Goal: Transaction & Acquisition: Book appointment/travel/reservation

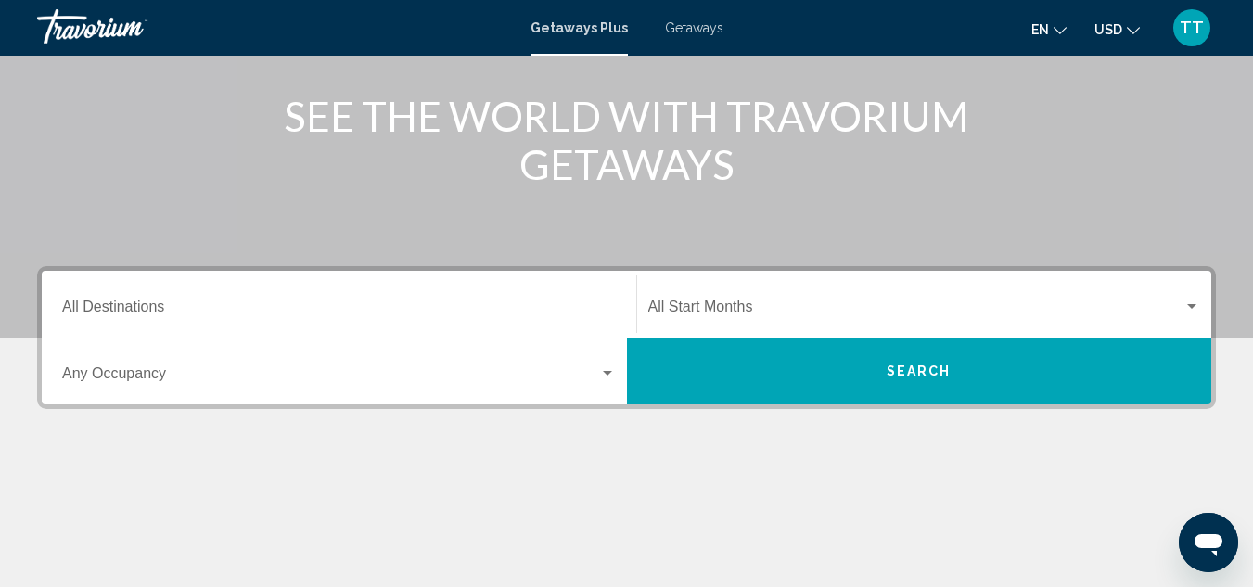
scroll to position [334, 0]
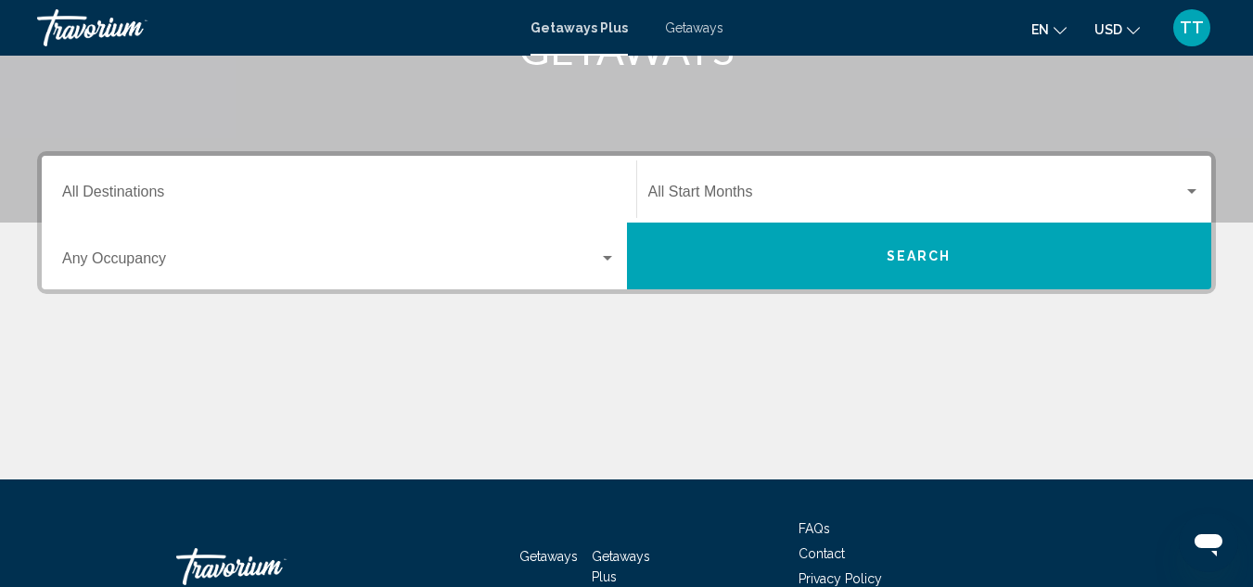
click at [868, 181] on div "Start Month All Start Months" at bounding box center [924, 189] width 553 height 58
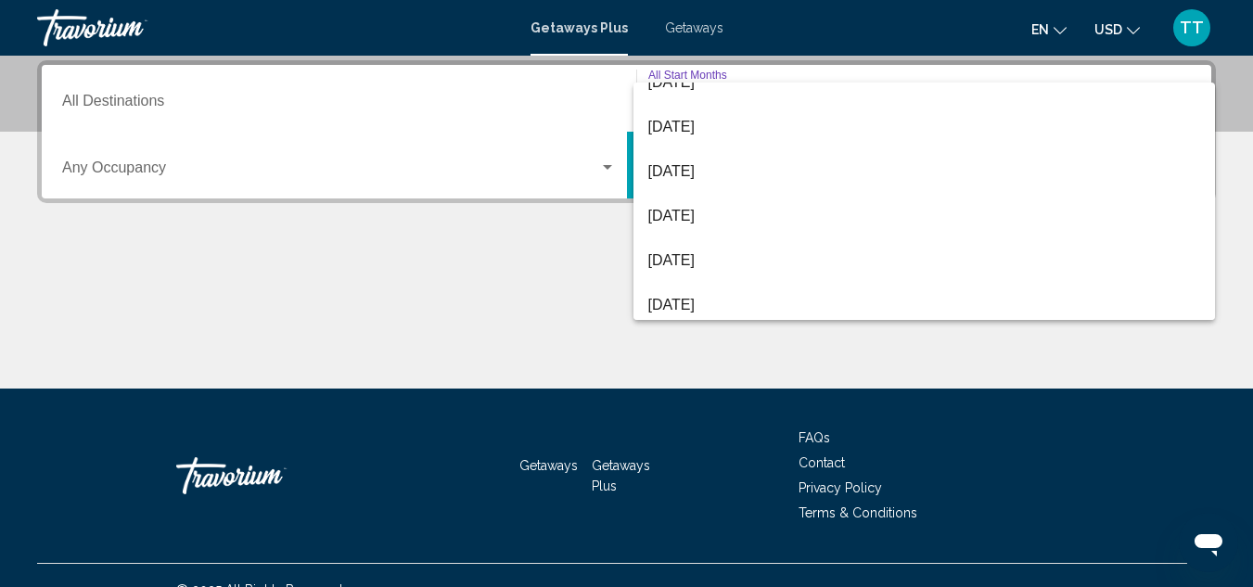
scroll to position [386, 0]
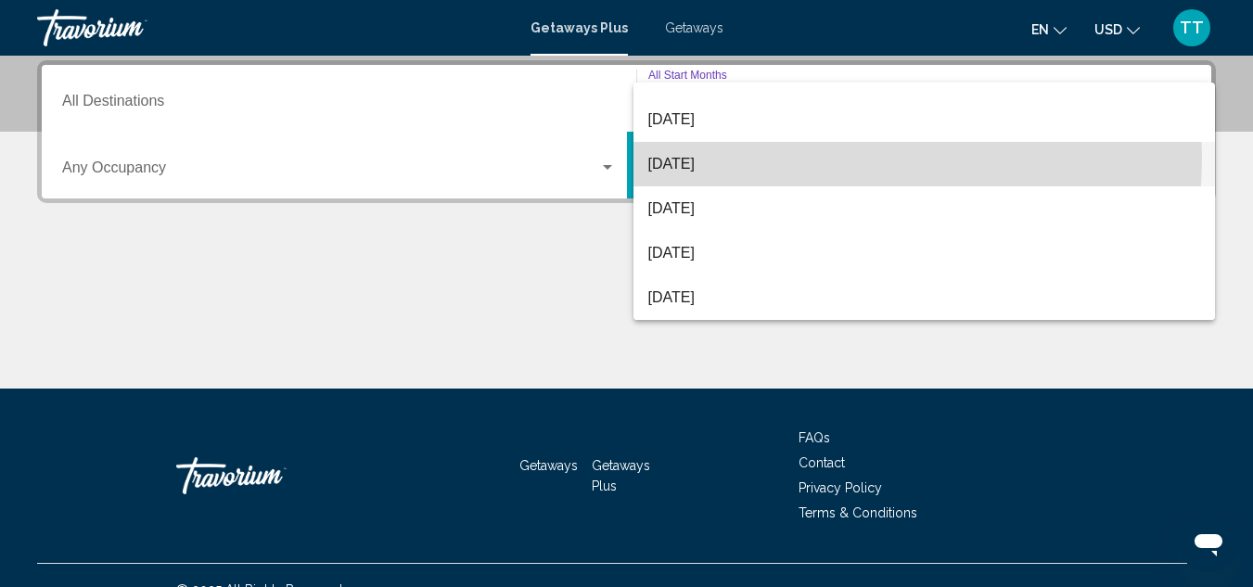
click at [781, 158] on span "[DATE]" at bounding box center [924, 164] width 553 height 45
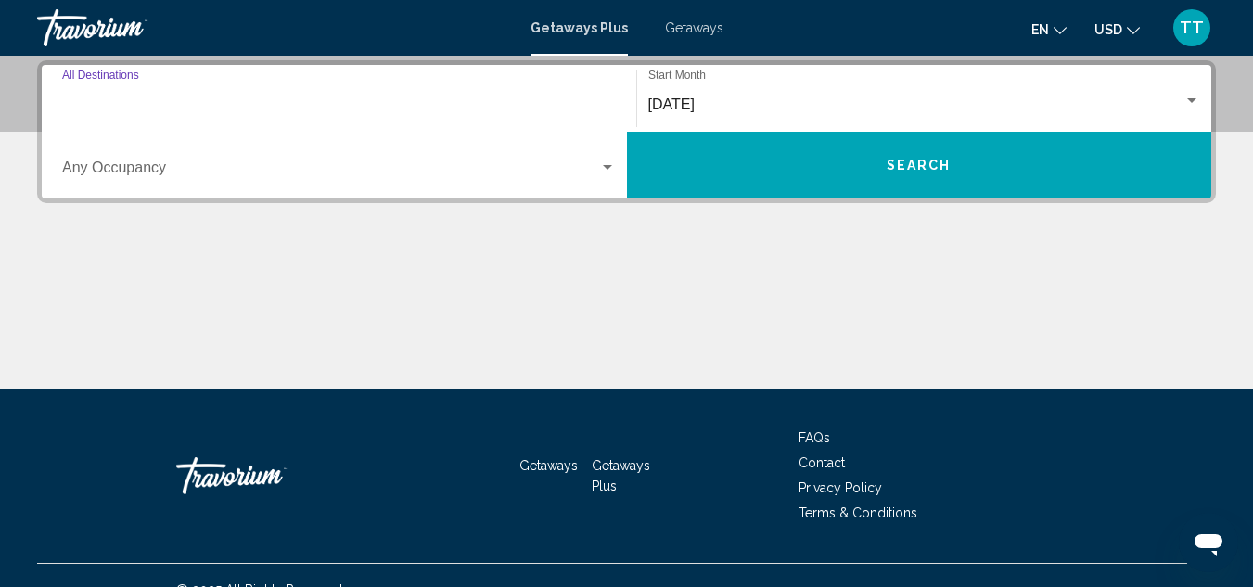
click at [184, 96] on input "Destination All Destinations" at bounding box center [339, 104] width 554 height 17
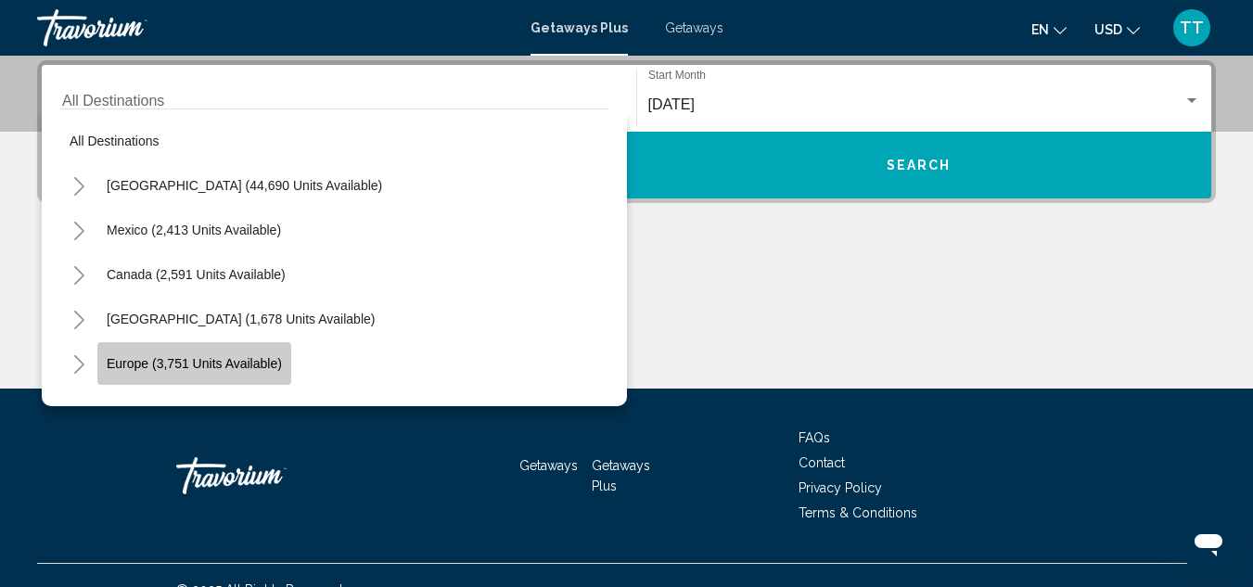
click at [145, 374] on button "Europe (3,751 units available)" at bounding box center [194, 363] width 194 height 43
type input "**********"
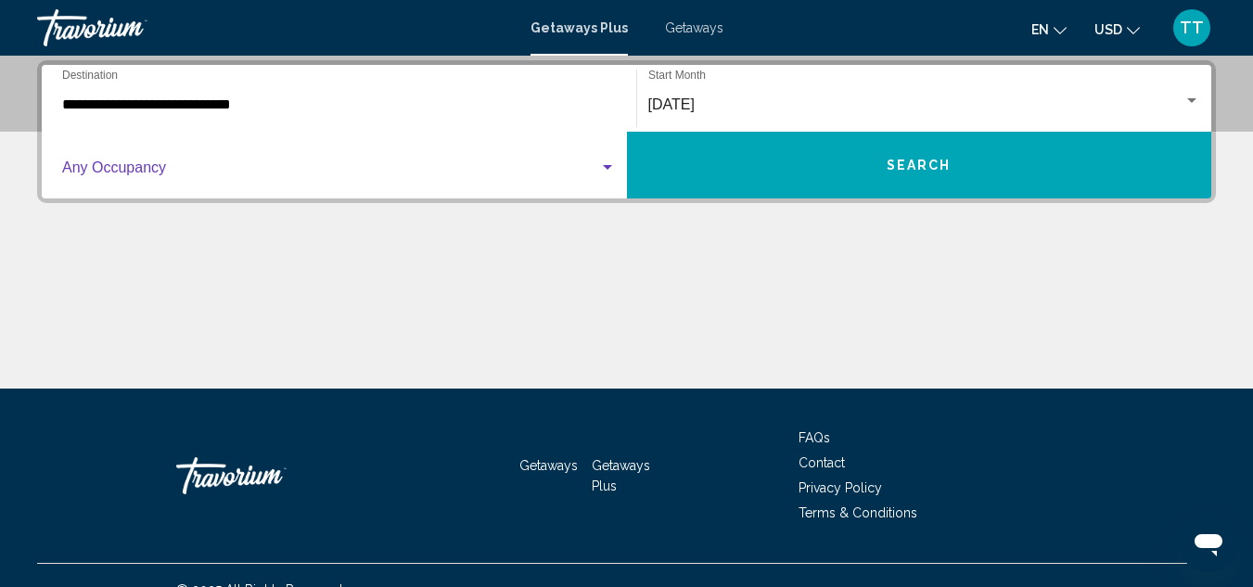
click at [607, 164] on div "Search widget" at bounding box center [607, 167] width 17 height 15
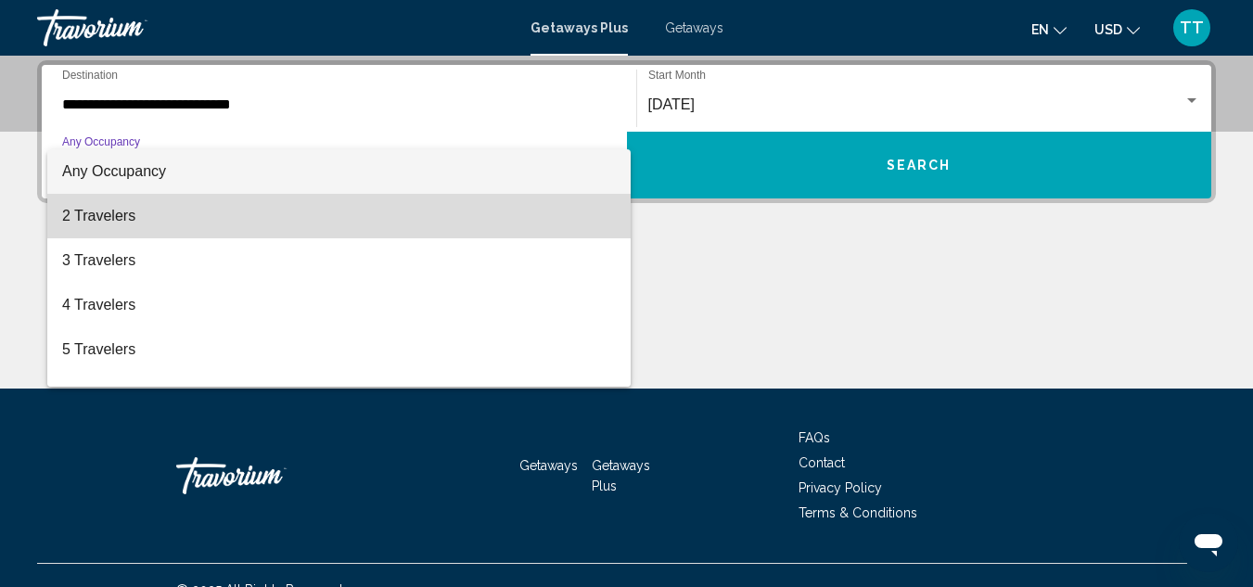
click at [545, 219] on span "2 Travelers" at bounding box center [339, 216] width 554 height 45
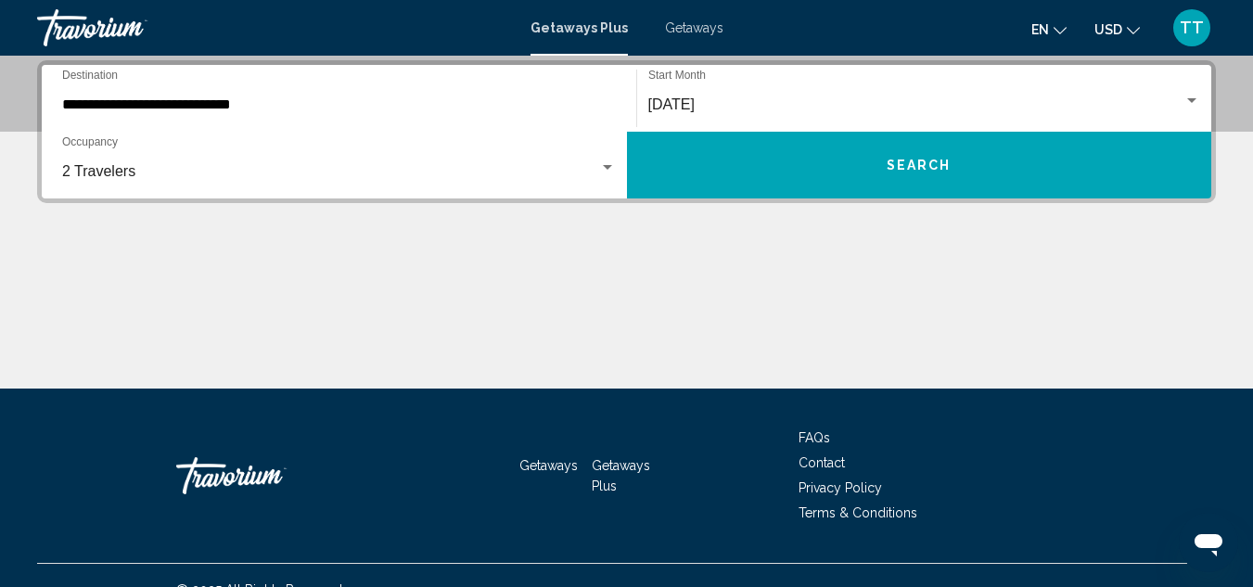
click at [767, 247] on div "**********" at bounding box center [626, 224] width 1253 height 328
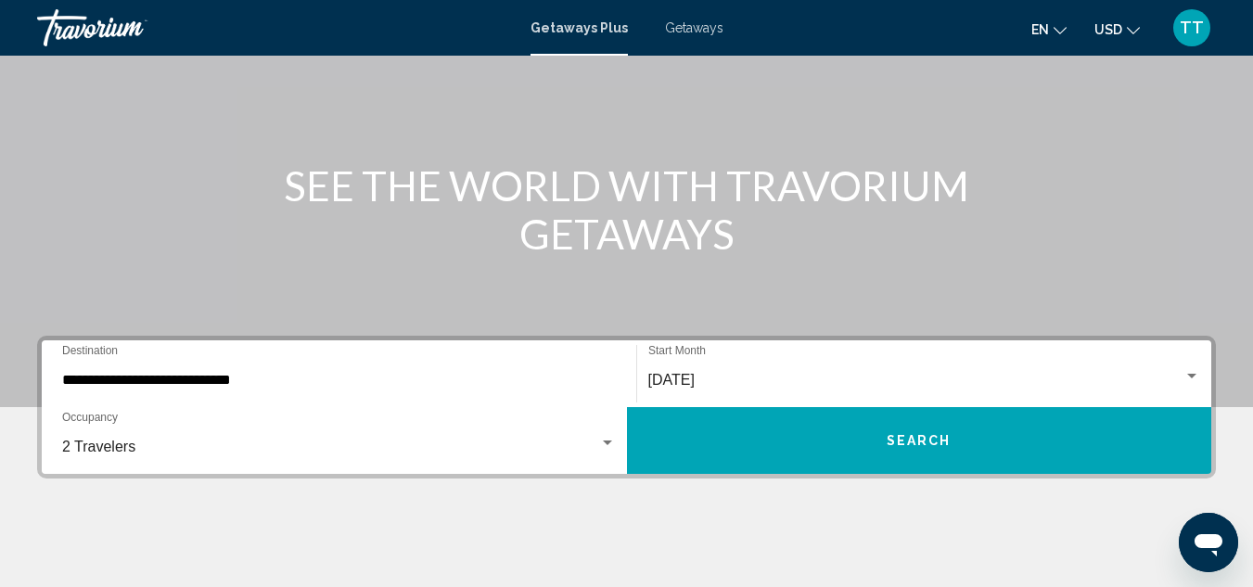
scroll to position [186, 0]
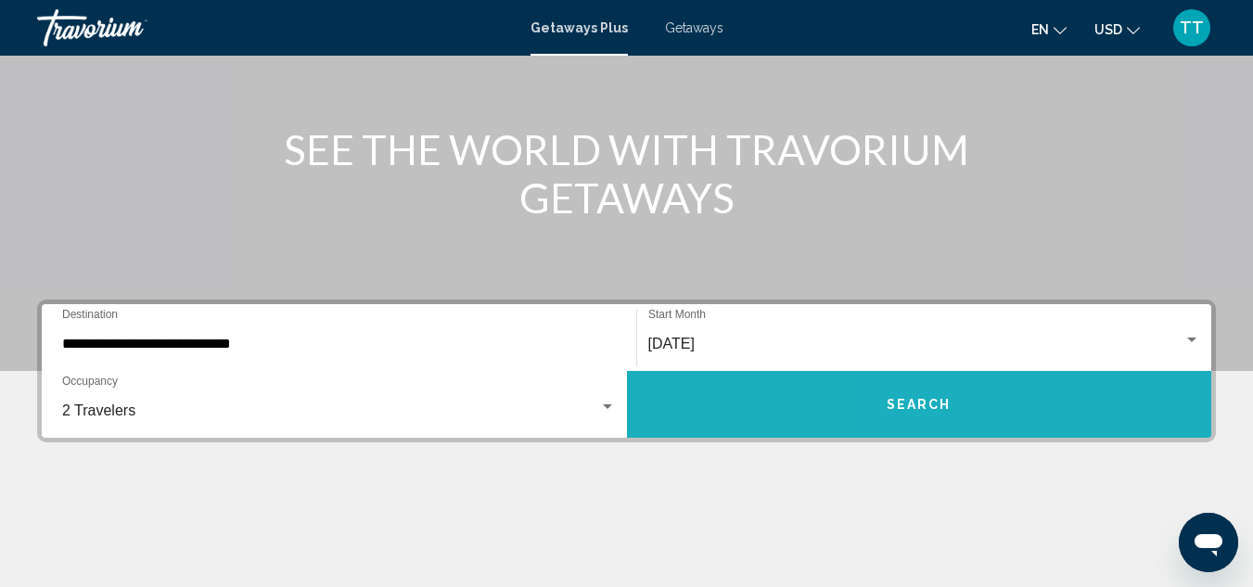
click at [1010, 397] on button "Search" at bounding box center [919, 404] width 585 height 67
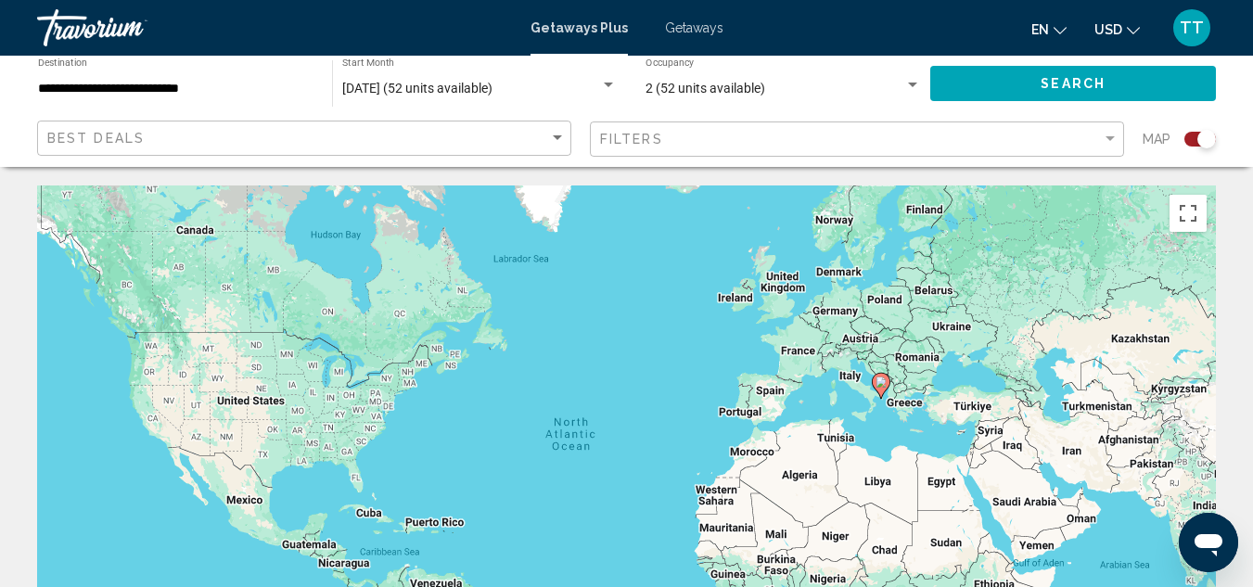
click at [838, 441] on div "To activate drag with keyboard, press Alt + Enter. Once in keyboard drag state,…" at bounding box center [626, 464] width 1179 height 557
click at [179, 85] on input "**********" at bounding box center [175, 89] width 275 height 15
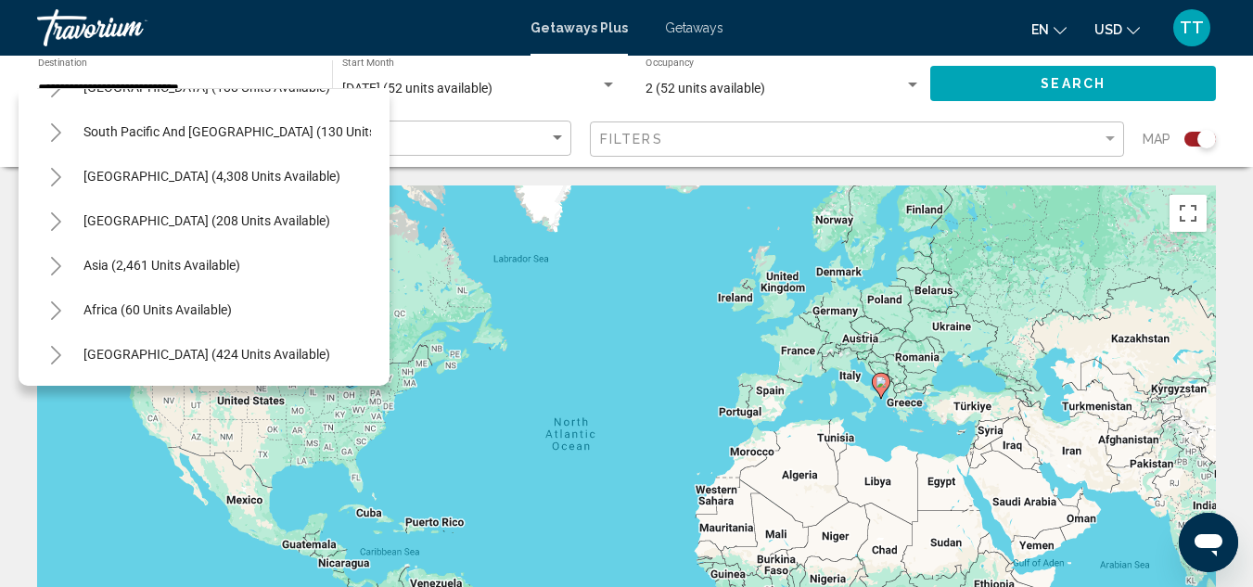
scroll to position [1160, 0]
click at [219, 302] on span "Africa (60 units available)" at bounding box center [157, 309] width 148 height 15
type input "**********"
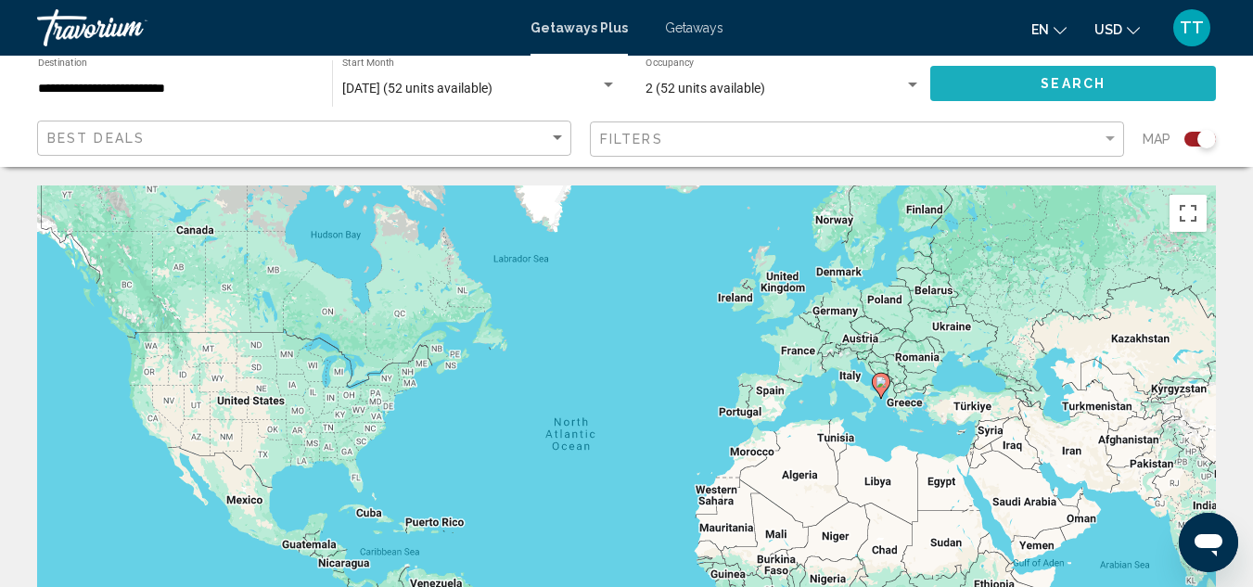
click at [1002, 86] on button "Search" at bounding box center [1073, 83] width 286 height 34
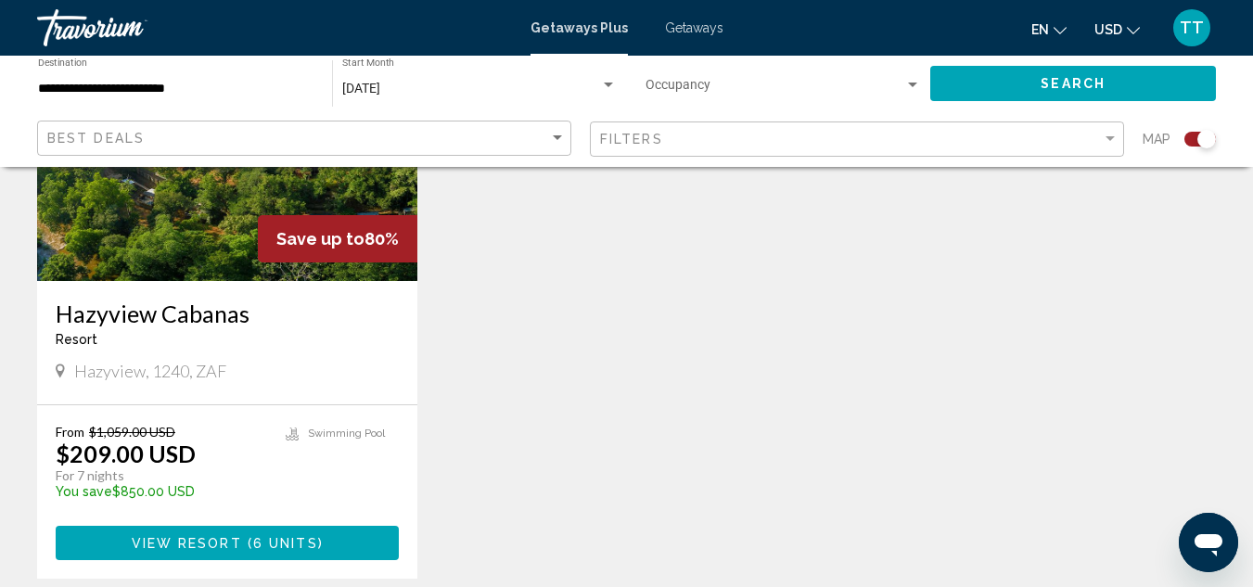
scroll to position [853, 0]
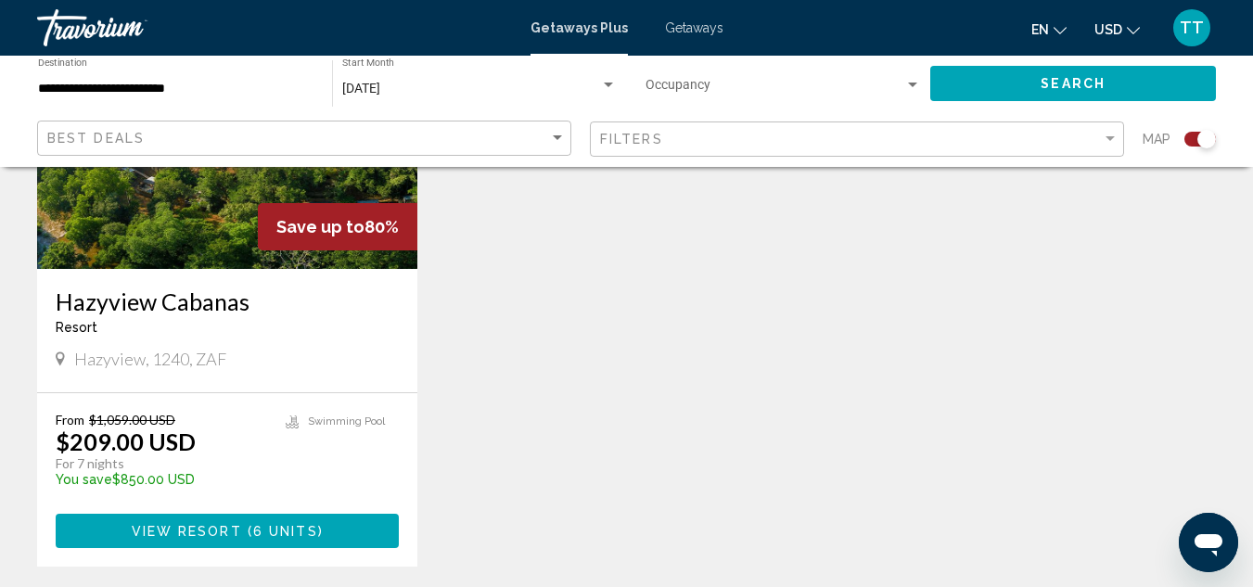
click at [187, 357] on span "Hazyview, 1240, ZAF" at bounding box center [150, 359] width 152 height 20
click at [176, 265] on img "Main content" at bounding box center [227, 120] width 380 height 297
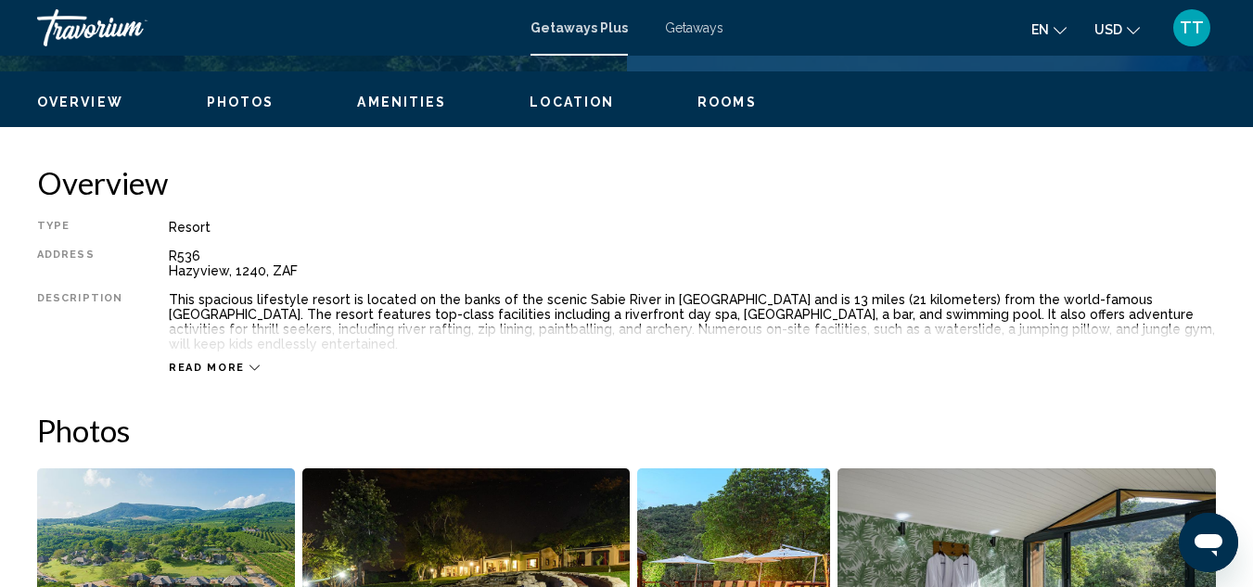
scroll to position [352, 0]
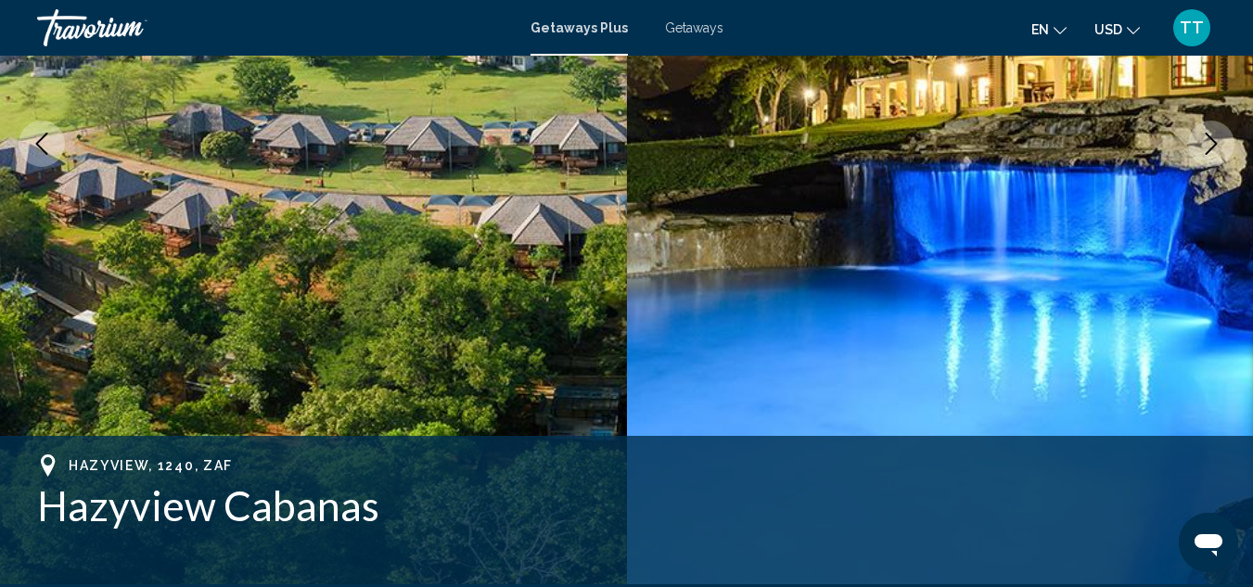
click at [1213, 135] on icon "Next image" at bounding box center [1211, 144] width 22 height 22
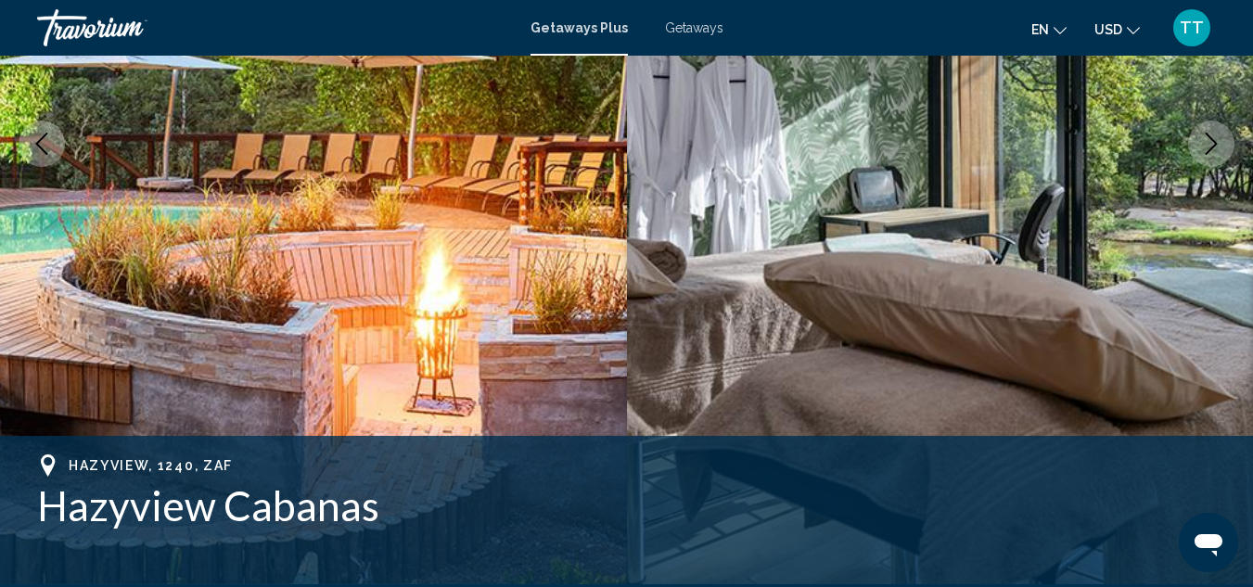
click at [1213, 135] on icon "Next image" at bounding box center [1211, 144] width 22 height 22
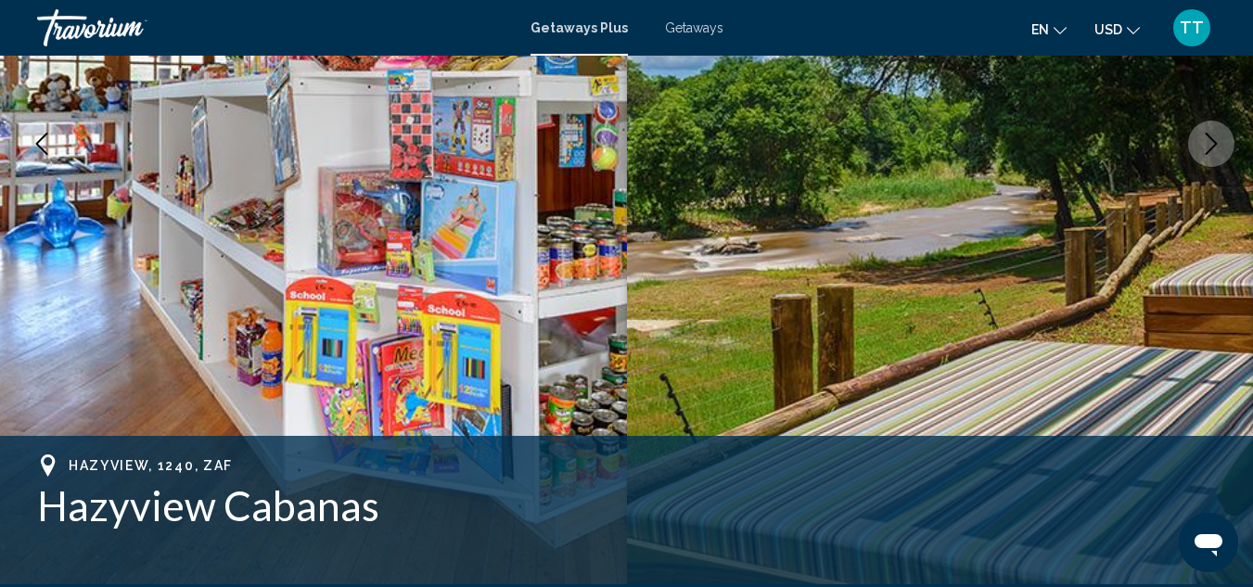
click at [1213, 135] on icon "Next image" at bounding box center [1211, 144] width 22 height 22
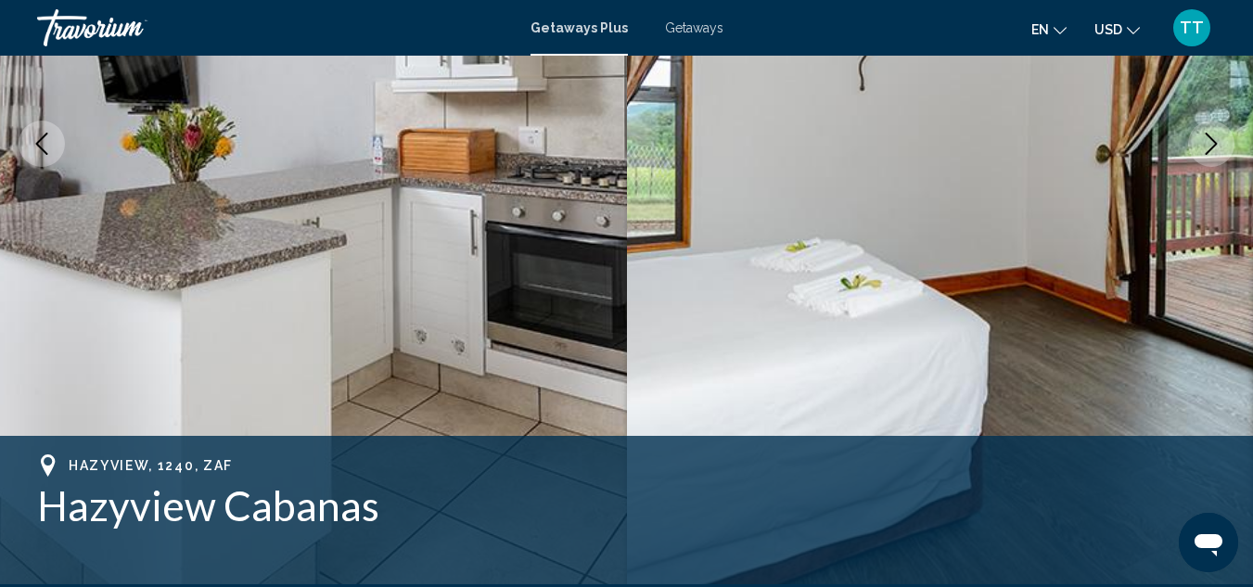
click at [1213, 135] on icon "Next image" at bounding box center [1211, 144] width 22 height 22
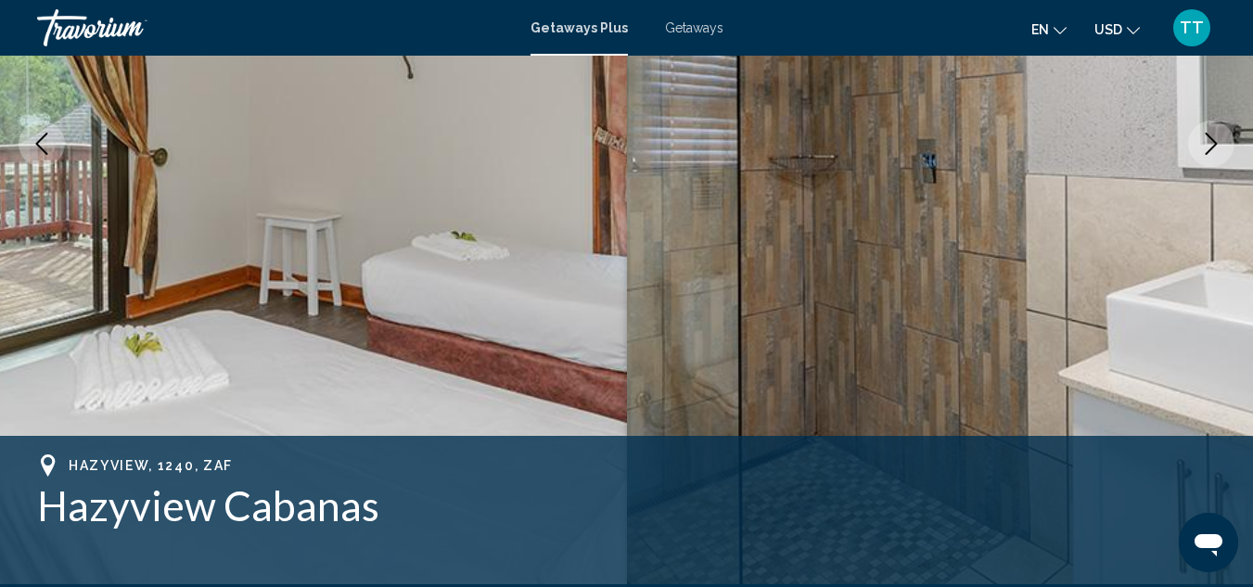
click at [1213, 135] on icon "Next image" at bounding box center [1211, 144] width 22 height 22
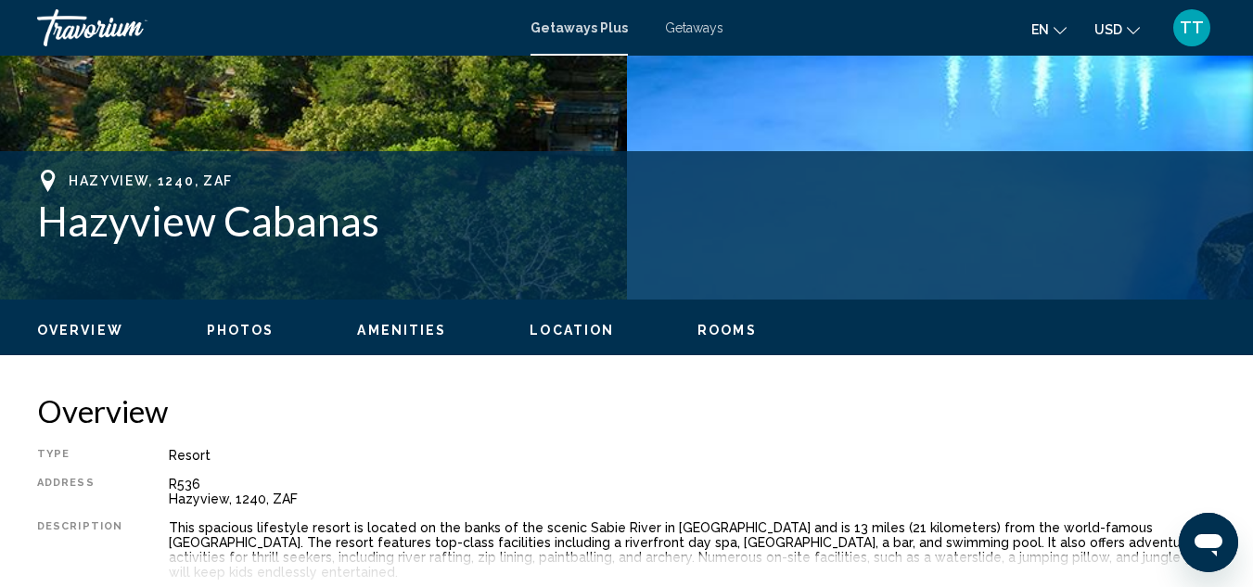
scroll to position [748, 0]
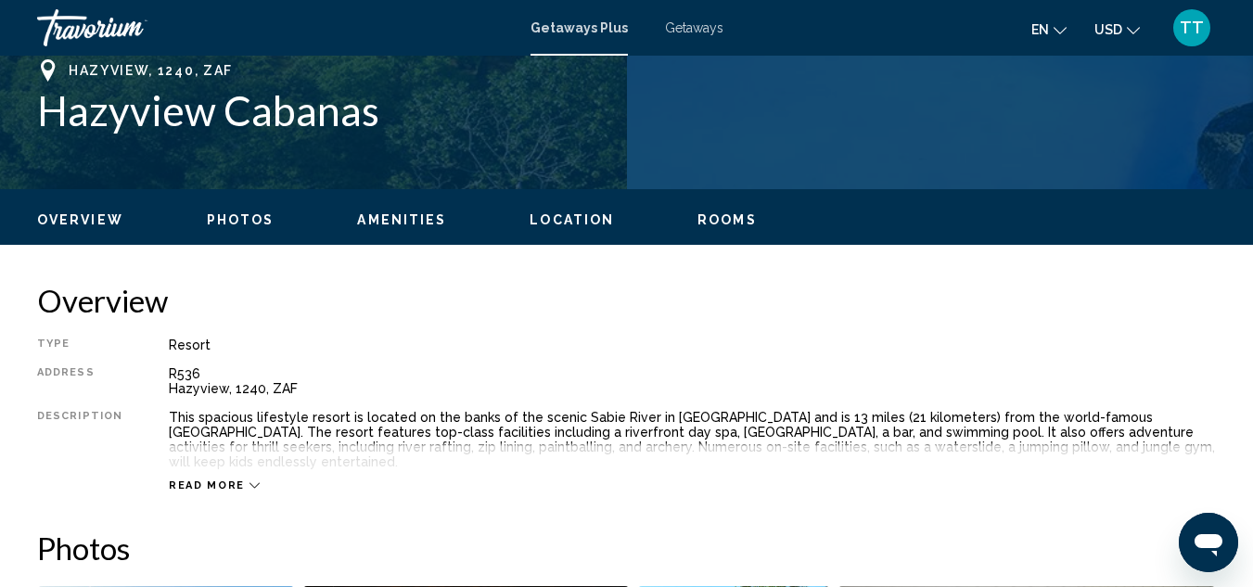
click at [247, 480] on div "Read more" at bounding box center [214, 486] width 91 height 12
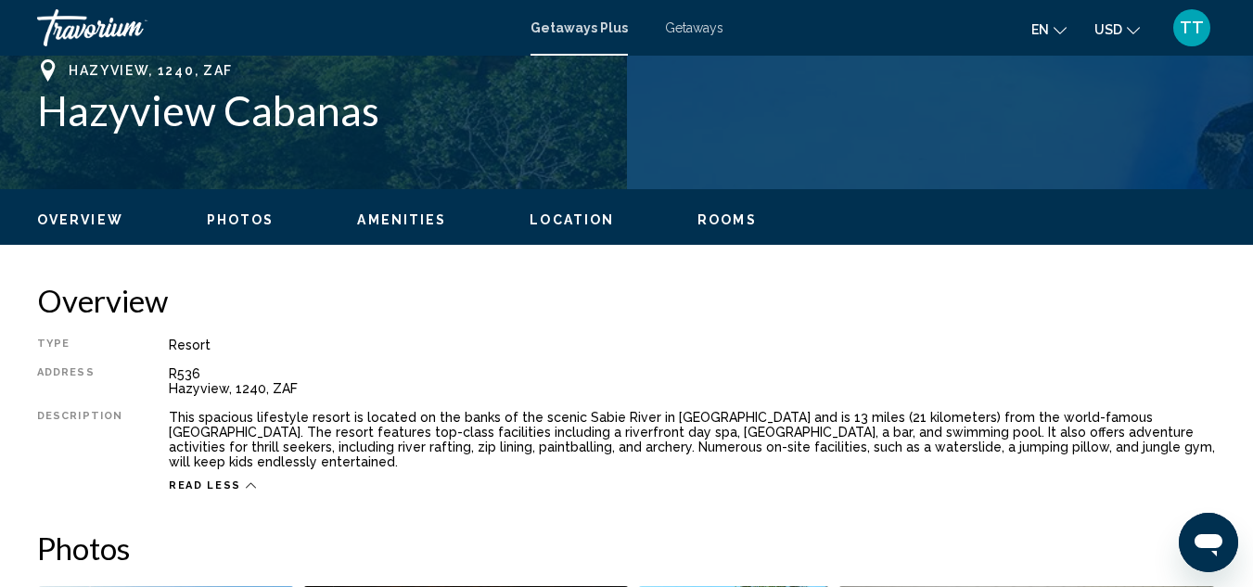
click at [574, 389] on div "R536 [STREET_ADDRESS]" at bounding box center [692, 381] width 1047 height 30
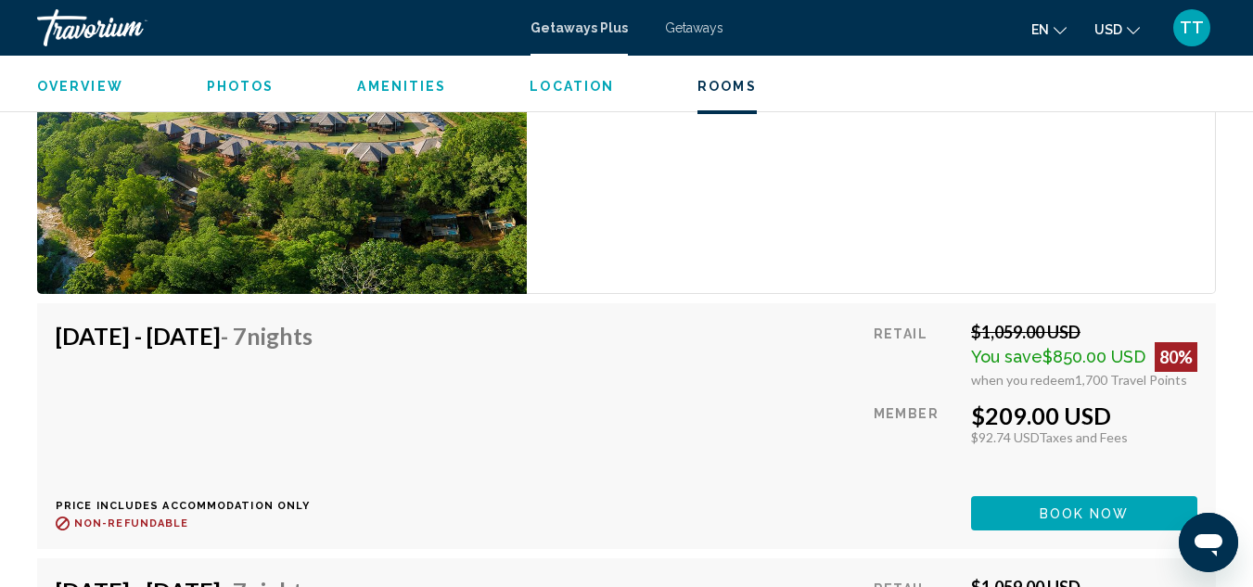
scroll to position [3417, 0]
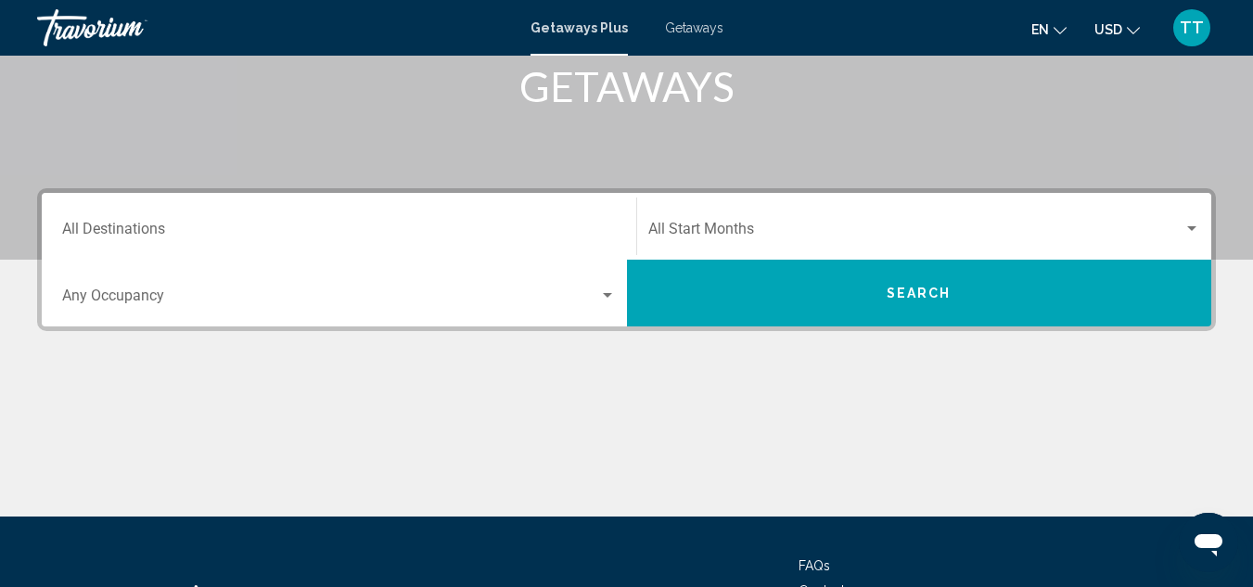
scroll to position [359, 0]
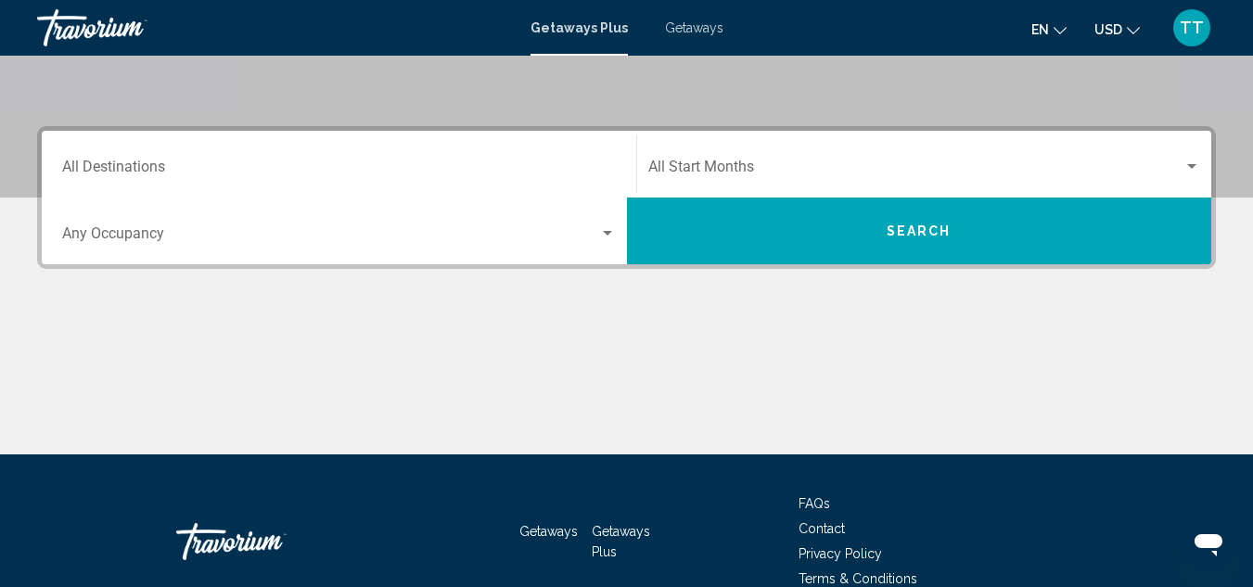
click at [820, 159] on div "Start Month All Start Months" at bounding box center [924, 164] width 553 height 58
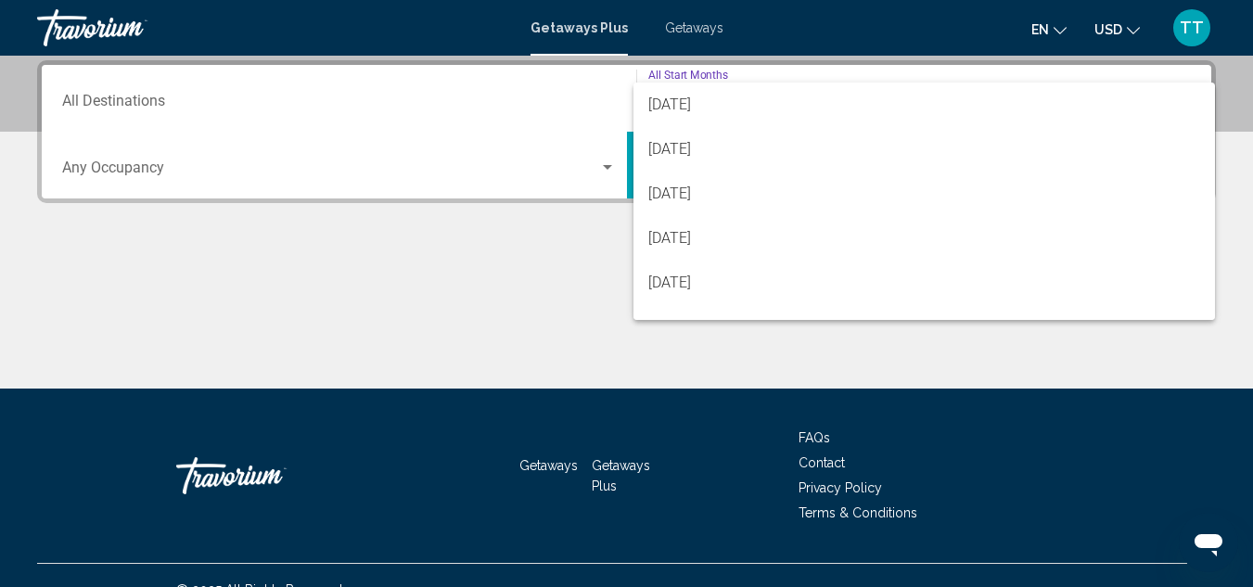
scroll to position [260, 0]
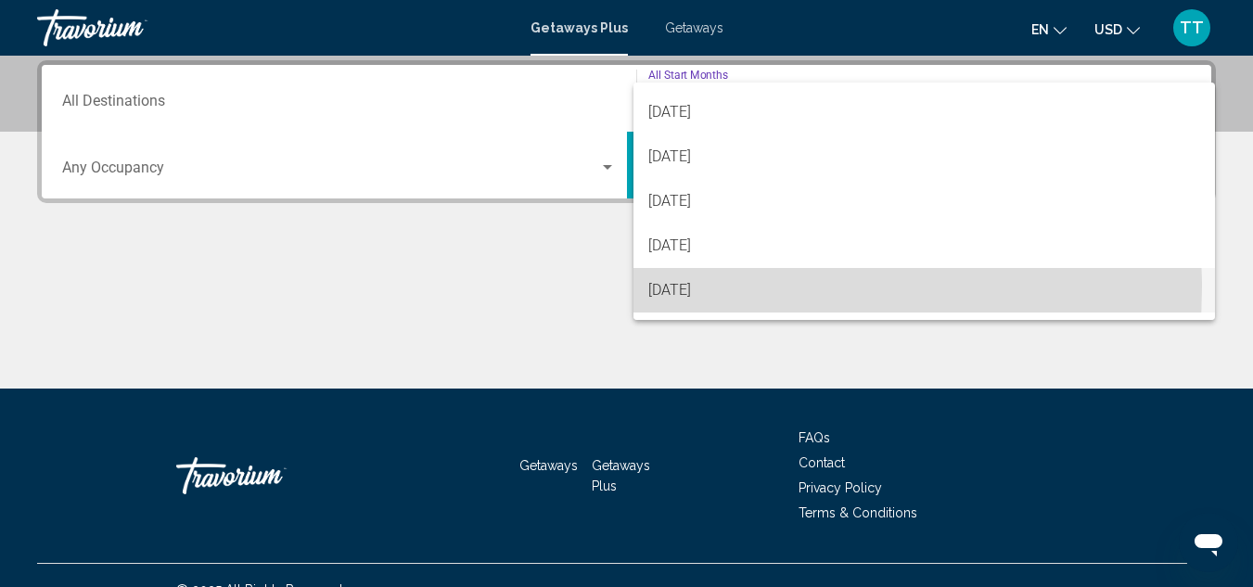
click at [723, 287] on span "[DATE]" at bounding box center [924, 290] width 553 height 45
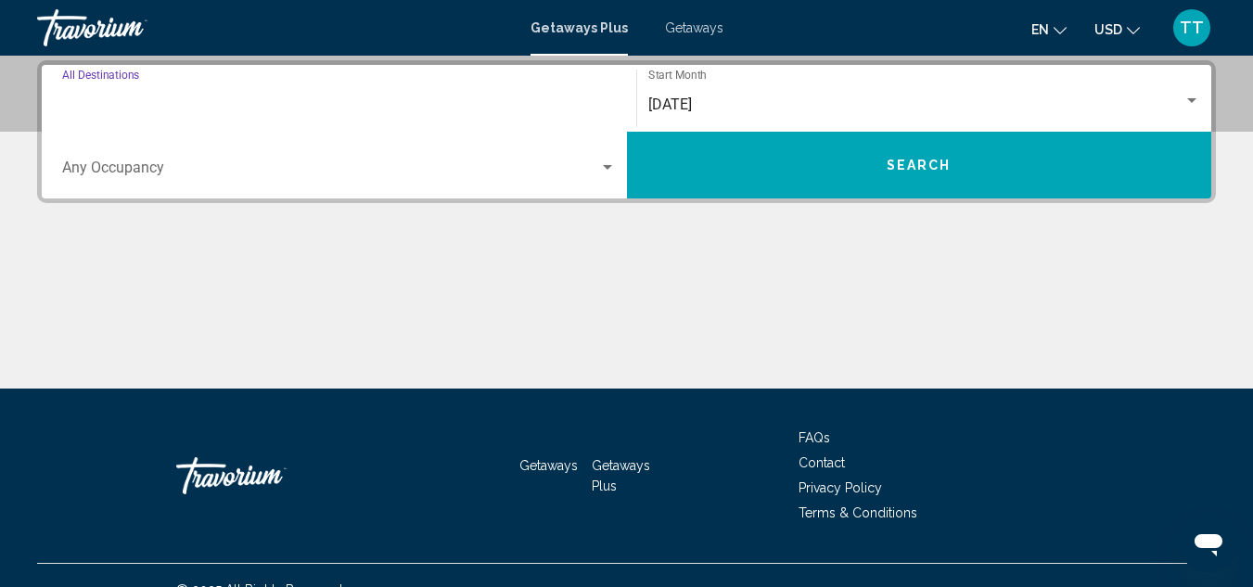
click at [186, 102] on input "Destination All Destinations" at bounding box center [339, 104] width 554 height 17
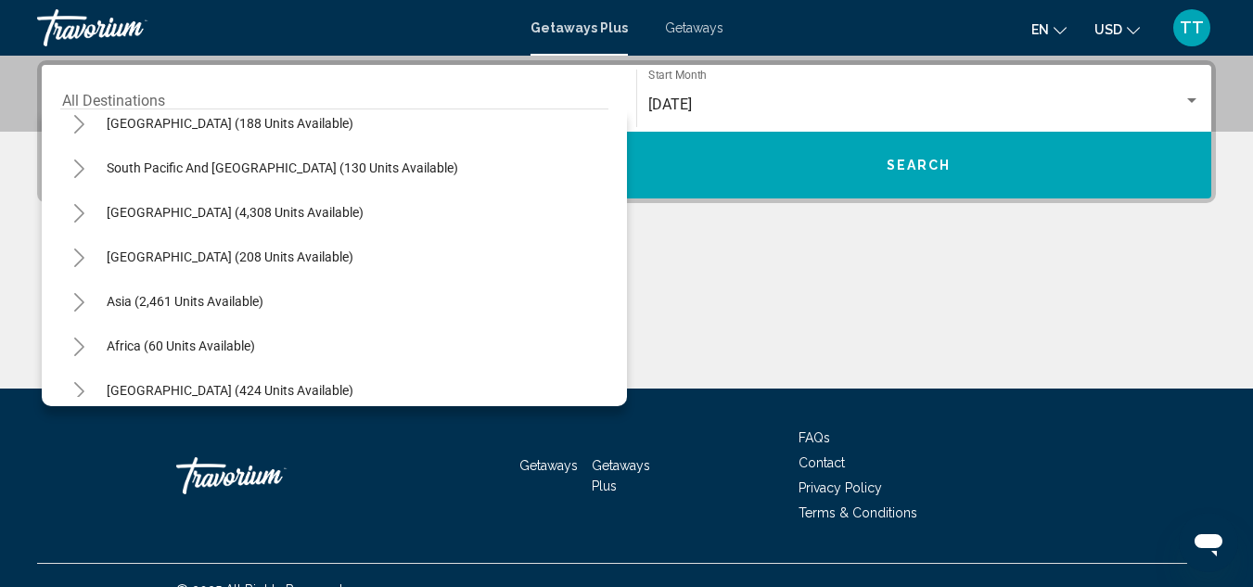
scroll to position [301, 0]
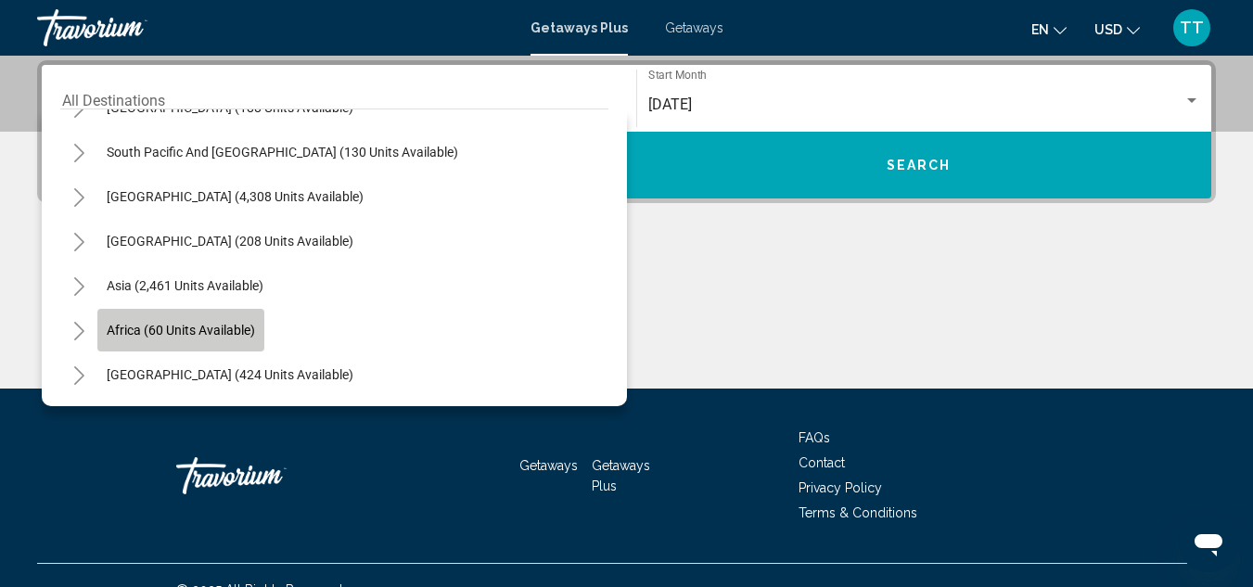
click at [260, 328] on button "Africa (60 units available)" at bounding box center [180, 330] width 167 height 43
type input "**********"
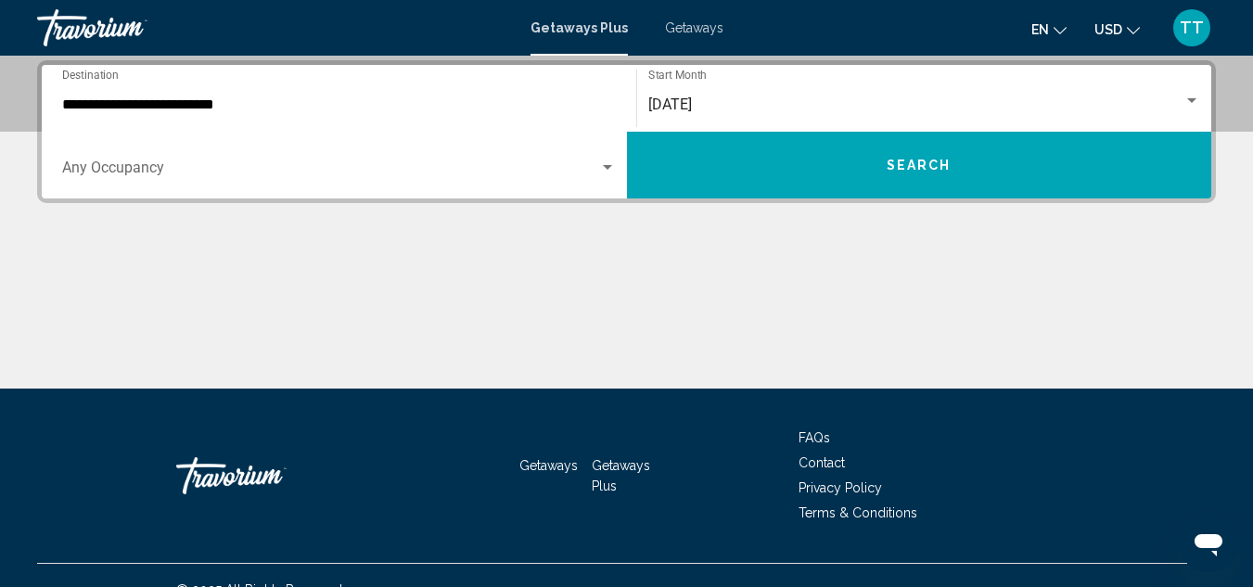
click at [505, 281] on div "Main content" at bounding box center [626, 319] width 1179 height 139
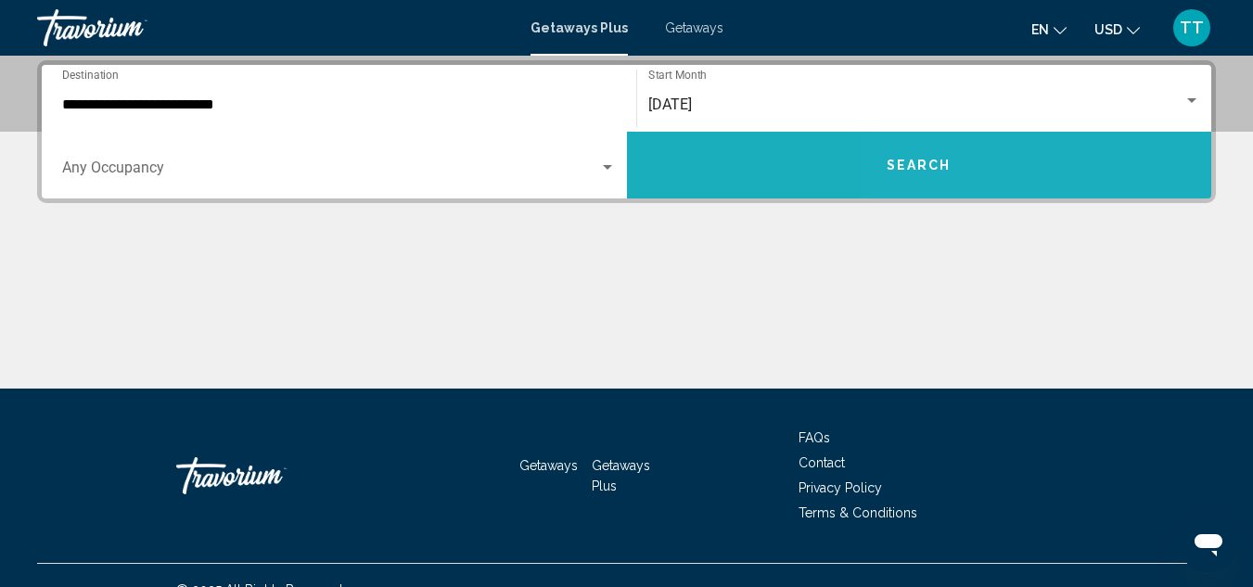
click at [1065, 170] on button "Search" at bounding box center [919, 165] width 585 height 67
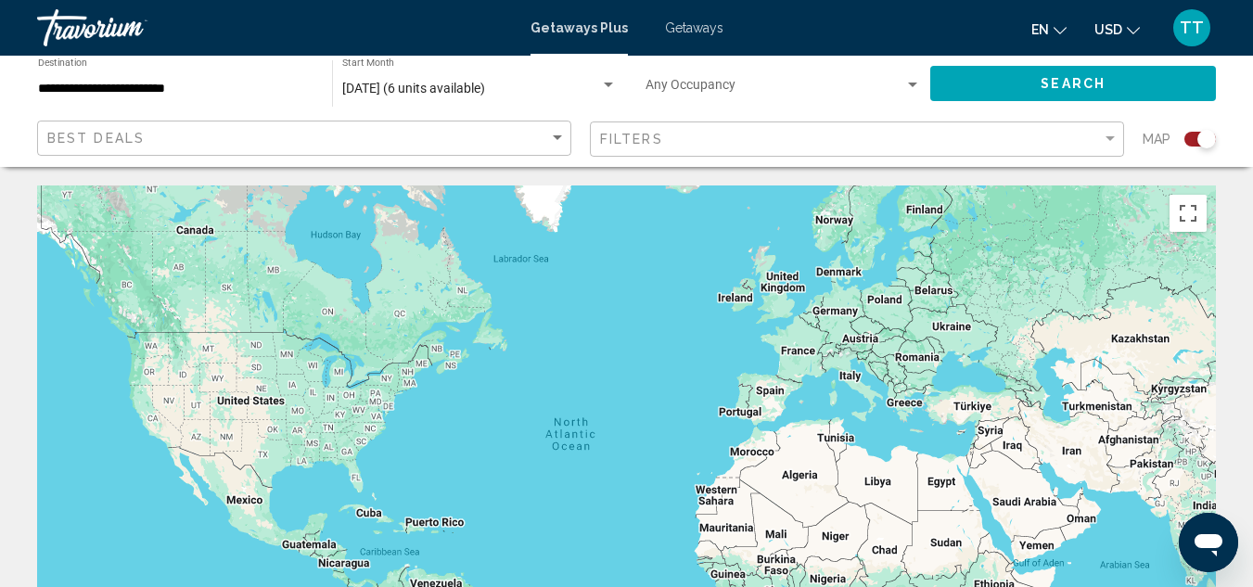
click at [439, 102] on div "[DATE] (6 units available) Start Month All Start Months" at bounding box center [479, 83] width 275 height 51
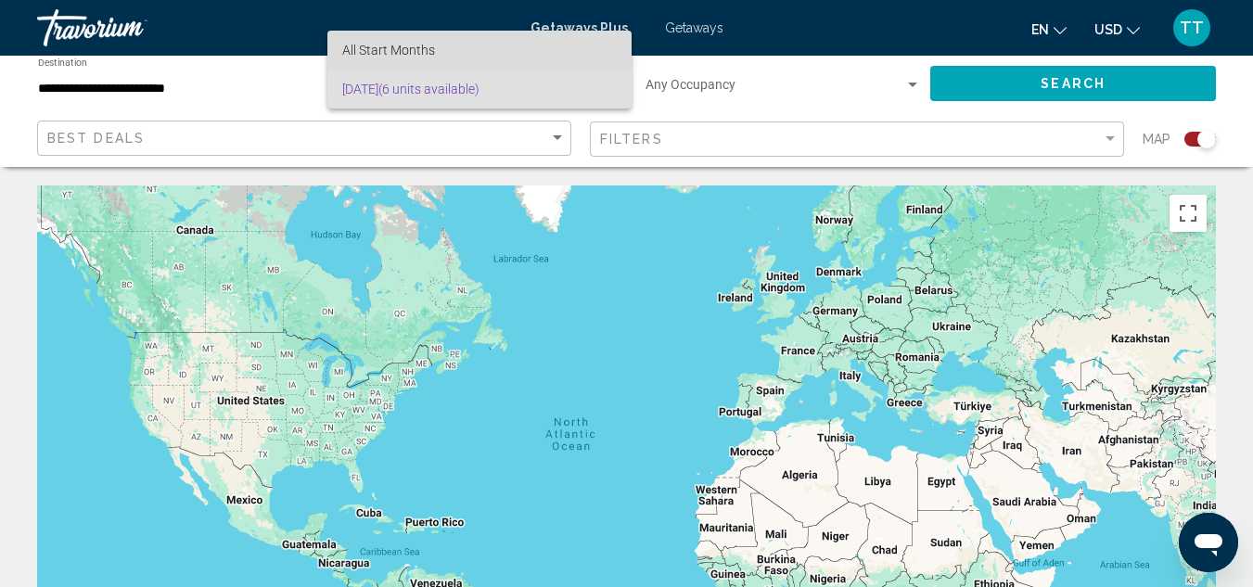
click at [477, 51] on span "All Start Months" at bounding box center [479, 50] width 275 height 39
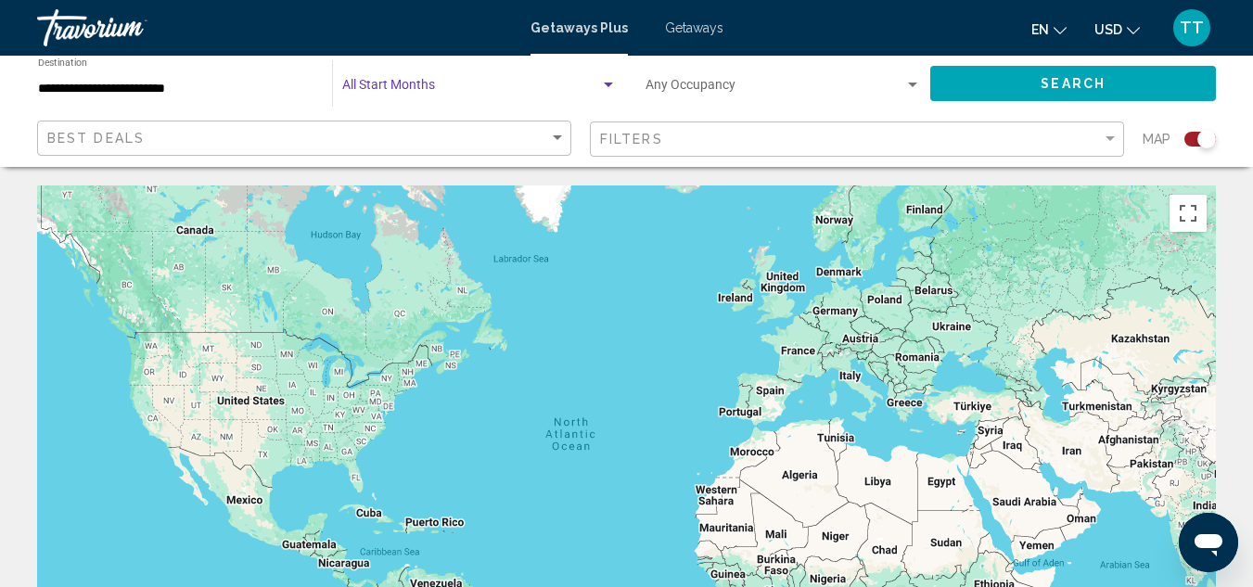
click at [438, 86] on span "Search widget" at bounding box center [471, 89] width 258 height 15
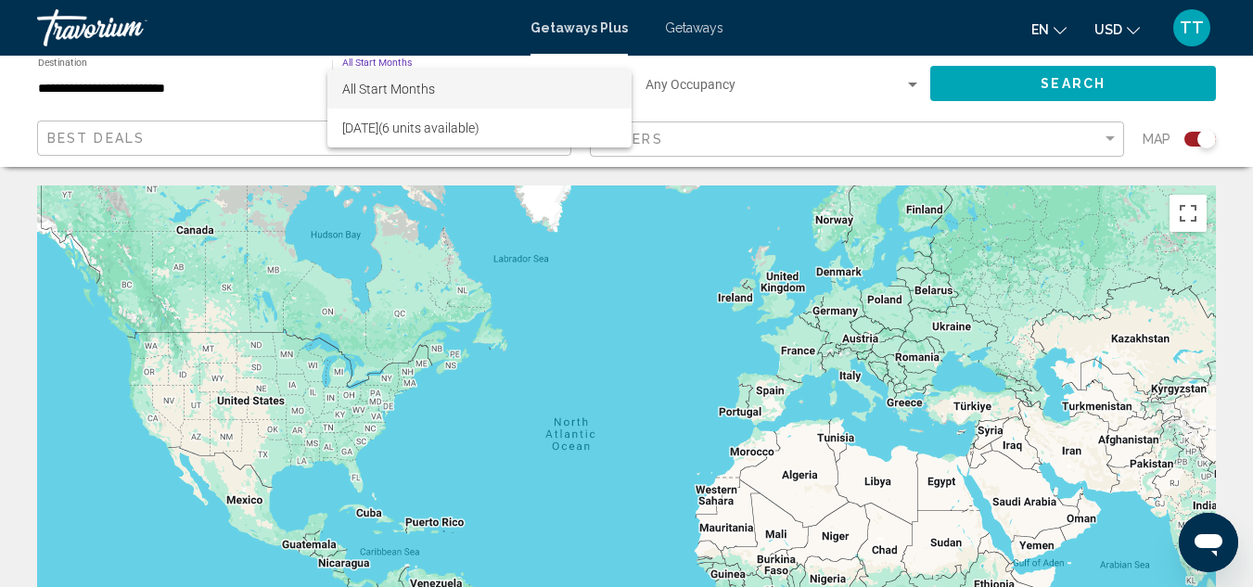
click at [314, 134] on div at bounding box center [626, 293] width 1253 height 587
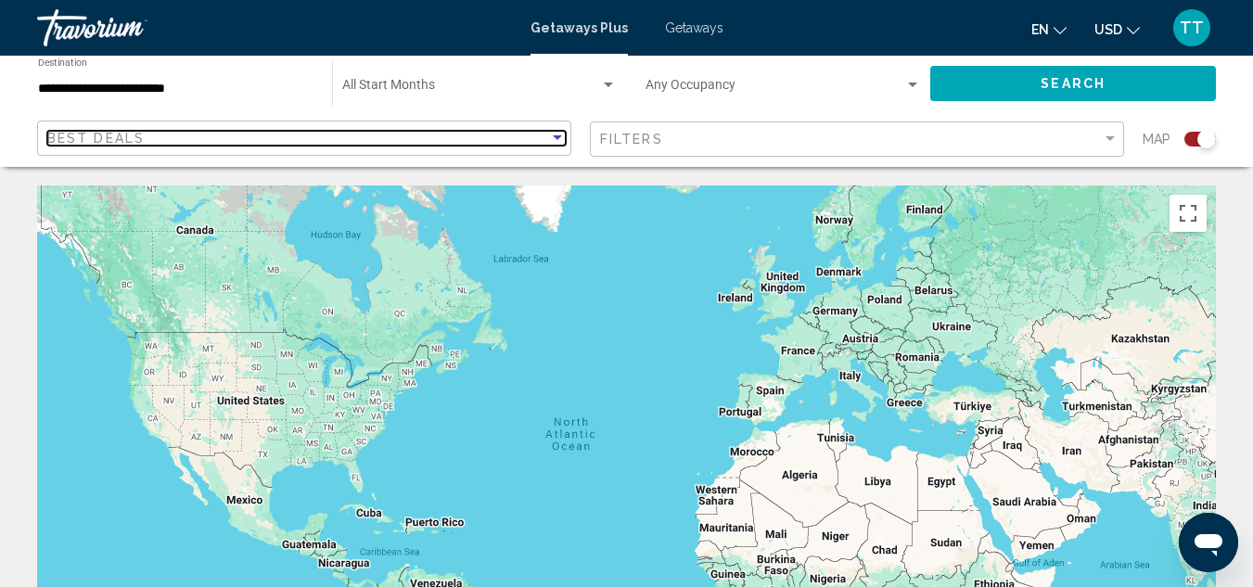
click at [559, 141] on div "Sort by" at bounding box center [557, 138] width 17 height 15
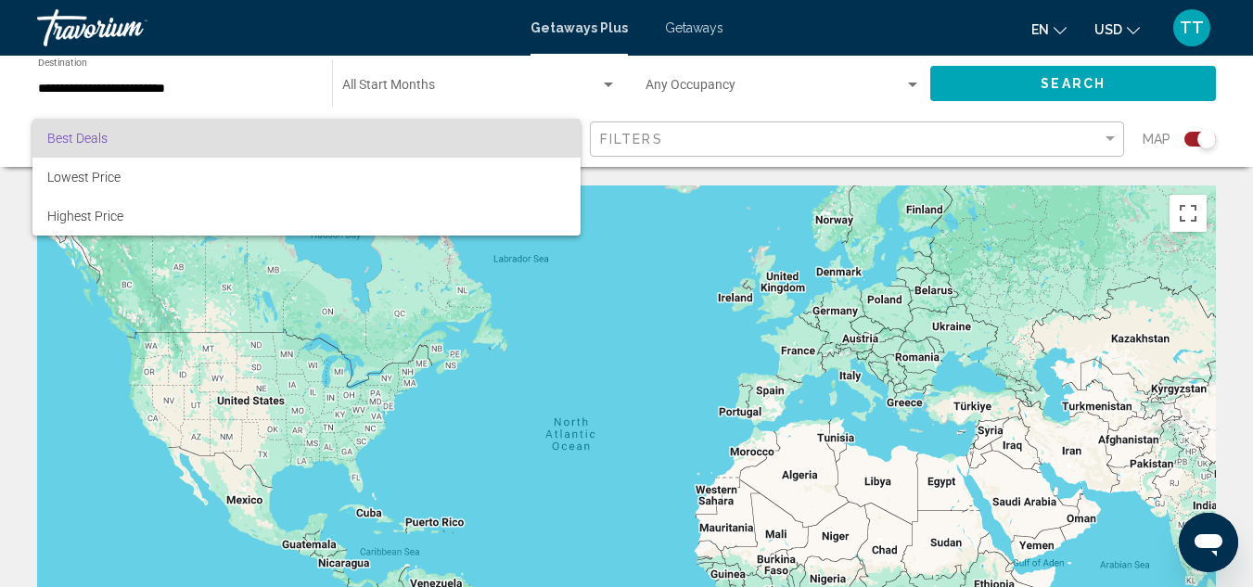
click at [659, 194] on div at bounding box center [626, 293] width 1253 height 587
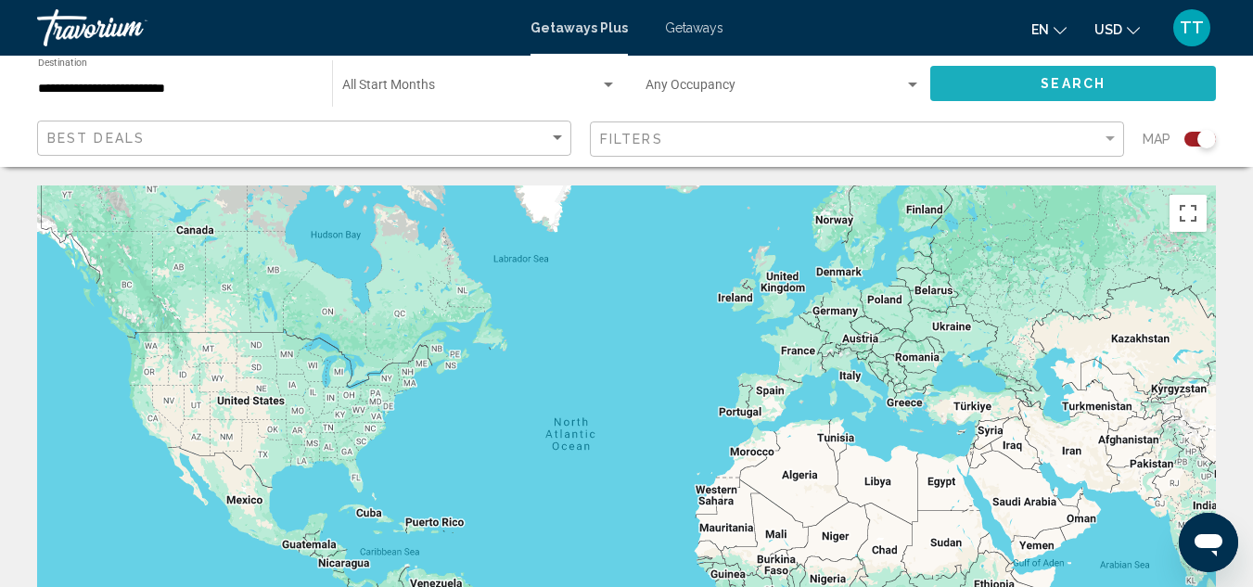
click at [1094, 83] on span "Search" at bounding box center [1073, 84] width 65 height 15
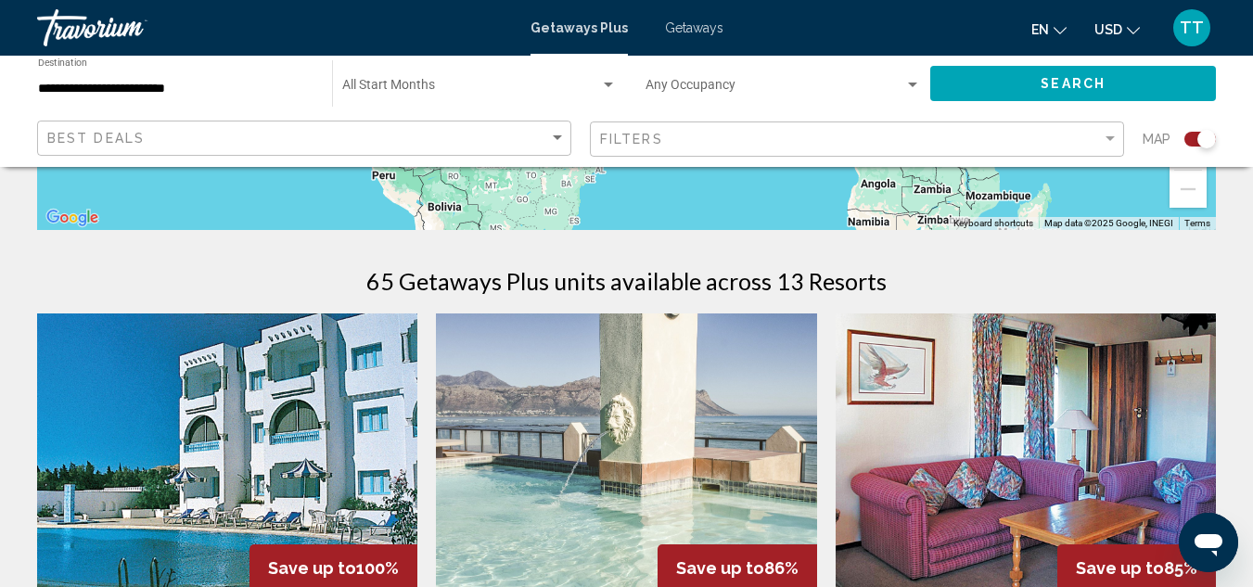
scroll to position [495, 0]
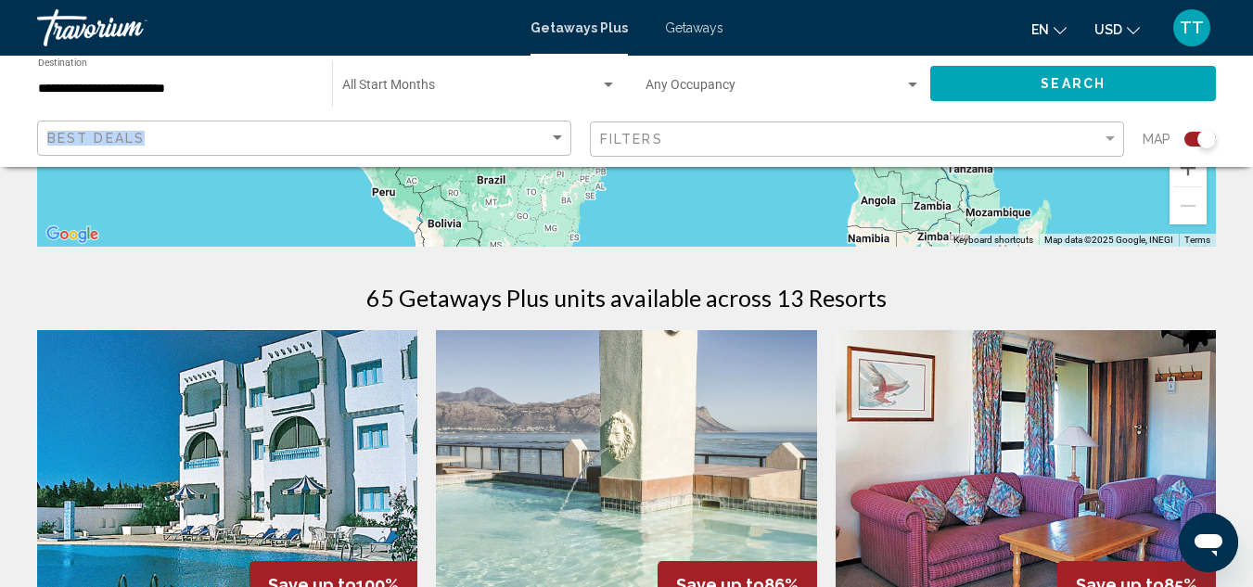
drag, startPoint x: 843, startPoint y: 109, endPoint x: 646, endPoint y: 122, distance: 197.0
click at [646, 122] on div "**********" at bounding box center [626, 111] width 1253 height 111
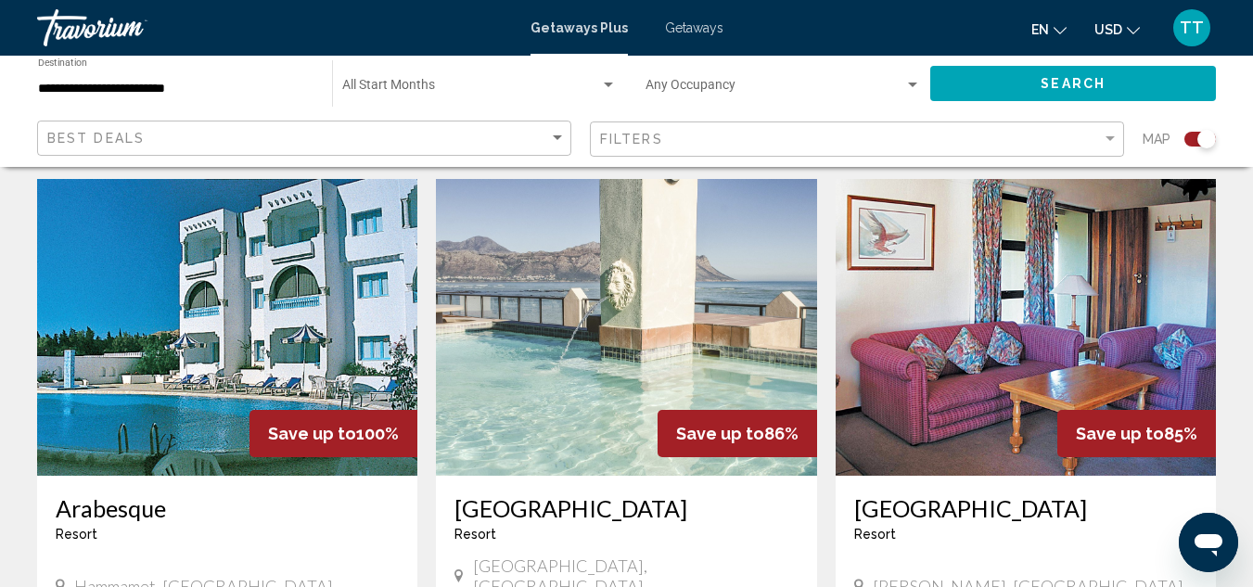
scroll to position [681, 0]
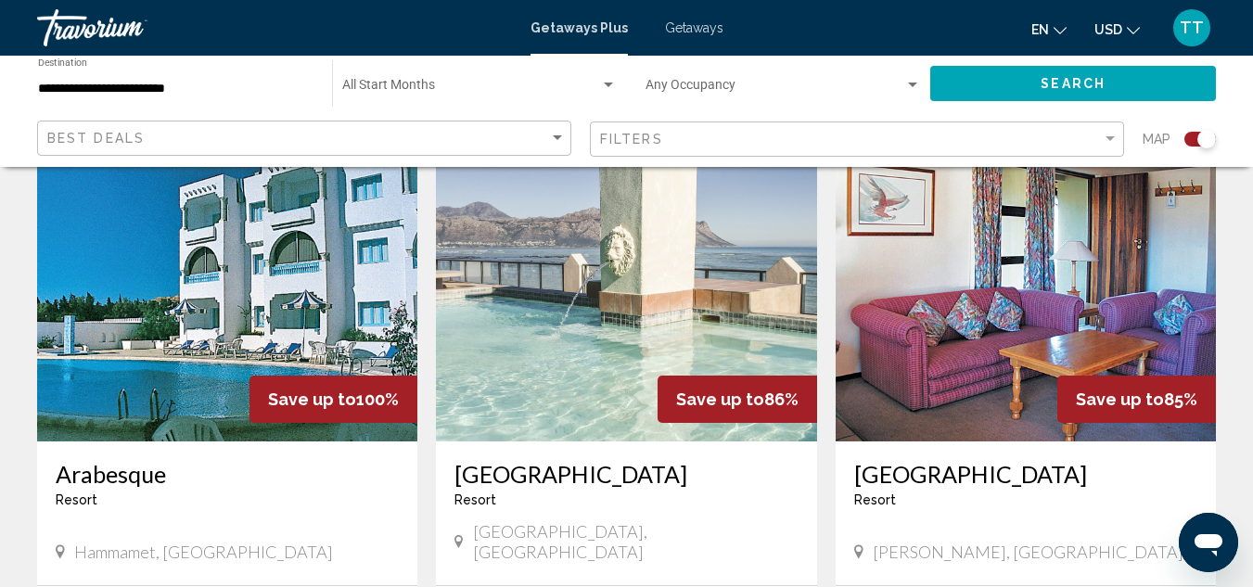
click at [279, 285] on img "Main content" at bounding box center [227, 293] width 380 height 297
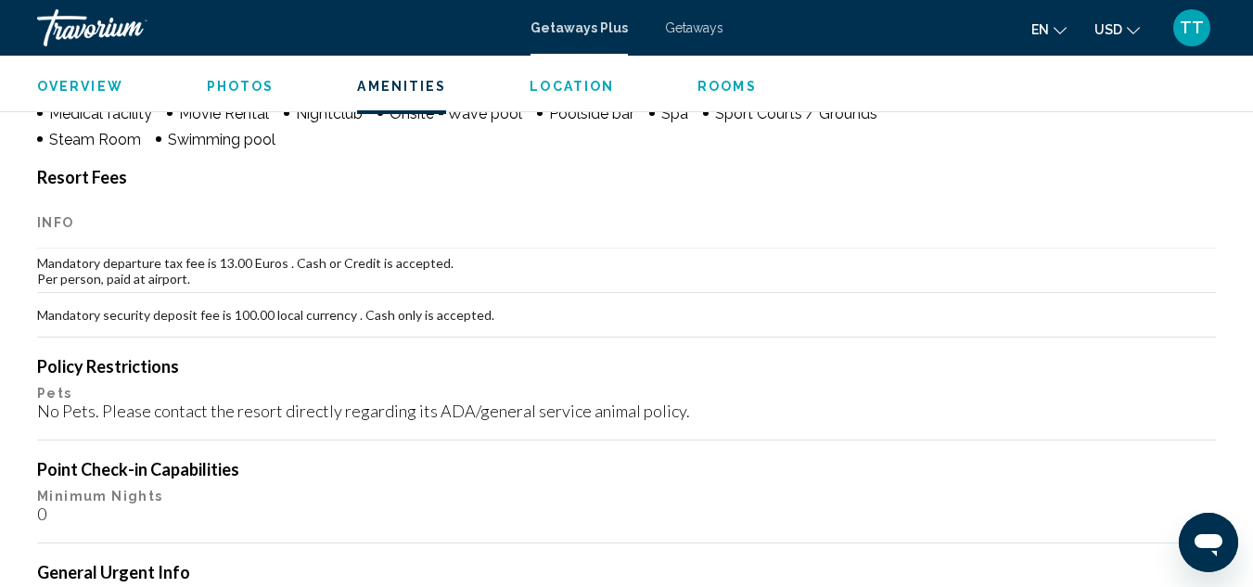
scroll to position [1663, 0]
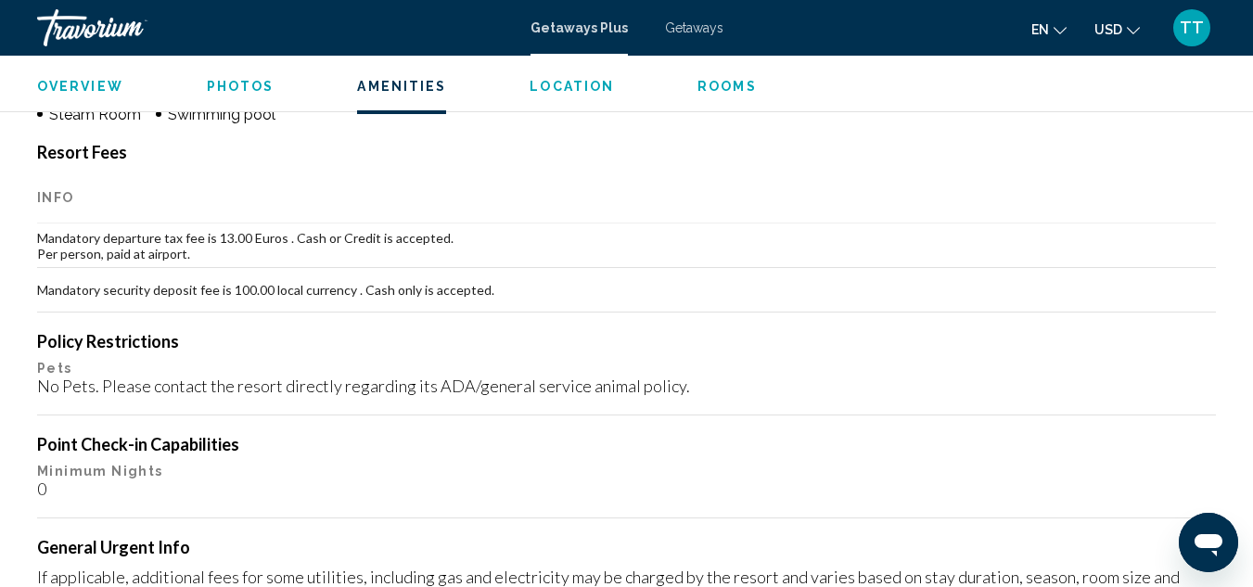
click at [792, 528] on div "Resort Fees Info Mandatory departure tax fee is 13.00 Euros . Cash or Credit is…" at bounding box center [626, 425] width 1179 height 567
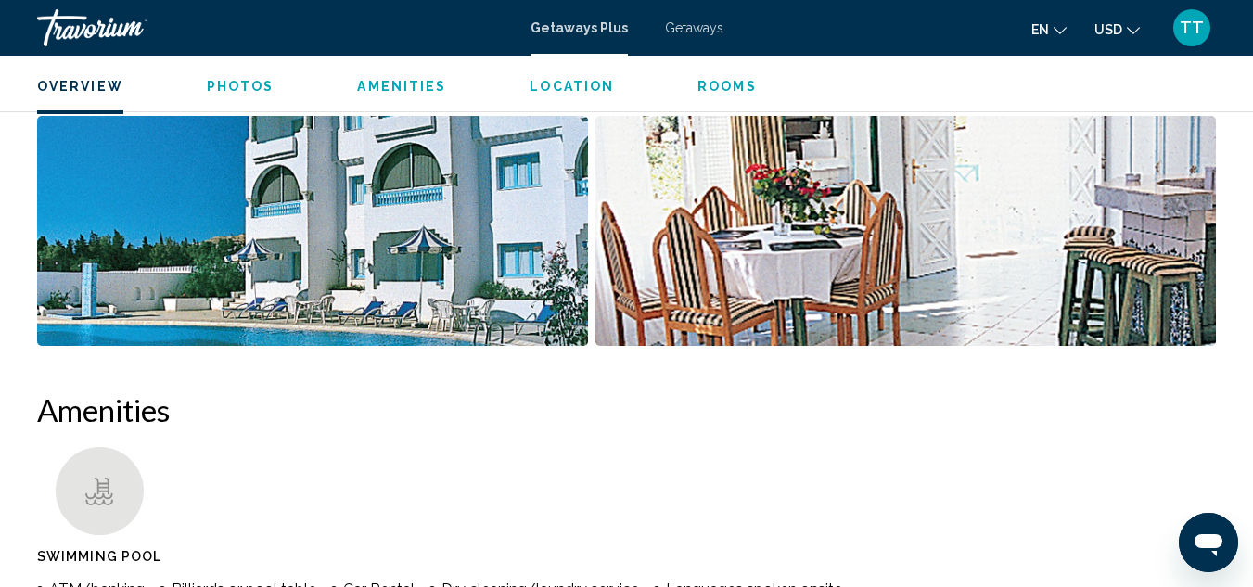
scroll to position [1032, 0]
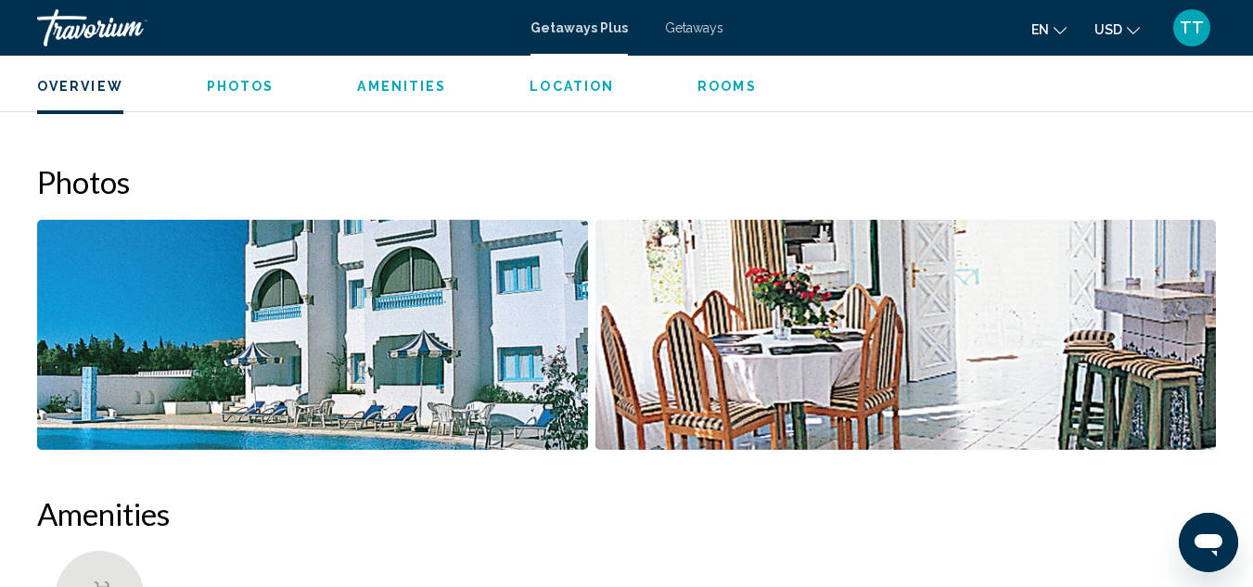
click at [221, 79] on span "Photos" at bounding box center [241, 86] width 68 height 15
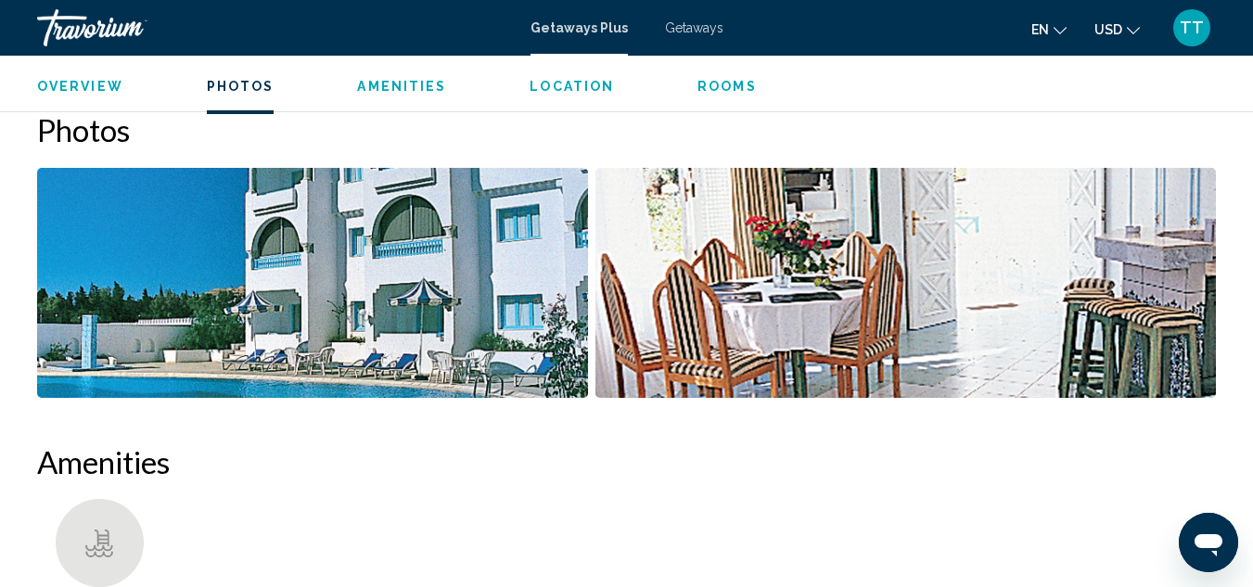
click at [235, 84] on span "Photos" at bounding box center [241, 86] width 68 height 15
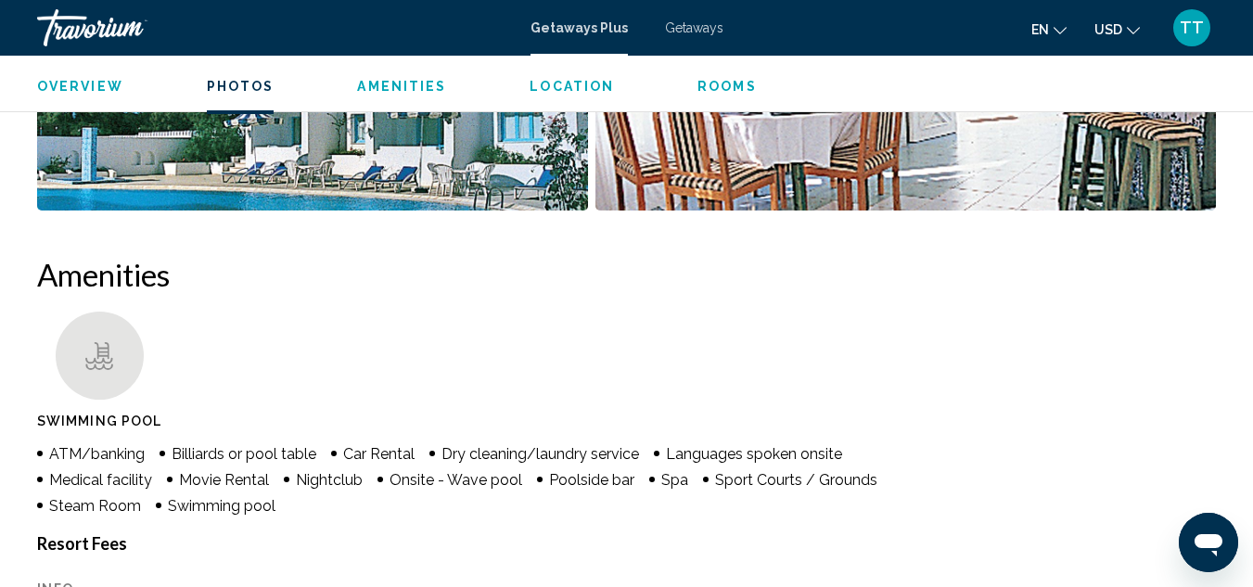
scroll to position [1270, 0]
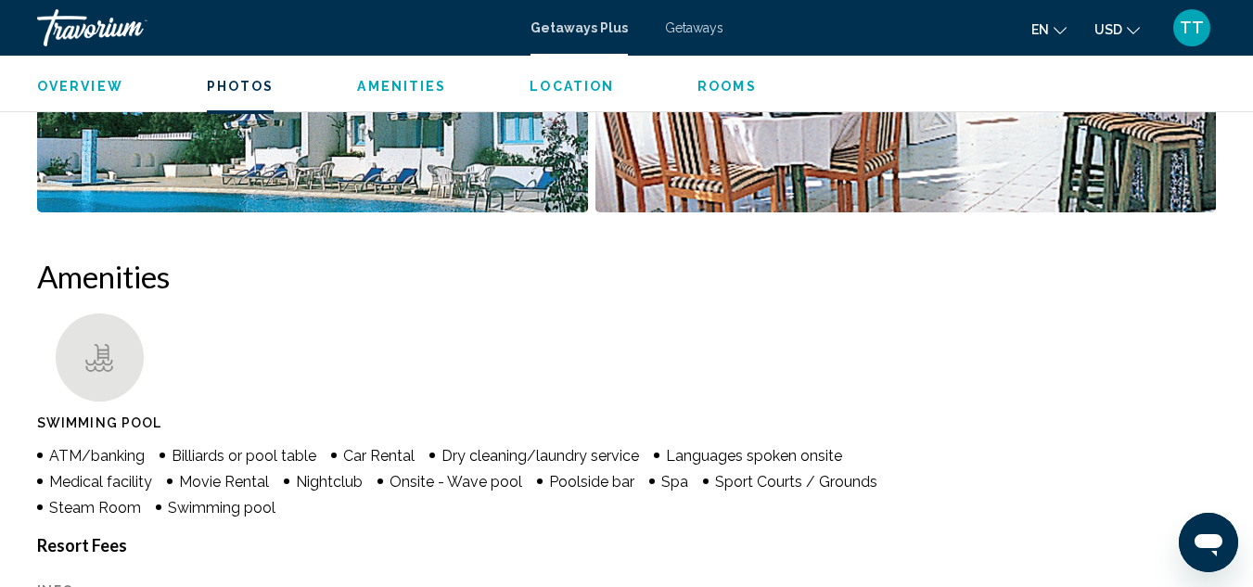
click at [566, 26] on span "Getaways Plus" at bounding box center [579, 27] width 97 height 15
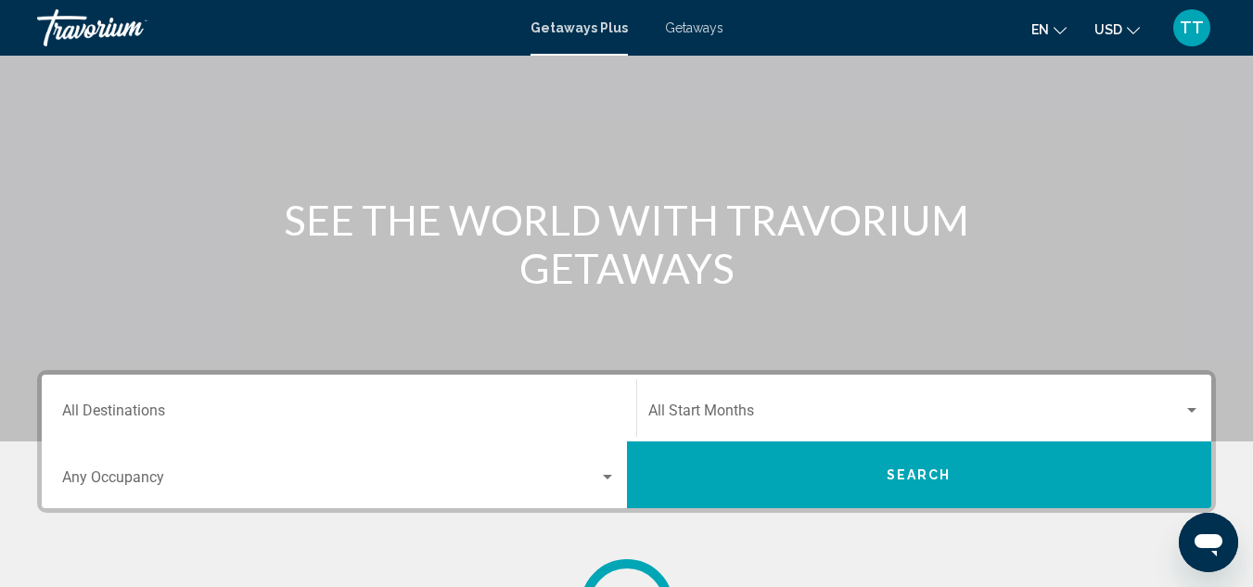
scroll to position [334, 0]
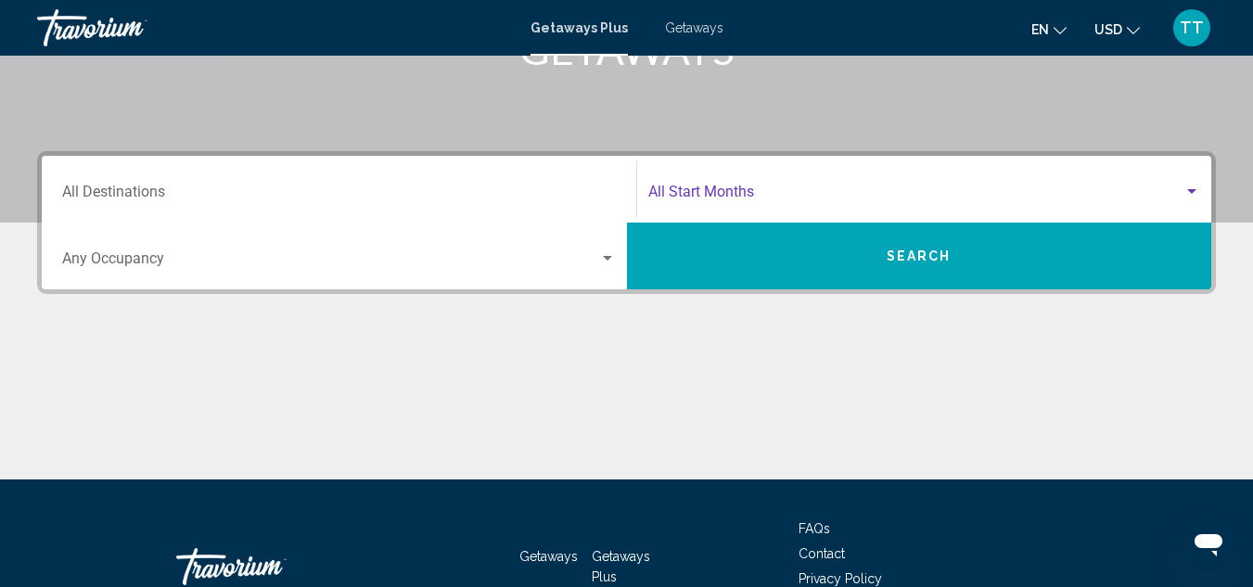
click at [744, 197] on span "Search widget" at bounding box center [916, 195] width 536 height 17
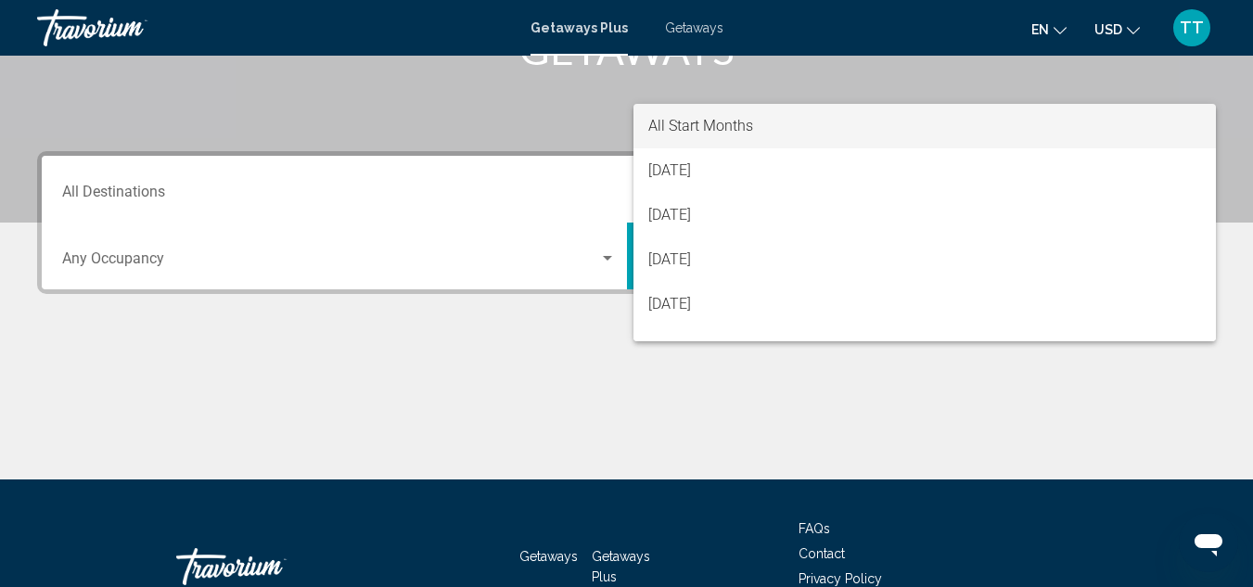
scroll to position [425, 0]
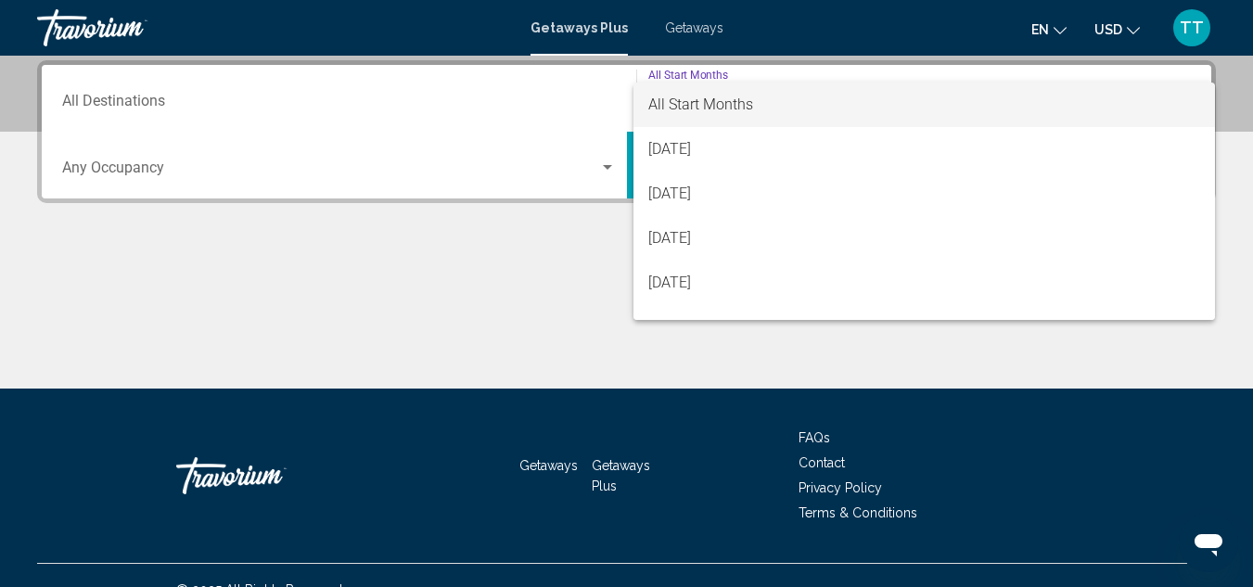
click at [302, 122] on div at bounding box center [626, 293] width 1253 height 587
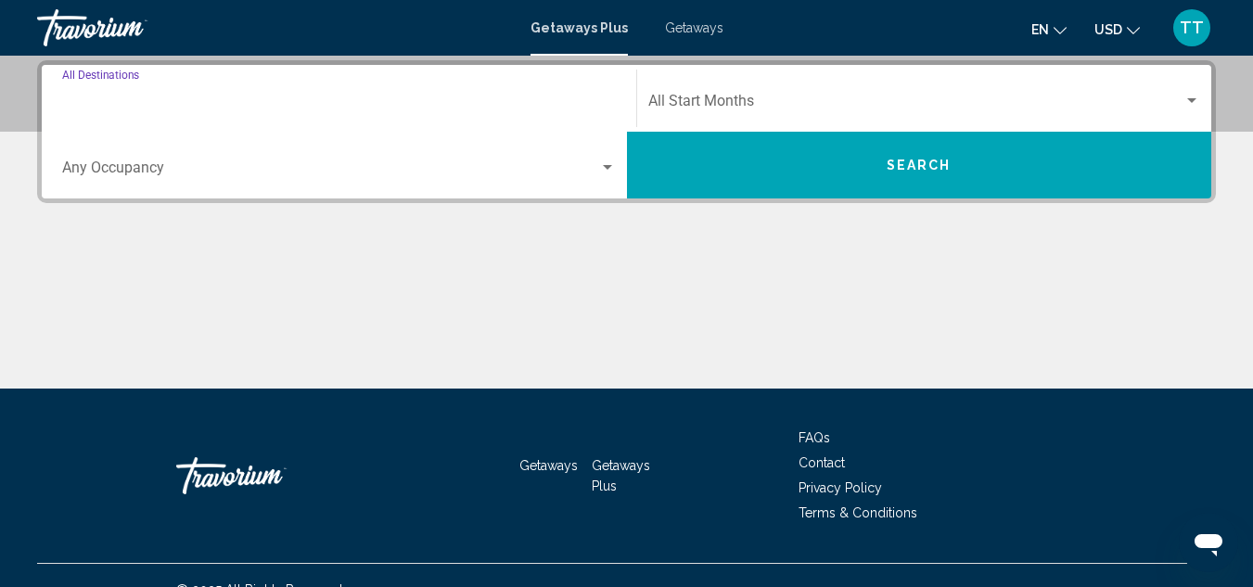
click at [126, 105] on input "Destination All Destinations" at bounding box center [339, 104] width 554 height 17
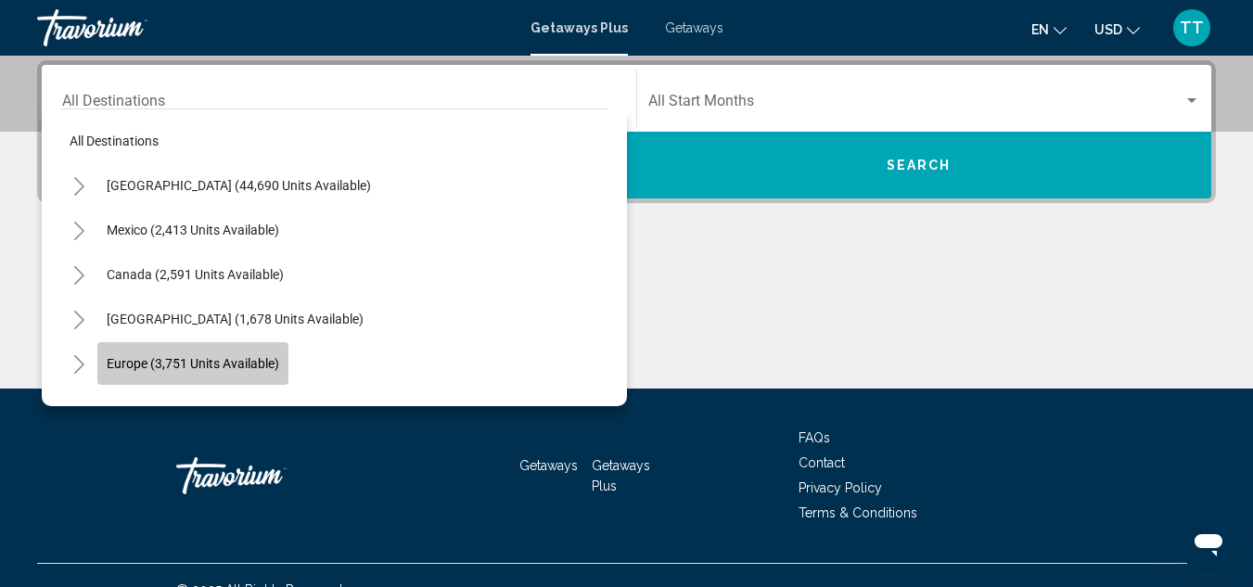
click at [177, 351] on button "Europe (3,751 units available)" at bounding box center [192, 363] width 191 height 43
type input "**********"
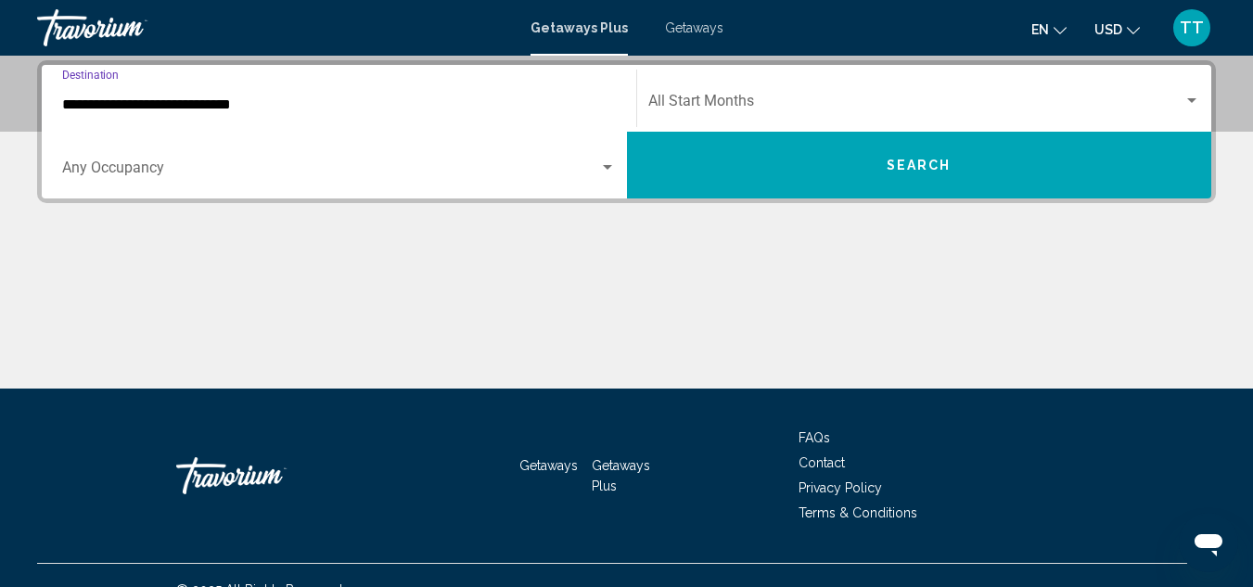
click at [911, 176] on button "Search" at bounding box center [919, 165] width 585 height 67
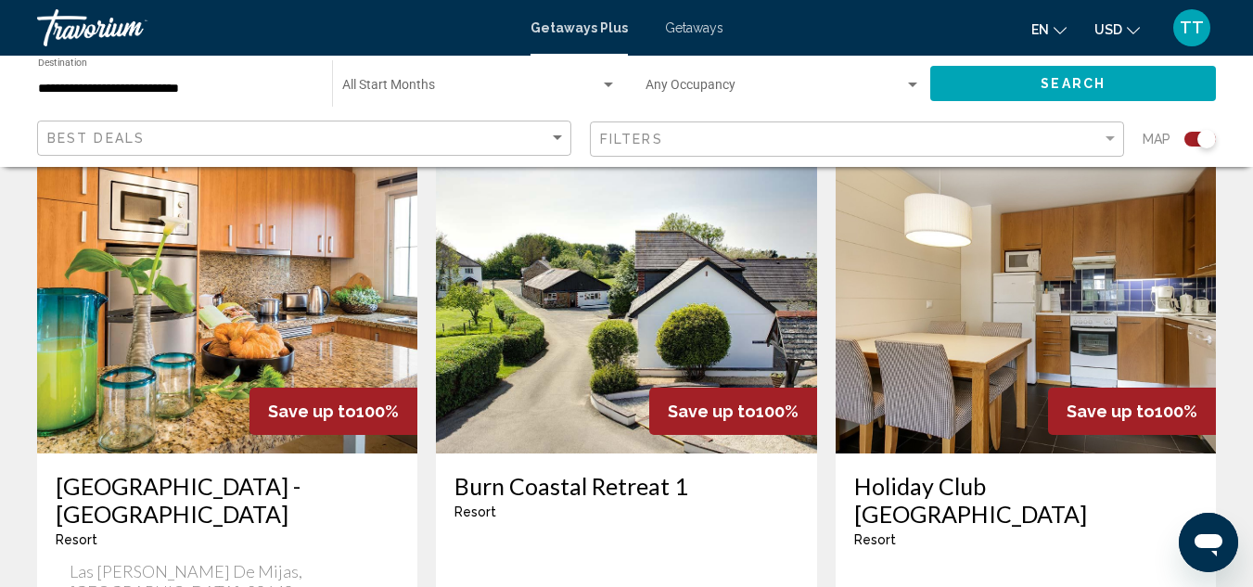
scroll to position [1373, 0]
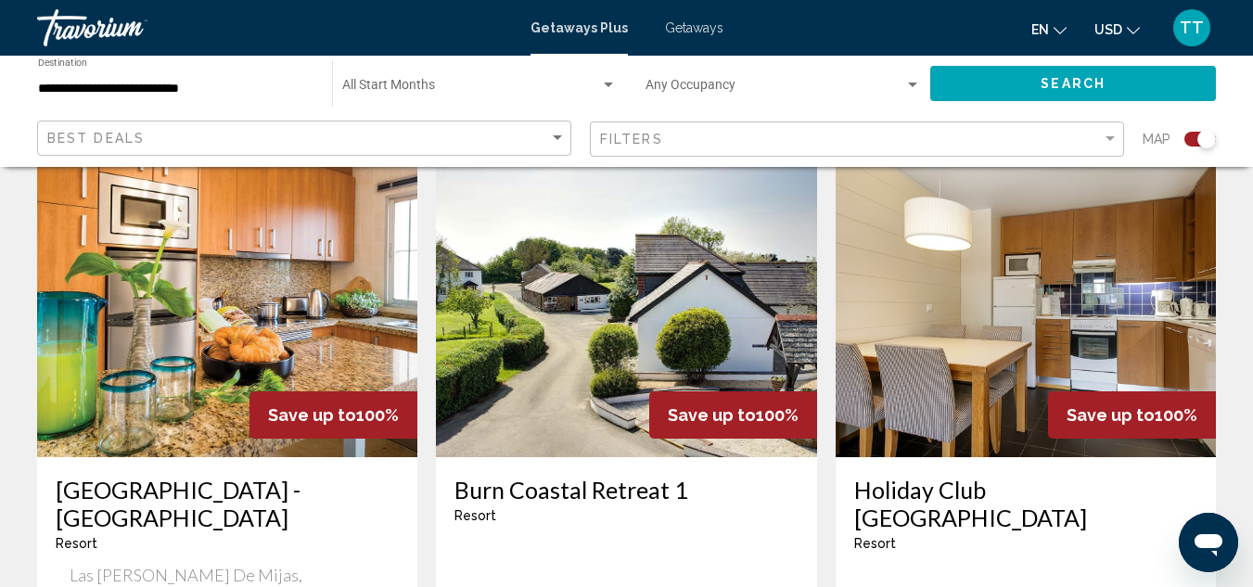
click at [160, 283] on img "Main content" at bounding box center [227, 308] width 380 height 297
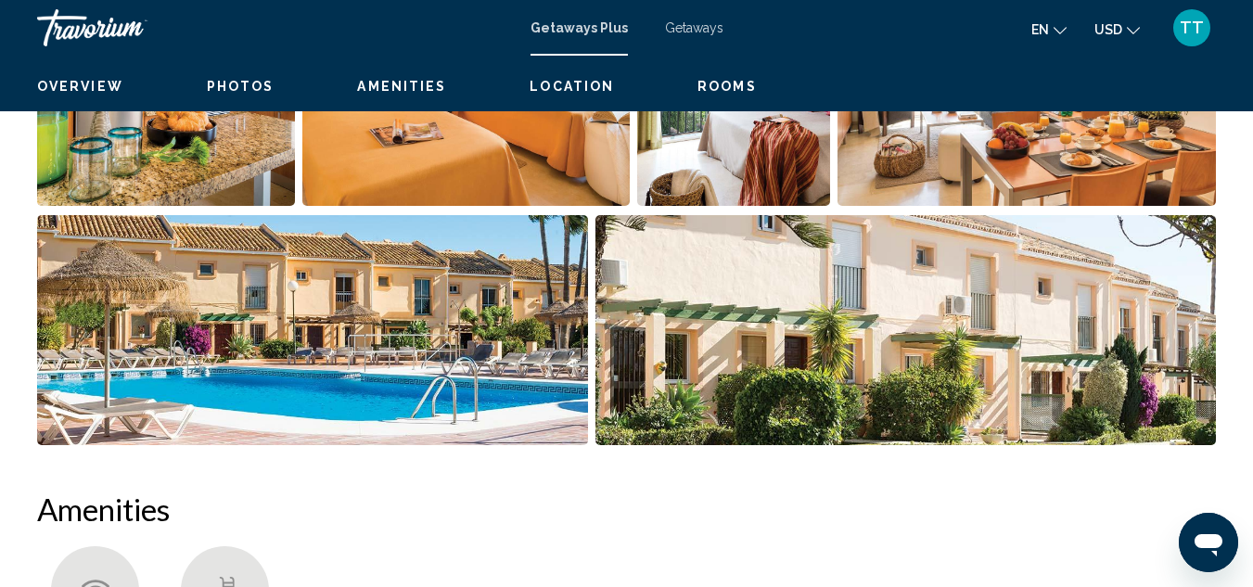
scroll to position [203, 0]
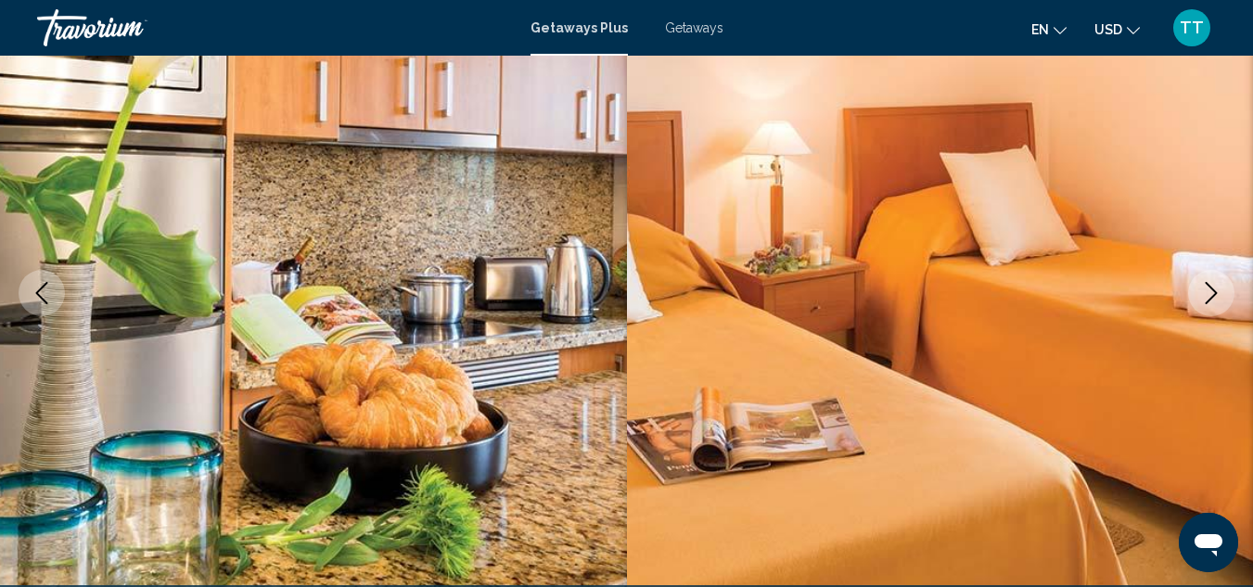
click at [1199, 288] on button "Next image" at bounding box center [1211, 293] width 46 height 46
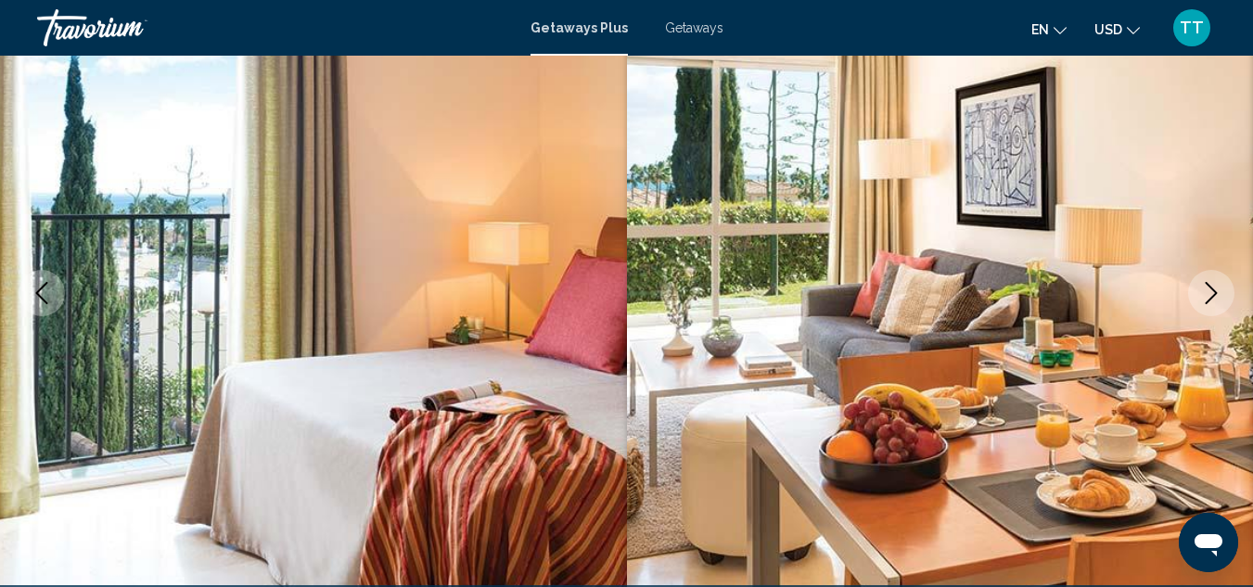
click at [1199, 288] on button "Next image" at bounding box center [1211, 293] width 46 height 46
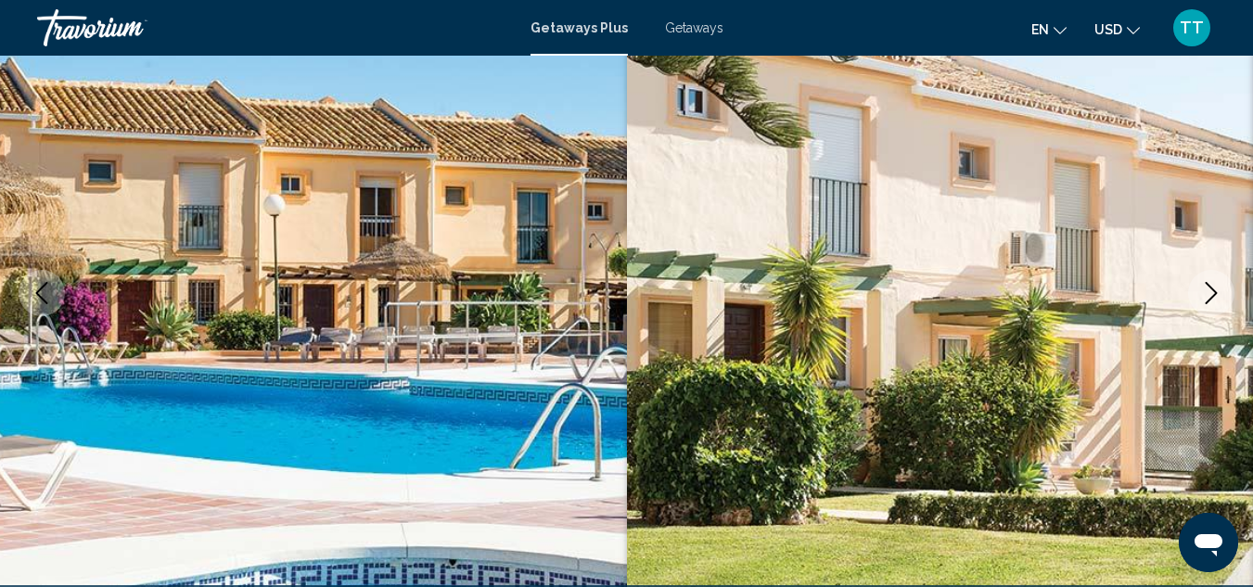
click at [1199, 288] on button "Next image" at bounding box center [1211, 293] width 46 height 46
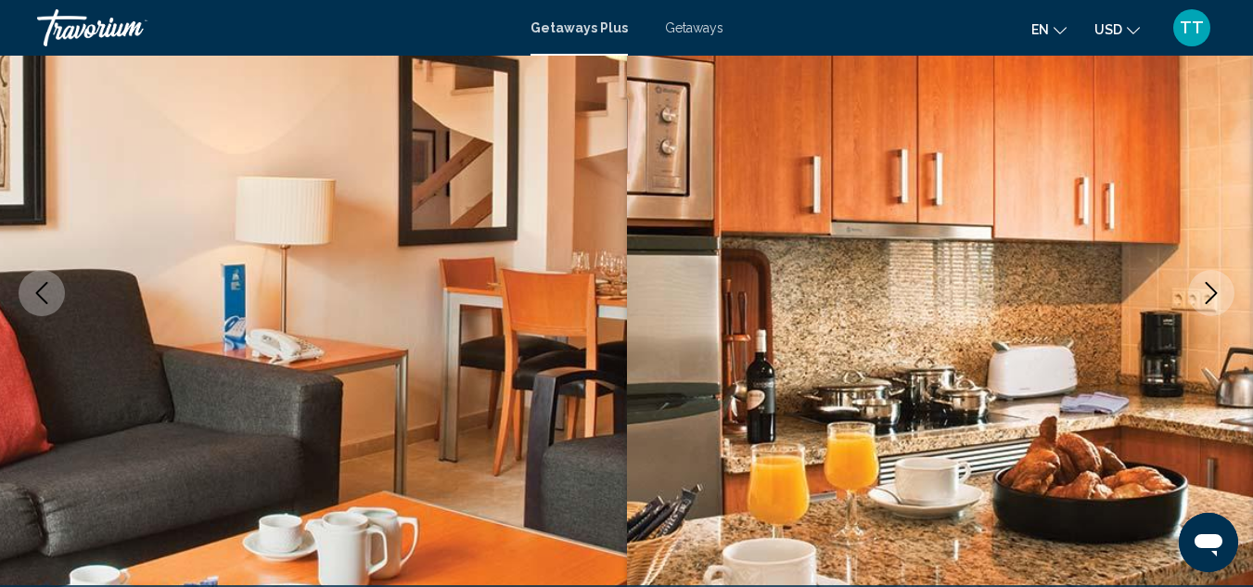
click at [1199, 288] on button "Next image" at bounding box center [1211, 293] width 46 height 46
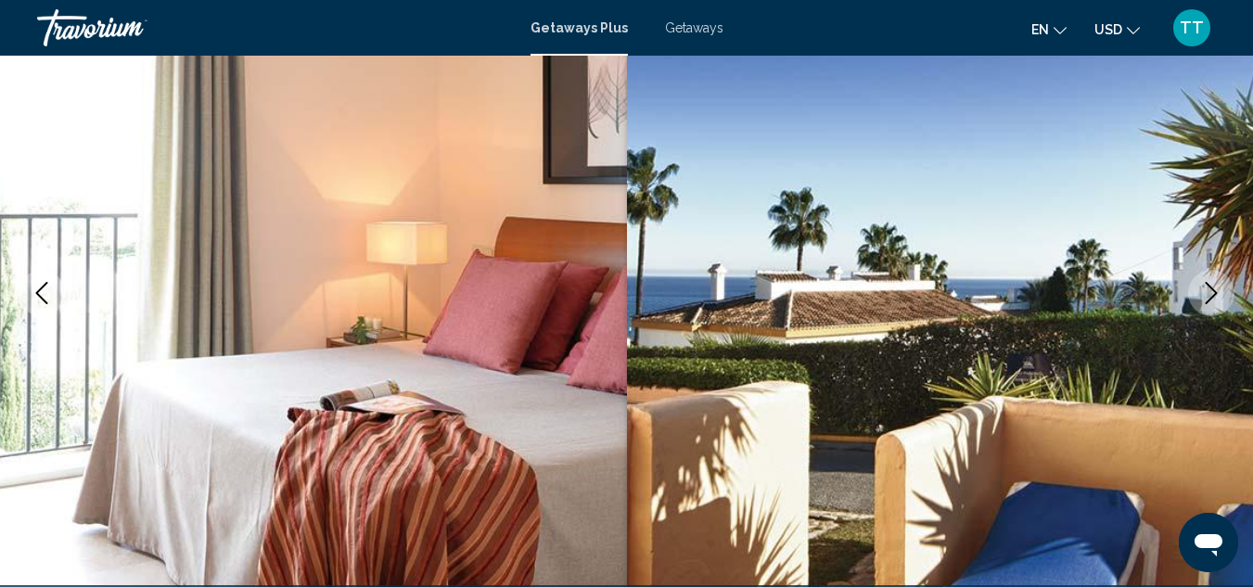
click at [1199, 288] on button "Next image" at bounding box center [1211, 293] width 46 height 46
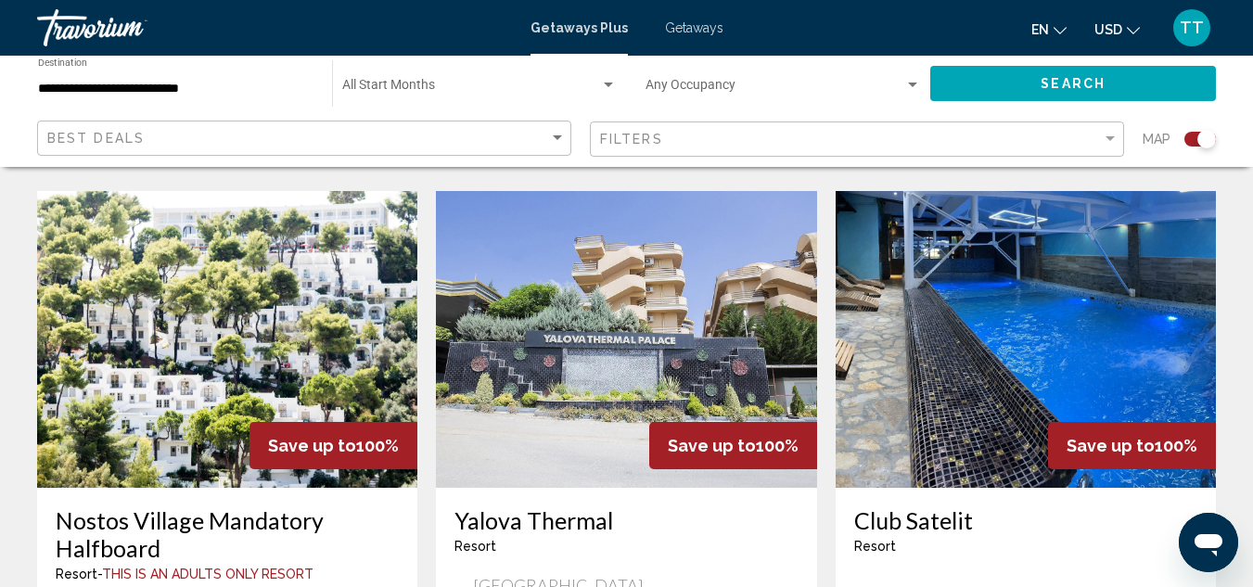
scroll to position [2078, 0]
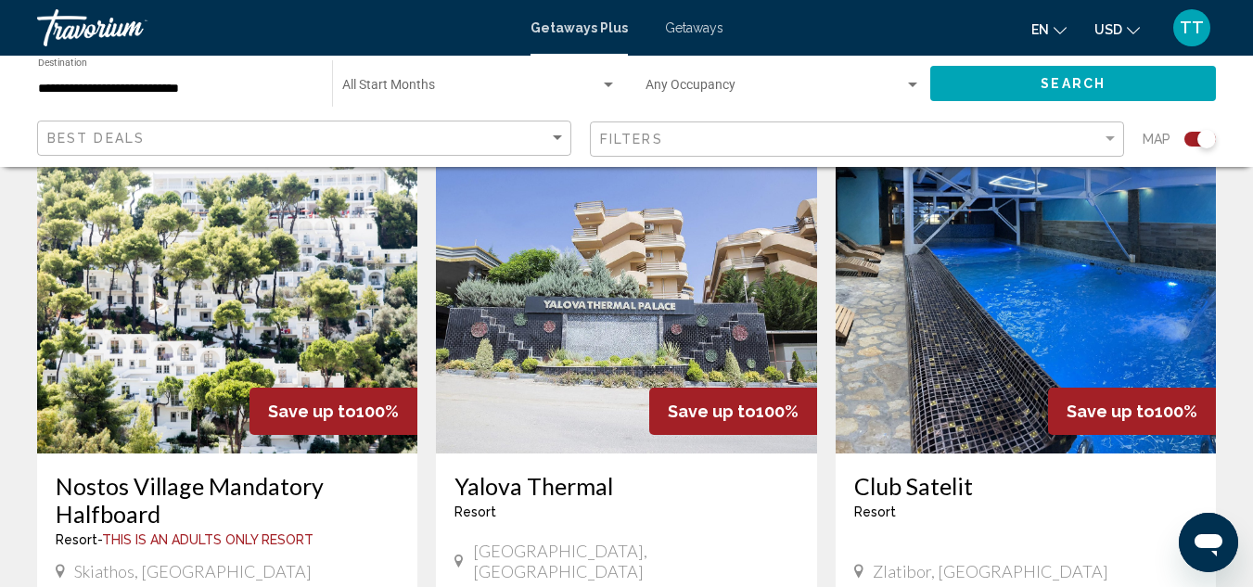
click at [116, 346] on img "Main content" at bounding box center [227, 305] width 380 height 297
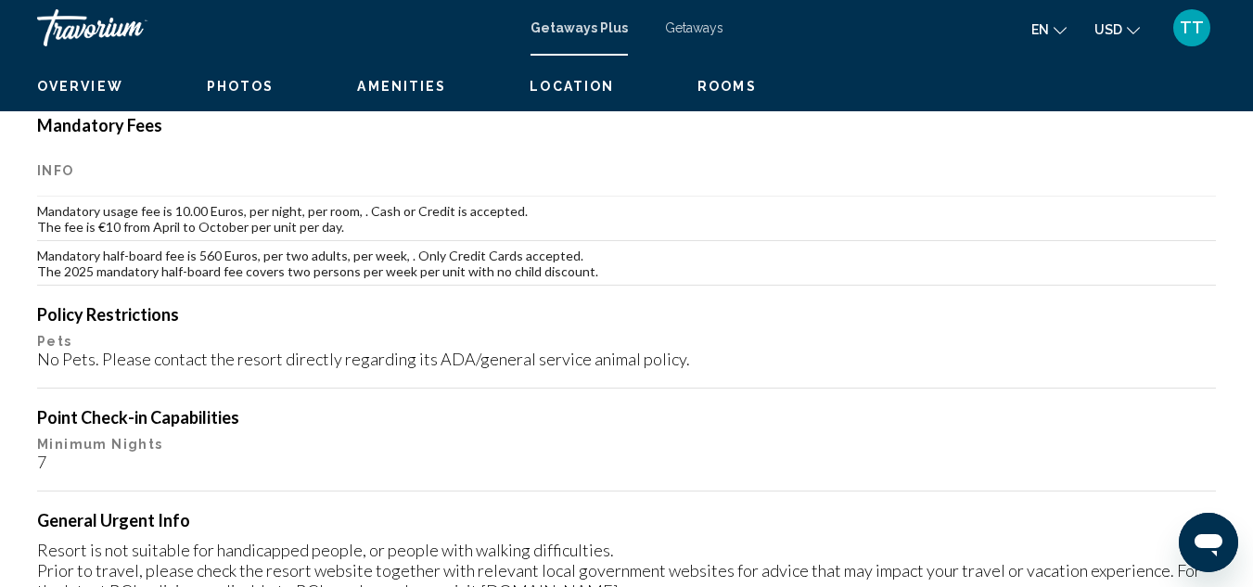
scroll to position [203, 0]
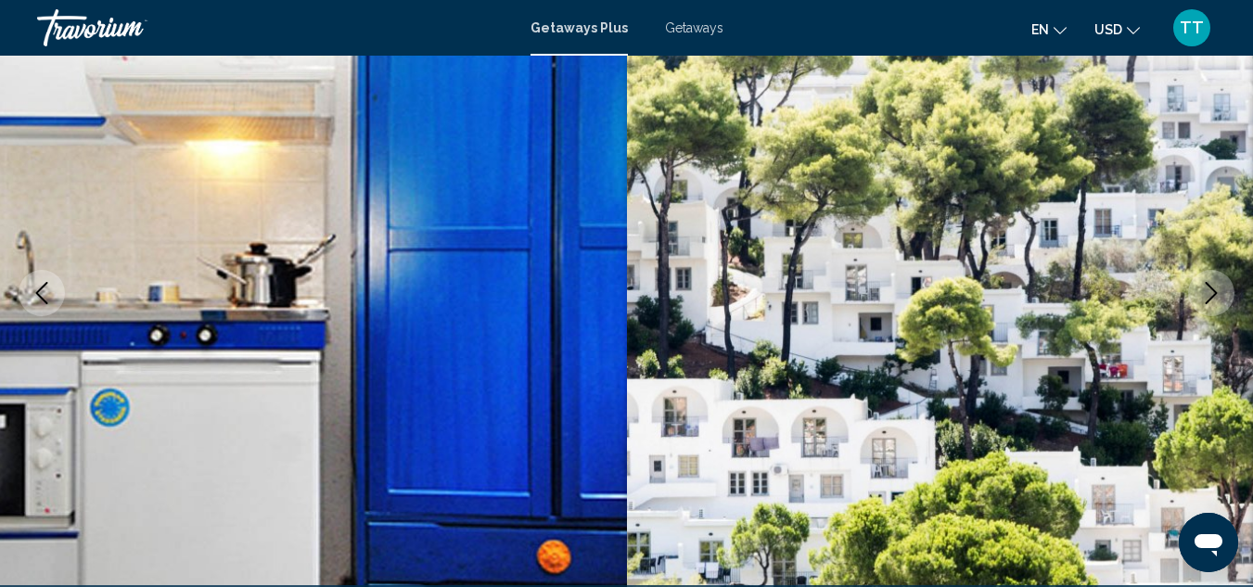
click at [1204, 288] on icon "Next image" at bounding box center [1211, 293] width 22 height 22
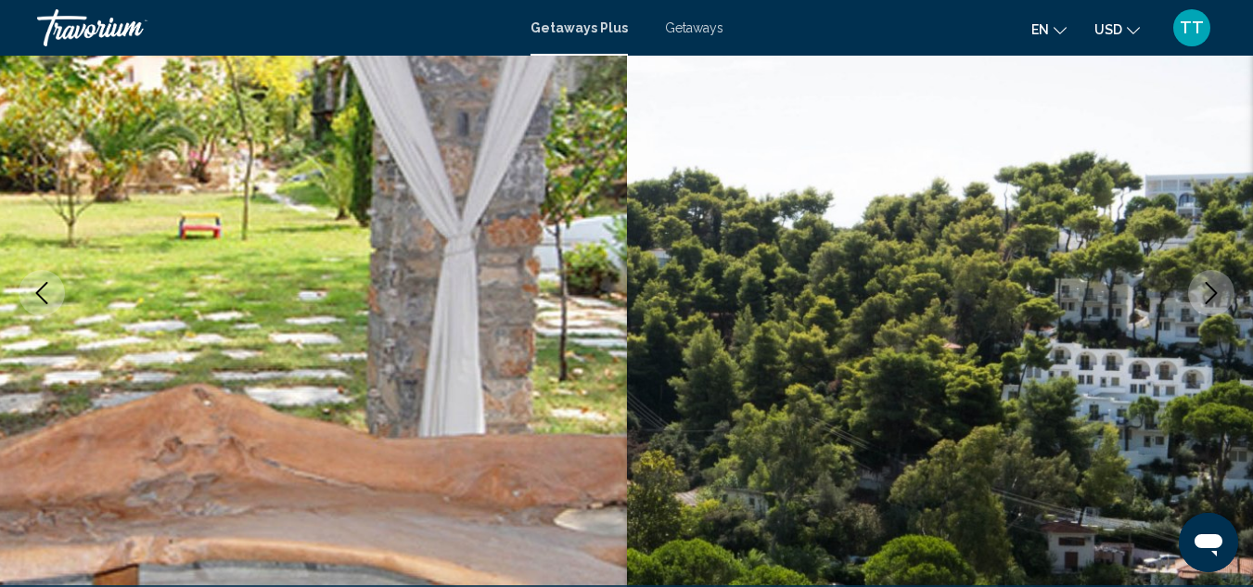
click at [1204, 288] on icon "Next image" at bounding box center [1211, 293] width 22 height 22
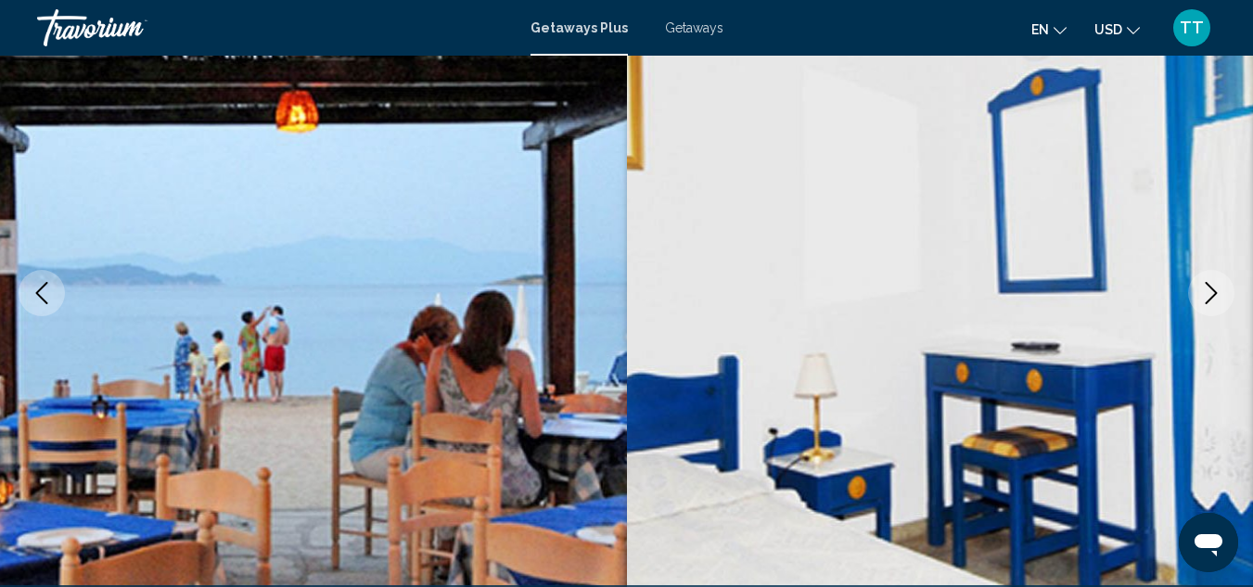
click at [1204, 288] on icon "Next image" at bounding box center [1211, 293] width 22 height 22
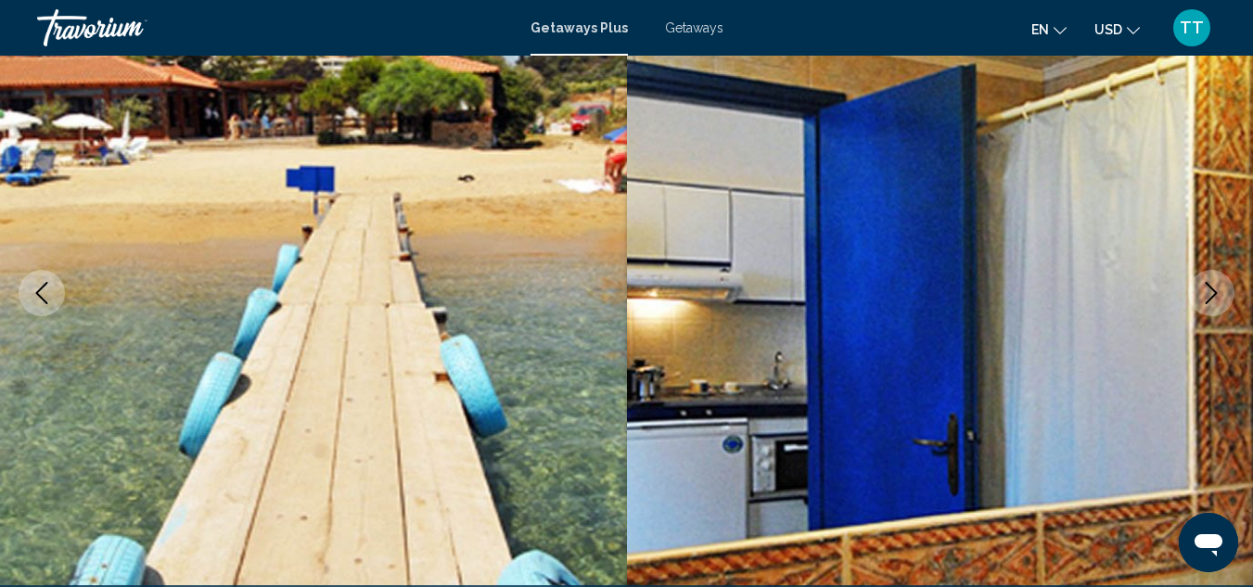
click at [1204, 288] on icon "Next image" at bounding box center [1211, 293] width 22 height 22
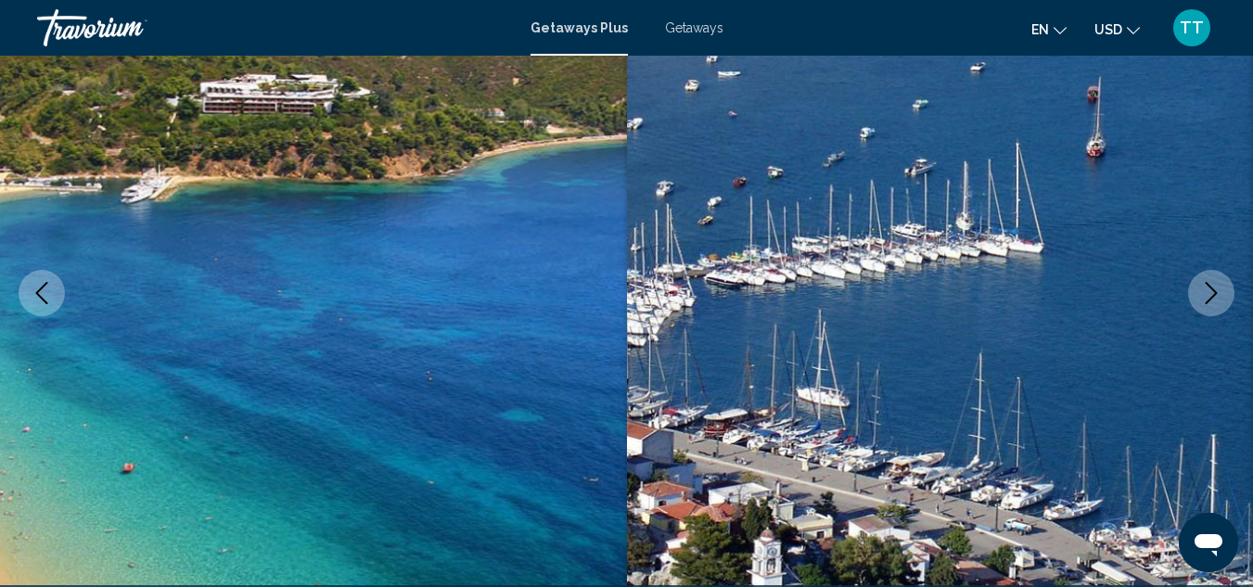
click at [1204, 288] on icon "Next image" at bounding box center [1211, 293] width 22 height 22
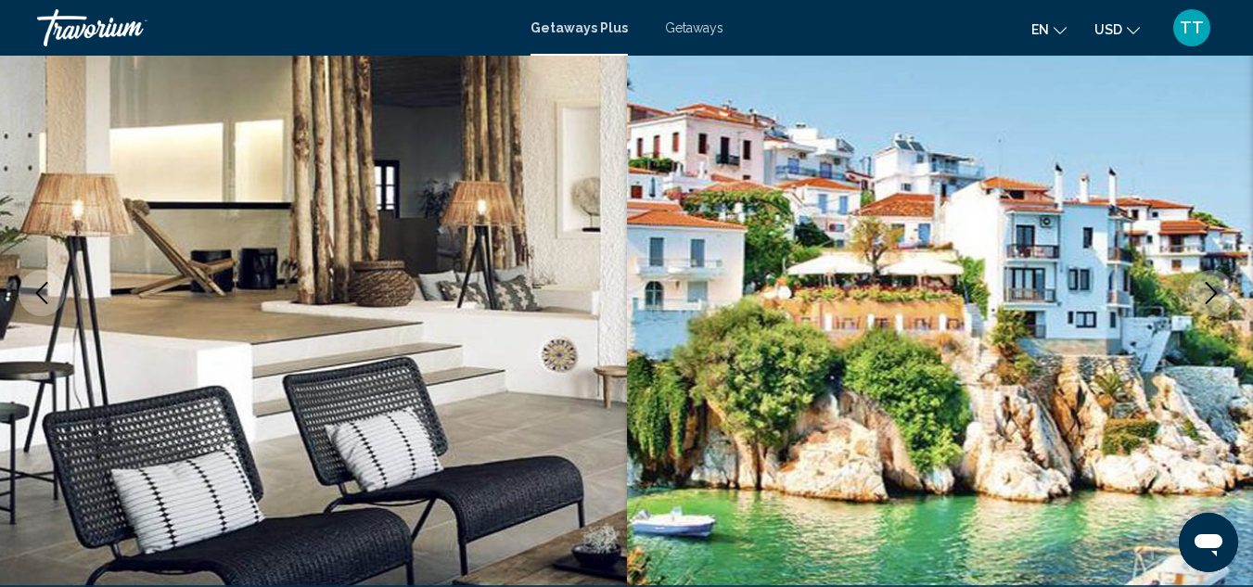
click at [1204, 288] on icon "Next image" at bounding box center [1211, 293] width 22 height 22
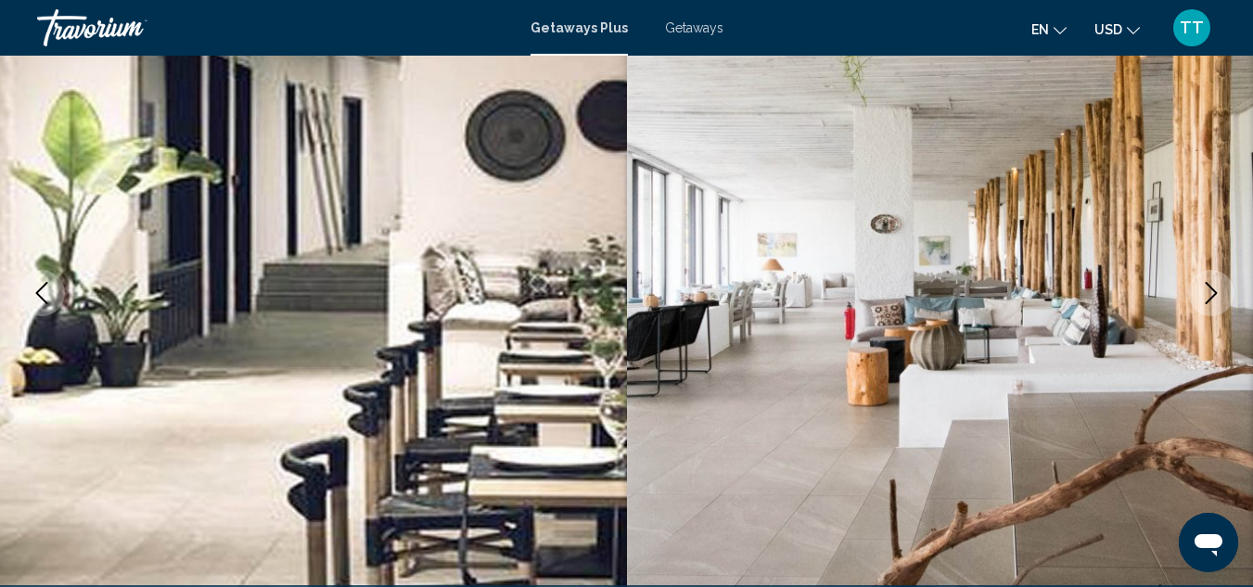
click at [1204, 288] on icon "Next image" at bounding box center [1211, 293] width 22 height 22
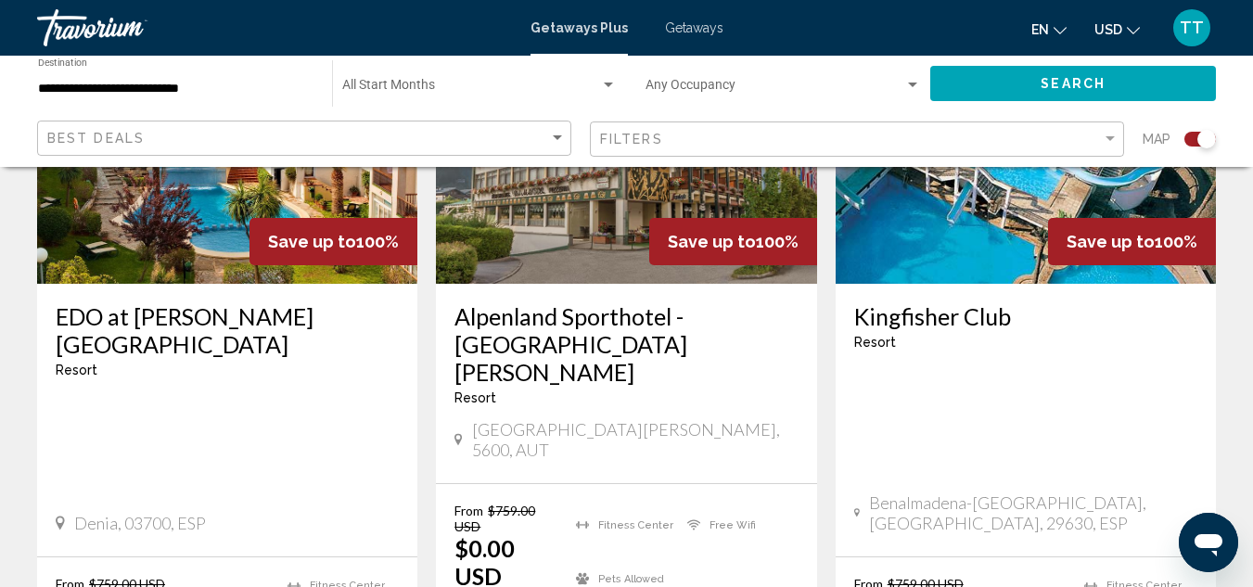
scroll to position [3079, 0]
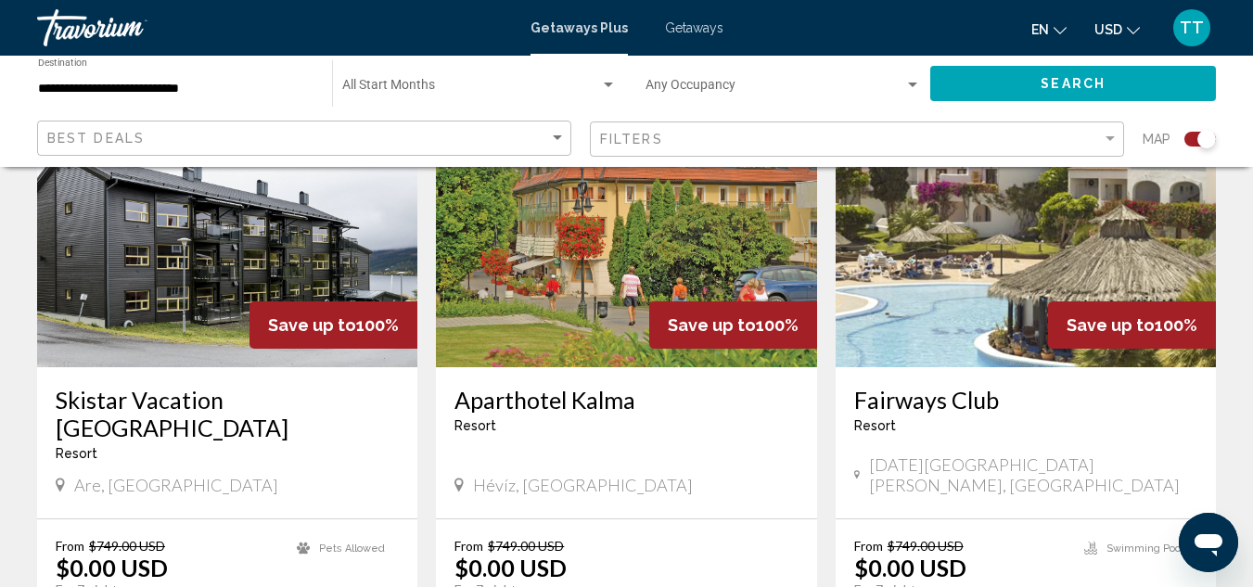
scroll to position [1410, 0]
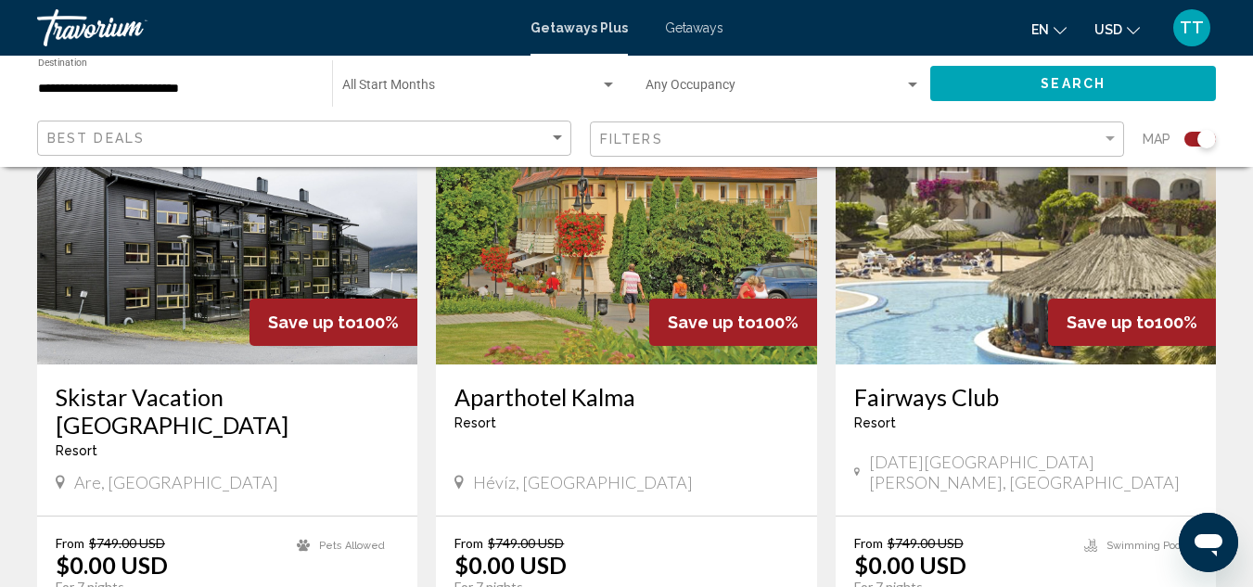
click at [128, 309] on img "Main content" at bounding box center [227, 216] width 380 height 297
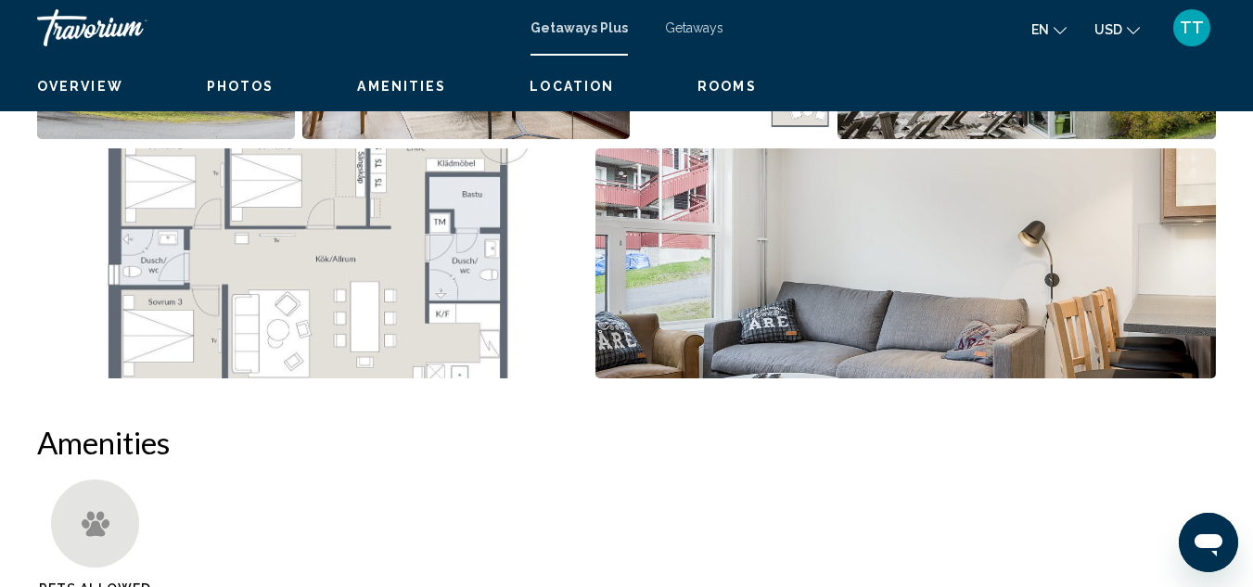
scroll to position [203, 0]
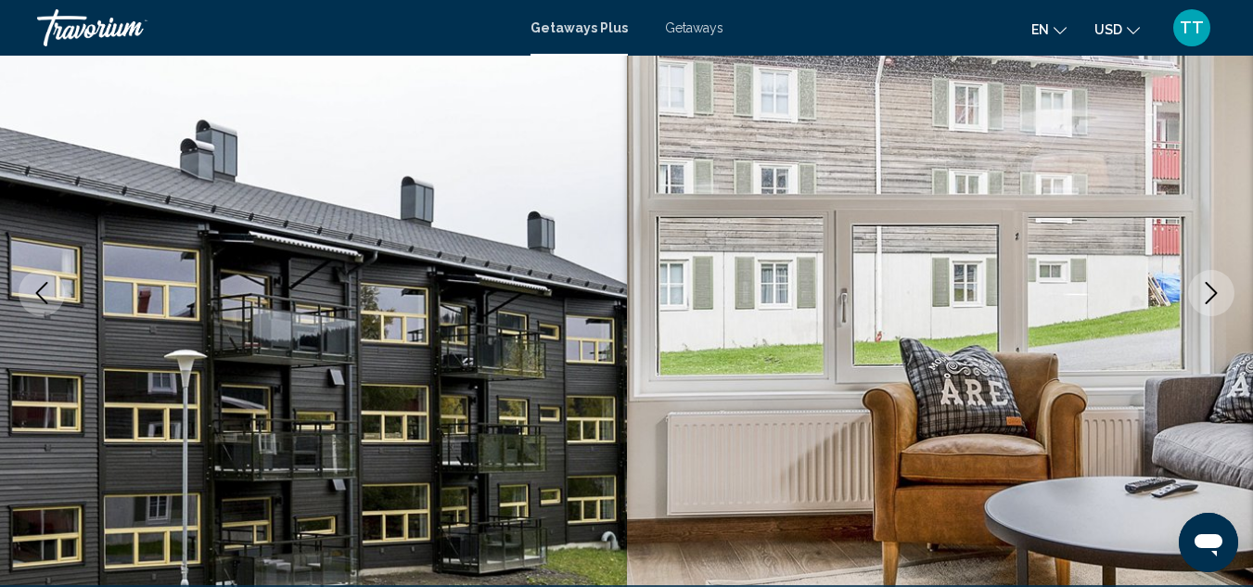
click at [1222, 299] on button "Next image" at bounding box center [1211, 293] width 46 height 46
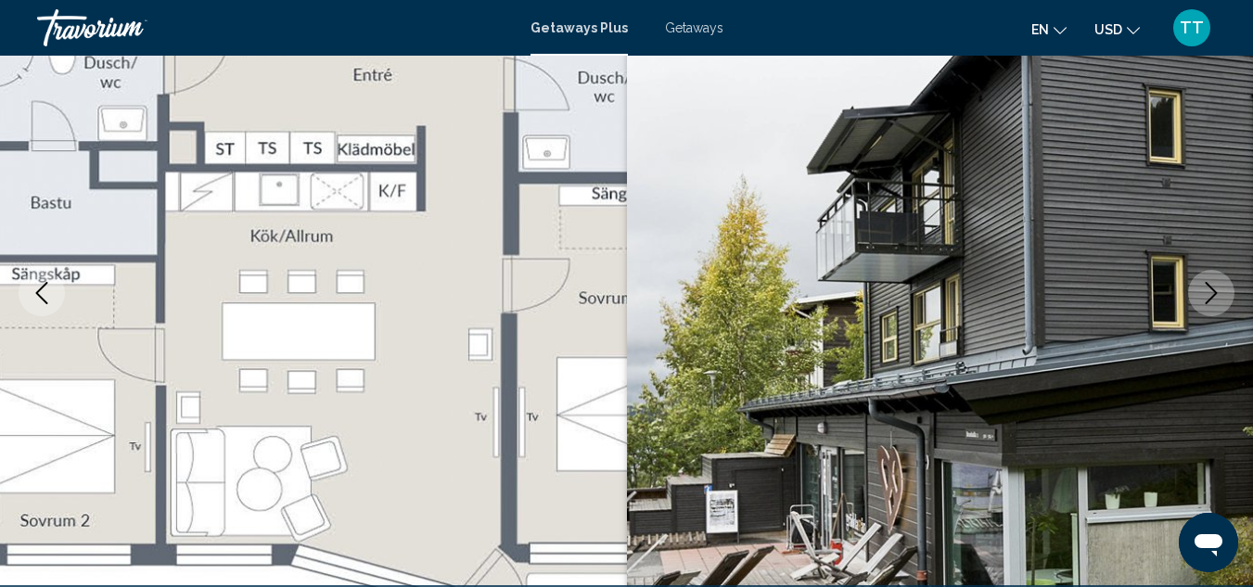
click at [1202, 295] on icon "Next image" at bounding box center [1211, 293] width 22 height 22
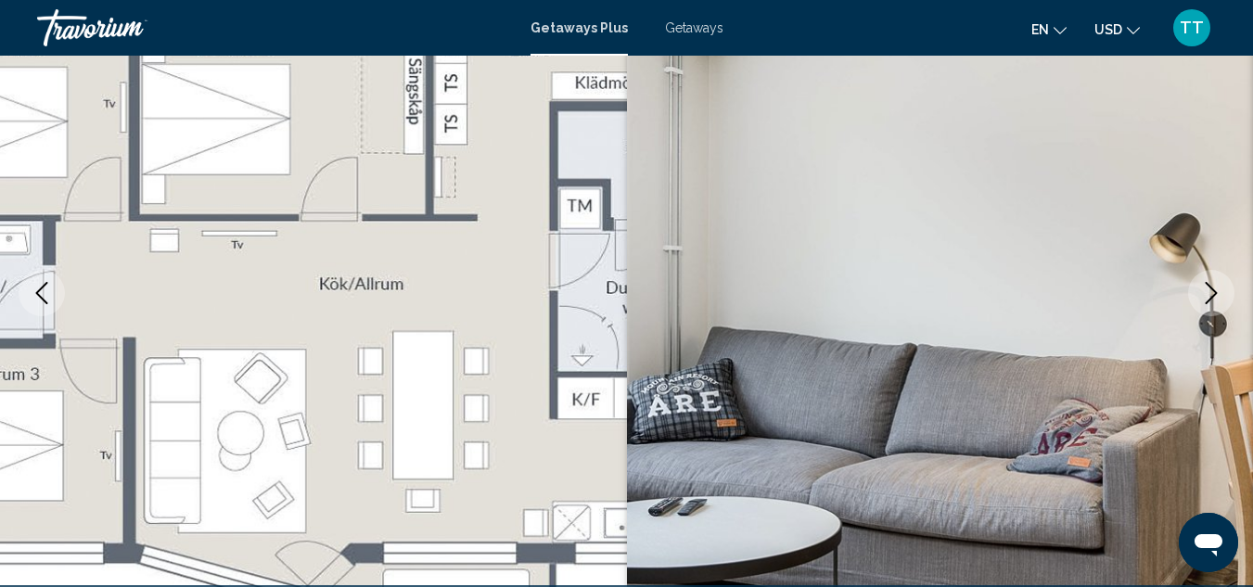
click at [1202, 295] on icon "Next image" at bounding box center [1211, 293] width 22 height 22
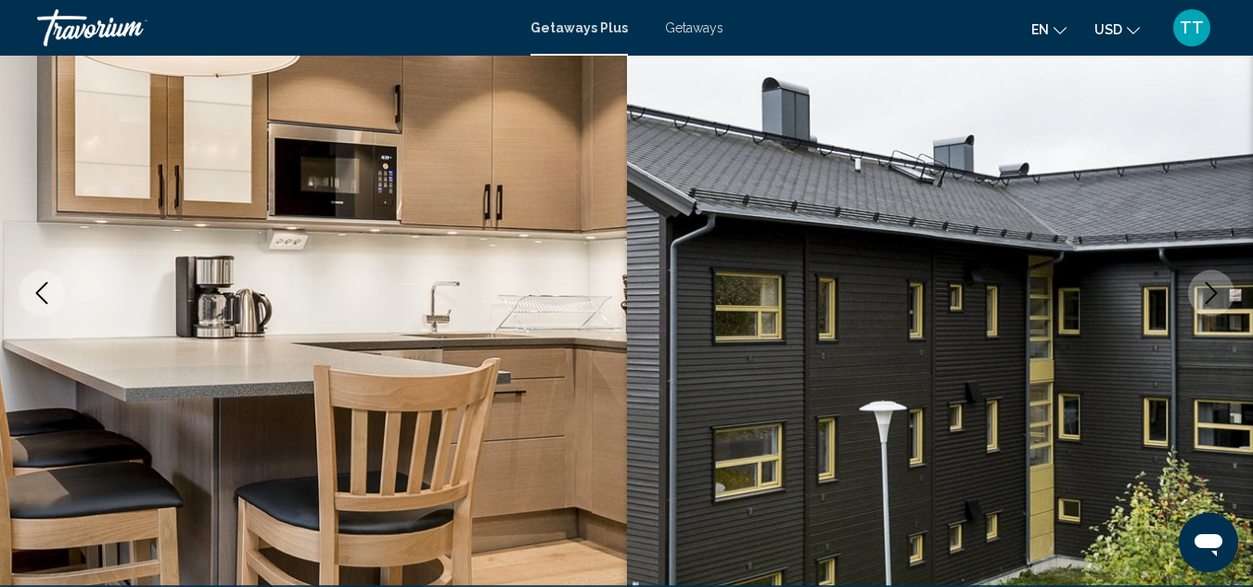
click at [1202, 295] on icon "Next image" at bounding box center [1211, 293] width 22 height 22
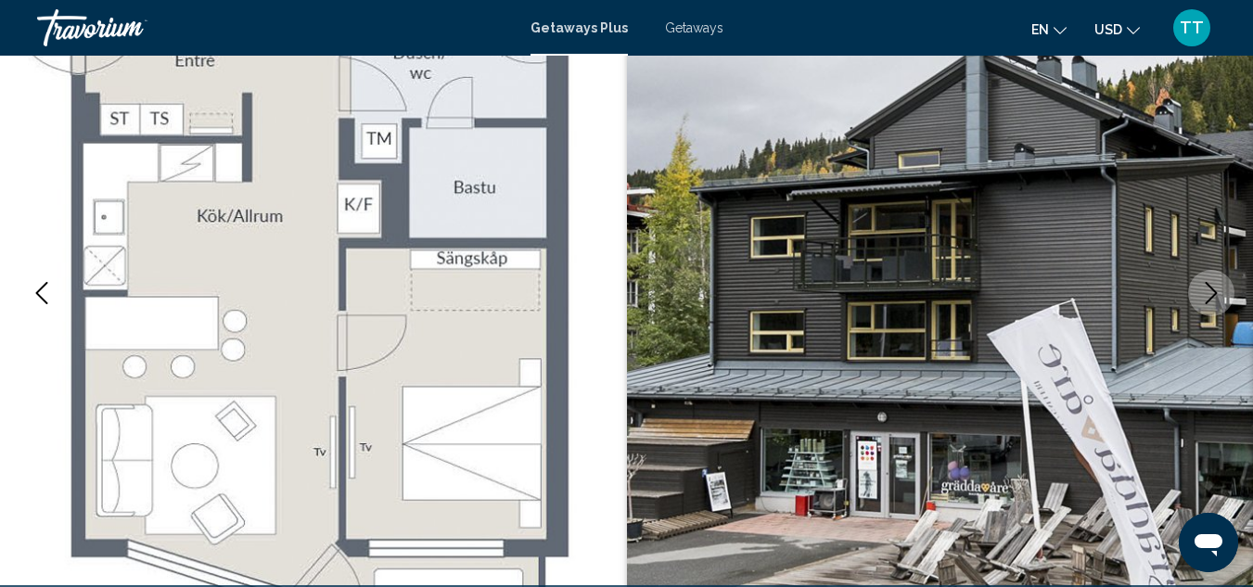
click at [1202, 295] on icon "Next image" at bounding box center [1211, 293] width 22 height 22
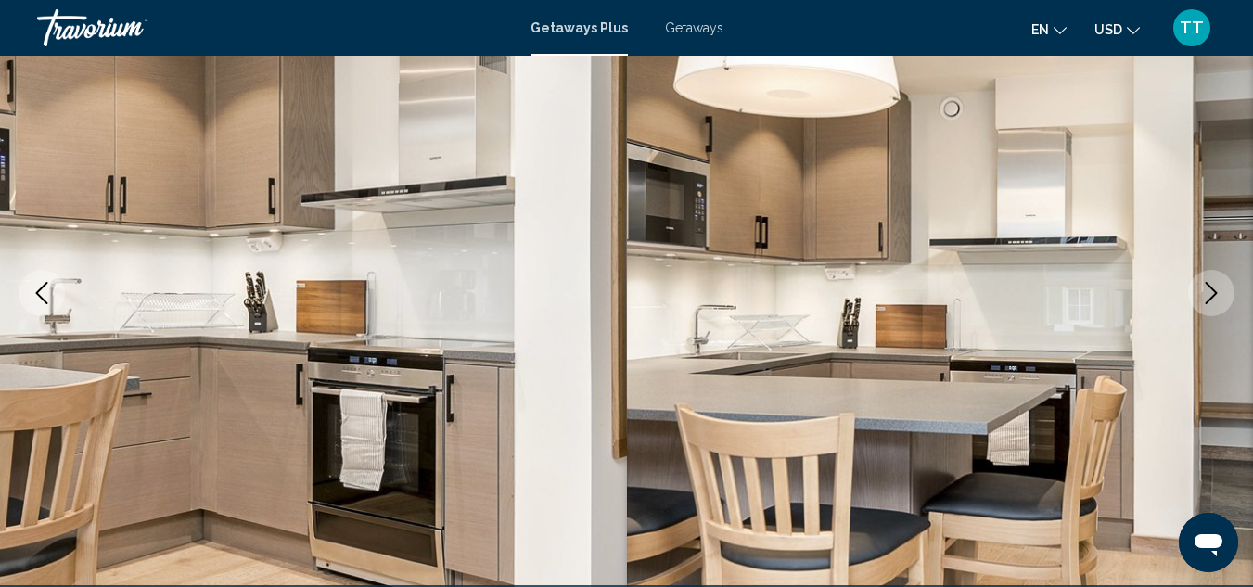
click at [1202, 295] on icon "Next image" at bounding box center [1211, 293] width 22 height 22
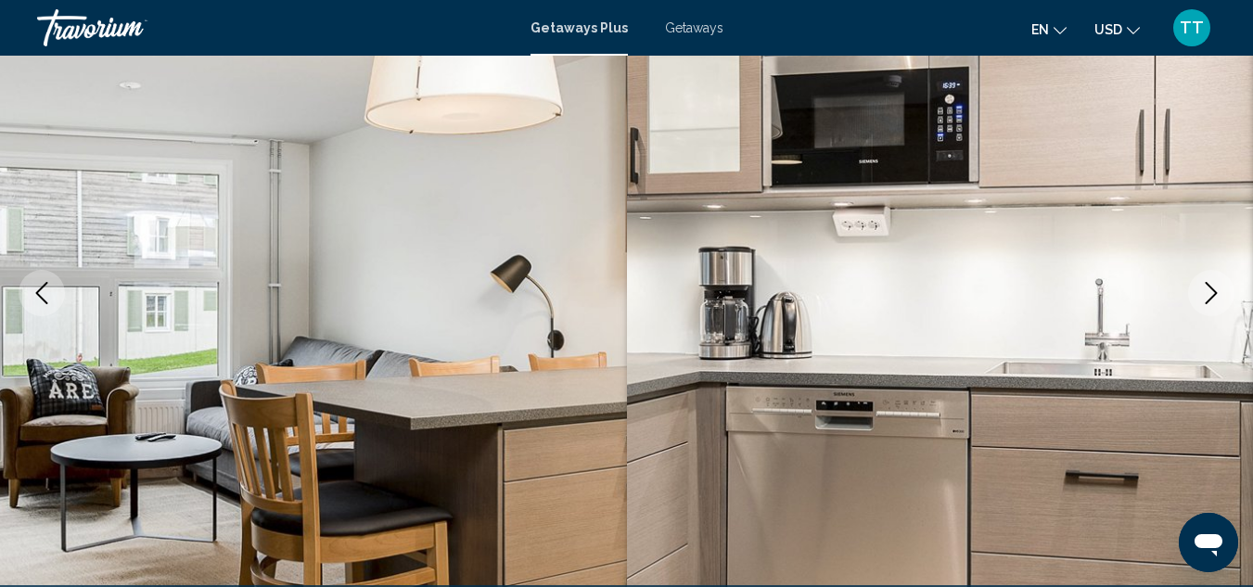
click at [1202, 295] on icon "Next image" at bounding box center [1211, 293] width 22 height 22
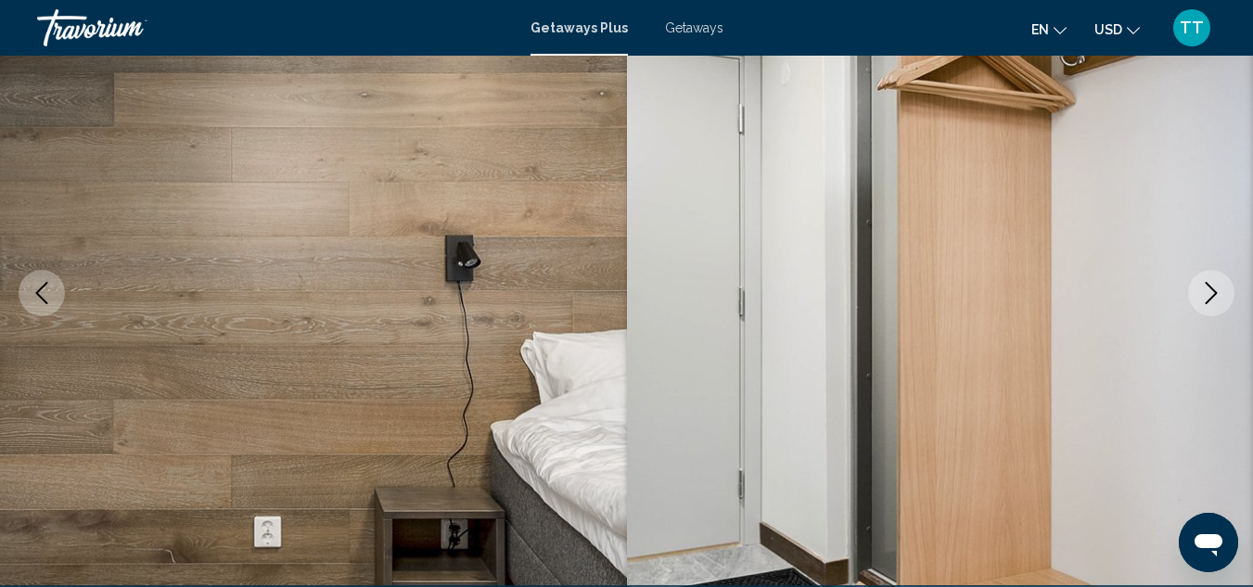
click at [1202, 295] on icon "Next image" at bounding box center [1211, 293] width 22 height 22
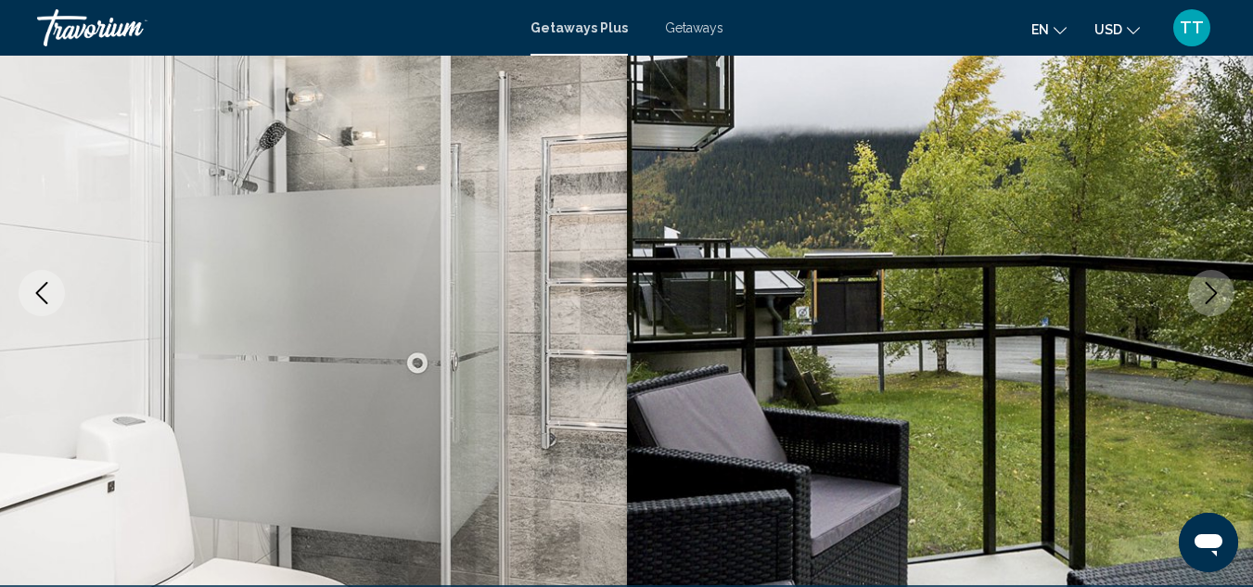
click at [1202, 295] on icon "Next image" at bounding box center [1211, 293] width 22 height 22
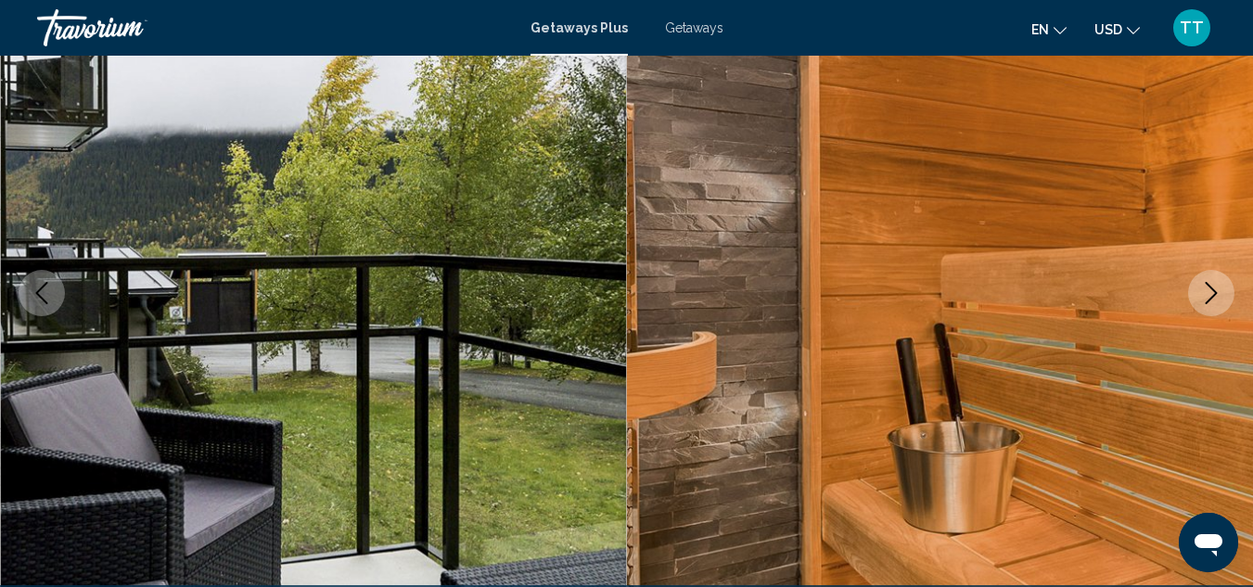
click at [1202, 295] on icon "Next image" at bounding box center [1211, 293] width 22 height 22
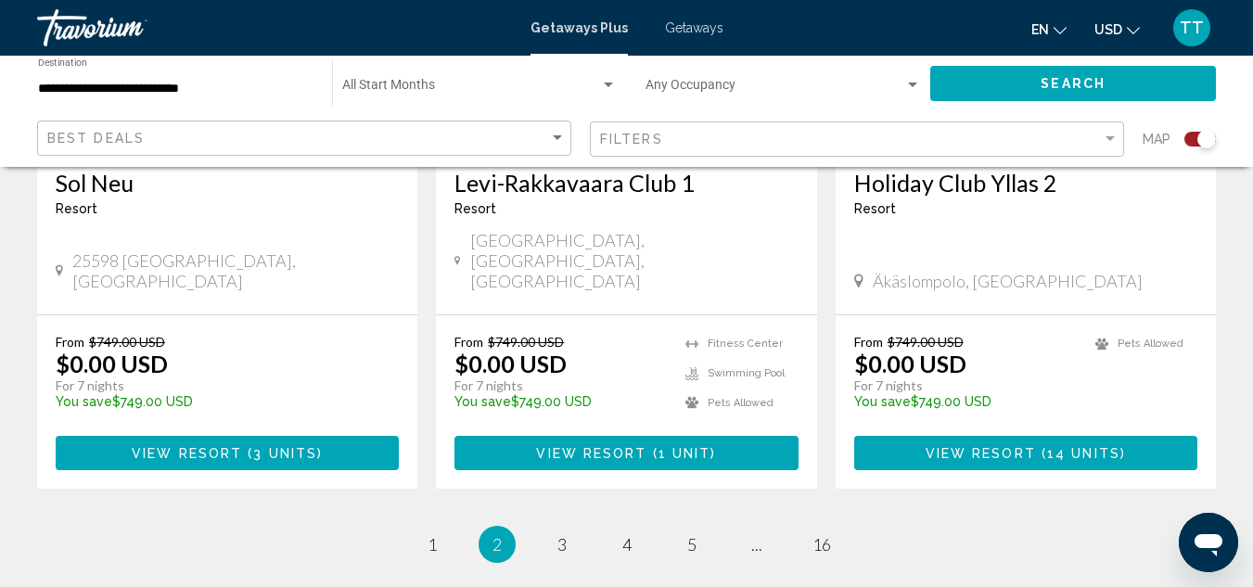
scroll to position [2968, 0]
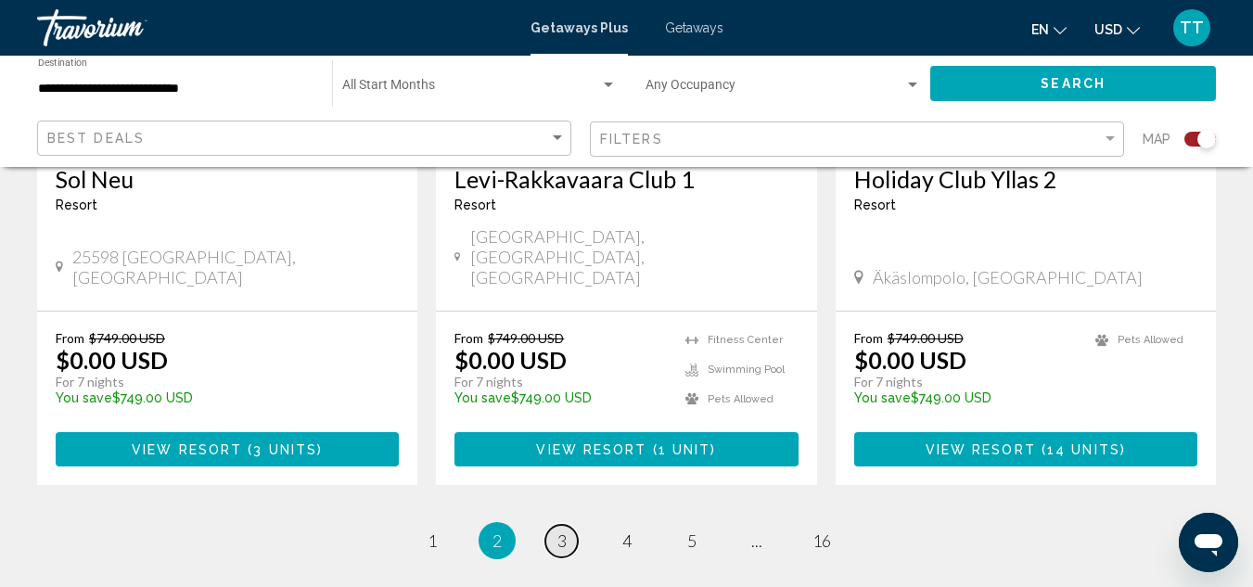
click at [557, 531] on span "3" at bounding box center [561, 541] width 9 height 20
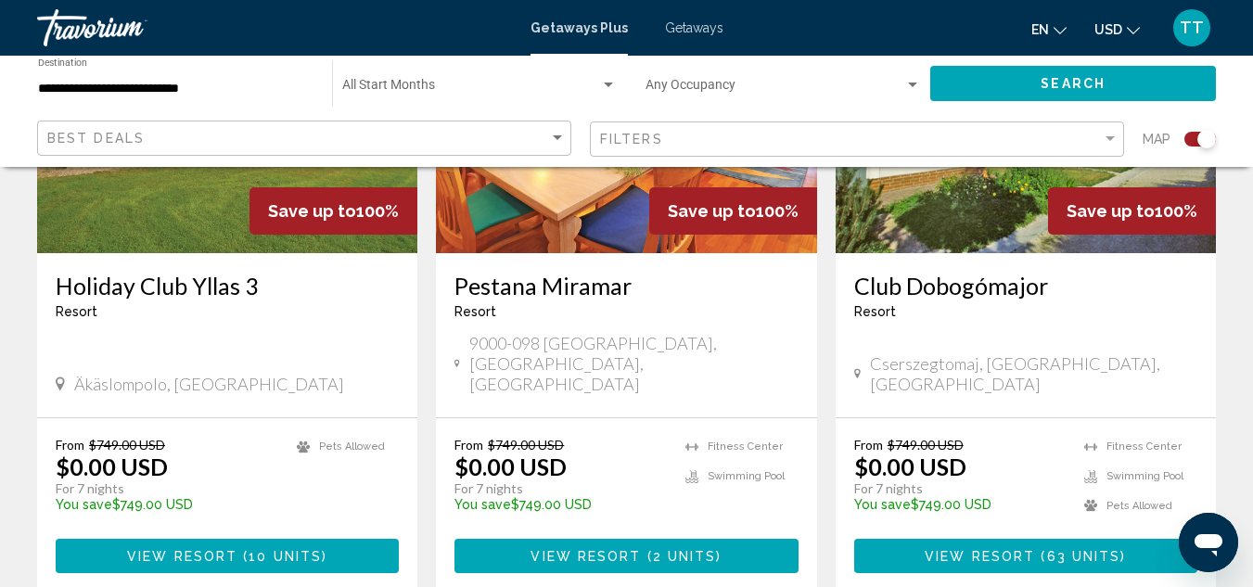
scroll to position [2857, 0]
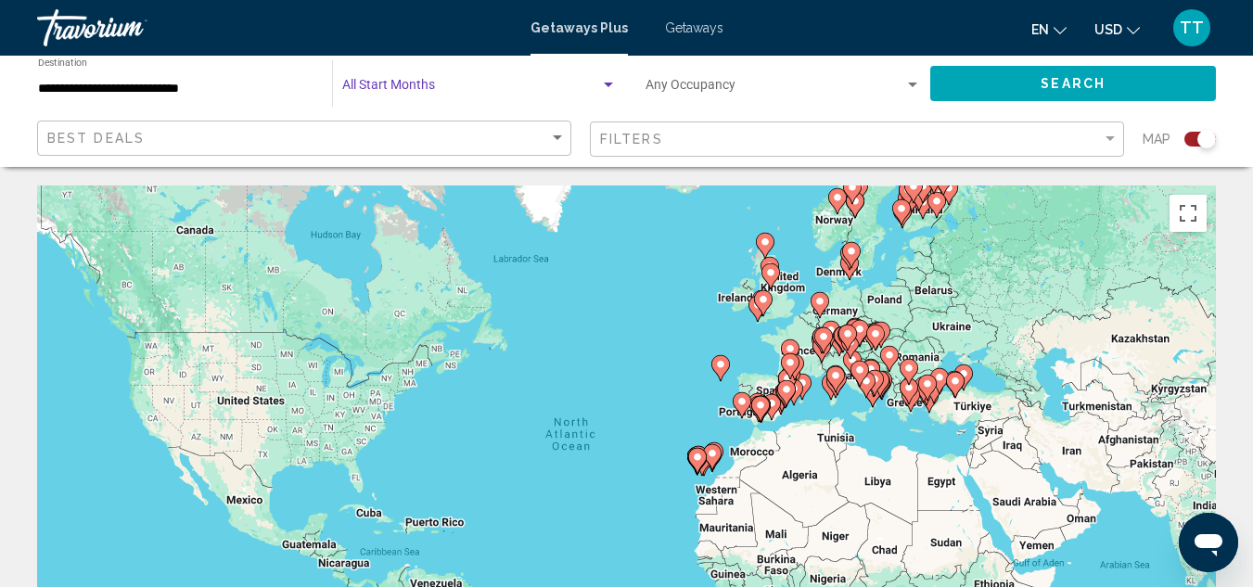
click at [439, 90] on span "Search widget" at bounding box center [471, 89] width 258 height 15
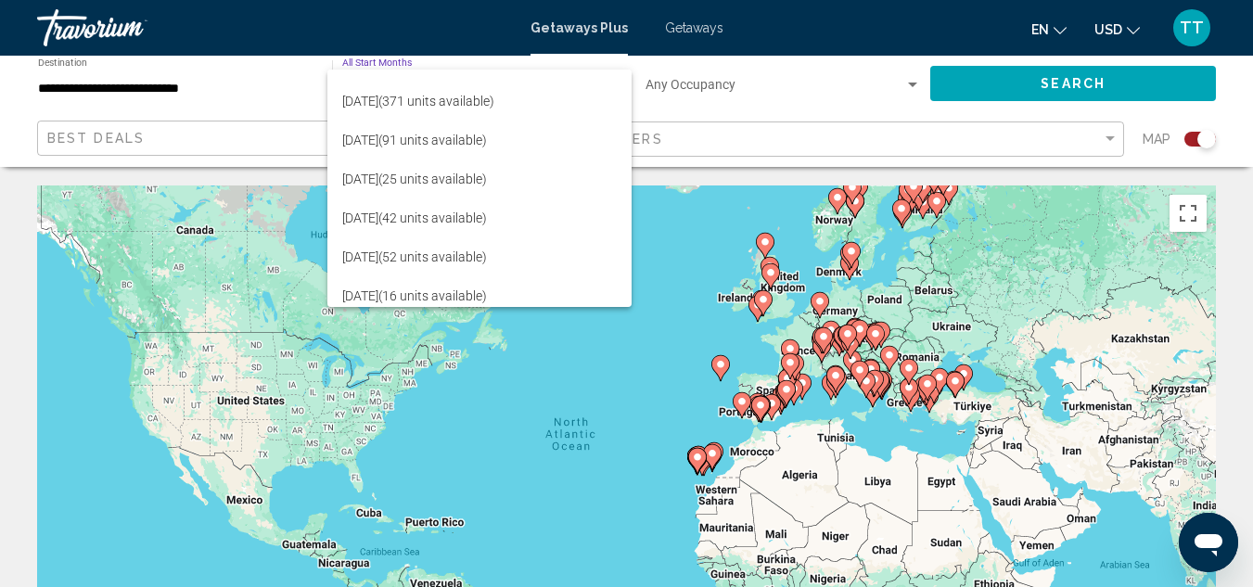
scroll to position [223, 0]
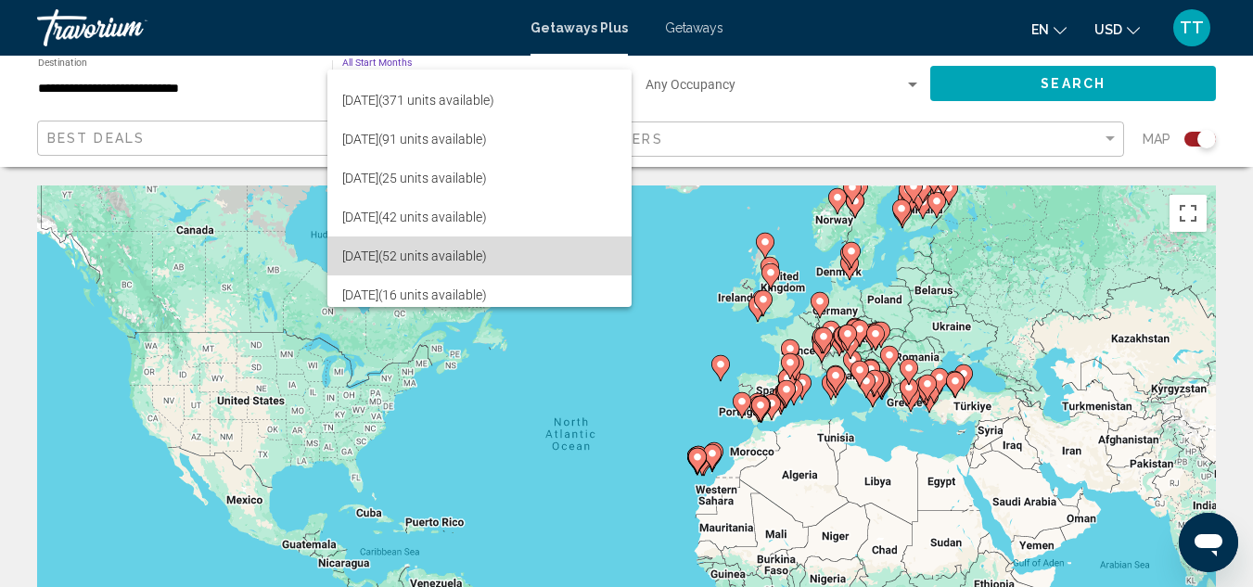
click at [536, 265] on span "[DATE] (52 units available)" at bounding box center [479, 256] width 275 height 39
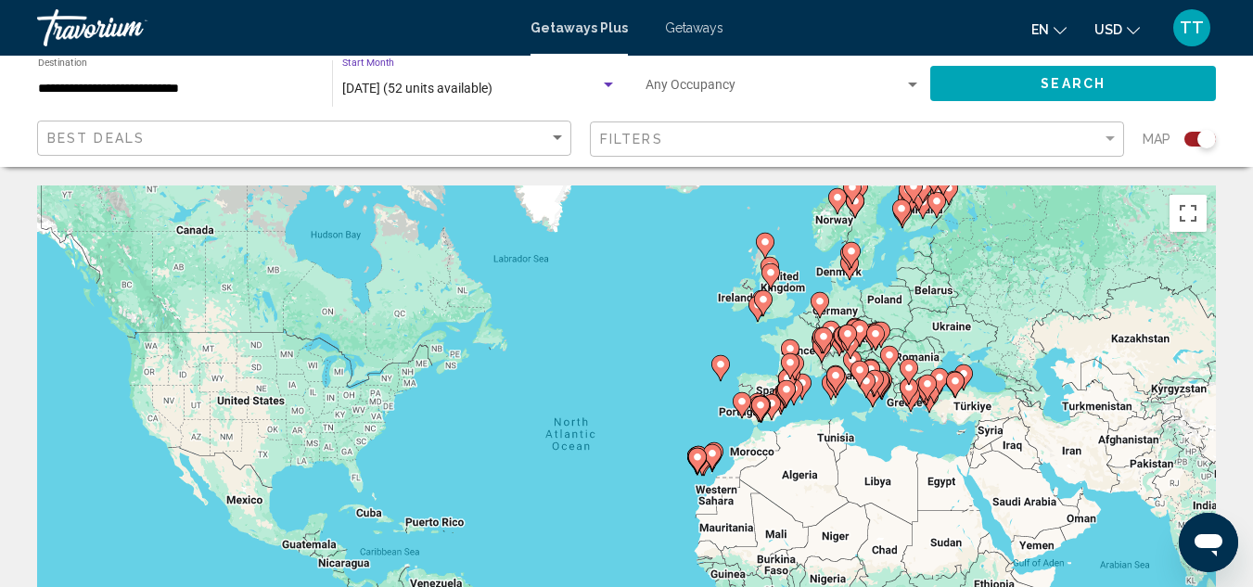
click at [969, 72] on button "Search" at bounding box center [1073, 83] width 286 height 34
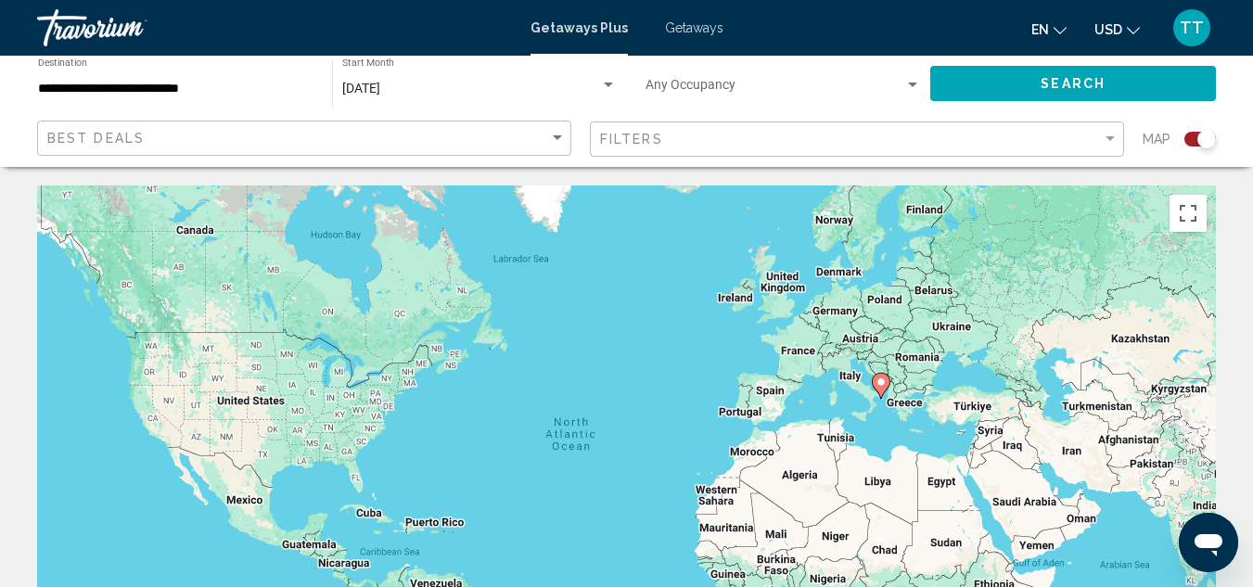
click at [888, 394] on gmp-advanced-marker "Main content" at bounding box center [881, 386] width 19 height 28
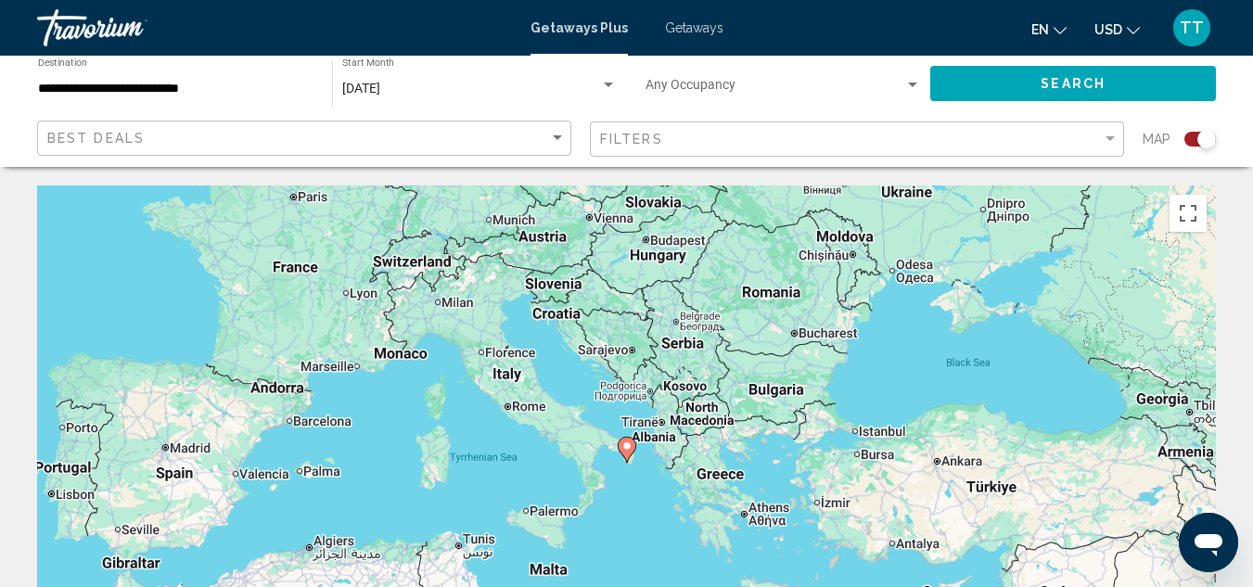
click at [628, 451] on image "Main content" at bounding box center [626, 446] width 11 height 11
type input "**********"
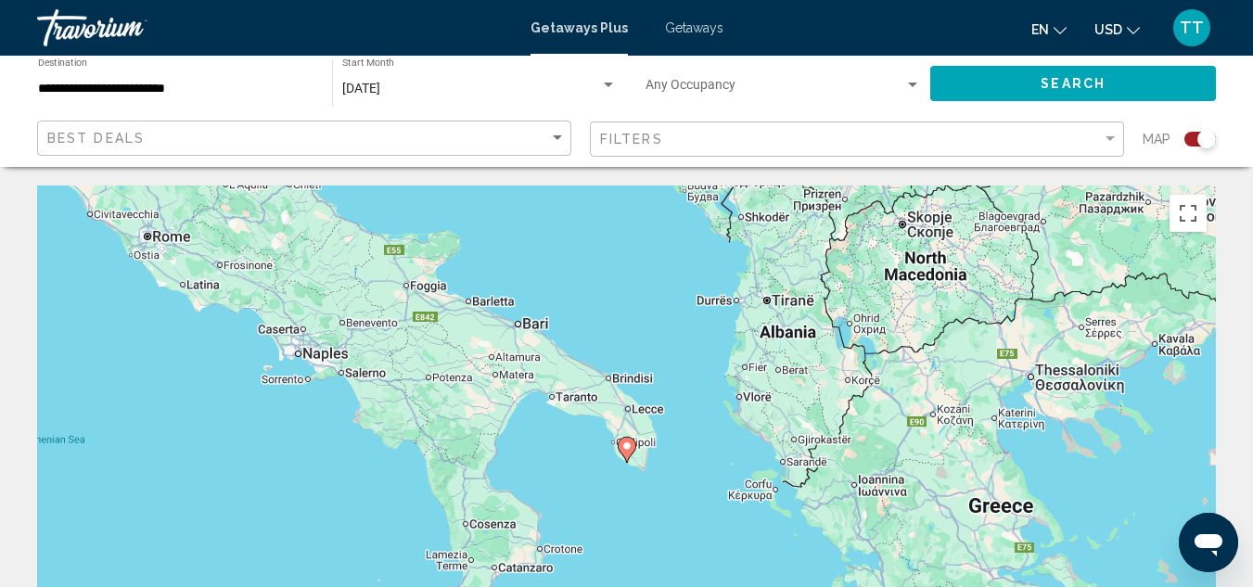
click at [628, 451] on image "Main content" at bounding box center [626, 446] width 11 height 11
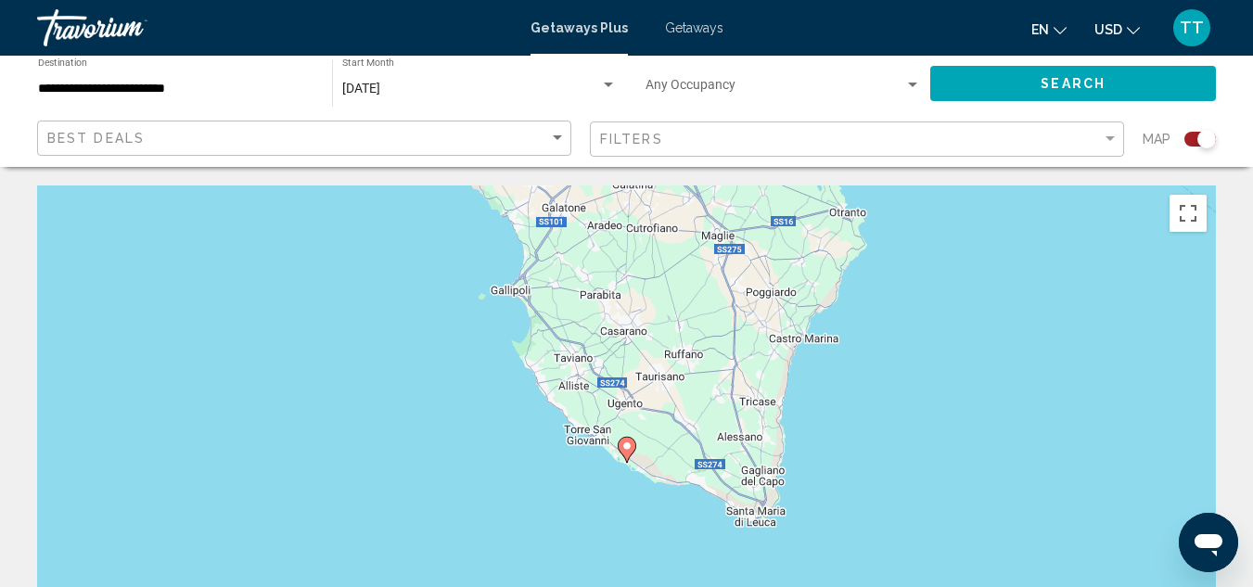
click at [628, 451] on image "Main content" at bounding box center [626, 446] width 11 height 11
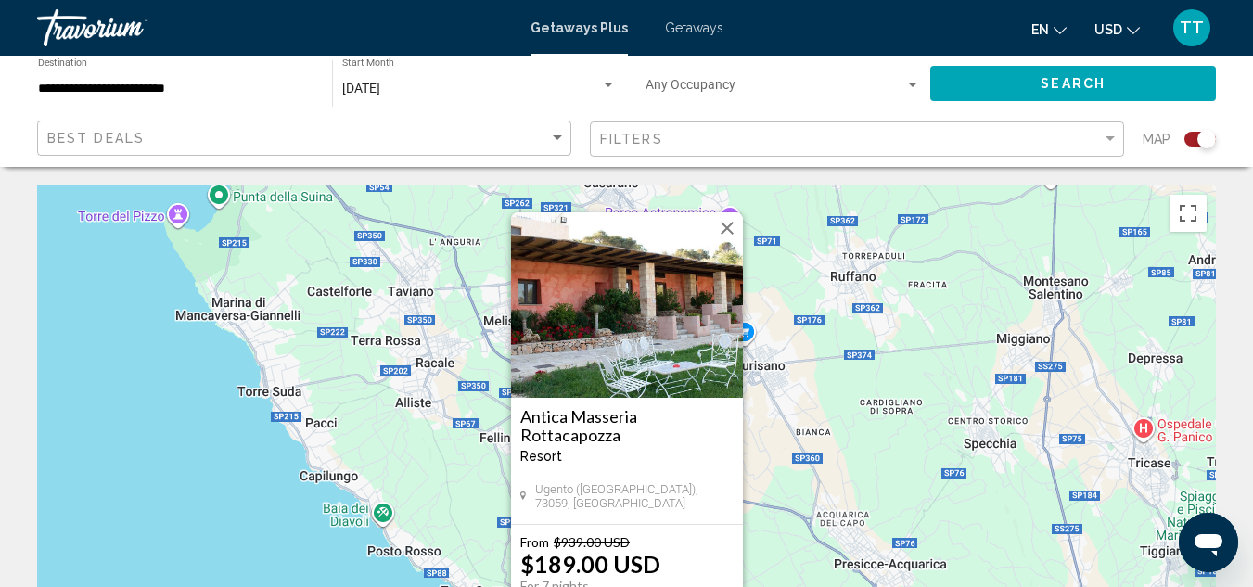
click at [647, 433] on h3 "Antica Masseria Rottacapozza" at bounding box center [626, 425] width 213 height 37
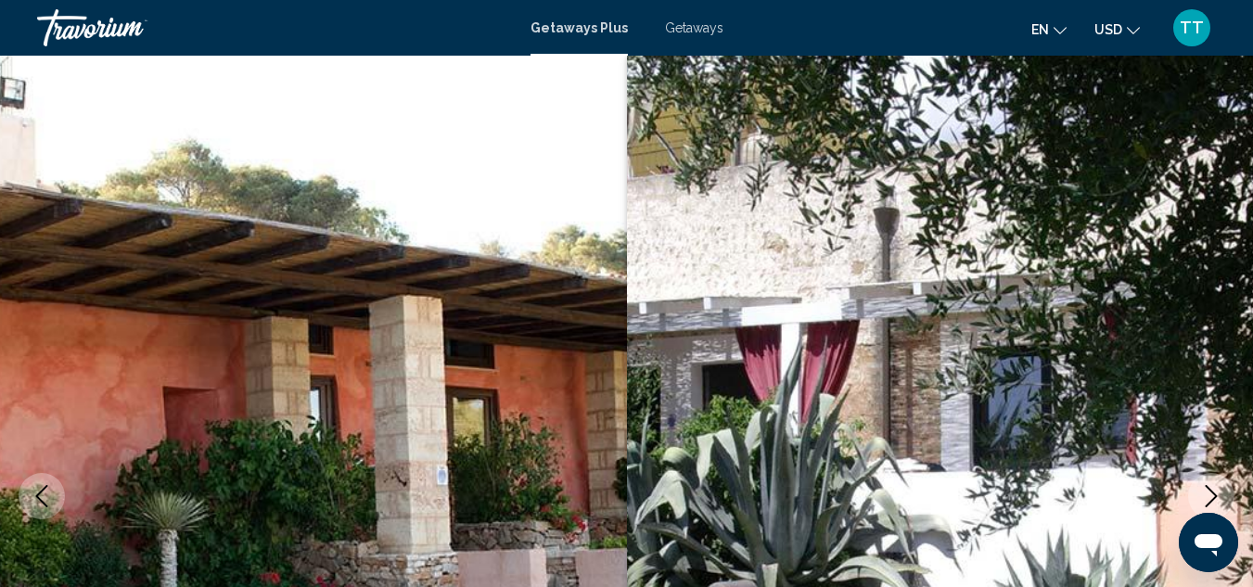
scroll to position [203, 0]
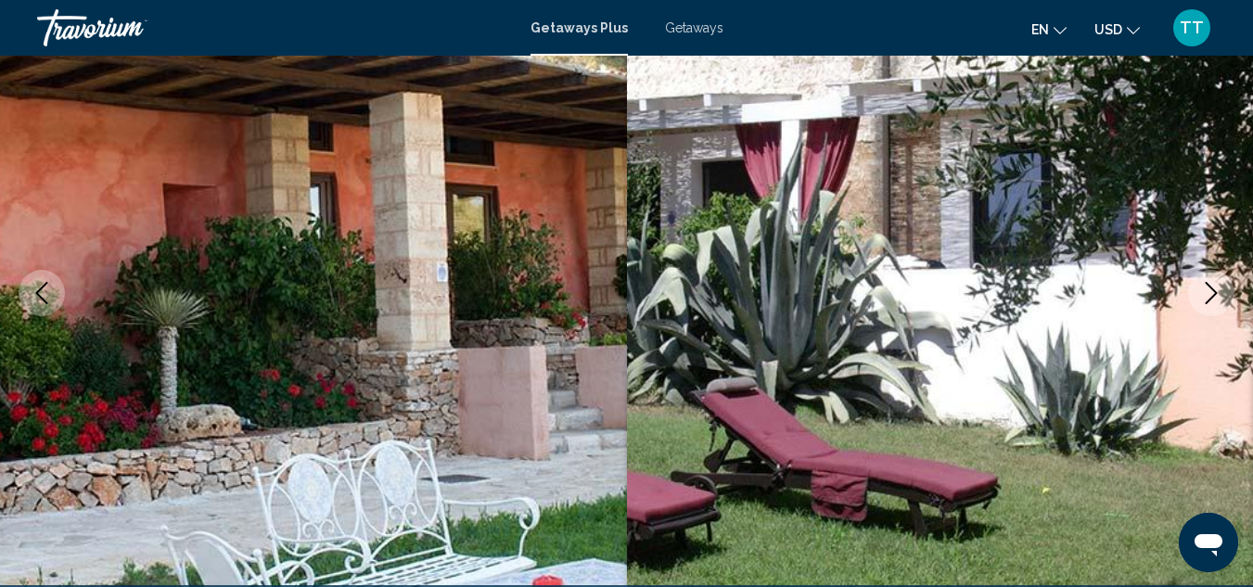
click at [1215, 285] on icon "Next image" at bounding box center [1211, 293] width 22 height 22
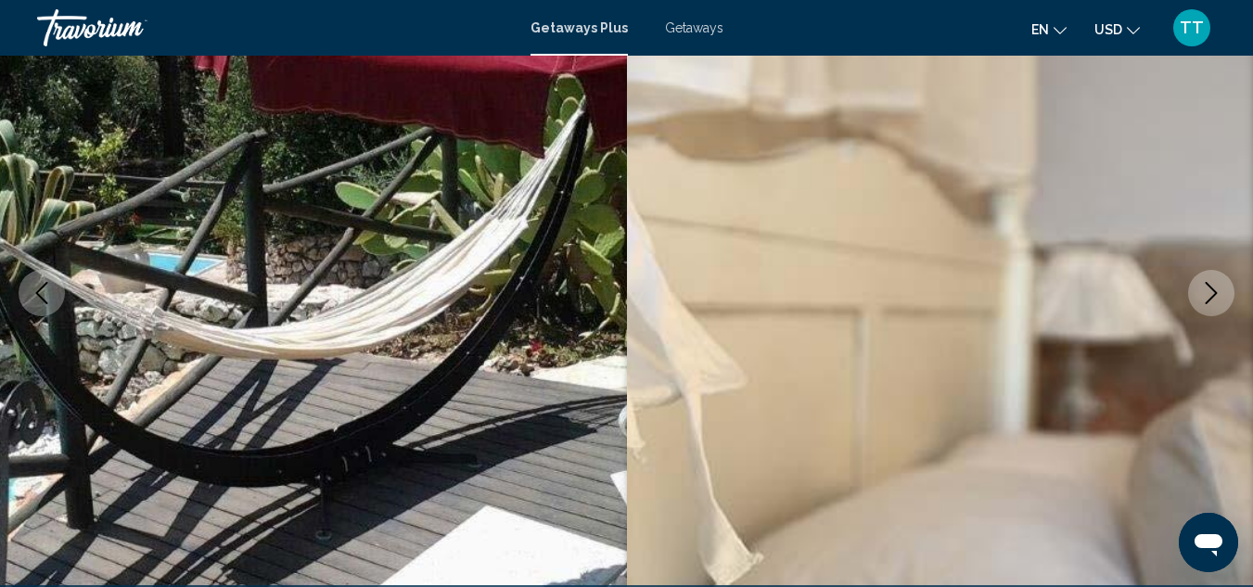
click at [1215, 285] on icon "Next image" at bounding box center [1211, 293] width 22 height 22
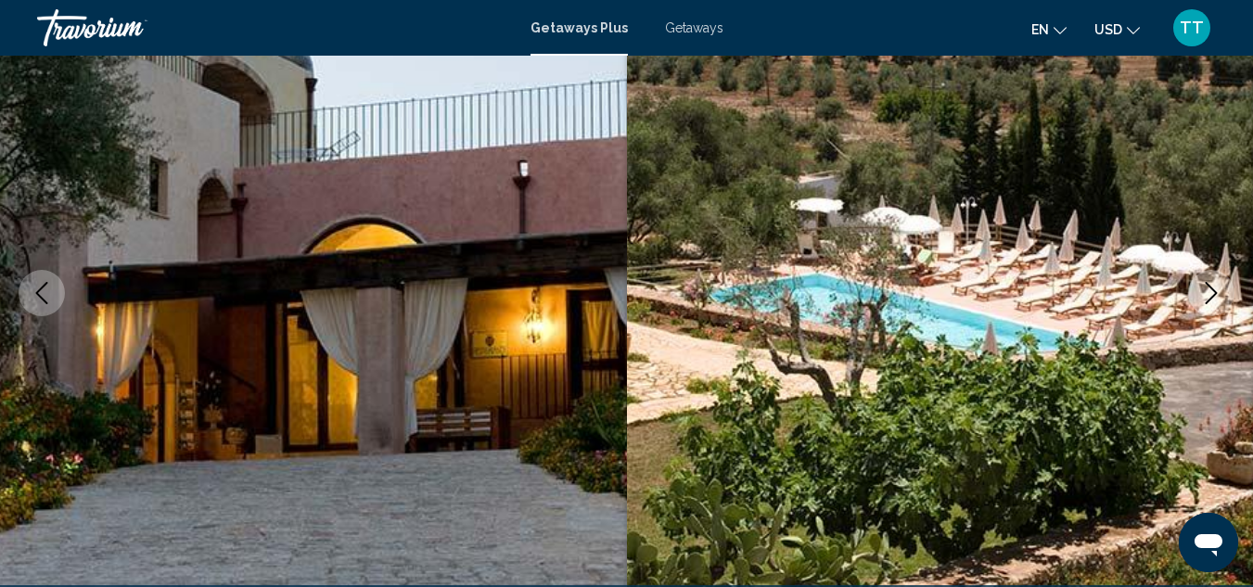
click at [1215, 285] on icon "Next image" at bounding box center [1211, 293] width 22 height 22
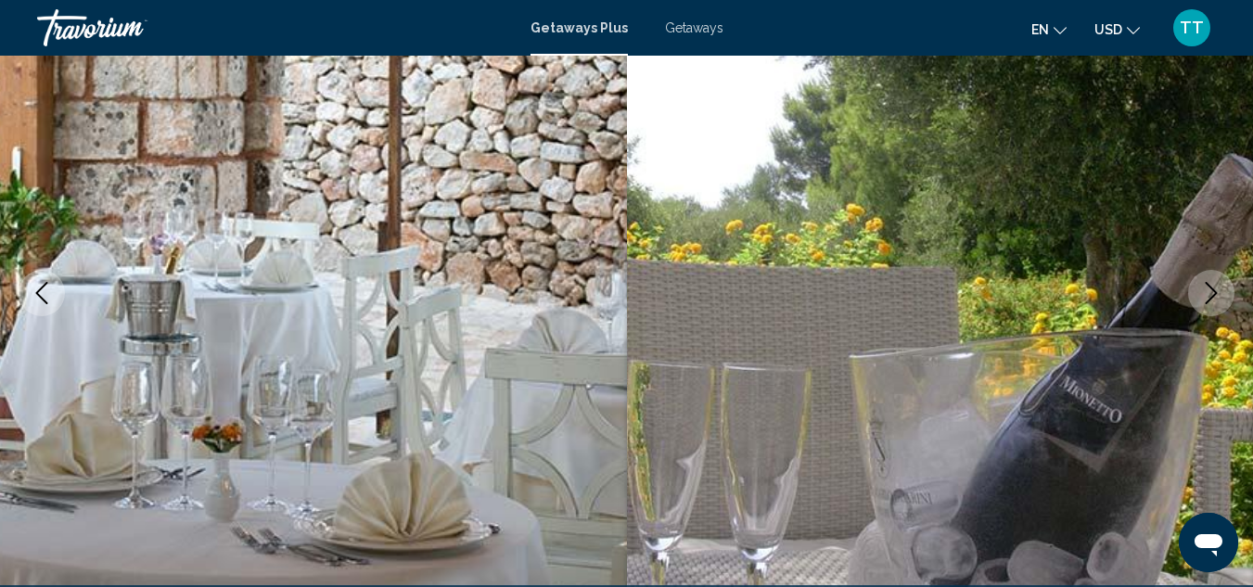
click at [1215, 285] on icon "Next image" at bounding box center [1211, 293] width 22 height 22
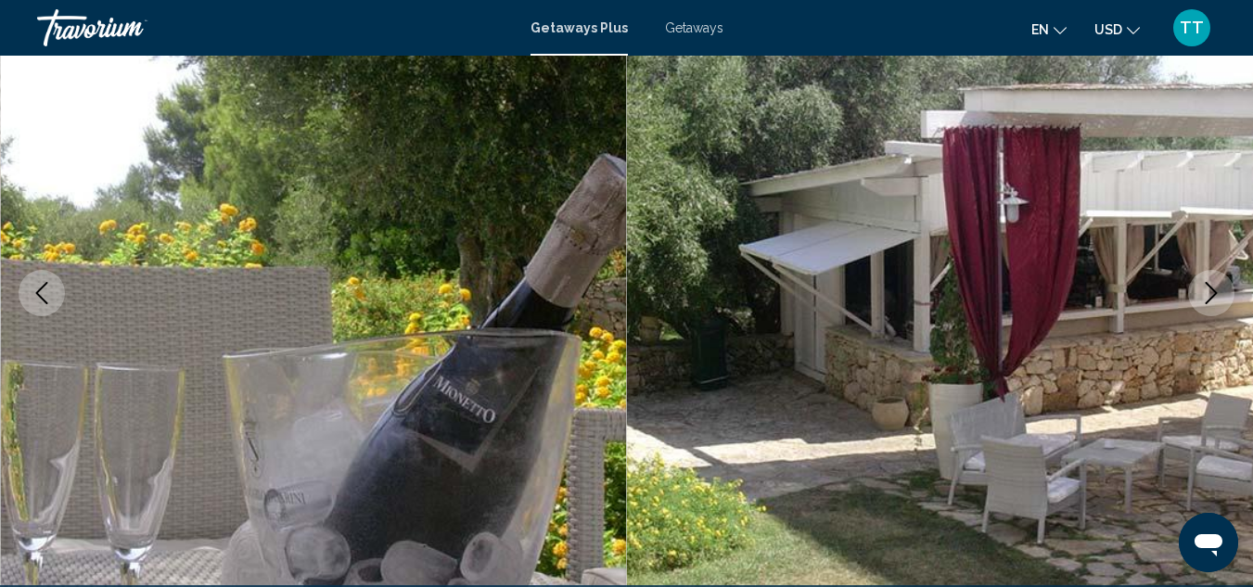
click at [1215, 285] on icon "Next image" at bounding box center [1211, 293] width 22 height 22
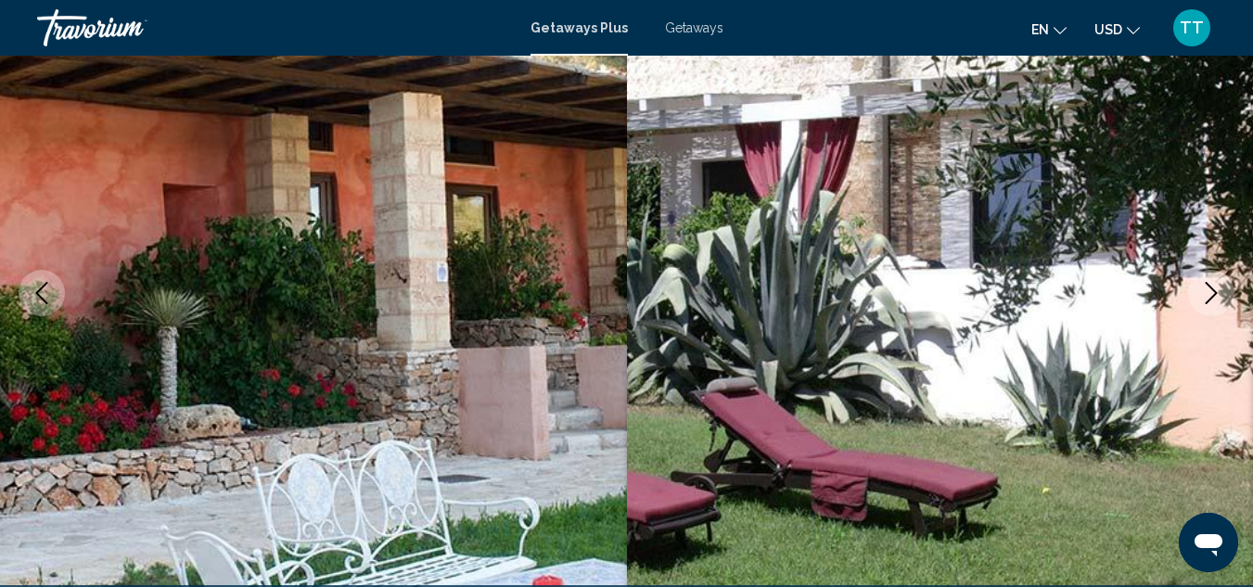
click at [1215, 285] on icon "Next image" at bounding box center [1211, 293] width 22 height 22
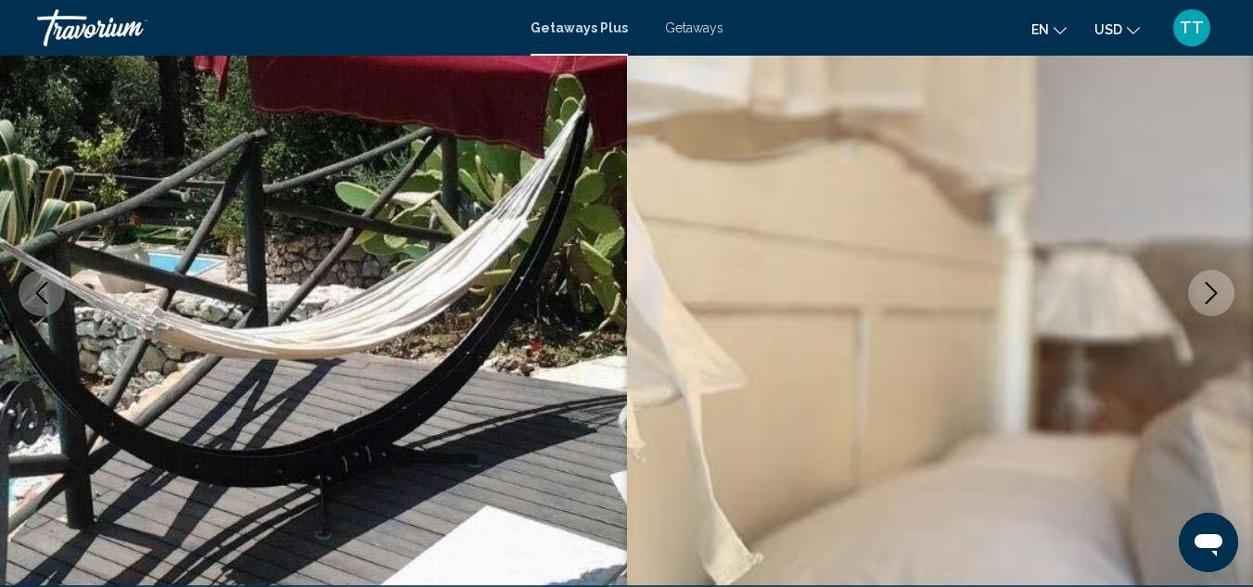
click at [1215, 285] on icon "Next image" at bounding box center [1211, 293] width 22 height 22
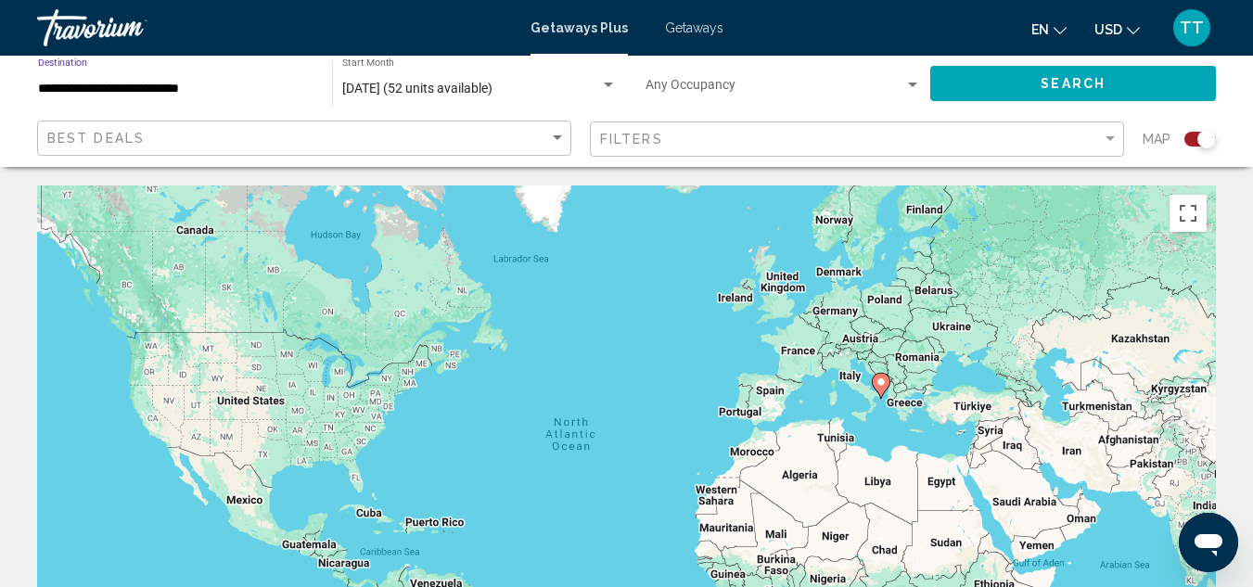
click at [122, 89] on input "**********" at bounding box center [175, 89] width 275 height 15
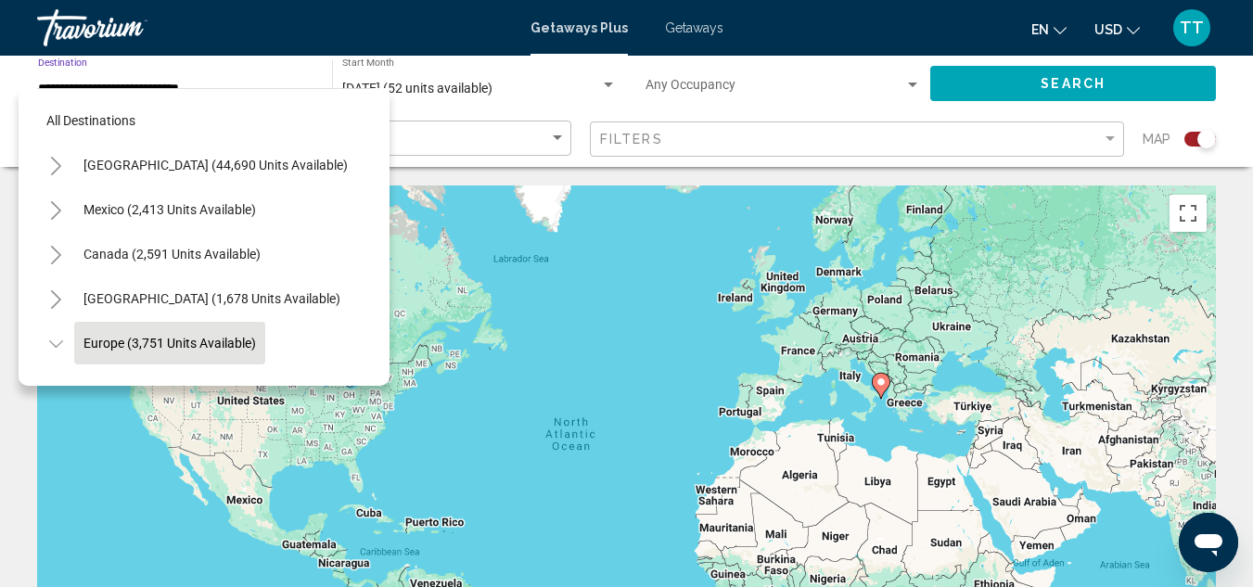
scroll to position [118, 0]
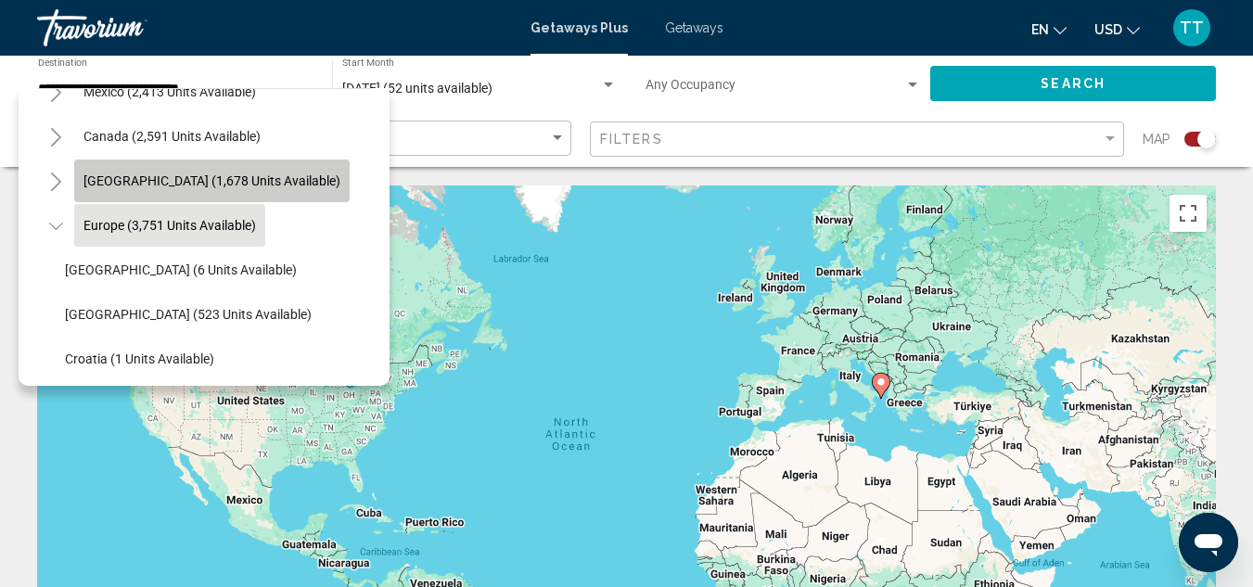
click at [177, 178] on span "[GEOGRAPHIC_DATA] (1,678 units available)" at bounding box center [211, 180] width 257 height 15
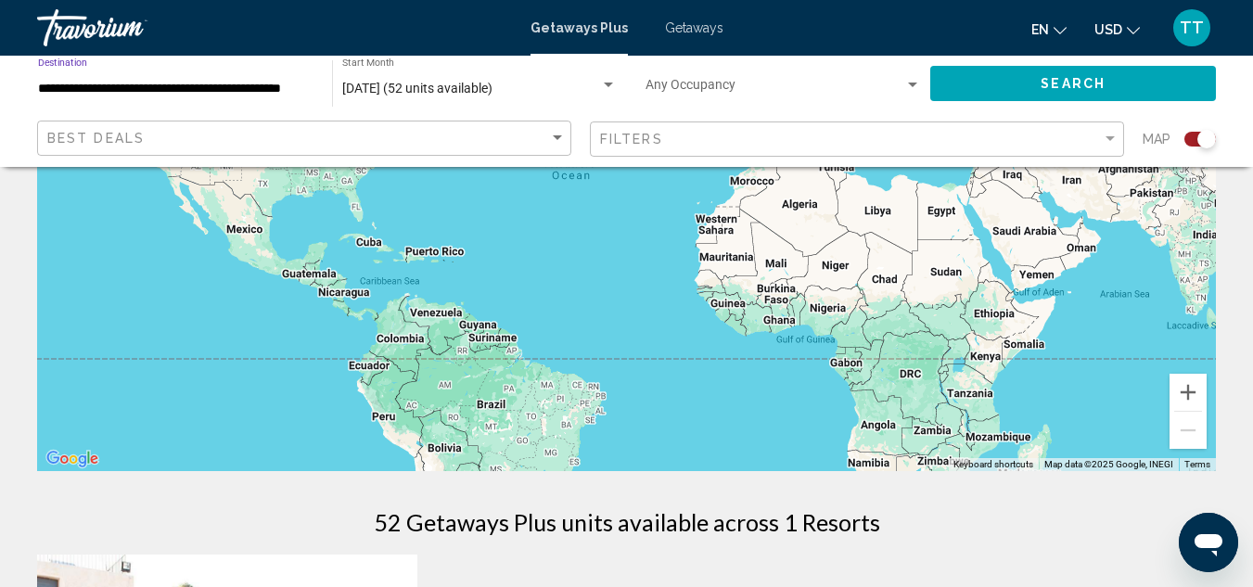
scroll to position [260, 0]
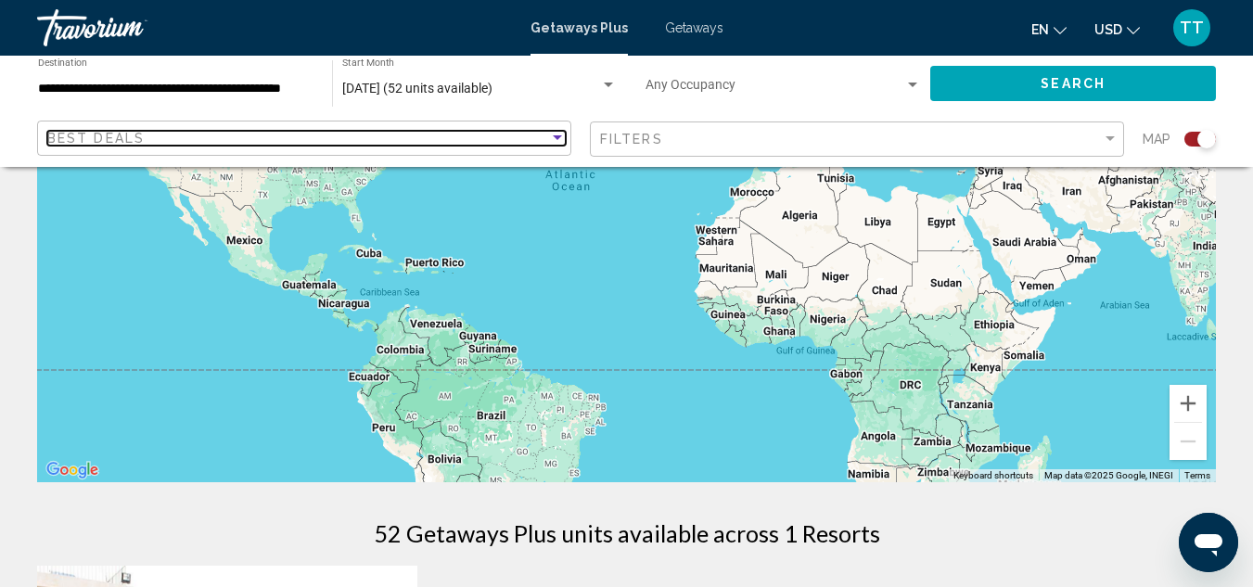
click at [560, 133] on div "Sort by" at bounding box center [557, 138] width 17 height 15
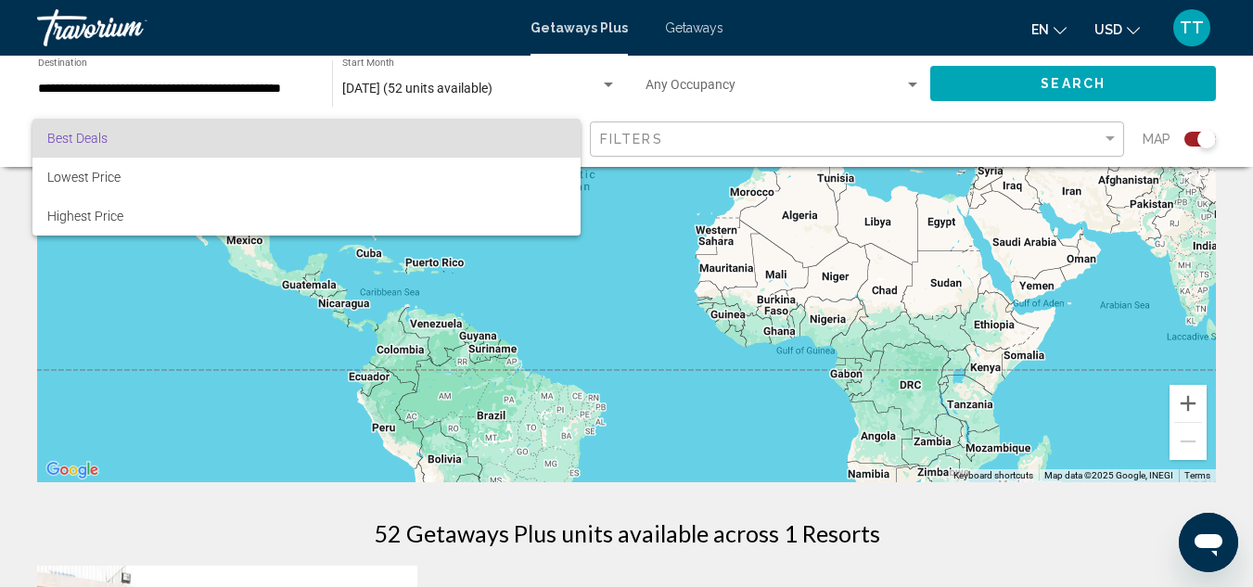
click at [617, 218] on div at bounding box center [626, 293] width 1253 height 587
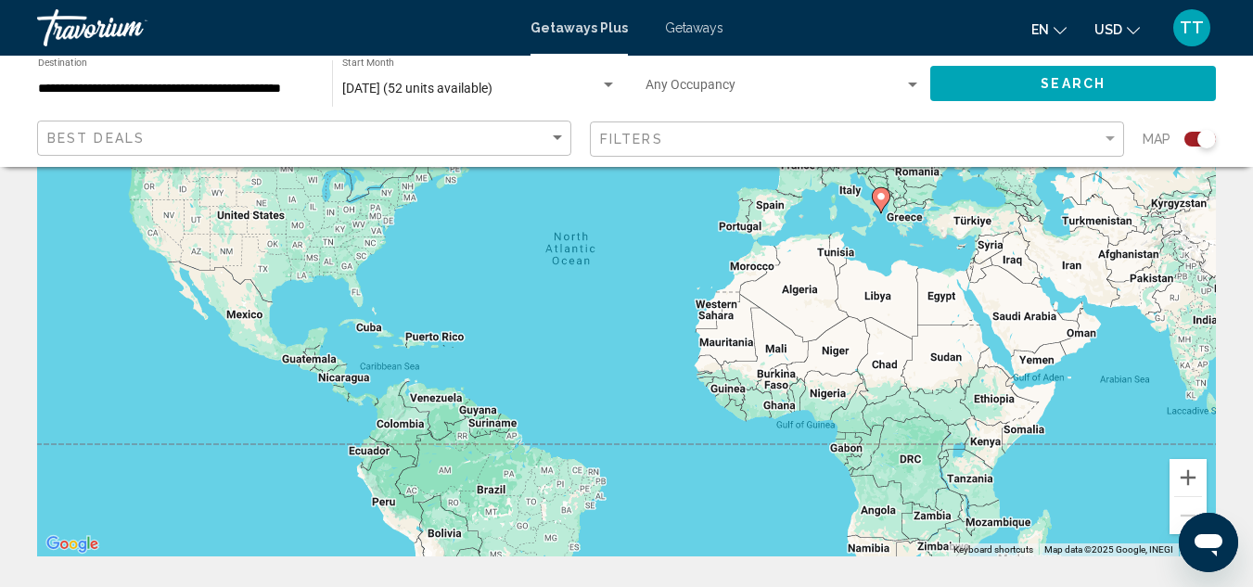
scroll to position [148, 0]
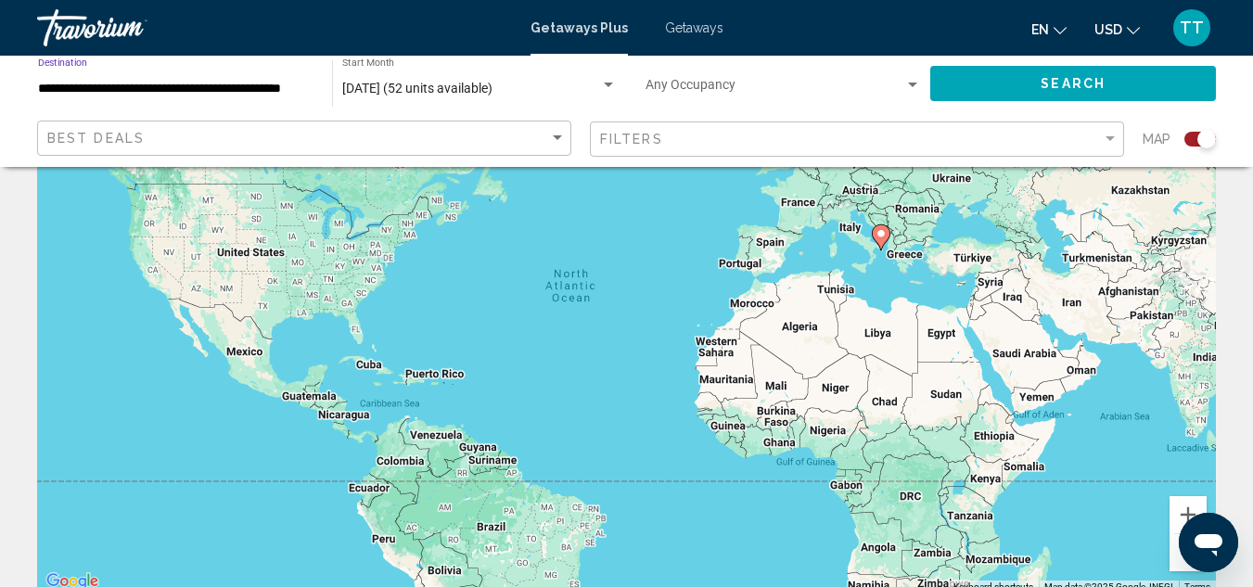
click at [186, 88] on input "**********" at bounding box center [175, 89] width 275 height 15
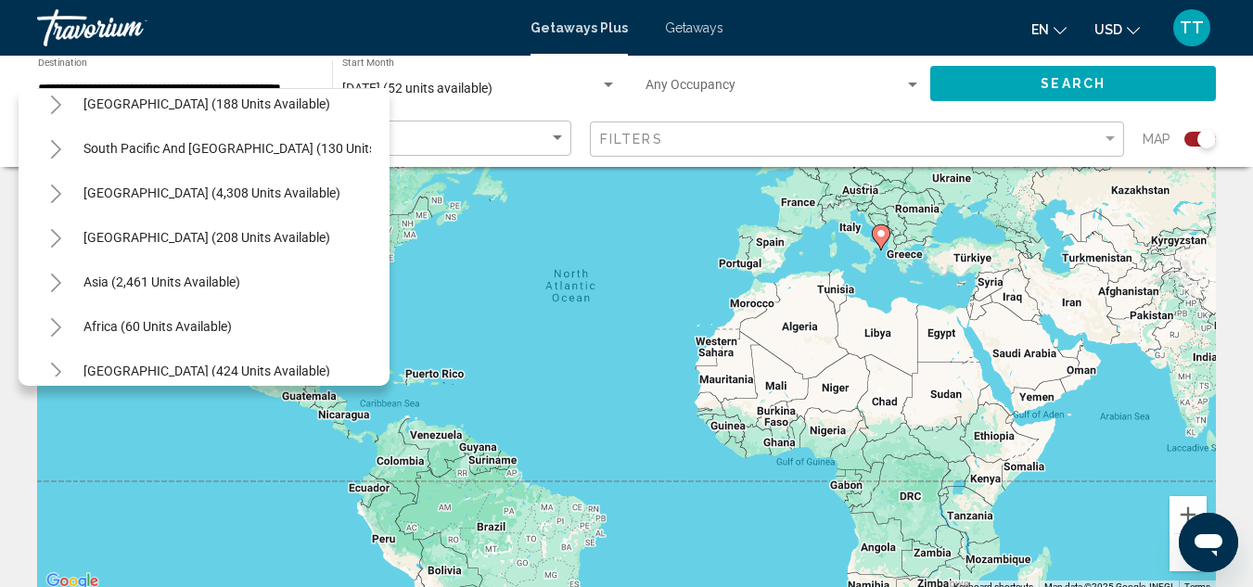
scroll to position [1644, 0]
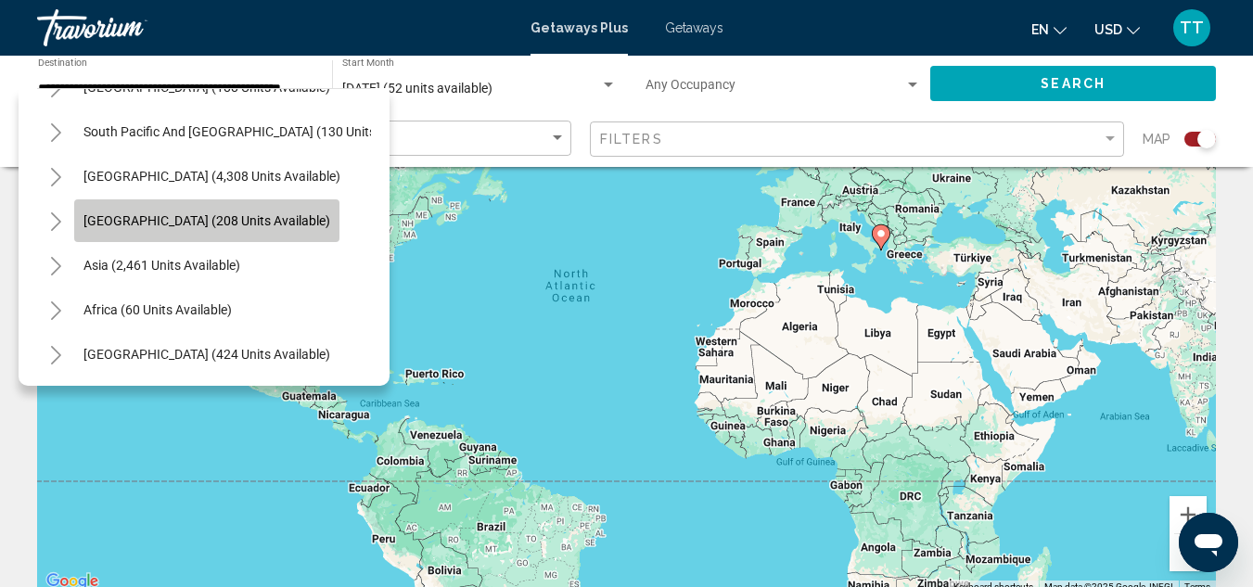
click at [264, 213] on span "[GEOGRAPHIC_DATA] (208 units available)" at bounding box center [206, 220] width 247 height 15
type input "**********"
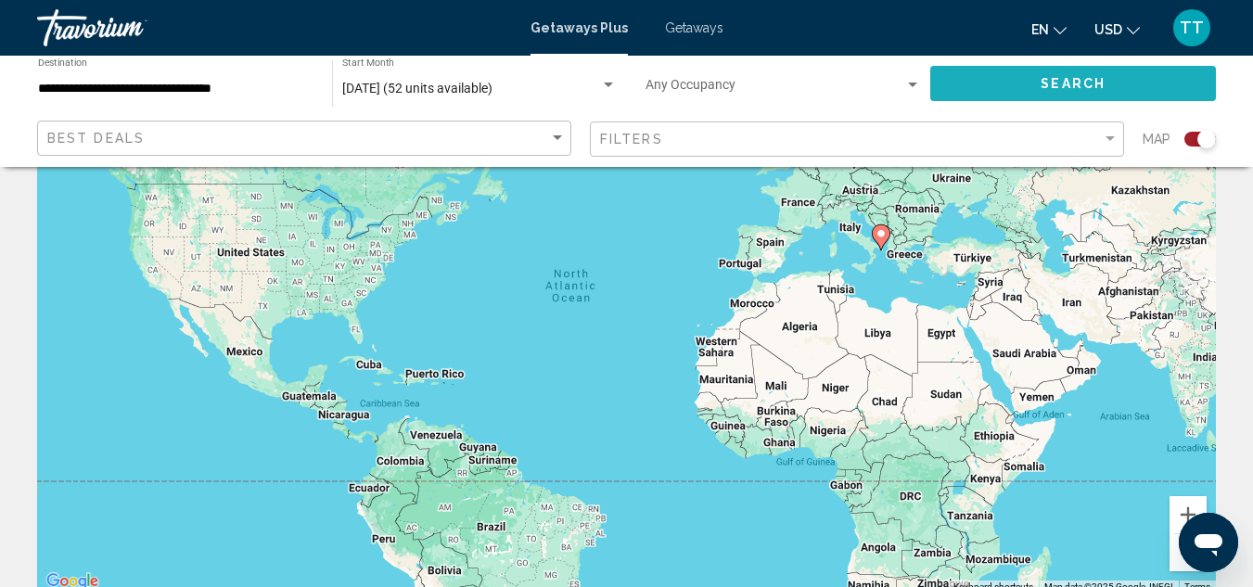
click at [1124, 80] on button "Search" at bounding box center [1073, 83] width 286 height 34
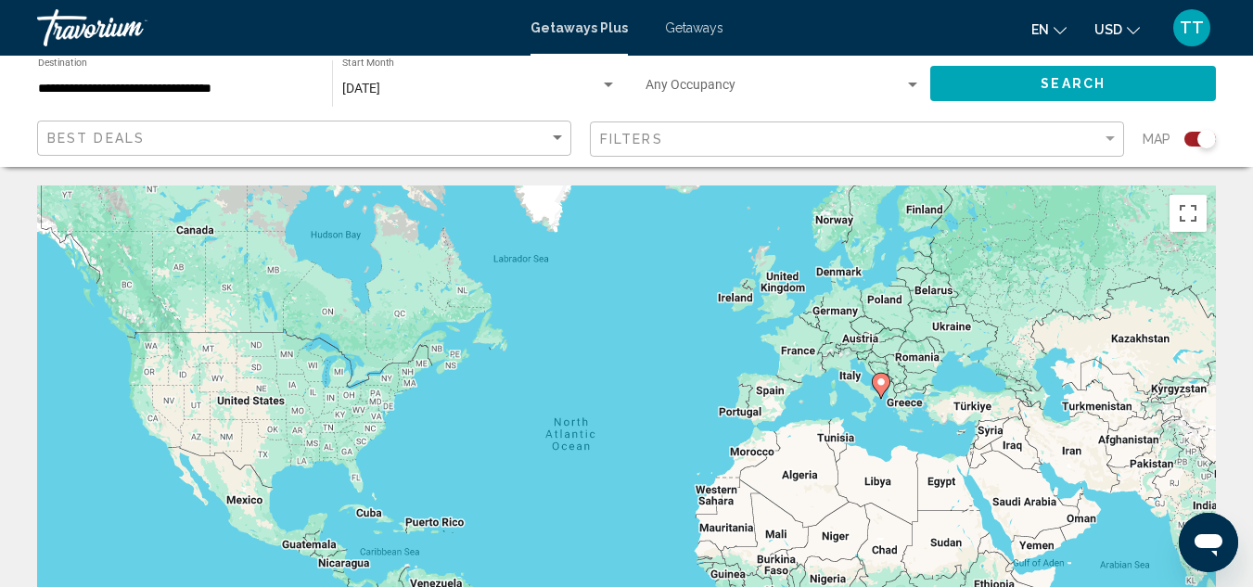
click at [621, 79] on div "[DATE] Start Month All Start Months" at bounding box center [480, 83] width 294 height 51
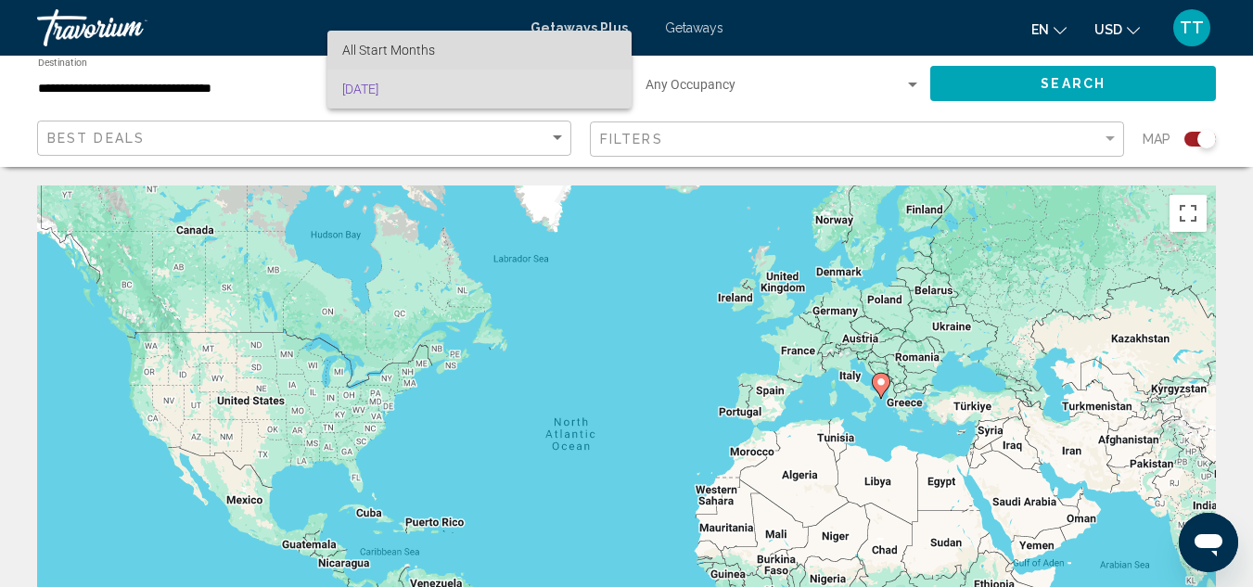
click at [562, 66] on span "All Start Months" at bounding box center [479, 50] width 275 height 39
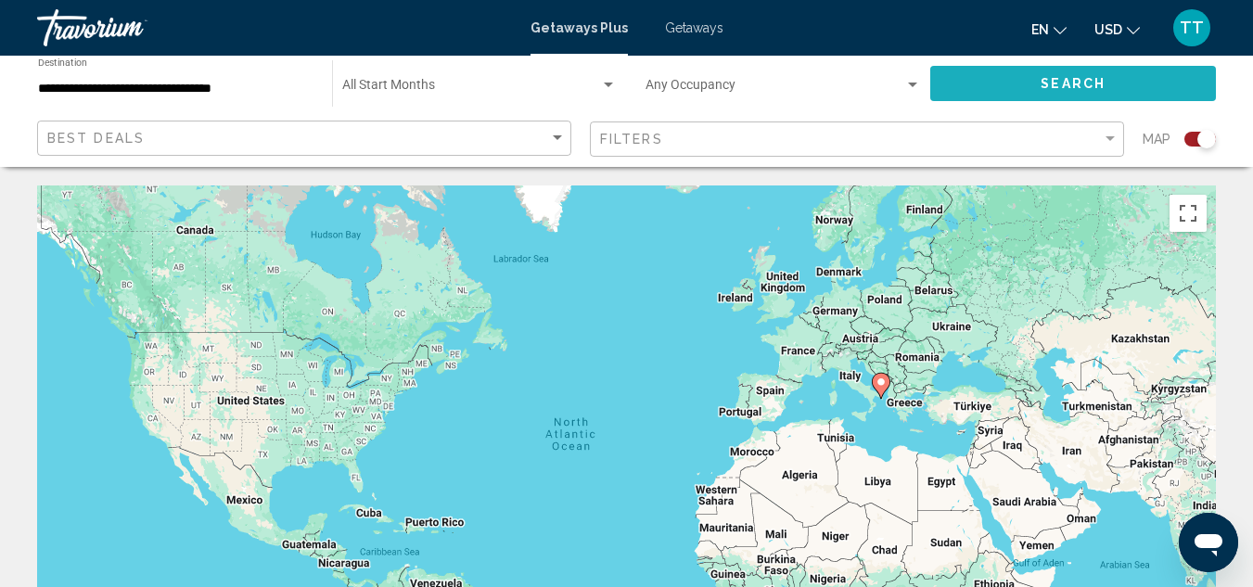
click at [1118, 90] on button "Search" at bounding box center [1073, 83] width 286 height 34
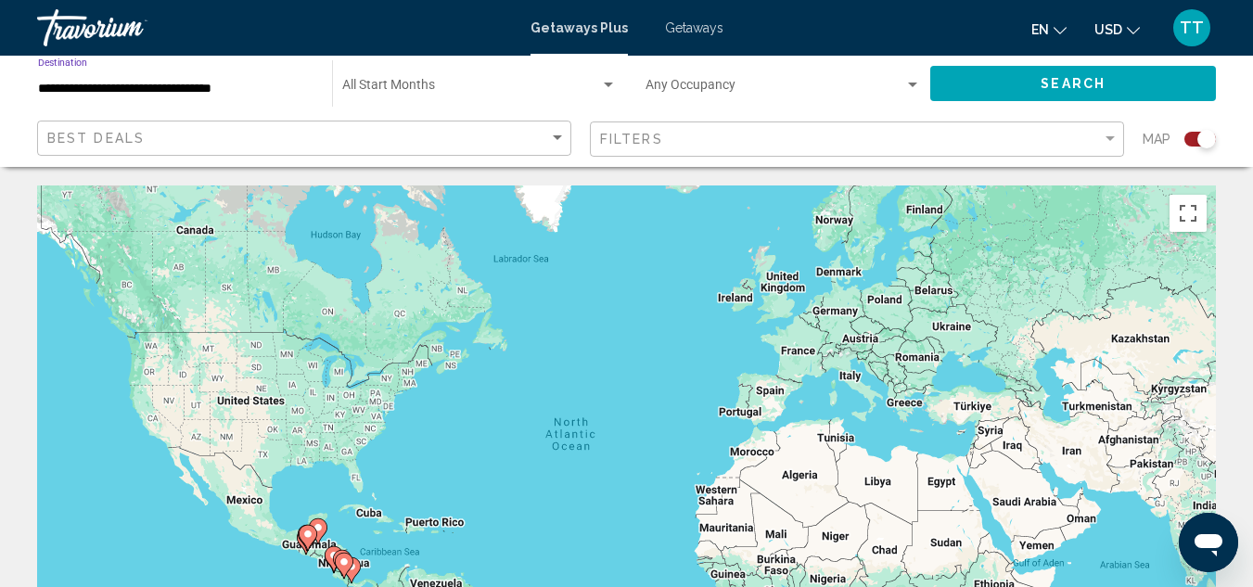
click at [271, 84] on input "**********" at bounding box center [175, 89] width 275 height 15
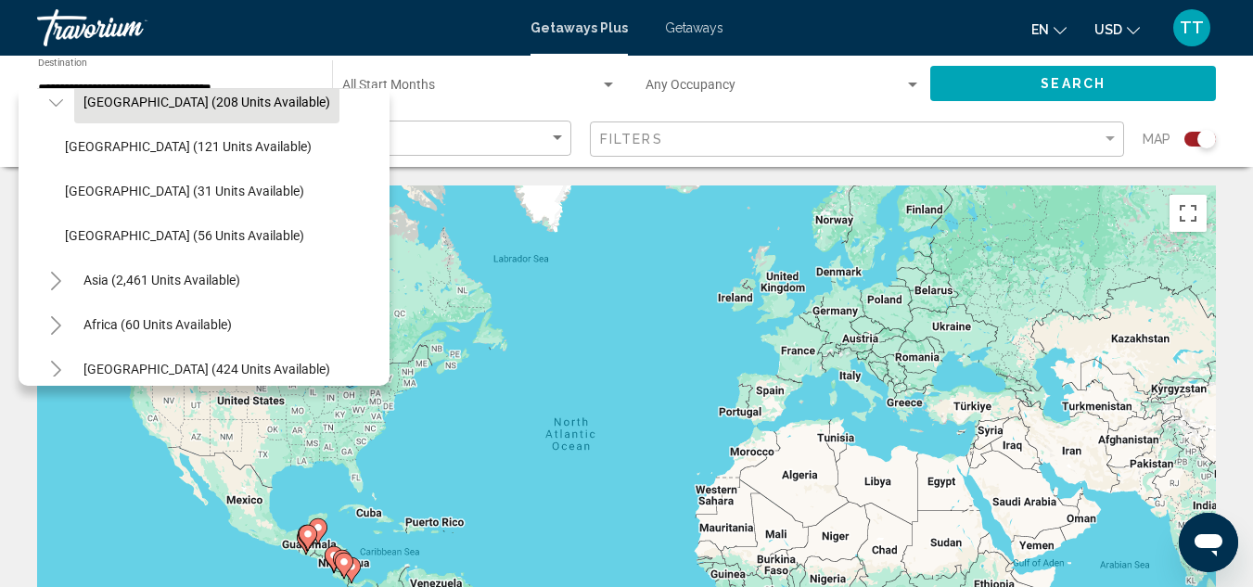
scroll to position [448, 0]
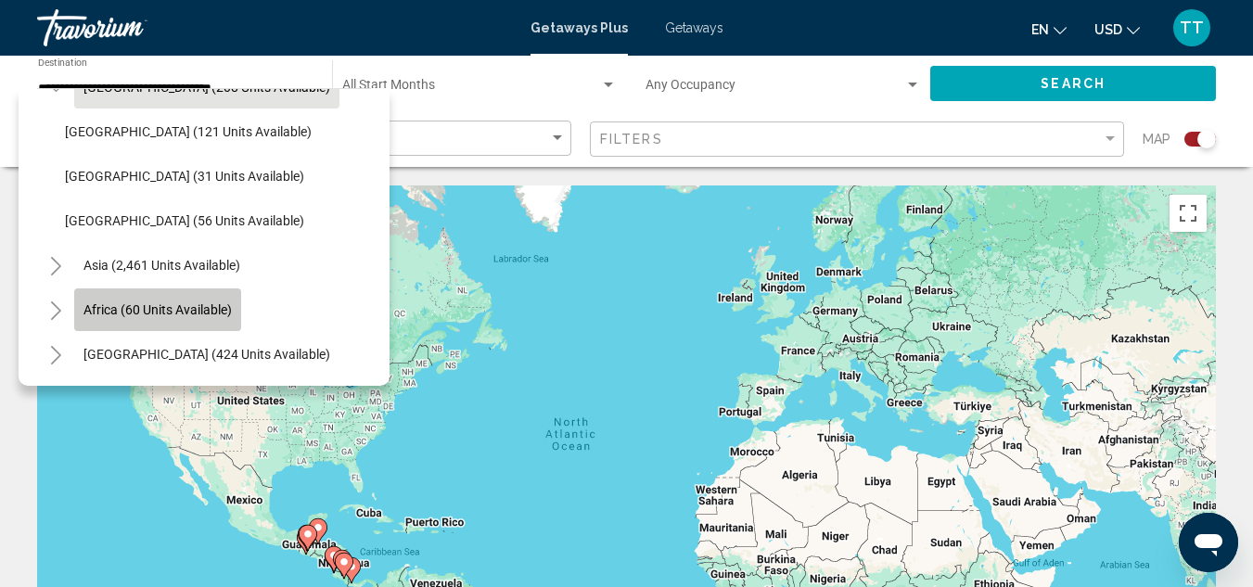
click at [212, 302] on span "Africa (60 units available)" at bounding box center [157, 309] width 148 height 15
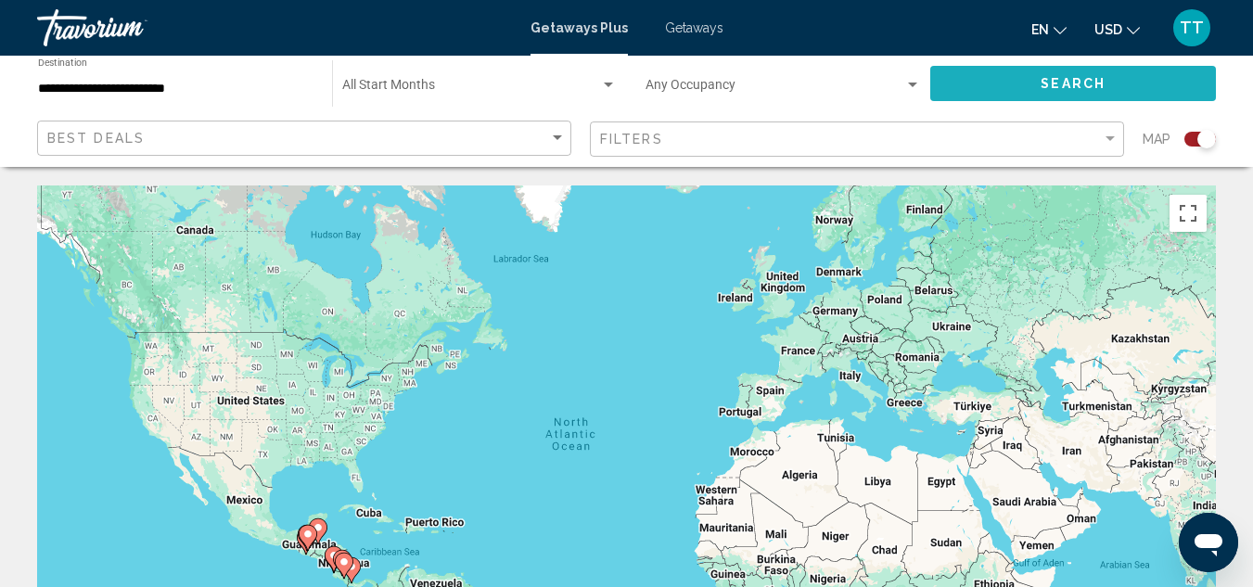
click at [985, 92] on button "Search" at bounding box center [1073, 83] width 286 height 34
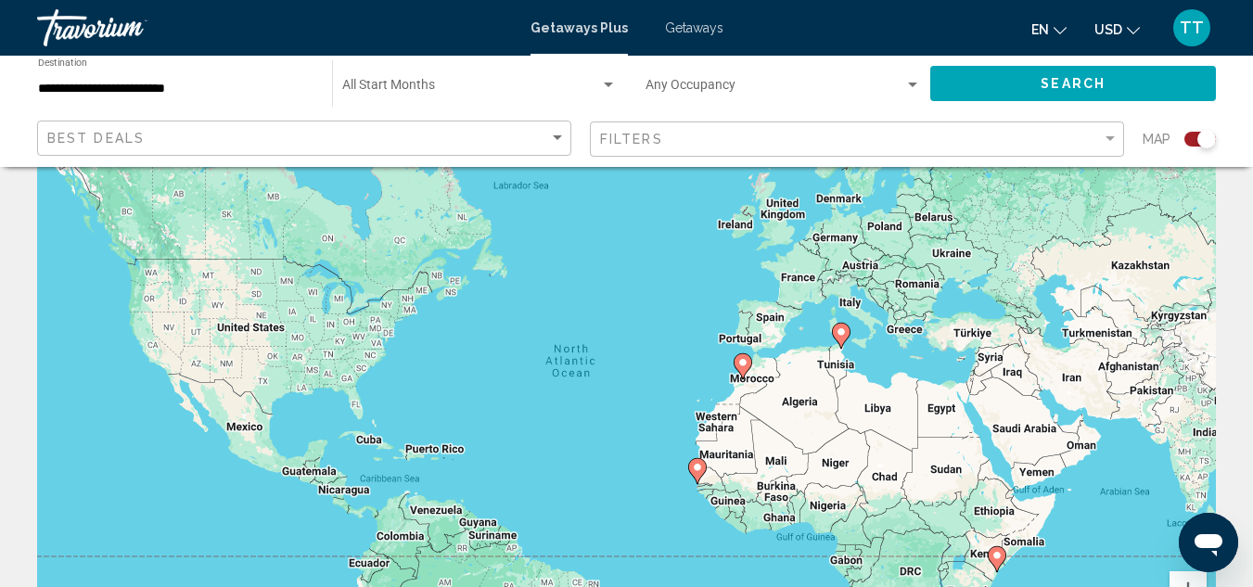
scroll to position [74, 0]
click at [744, 372] on icon "Main content" at bounding box center [742, 365] width 17 height 24
type input "**********"
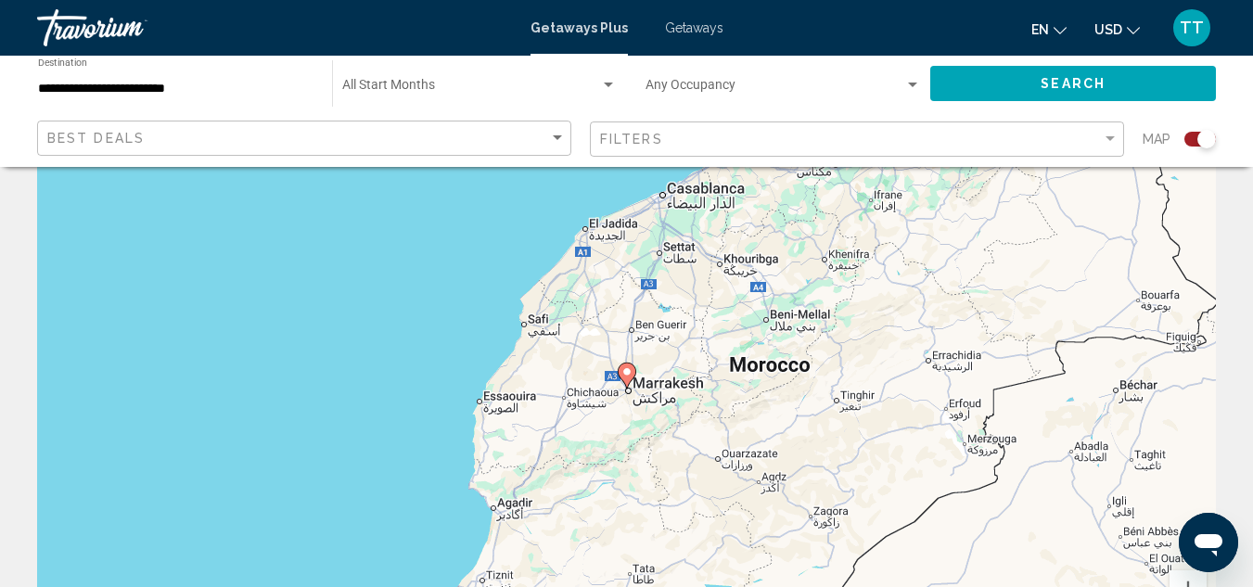
click at [630, 376] on image "Main content" at bounding box center [626, 371] width 11 height 11
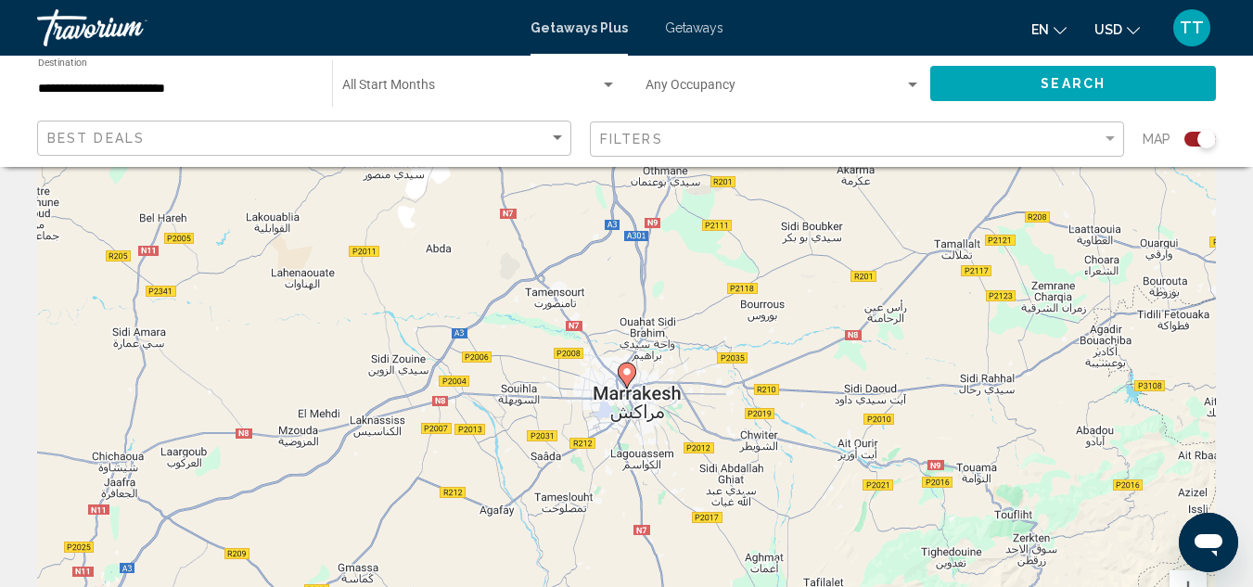
click at [630, 376] on image "Main content" at bounding box center [626, 371] width 11 height 11
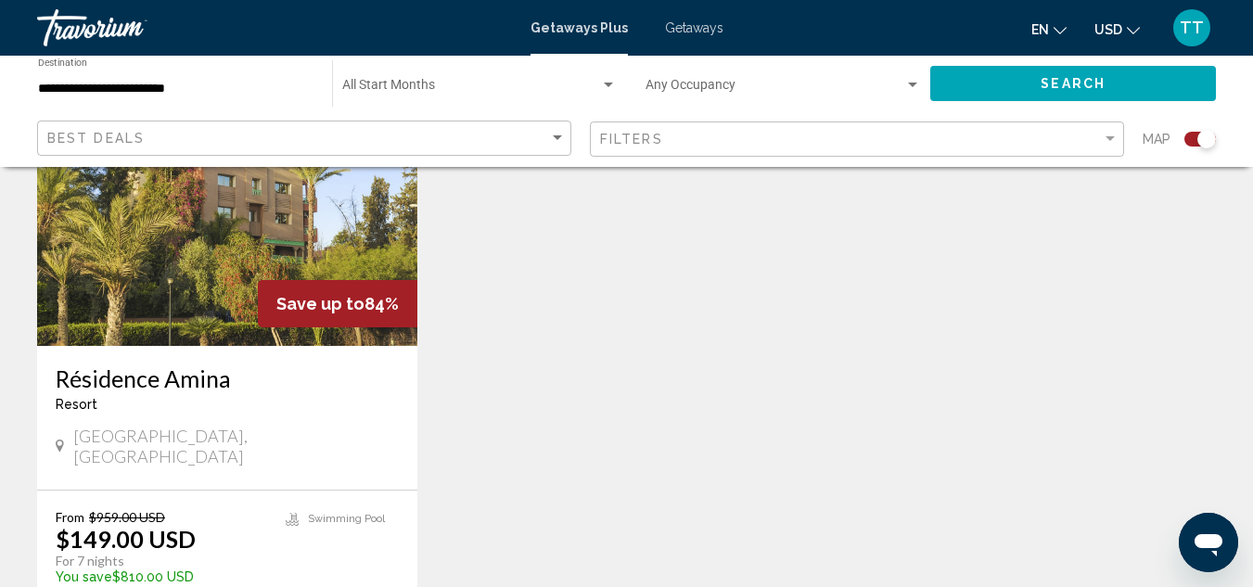
scroll to position [779, 0]
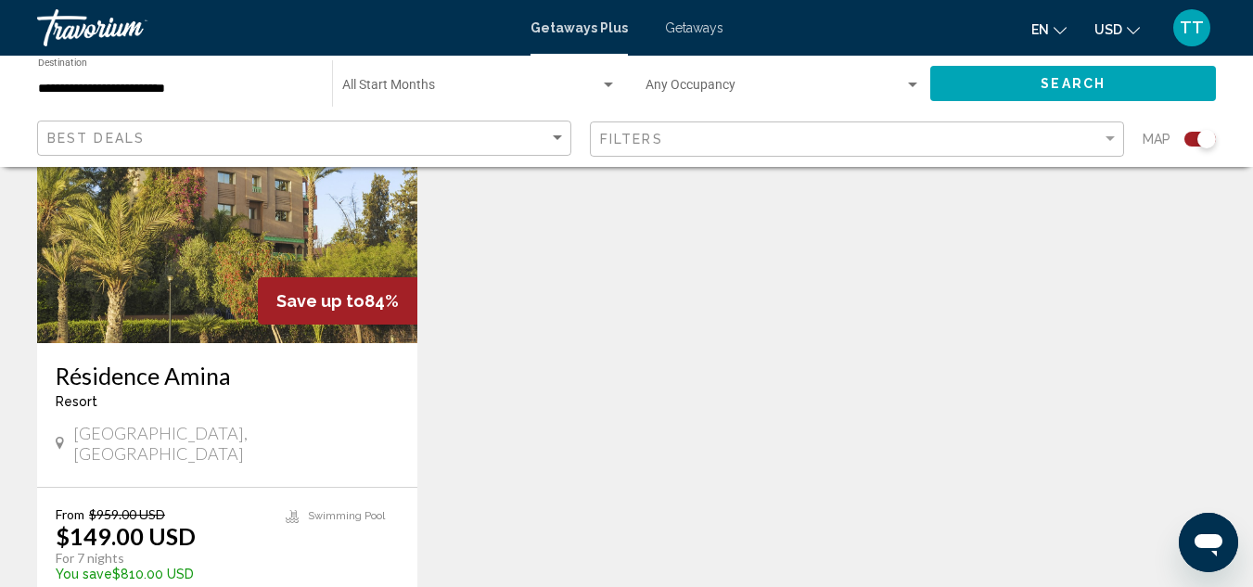
click at [264, 256] on img "Main content" at bounding box center [227, 194] width 380 height 297
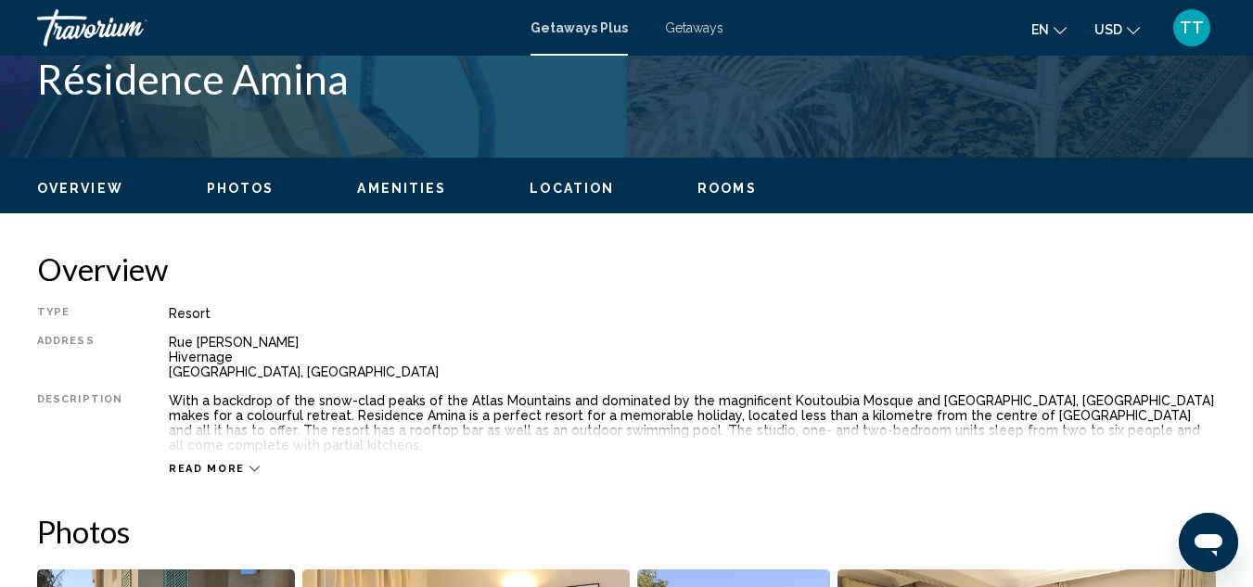
scroll to position [203, 0]
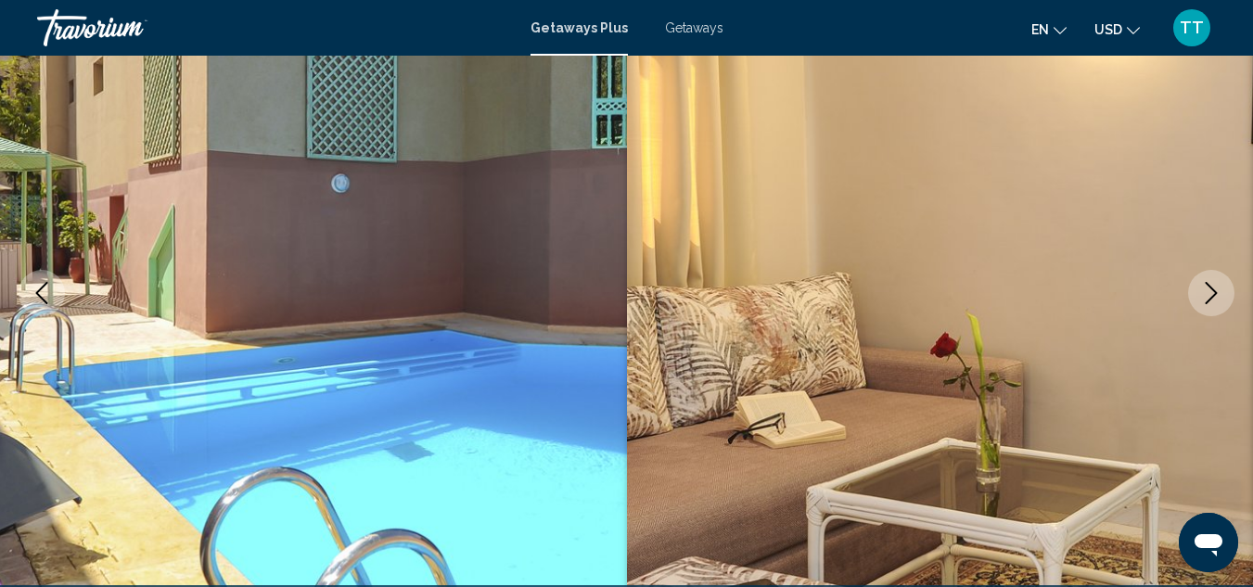
click at [1198, 299] on button "Next image" at bounding box center [1211, 293] width 46 height 46
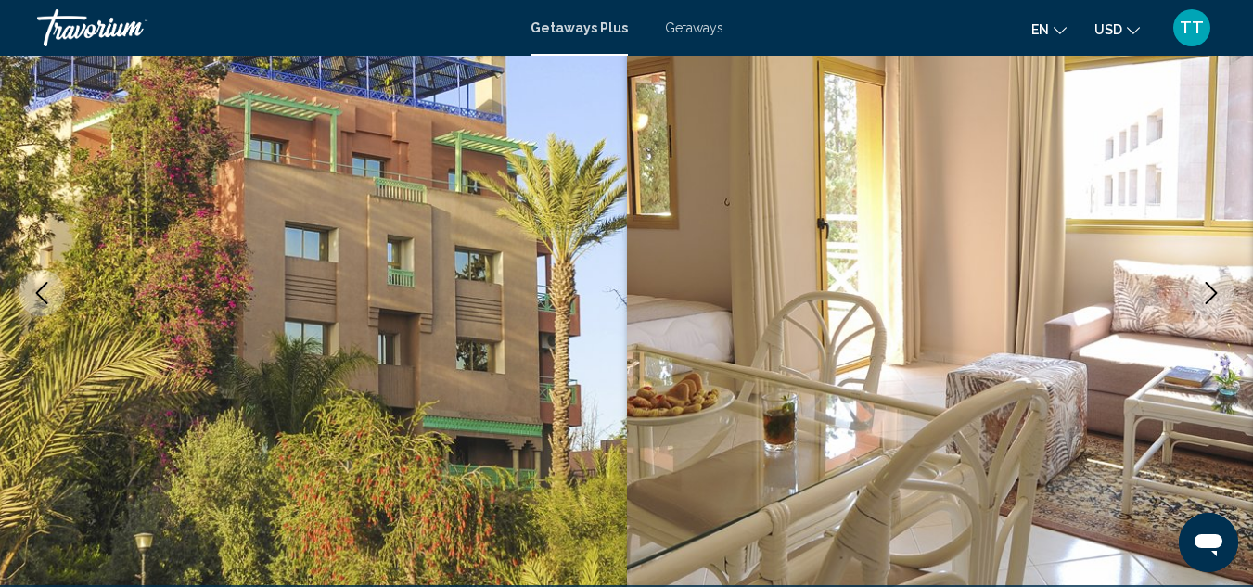
click at [1198, 299] on button "Next image" at bounding box center [1211, 293] width 46 height 46
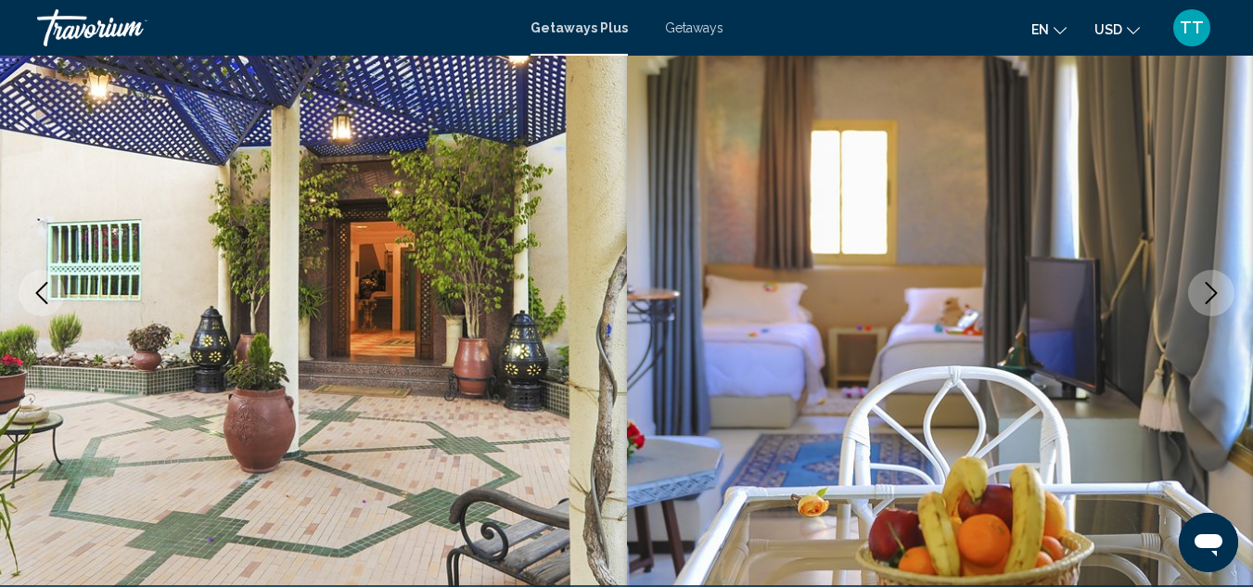
click at [1198, 299] on button "Next image" at bounding box center [1211, 293] width 46 height 46
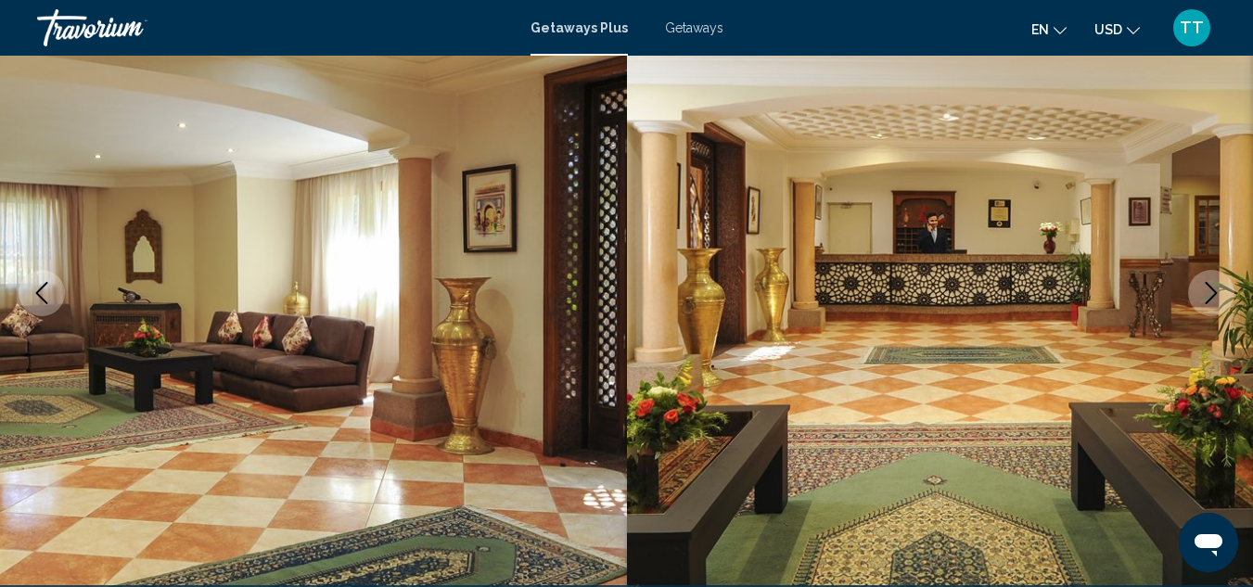
click at [1198, 299] on button "Next image" at bounding box center [1211, 293] width 46 height 46
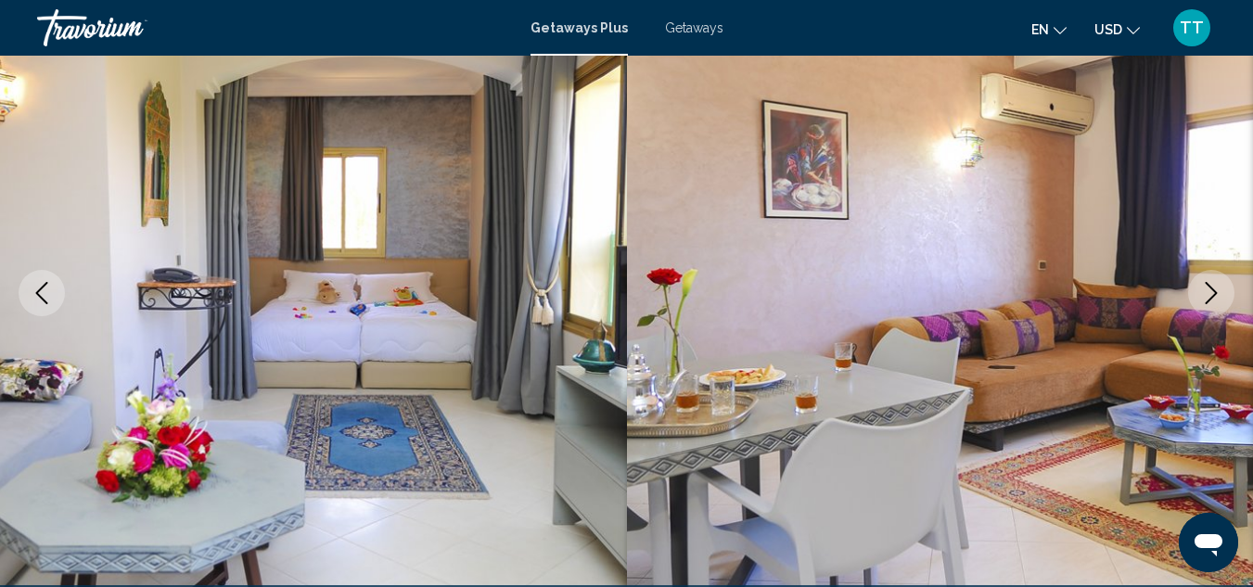
click at [1212, 289] on icon "Next image" at bounding box center [1212, 293] width 12 height 22
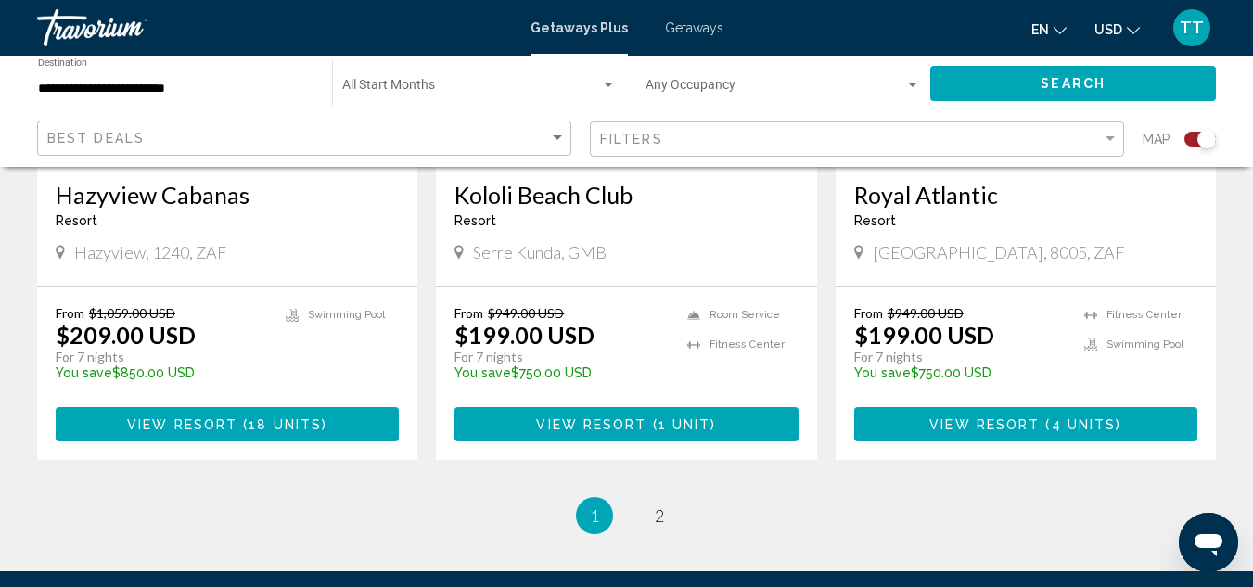
scroll to position [2968, 0]
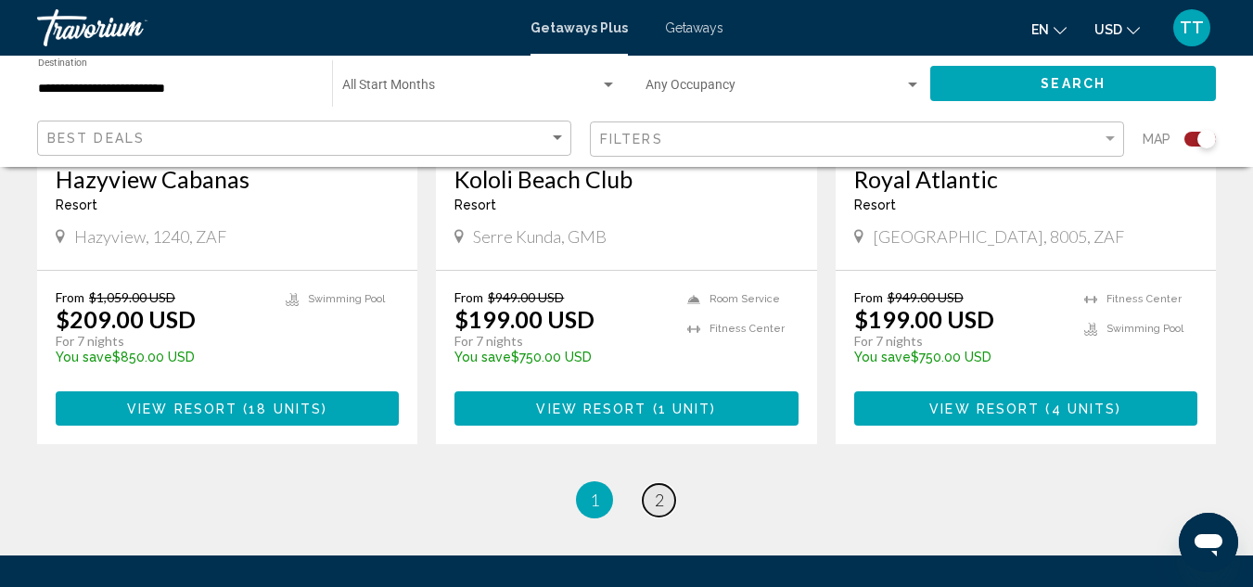
click at [663, 490] on span "2" at bounding box center [659, 500] width 9 height 20
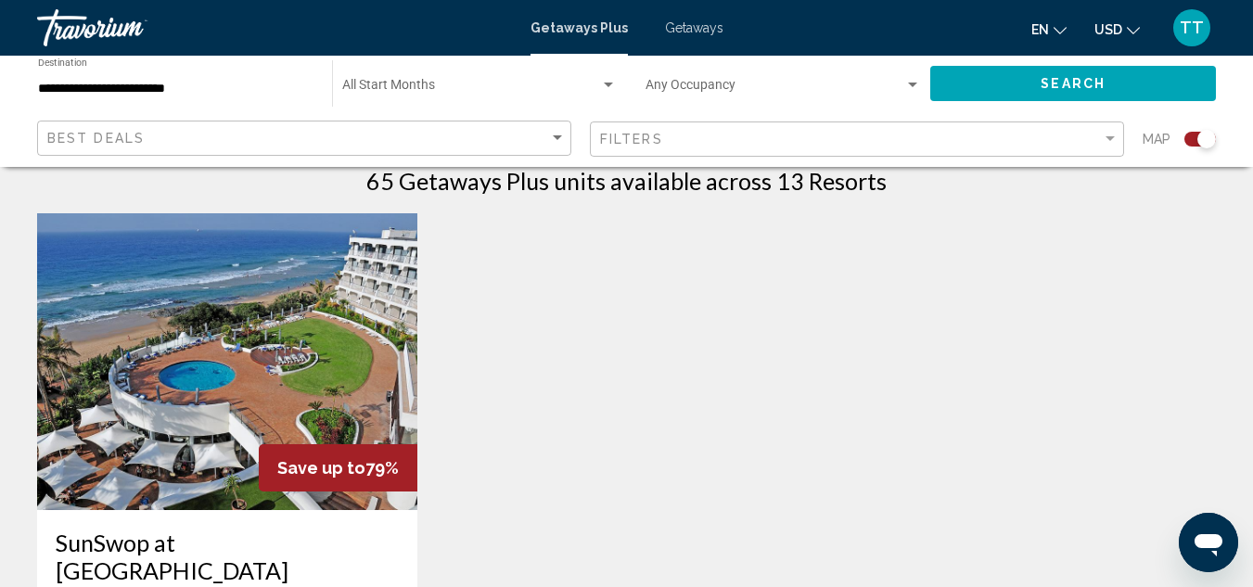
scroll to position [668, 0]
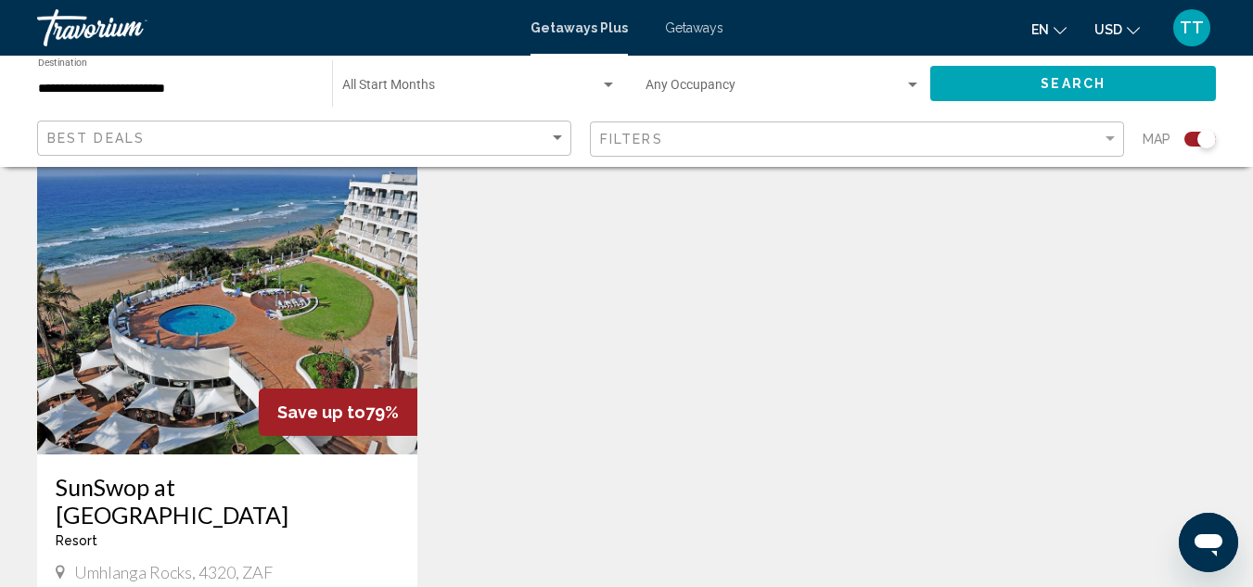
click at [134, 389] on img "Main content" at bounding box center [227, 306] width 380 height 297
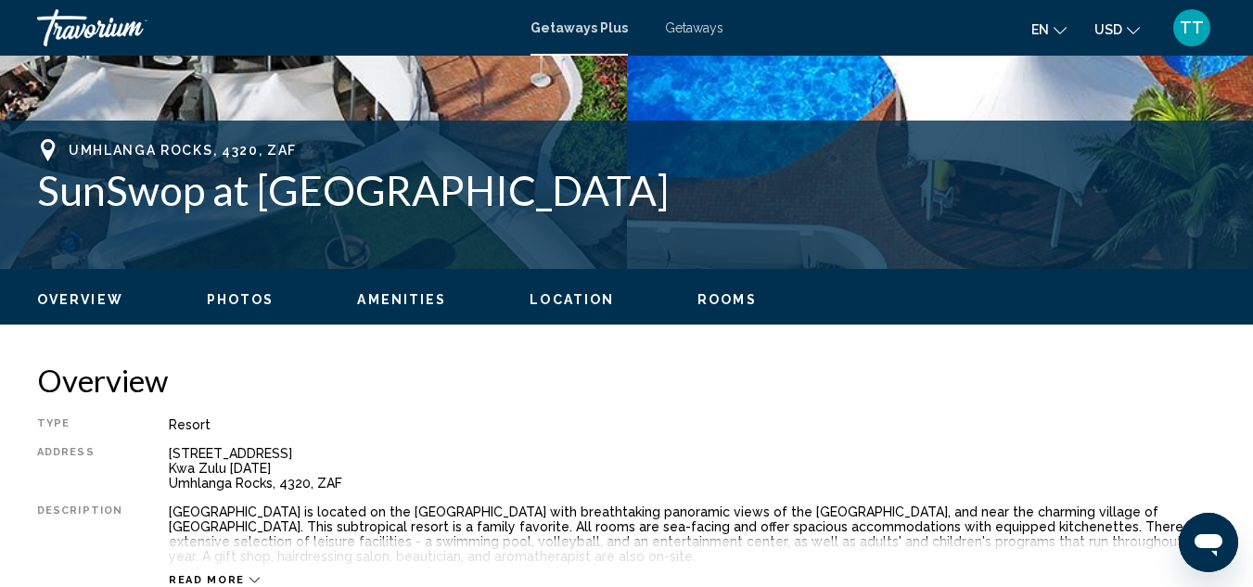
scroll to position [203, 0]
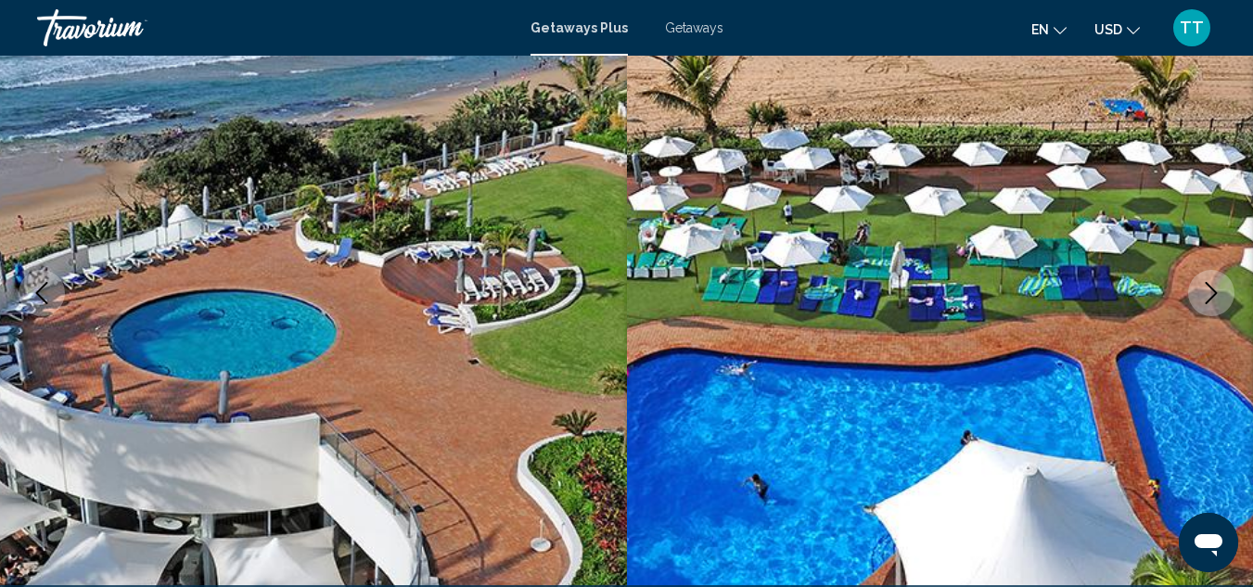
click at [1207, 285] on icon "Next image" at bounding box center [1211, 293] width 22 height 22
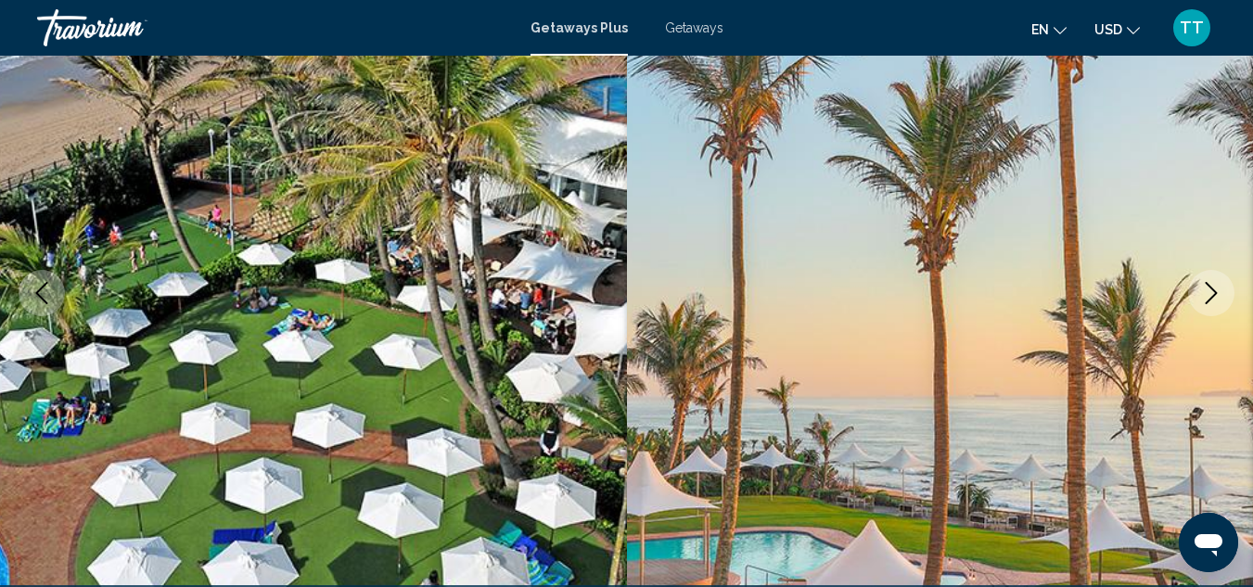
click at [1207, 285] on icon "Next image" at bounding box center [1211, 293] width 22 height 22
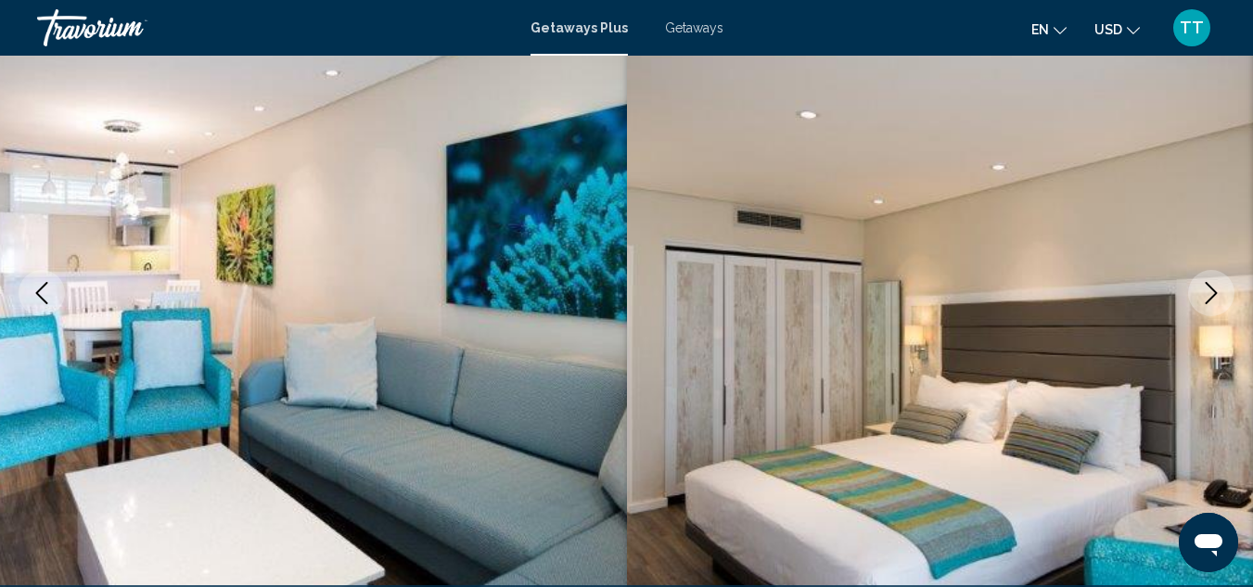
click at [1207, 285] on icon "Next image" at bounding box center [1211, 293] width 22 height 22
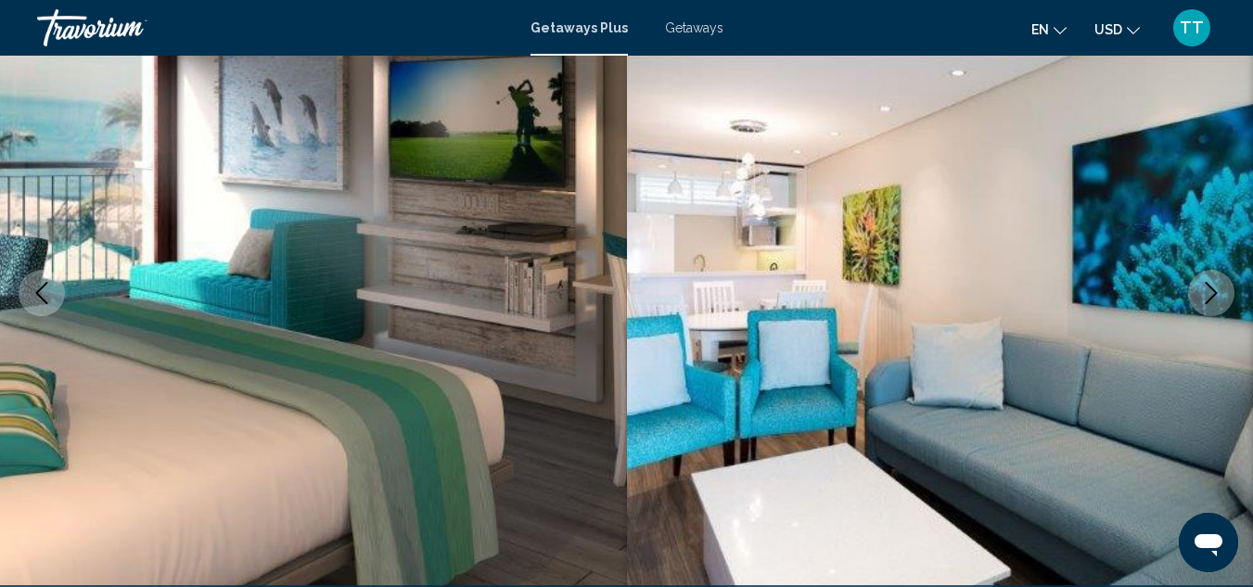
click at [1207, 285] on icon "Next image" at bounding box center [1211, 293] width 22 height 22
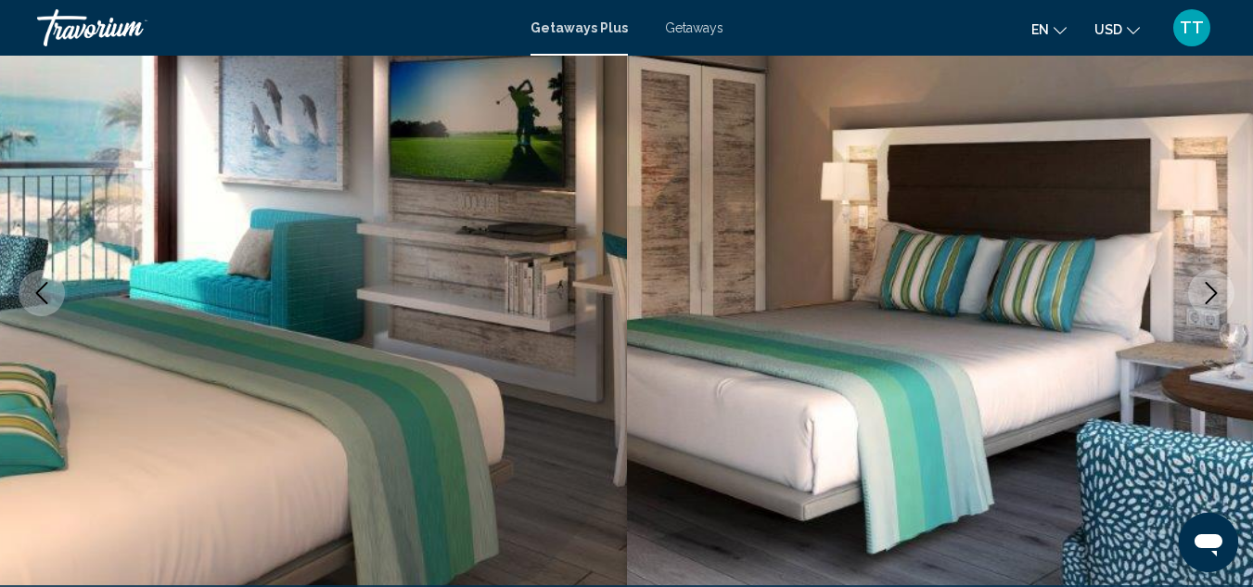
click at [1207, 285] on icon "Next image" at bounding box center [1211, 293] width 22 height 22
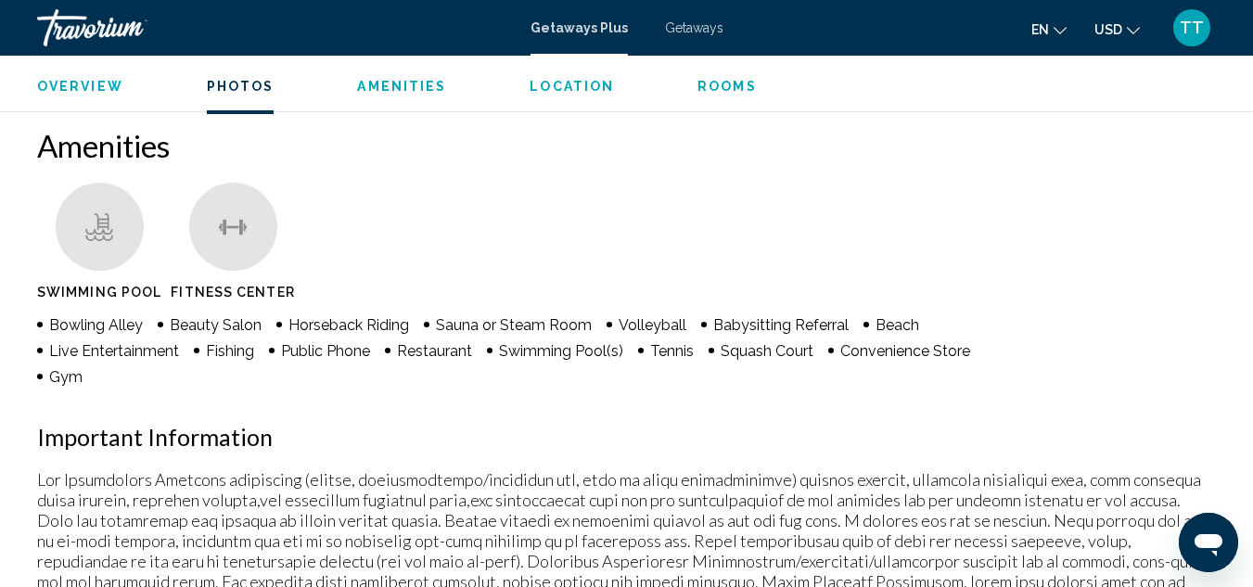
scroll to position [1798, 0]
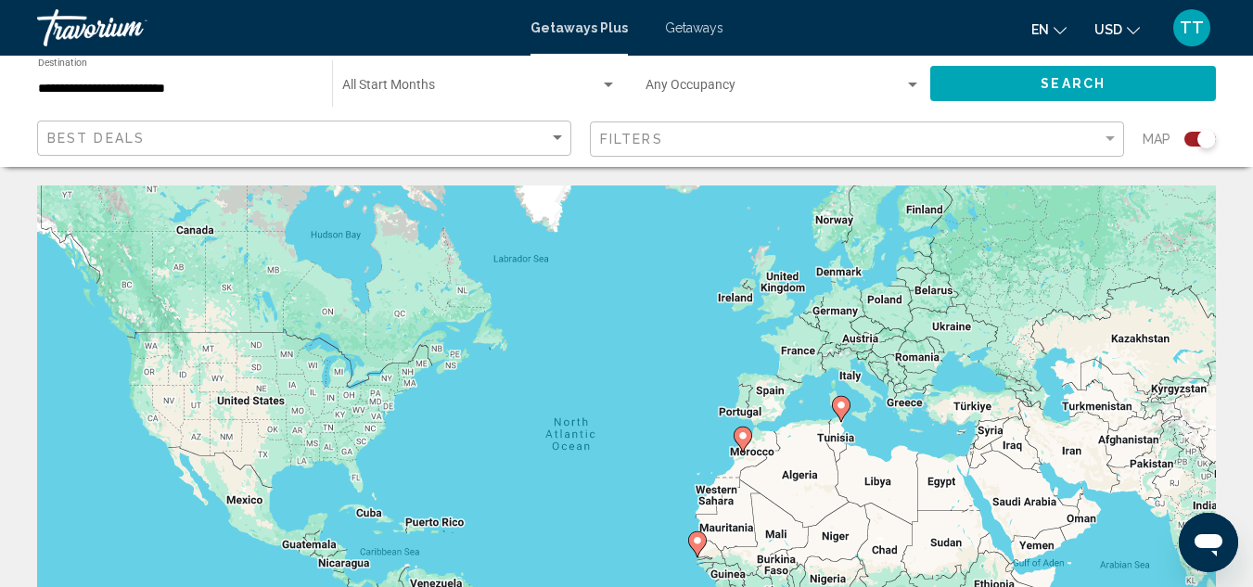
click at [156, 99] on div "**********" at bounding box center [175, 83] width 275 height 51
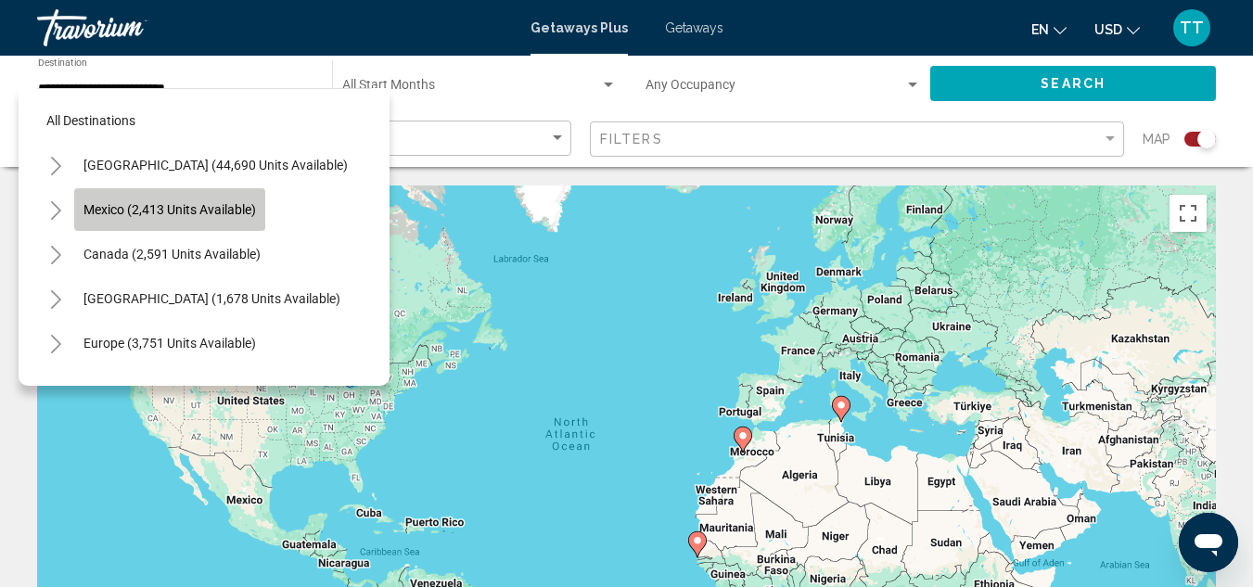
click at [217, 200] on button "Mexico (2,413 units available)" at bounding box center [169, 209] width 191 height 43
type input "**********"
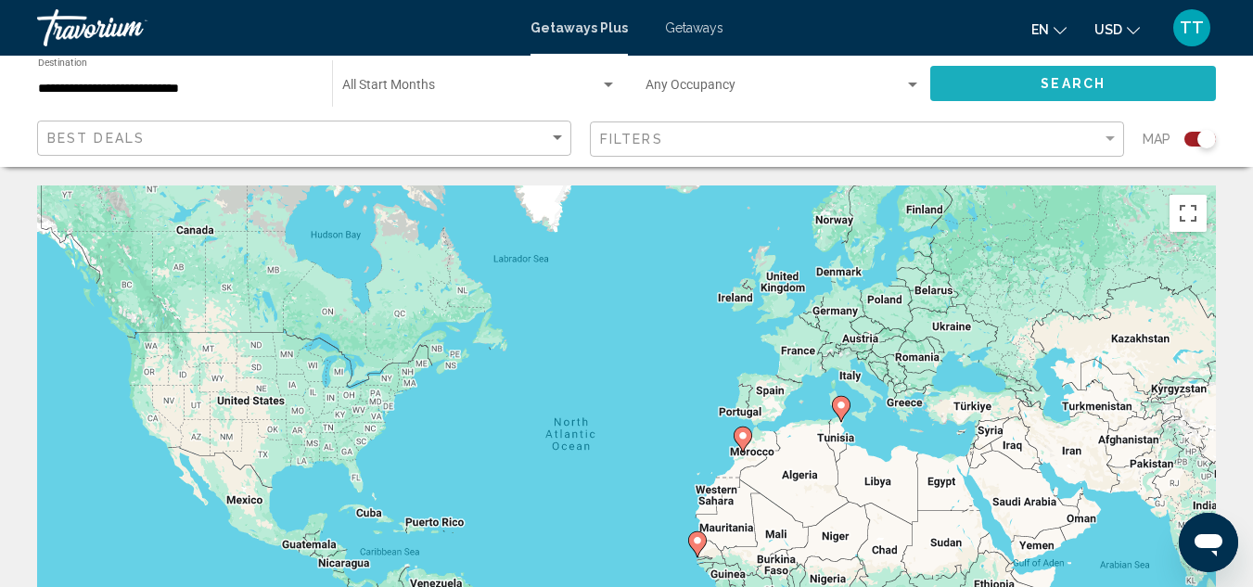
click at [1020, 66] on button "Search" at bounding box center [1073, 83] width 286 height 34
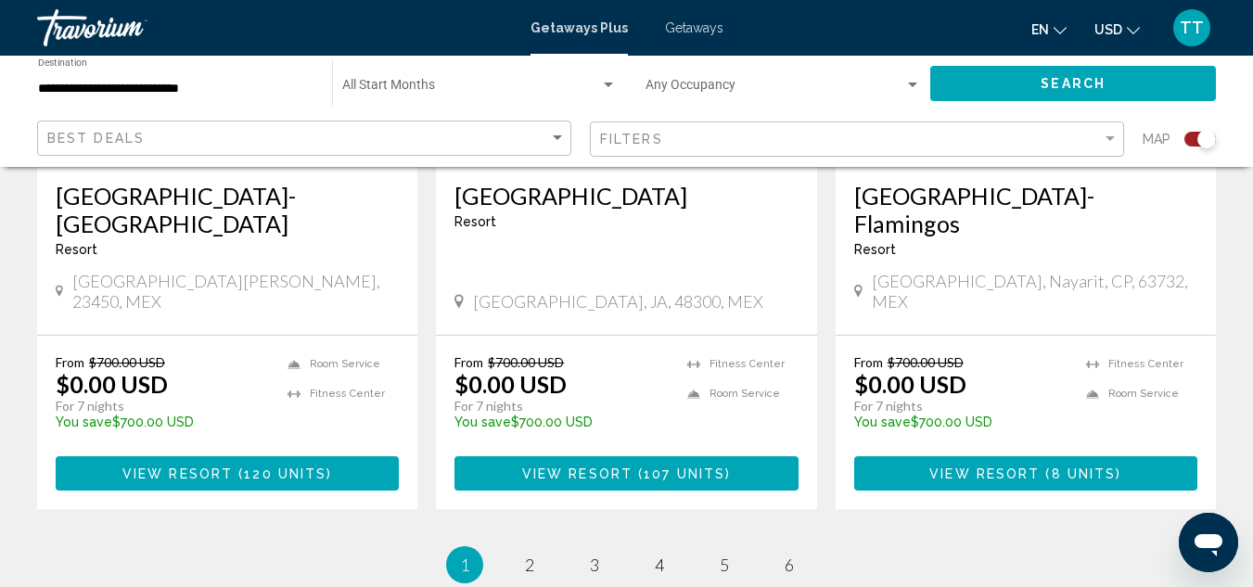
scroll to position [3042, 0]
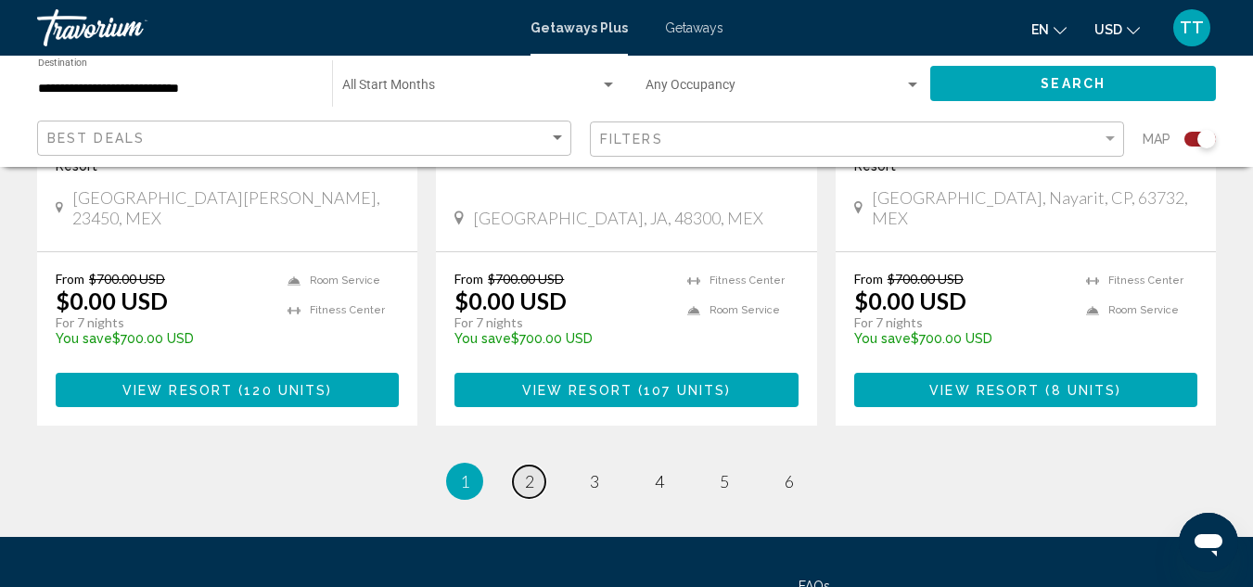
click at [521, 466] on link "page 2" at bounding box center [529, 482] width 32 height 32
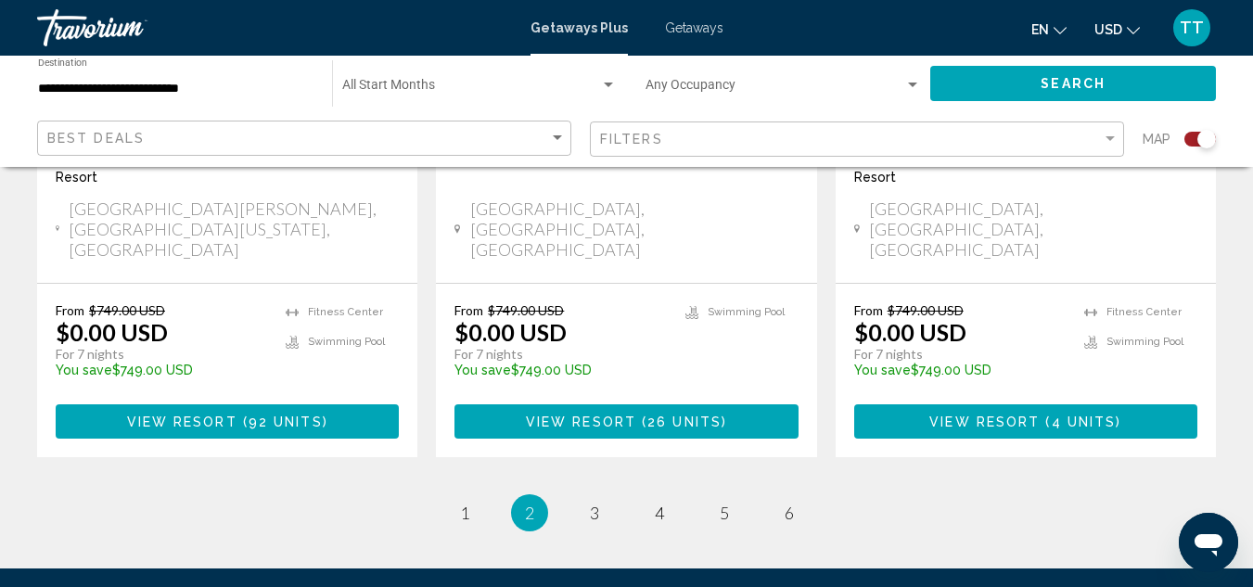
scroll to position [3116, 0]
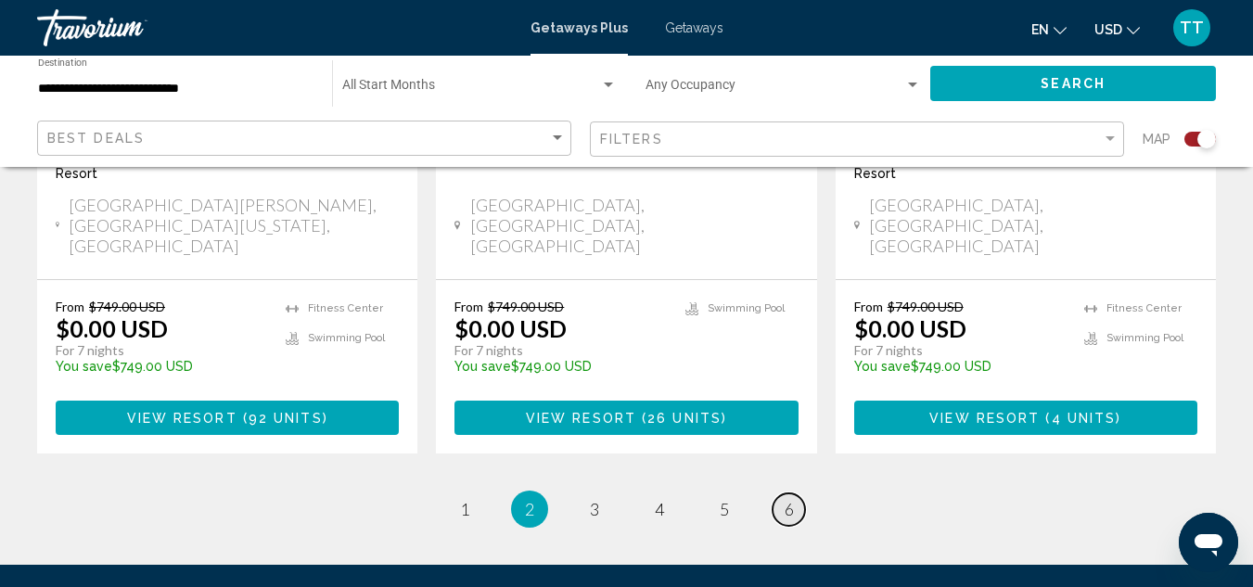
click at [789, 499] on span "6" at bounding box center [789, 509] width 9 height 20
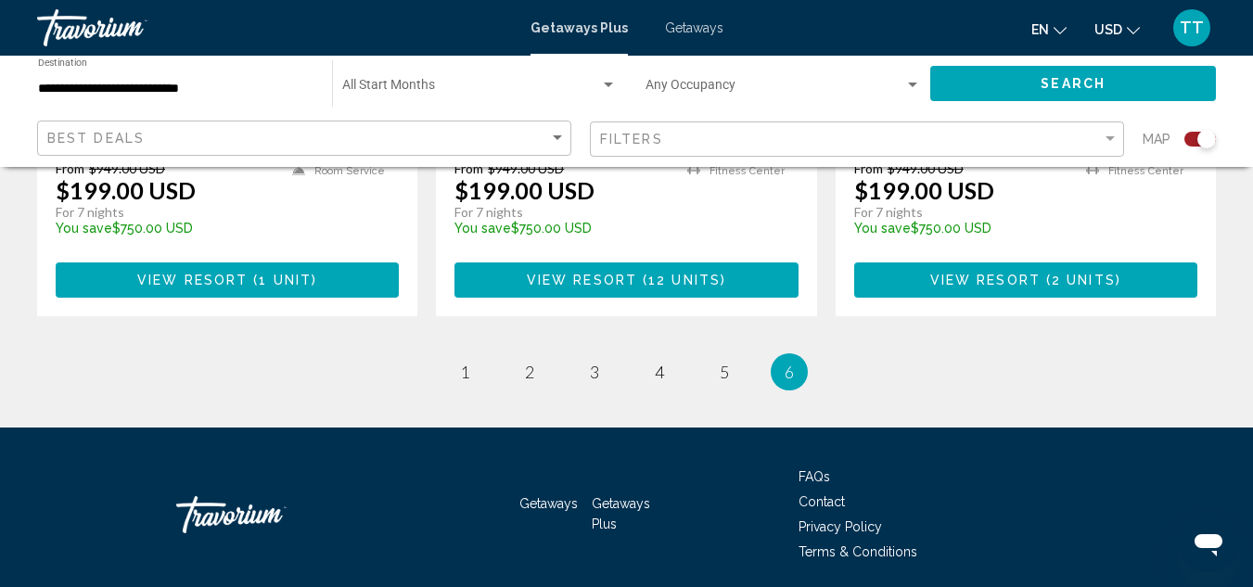
scroll to position [1918, 0]
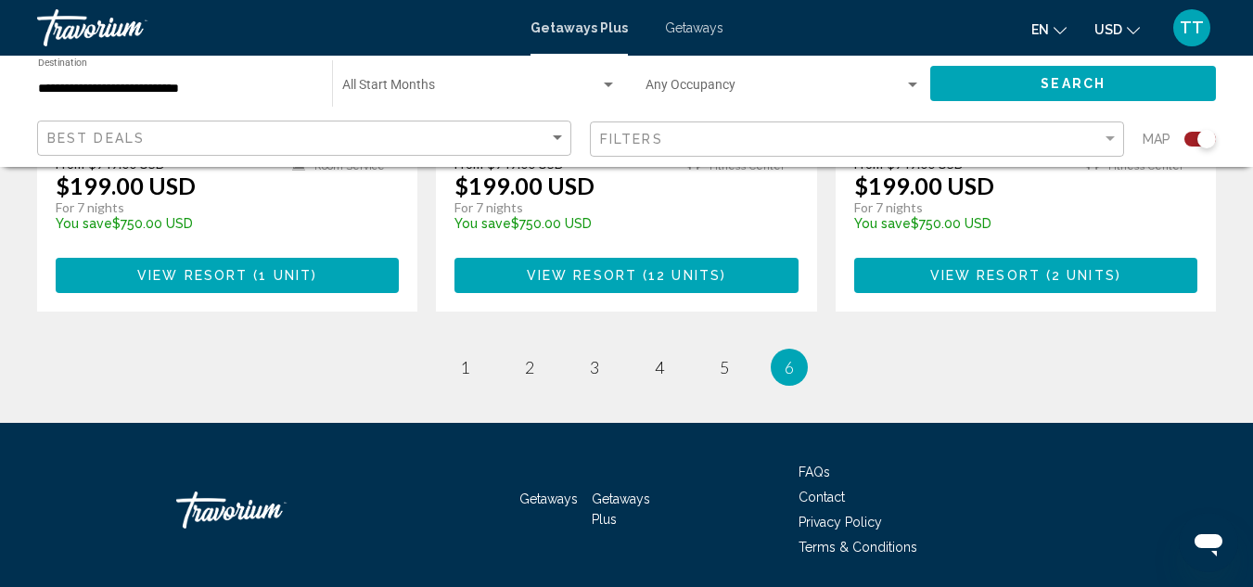
click at [119, 103] on div "**********" at bounding box center [175, 83] width 275 height 51
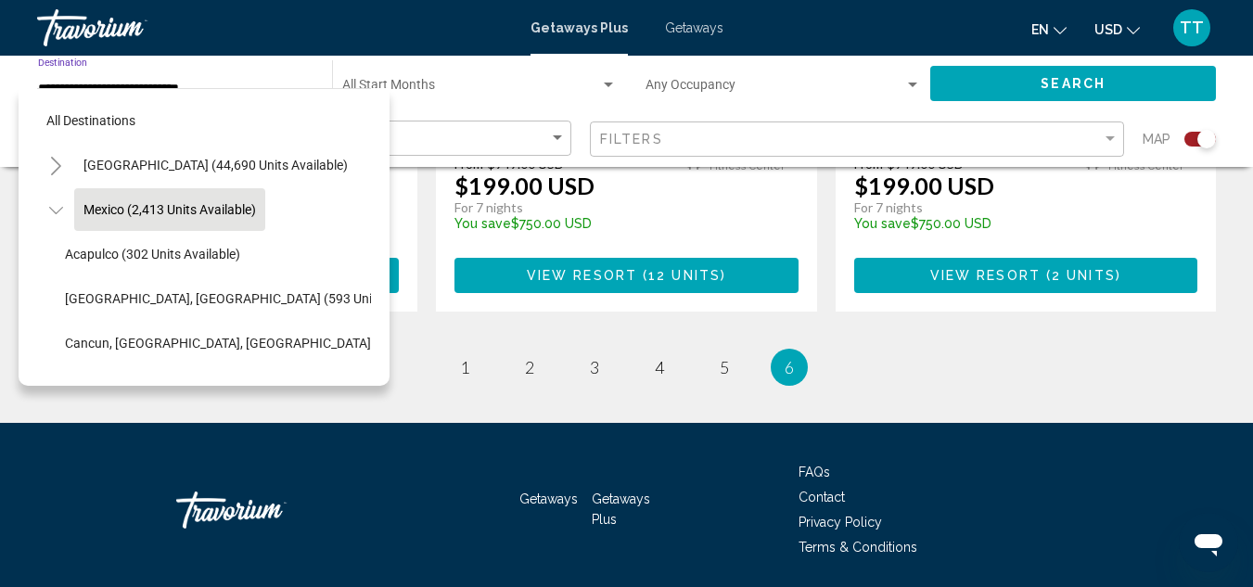
click at [134, 96] on div "All destinations [GEOGRAPHIC_DATA] (44,690 units available) [GEOGRAPHIC_DATA] (…" at bounding box center [204, 233] width 334 height 288
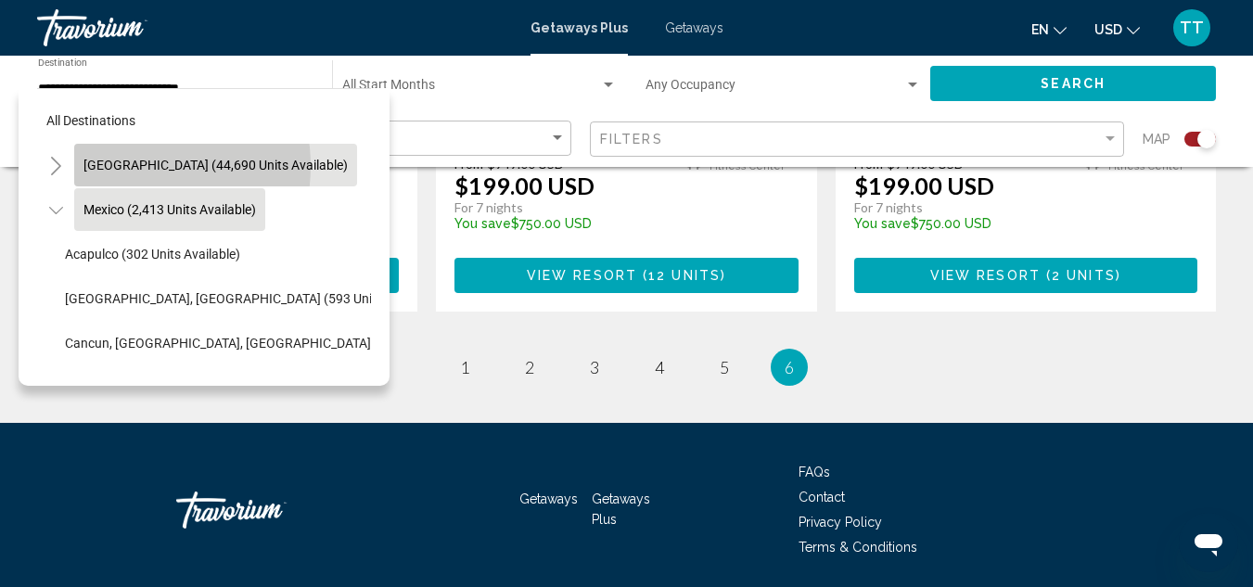
click at [123, 166] on span "[GEOGRAPHIC_DATA] (44,690 units available)" at bounding box center [215, 165] width 264 height 15
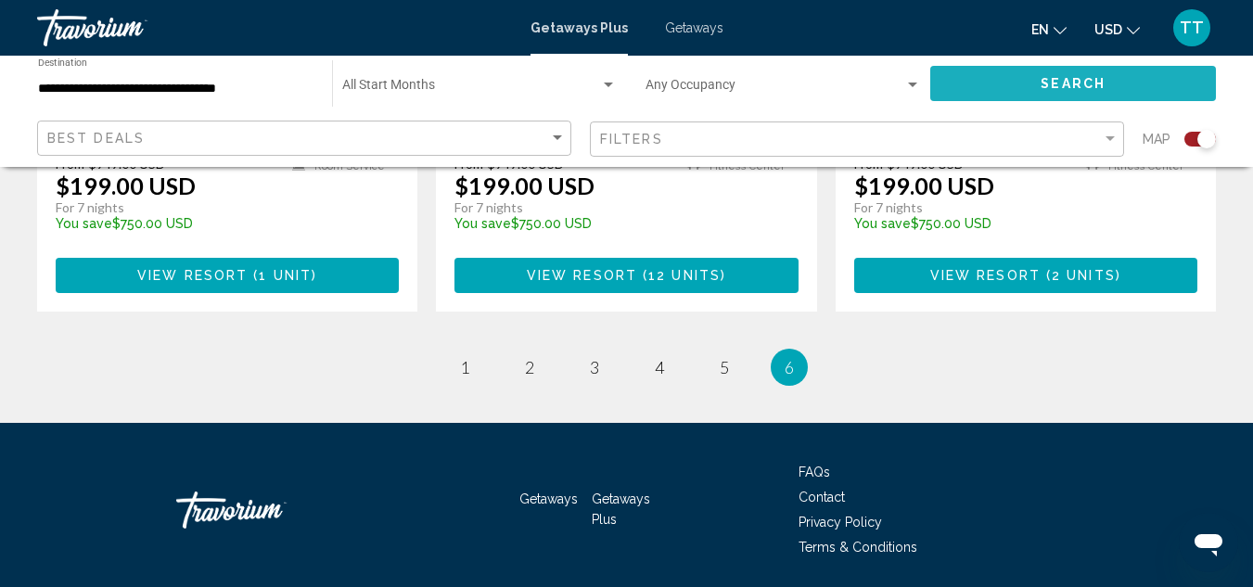
click at [960, 81] on button "Search" at bounding box center [1073, 83] width 286 height 34
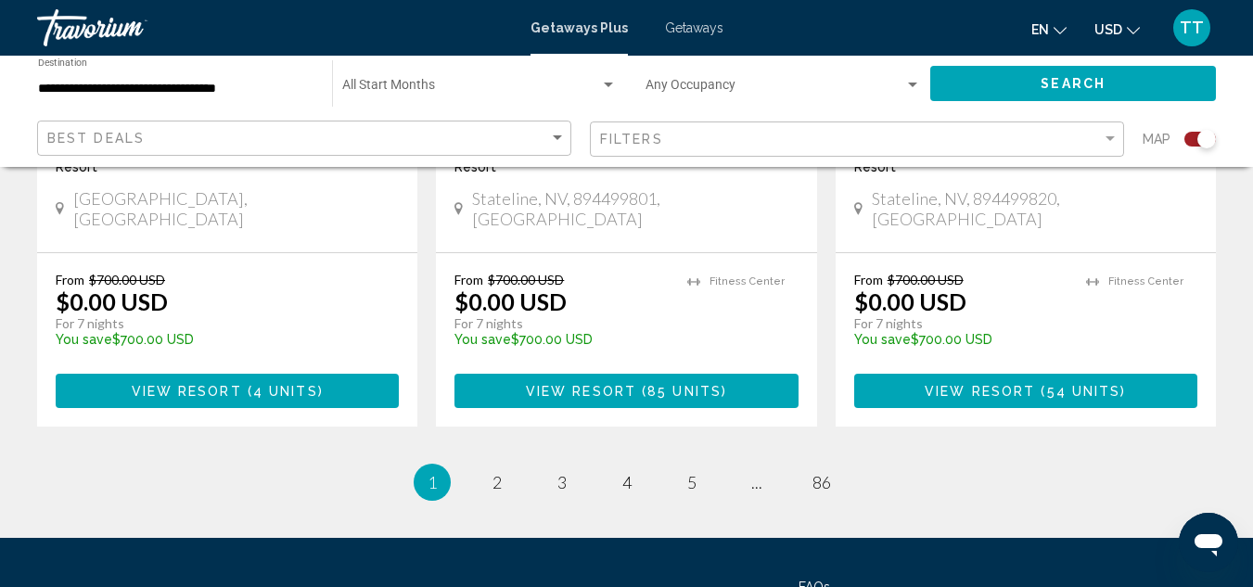
scroll to position [3095, 0]
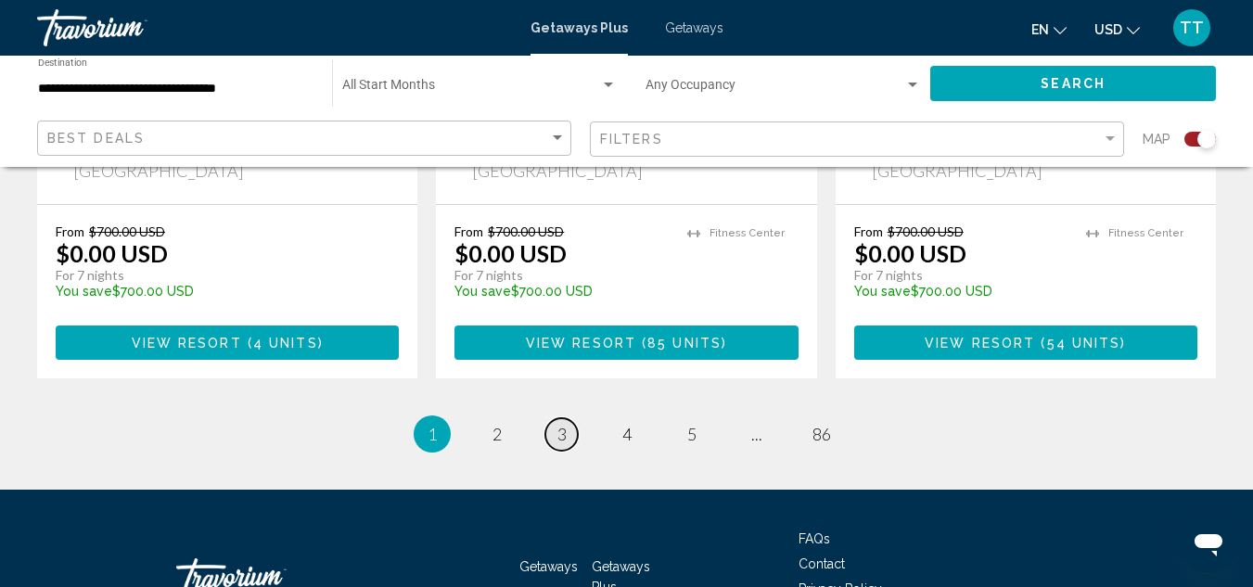
click at [563, 424] on span "3" at bounding box center [561, 434] width 9 height 20
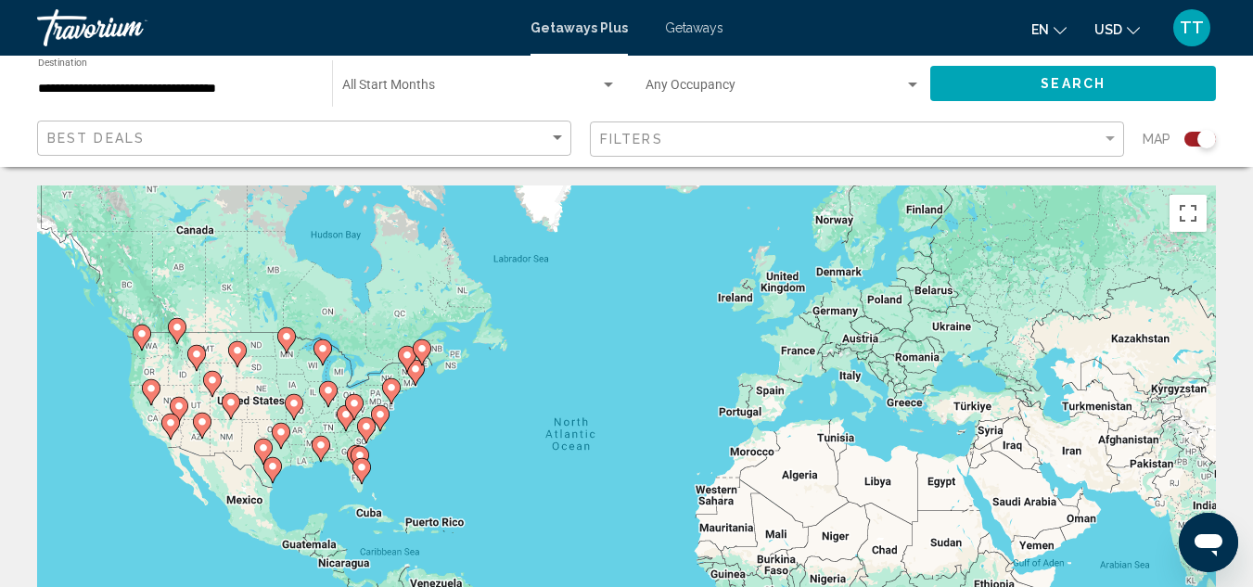
click at [209, 75] on div "**********" at bounding box center [175, 83] width 275 height 51
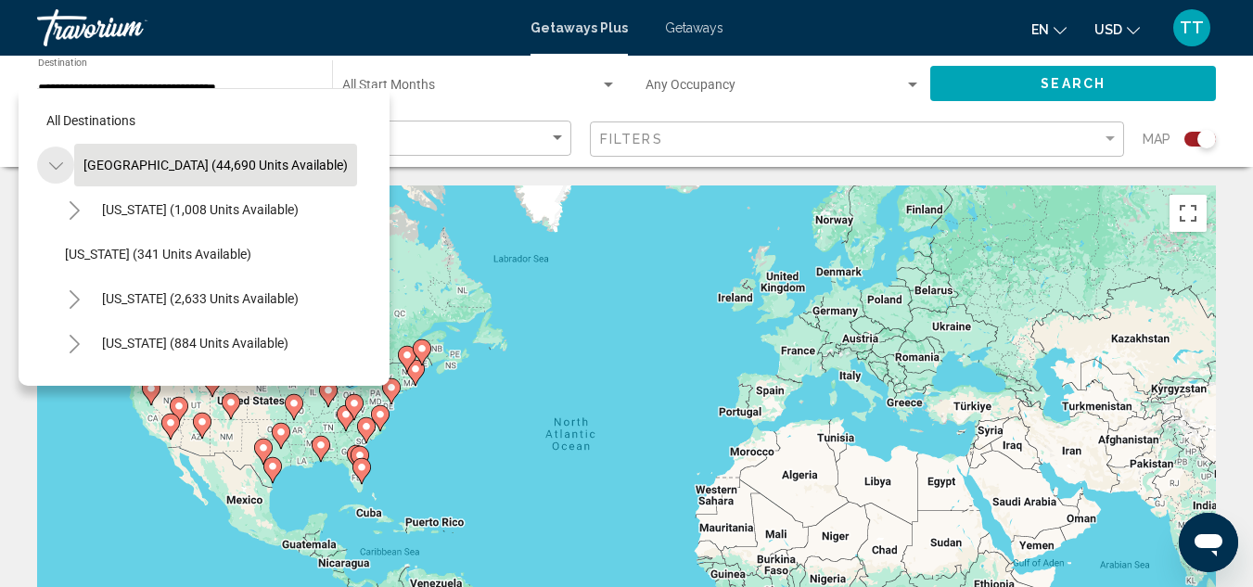
click at [57, 170] on icon "Toggle United States (44,690 units available)" at bounding box center [56, 166] width 14 height 19
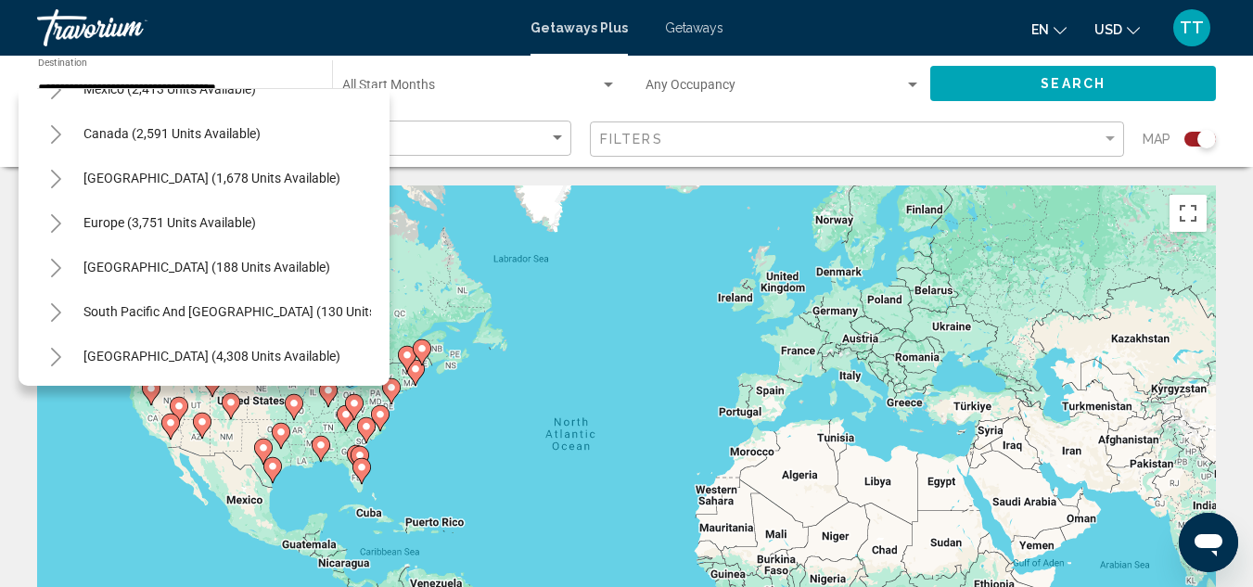
scroll to position [148, 0]
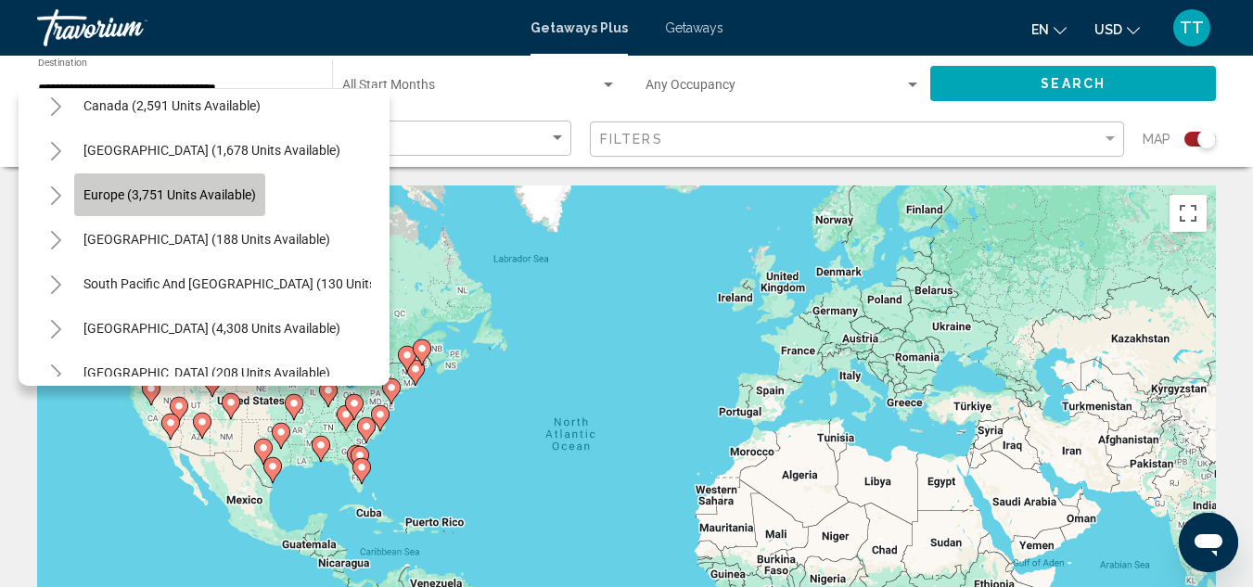
click at [117, 193] on span "Europe (3,751 units available)" at bounding box center [169, 194] width 173 height 15
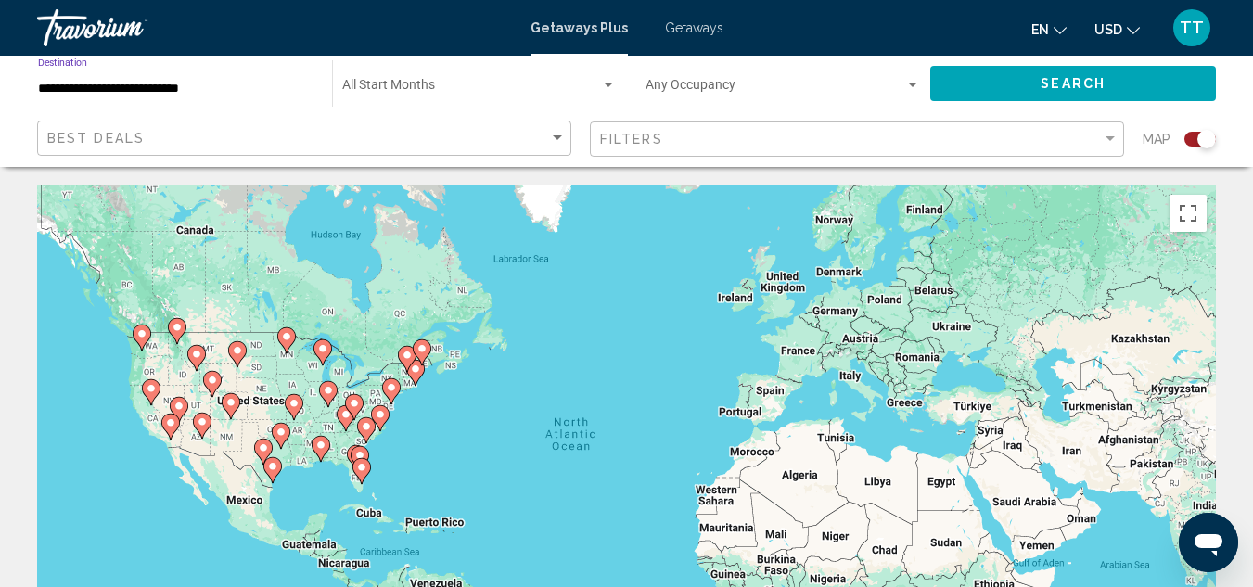
click at [196, 88] on input "**********" at bounding box center [175, 89] width 275 height 15
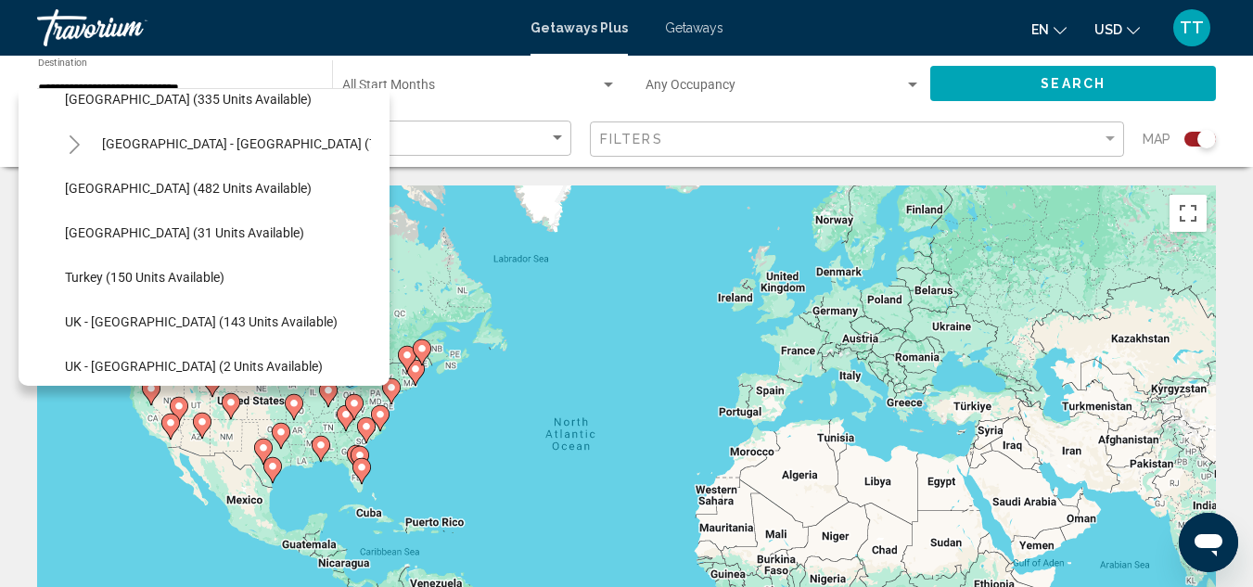
scroll to position [860, 0]
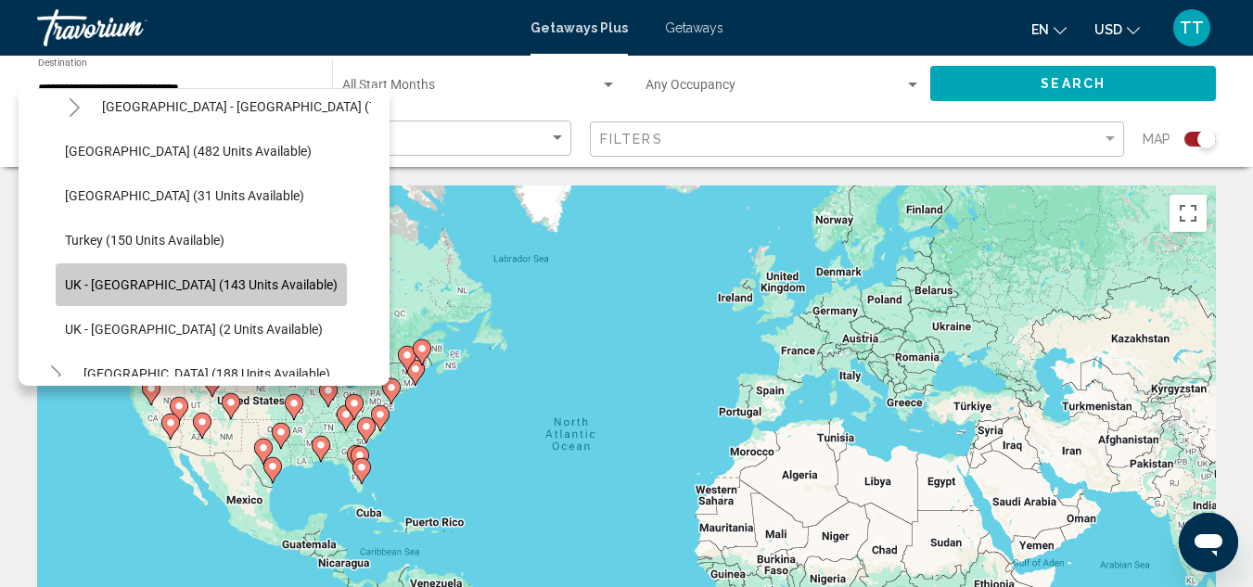
click at [224, 275] on button "UK - [GEOGRAPHIC_DATA] (143 units available)" at bounding box center [201, 284] width 291 height 43
type input "**********"
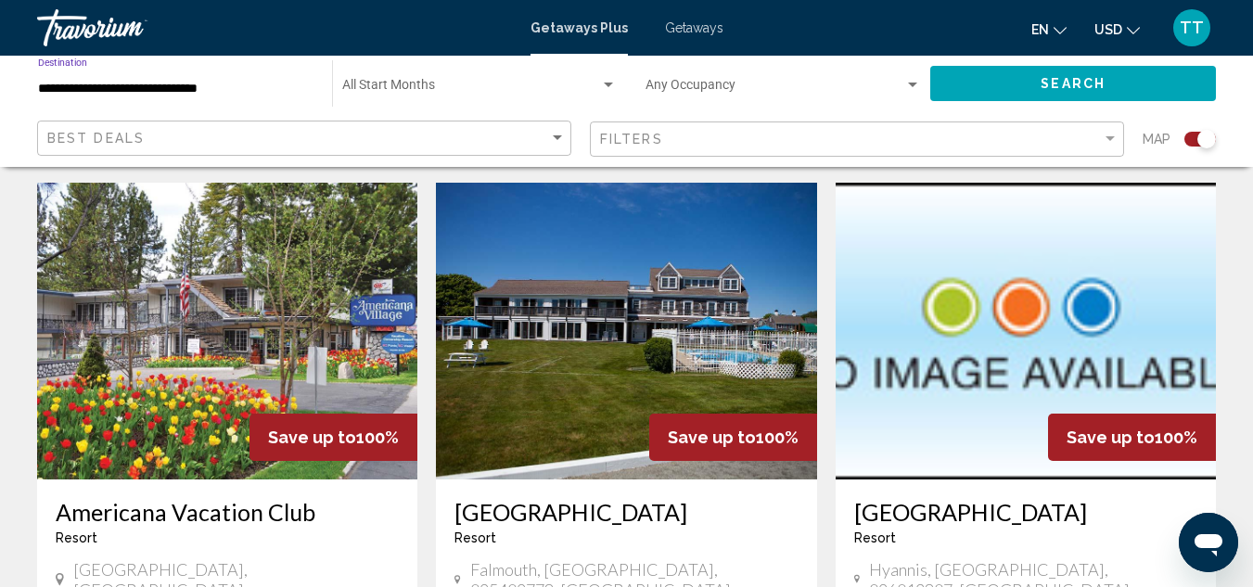
scroll to position [694, 0]
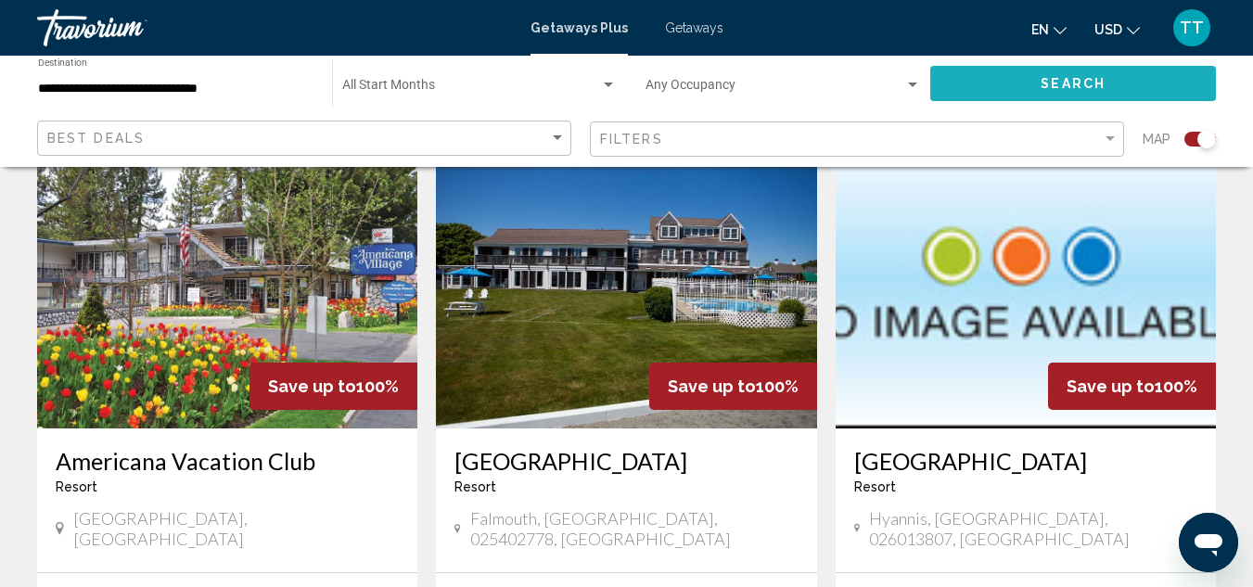
click at [1155, 81] on button "Search" at bounding box center [1073, 83] width 286 height 34
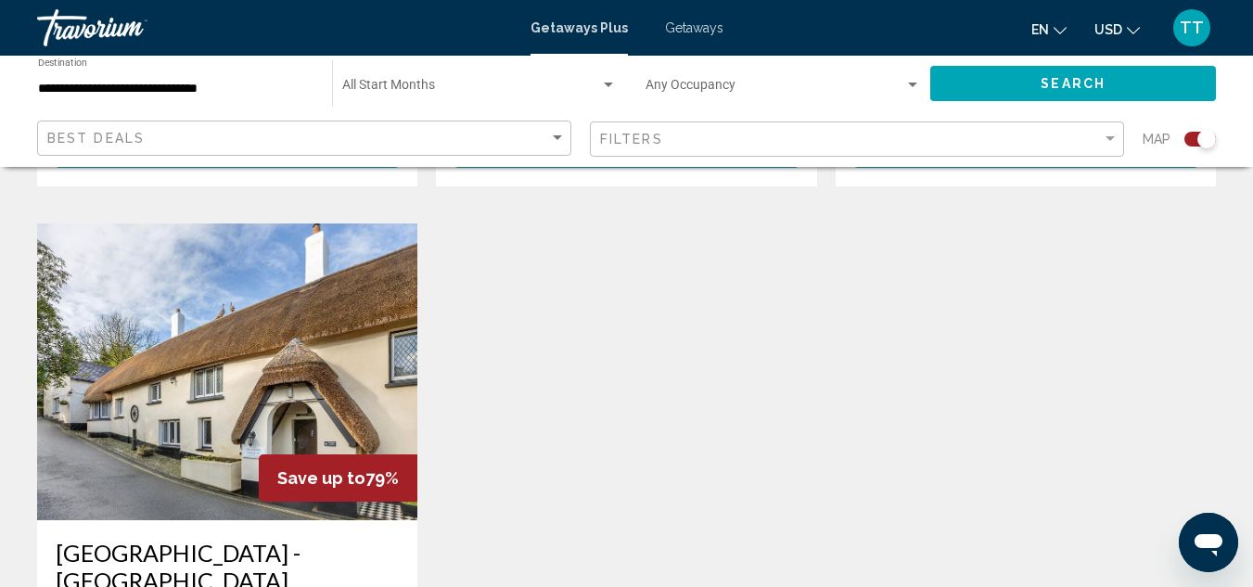
scroll to position [1249, 0]
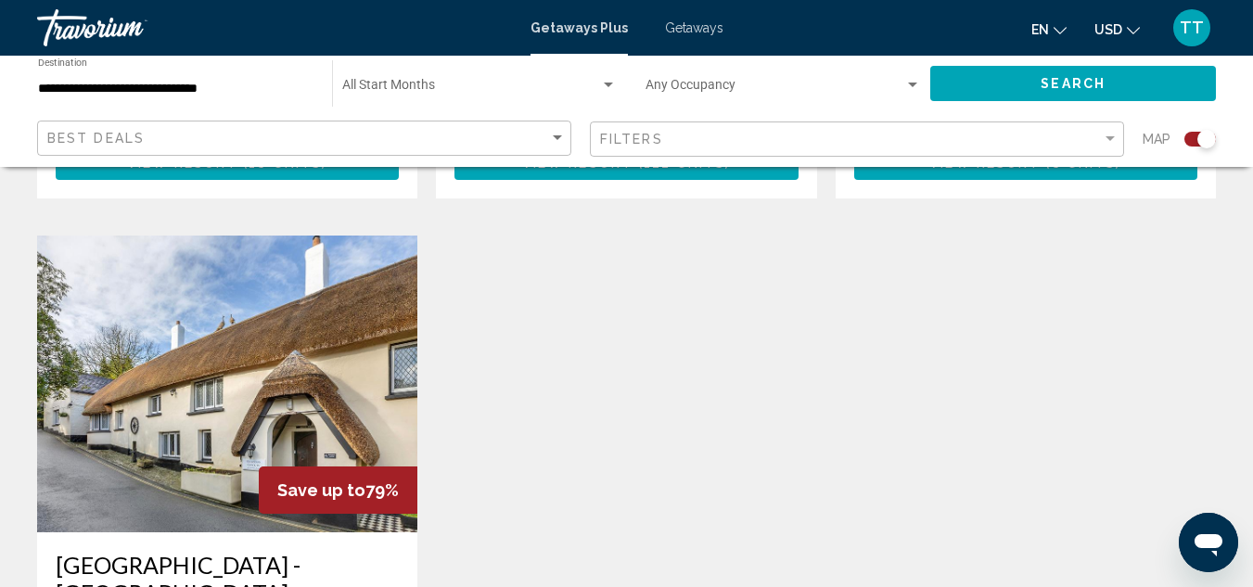
click at [1239, 7] on mat-toolbar "Getaways Plus Getaways en English Español Français Italiano Português русский U…" at bounding box center [626, 28] width 1253 height 56
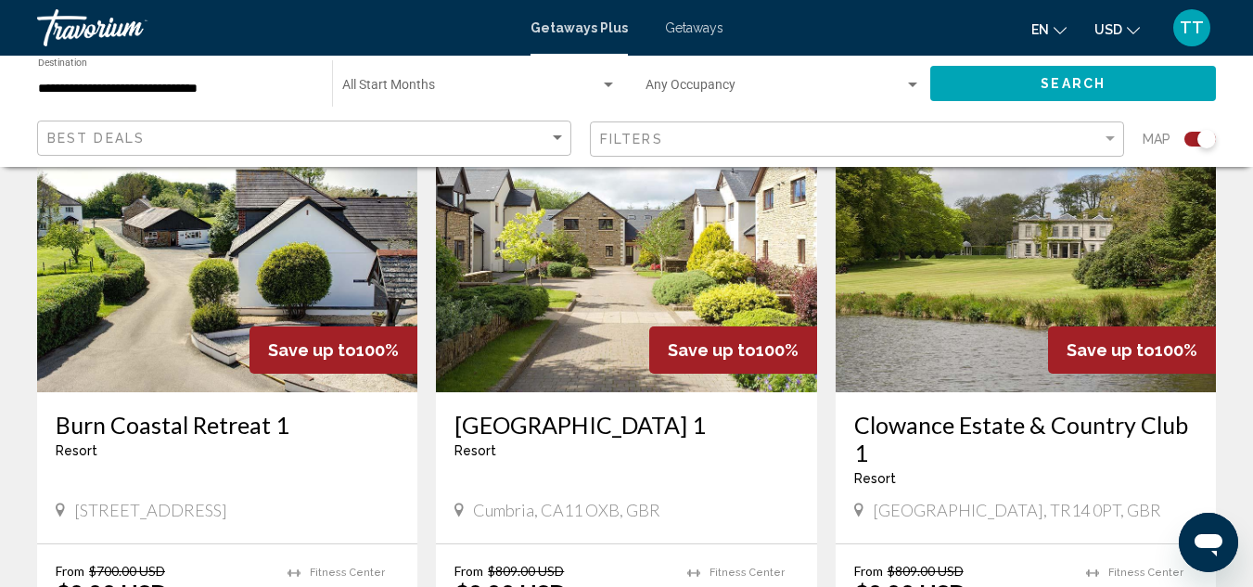
scroll to position [582, 0]
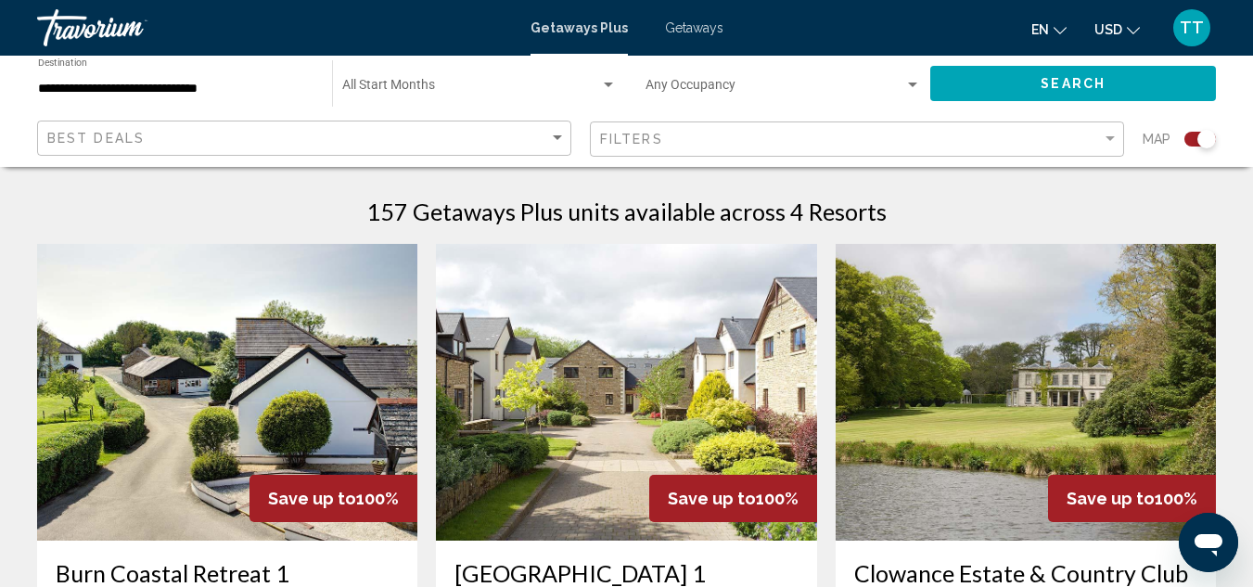
click at [987, 329] on img "Main content" at bounding box center [1026, 392] width 380 height 297
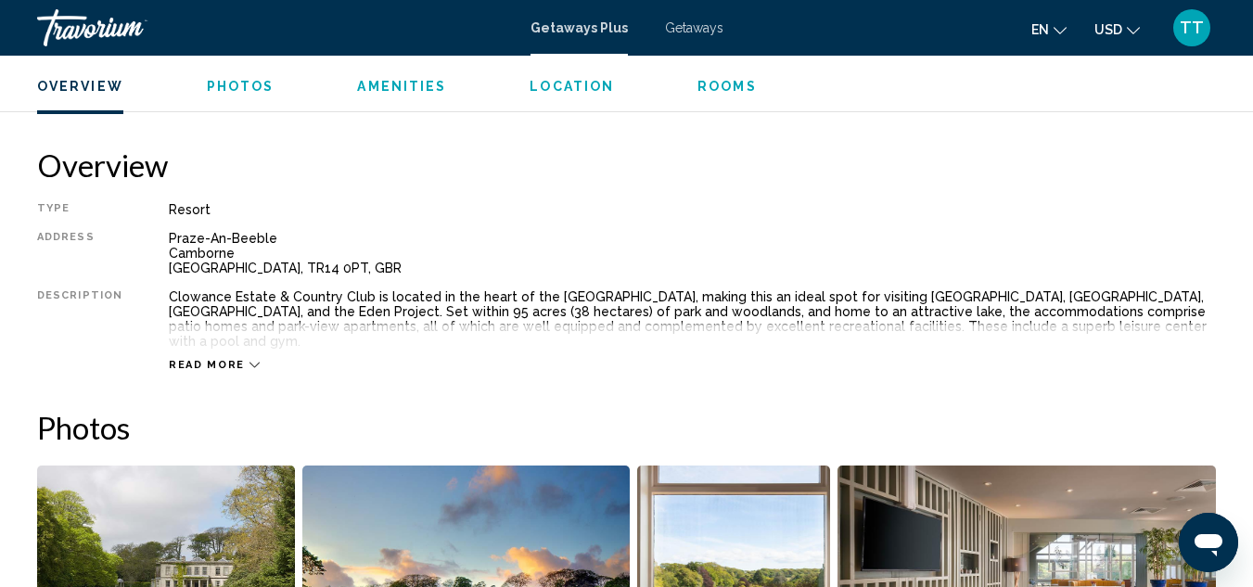
scroll to position [882, 0]
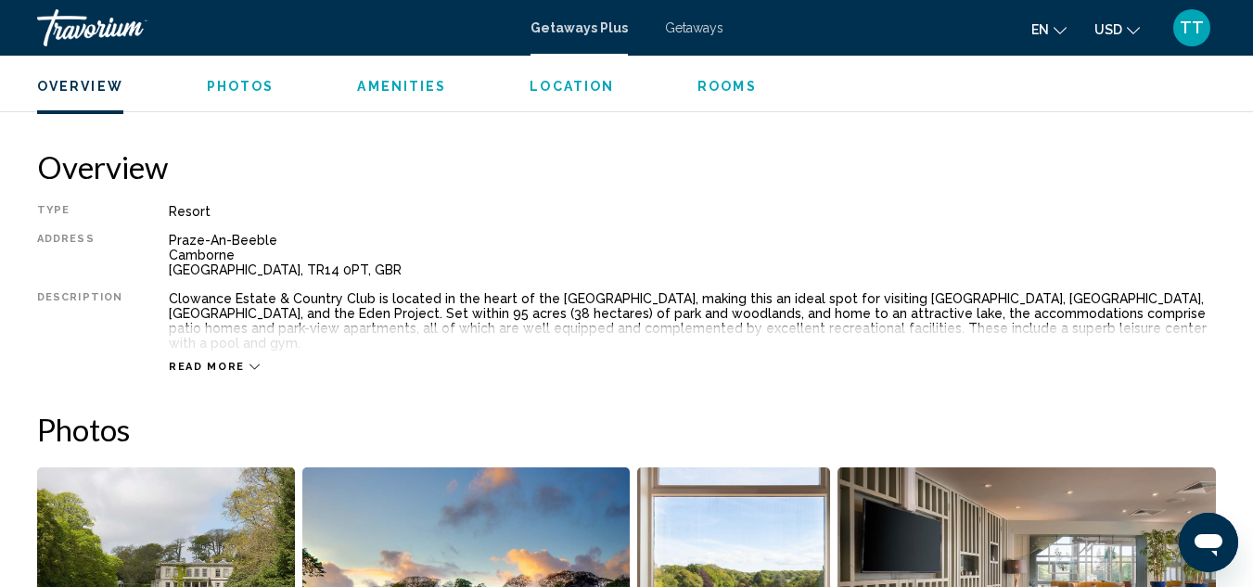
click at [250, 362] on icon "Main content" at bounding box center [255, 367] width 10 height 10
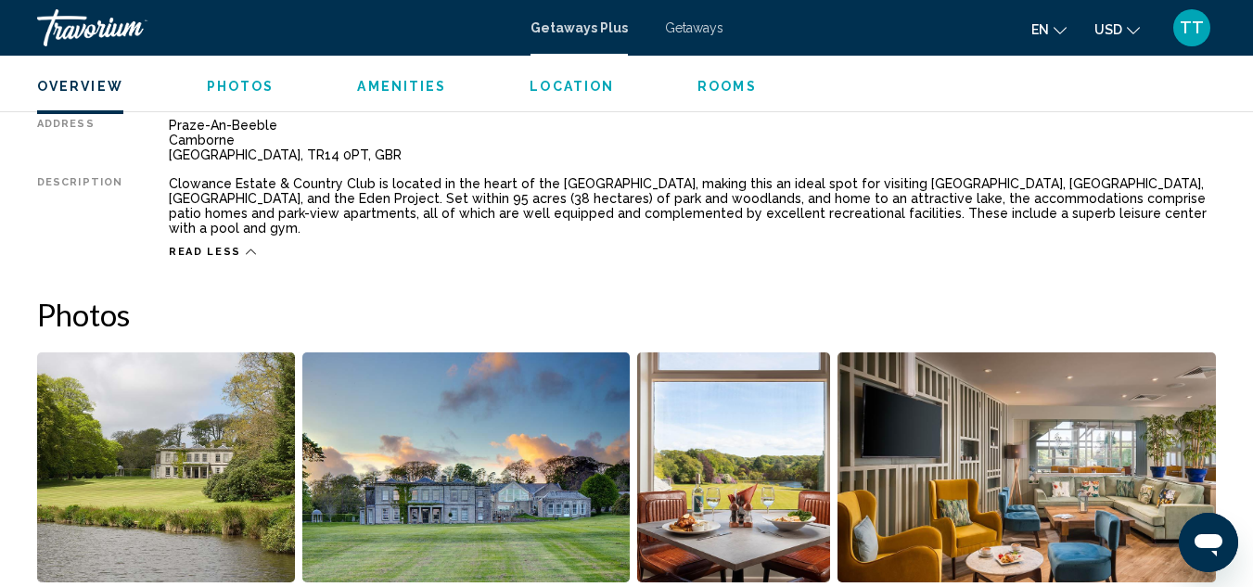
scroll to position [993, 0]
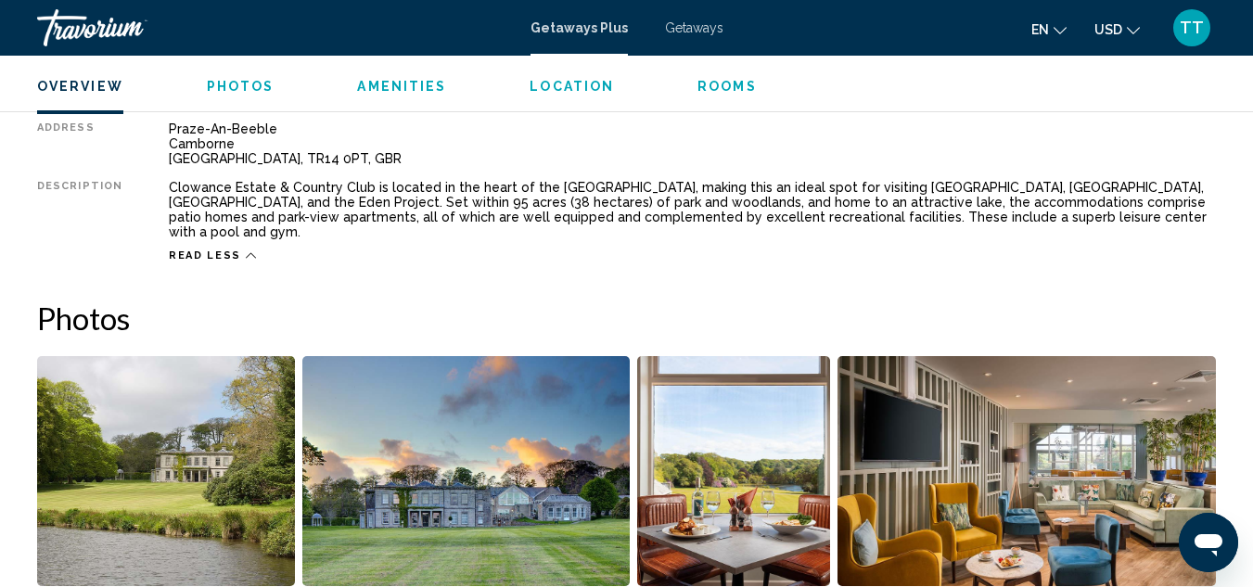
click at [234, 250] on div "Read less" at bounding box center [212, 256] width 87 height 12
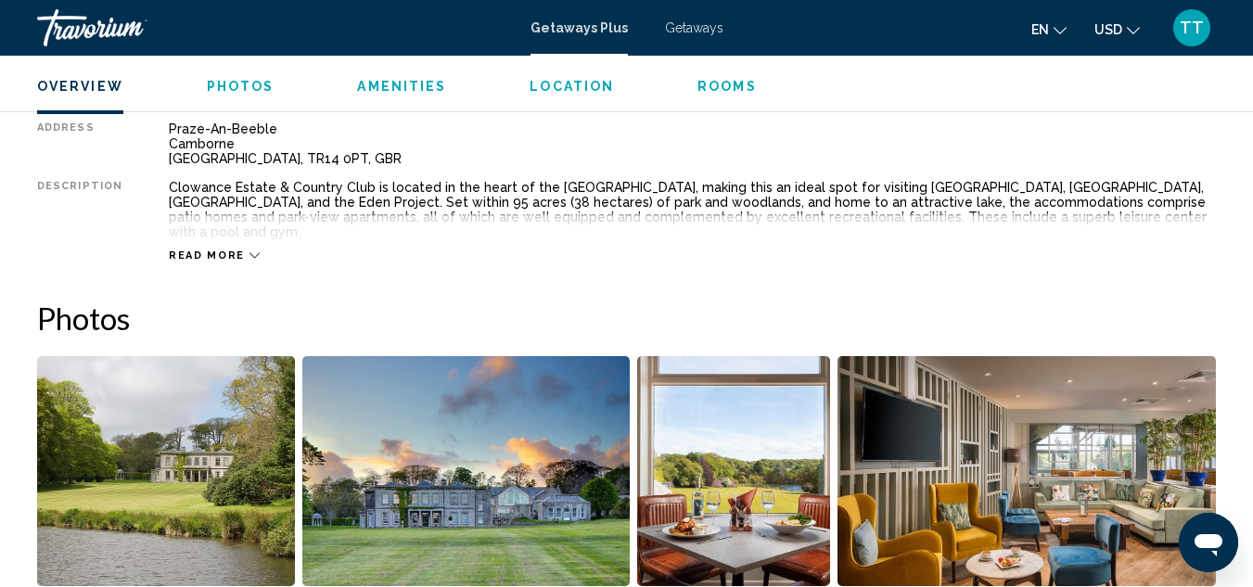
scroll to position [940, 0]
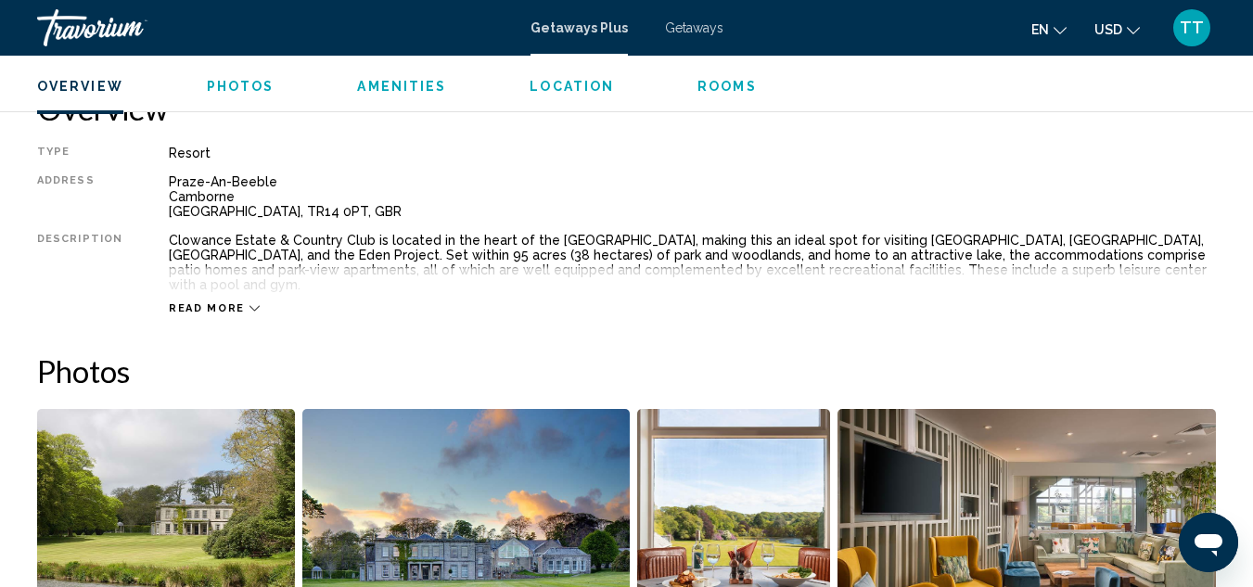
click at [250, 306] on icon "Main content" at bounding box center [255, 309] width 10 height 6
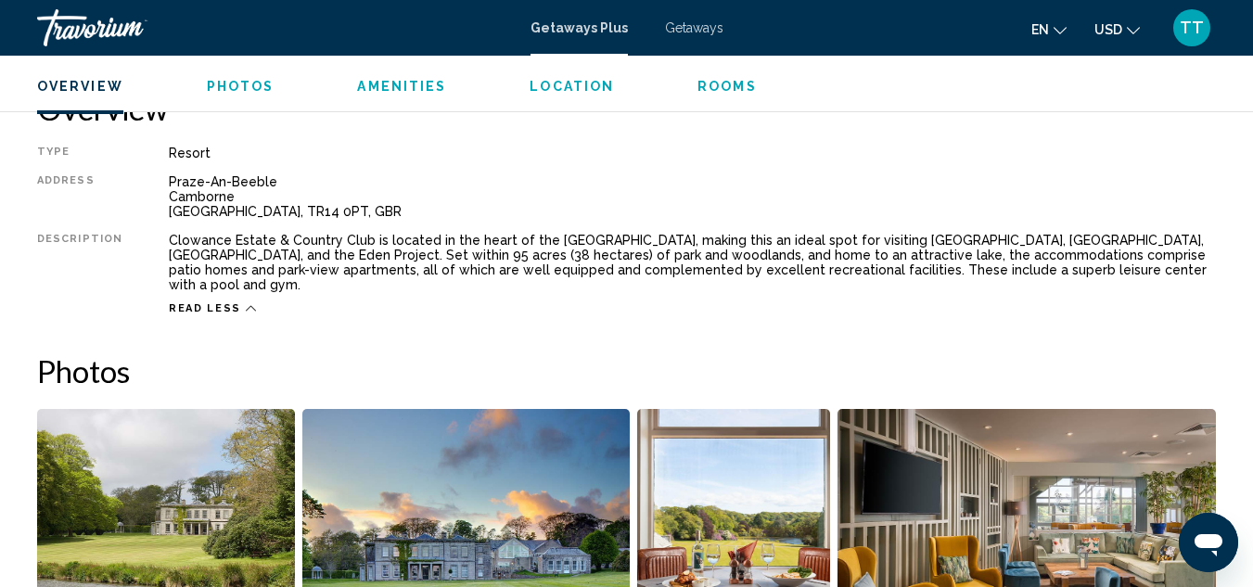
click at [710, 84] on span "Rooms" at bounding box center [726, 86] width 59 height 15
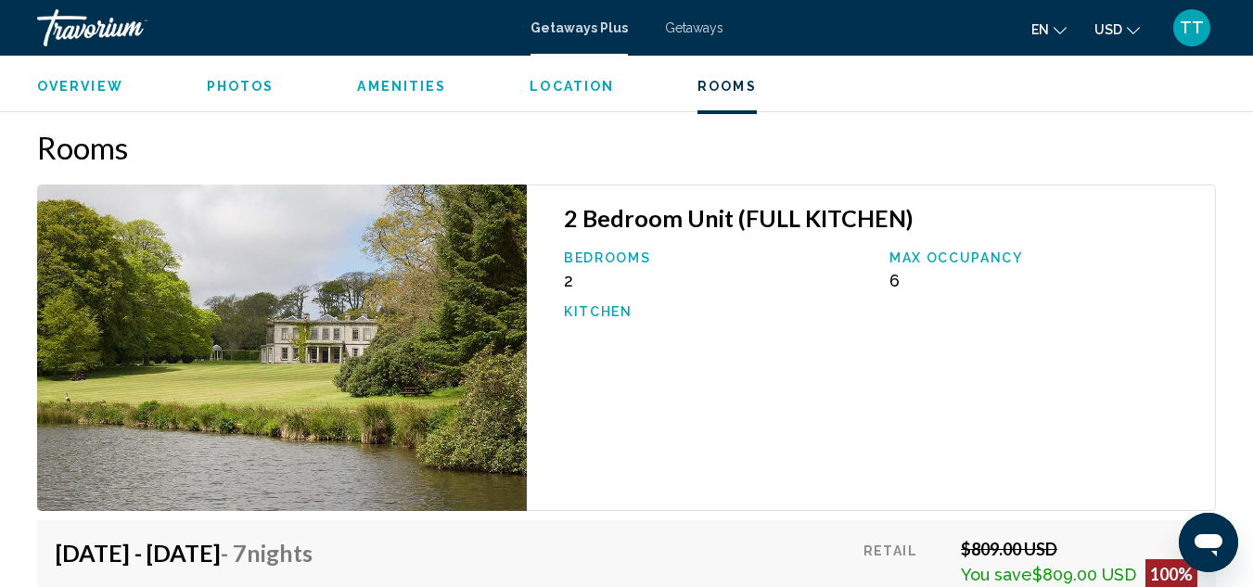
scroll to position [3238, 0]
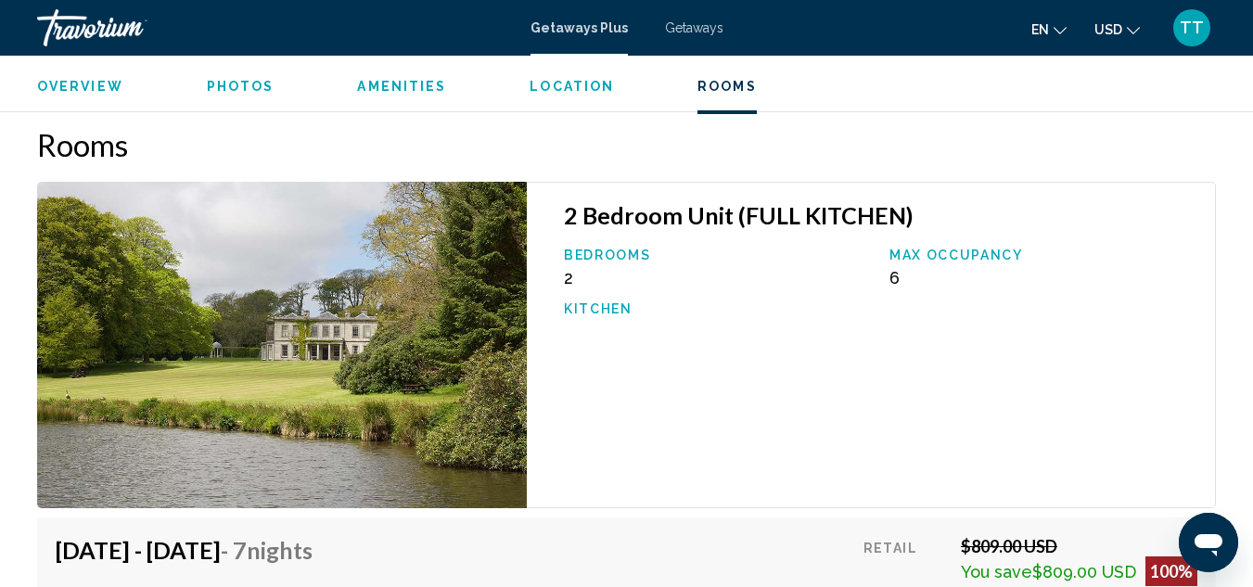
click at [246, 85] on span "Photos" at bounding box center [241, 86] width 68 height 15
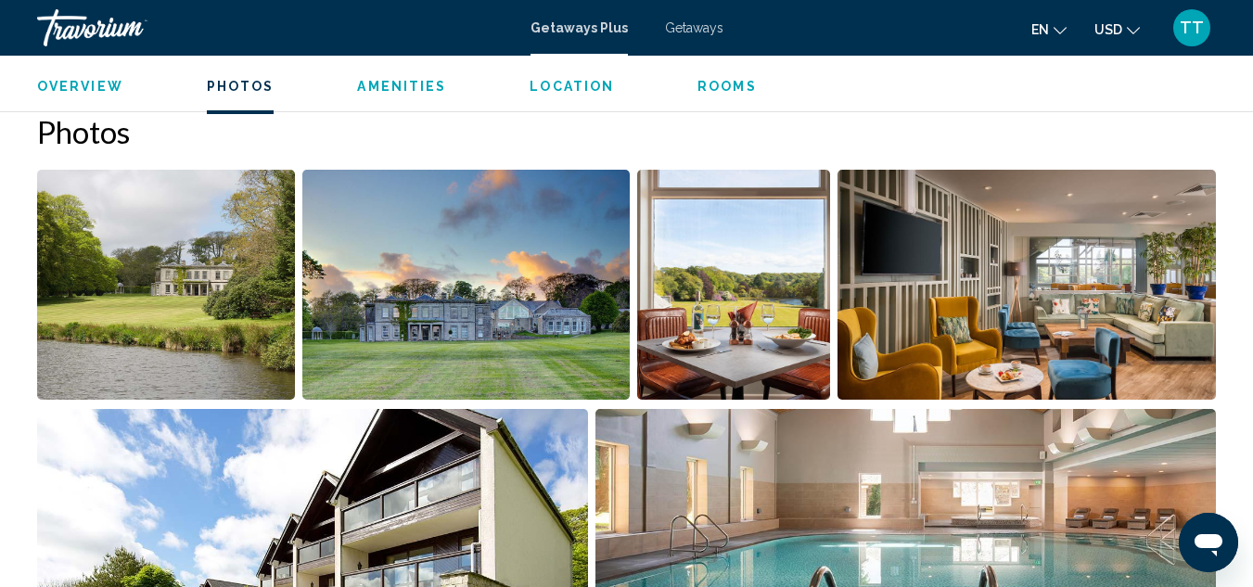
scroll to position [1167, 0]
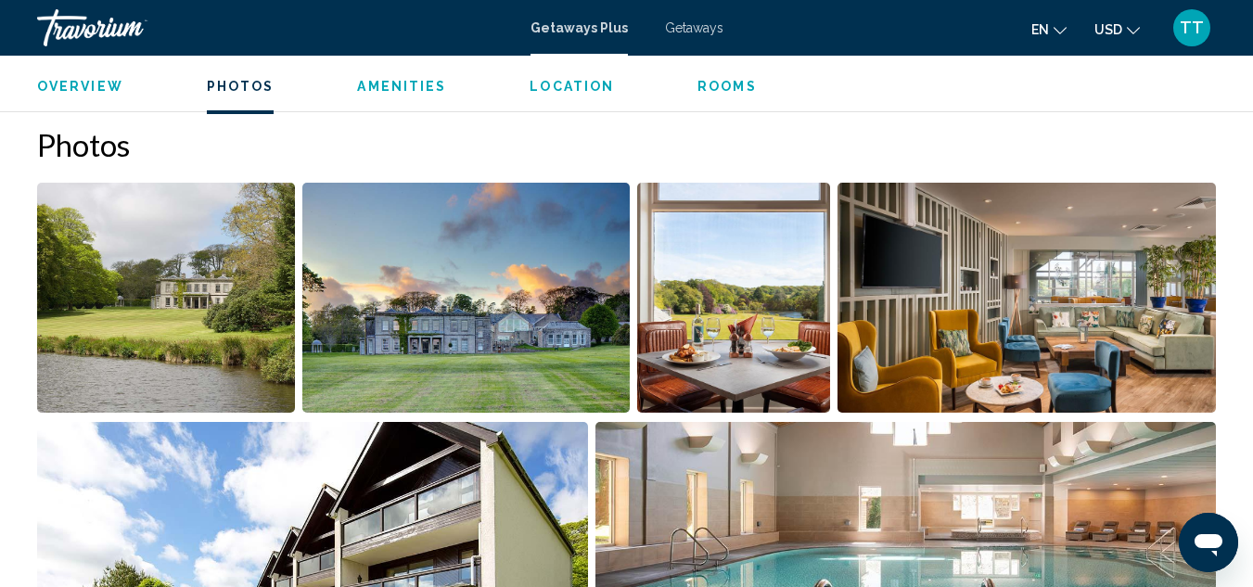
click at [71, 84] on span "Overview" at bounding box center [80, 86] width 86 height 15
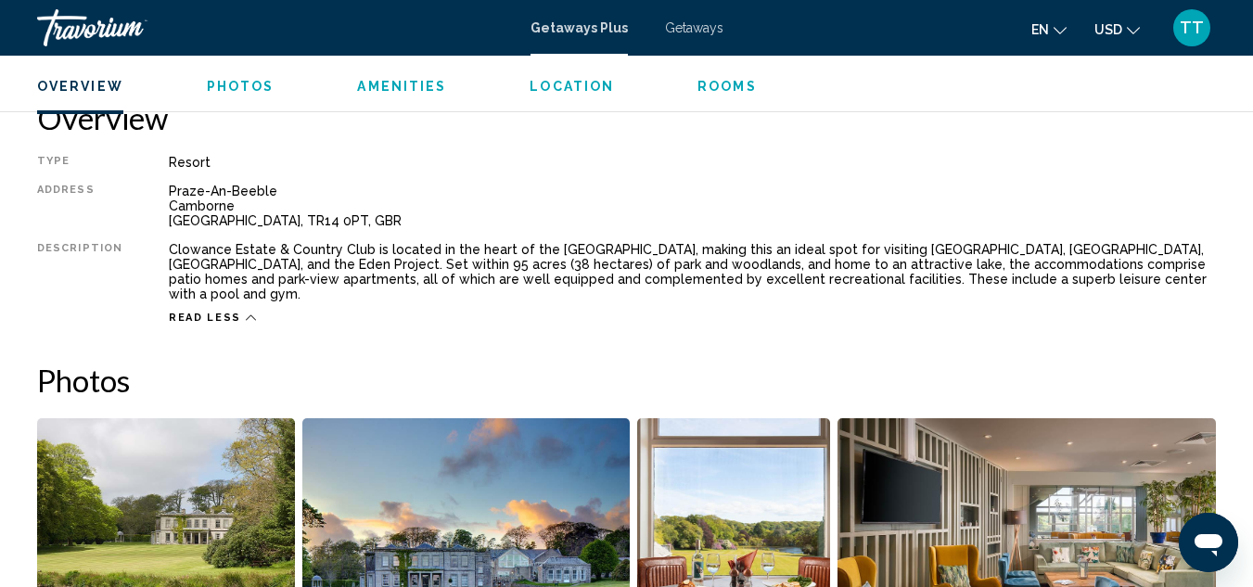
scroll to position [919, 0]
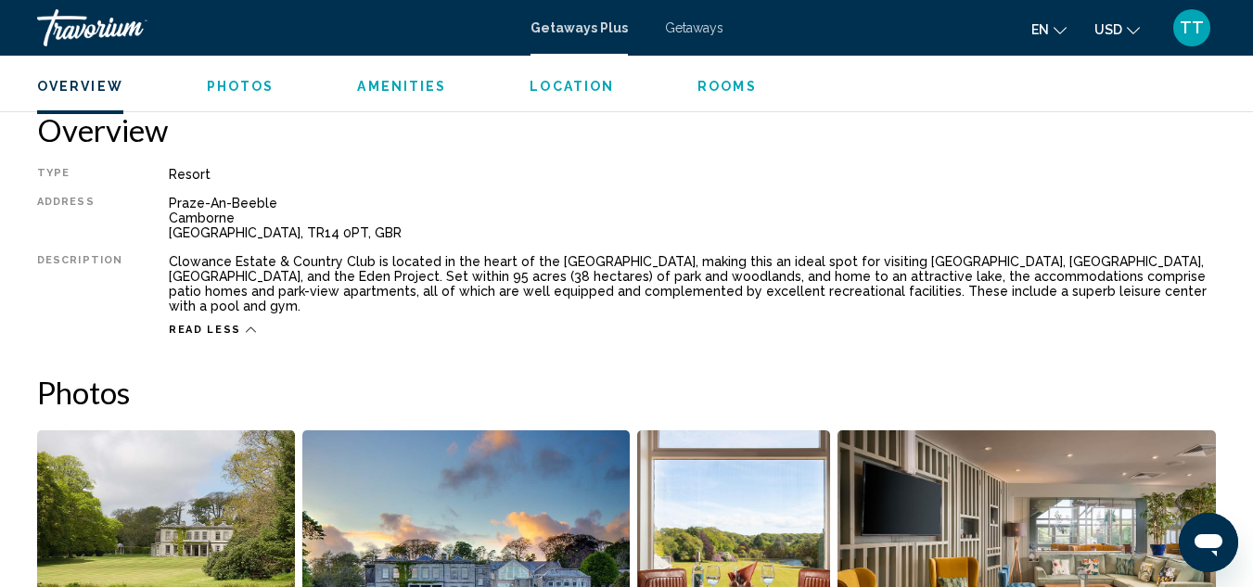
click at [413, 86] on span "Amenities" at bounding box center [401, 86] width 89 height 15
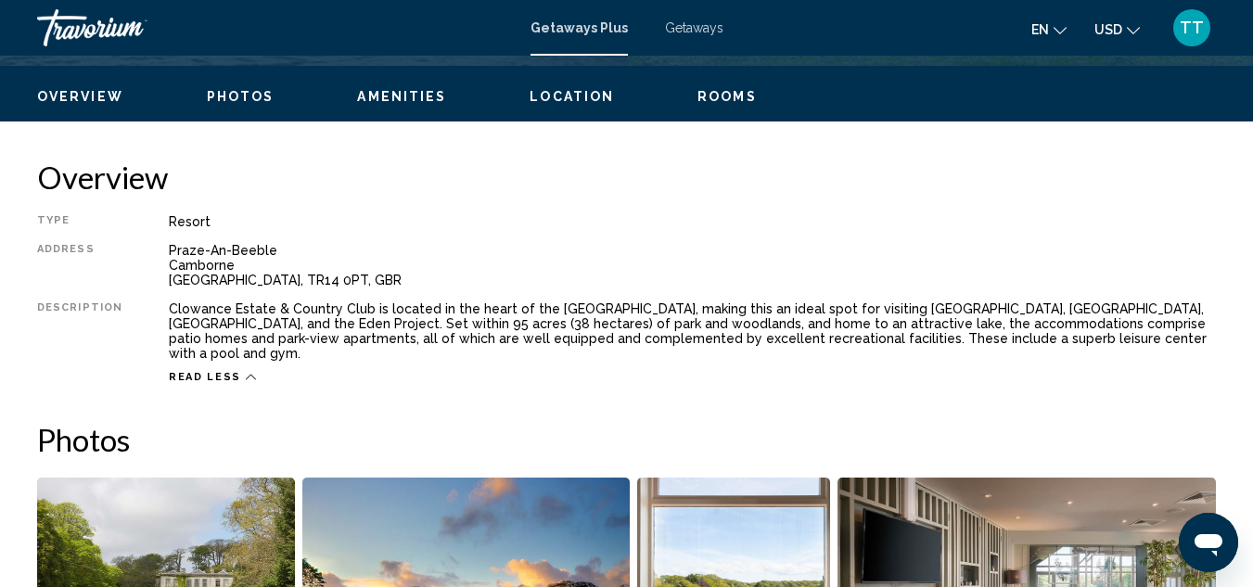
scroll to position [848, 0]
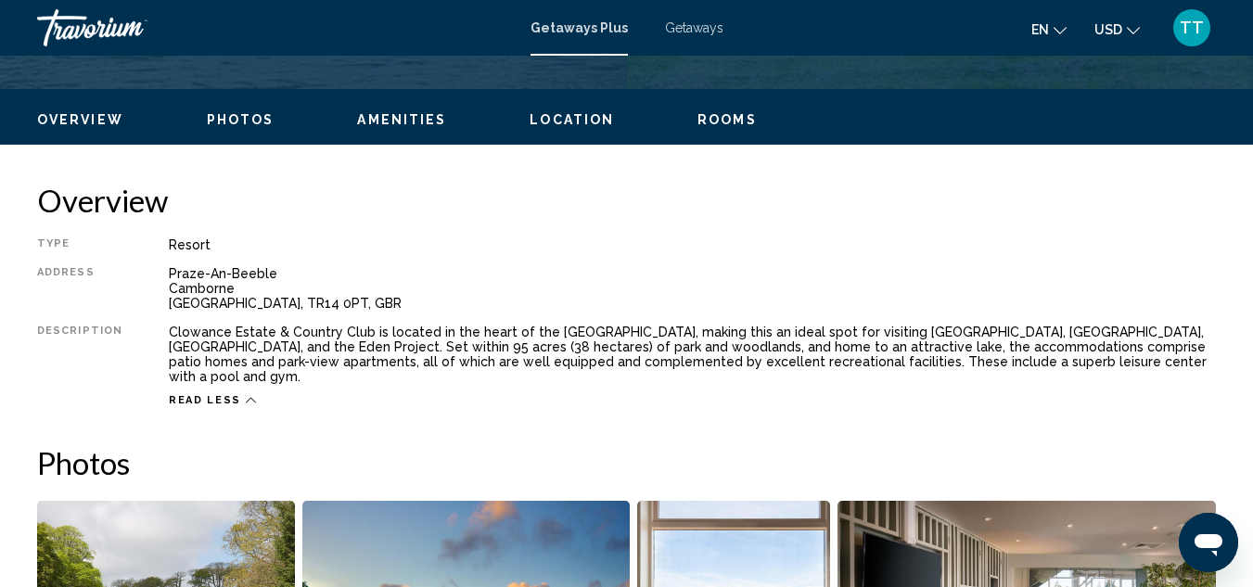
click at [711, 30] on span "Getaways" at bounding box center [694, 27] width 58 height 15
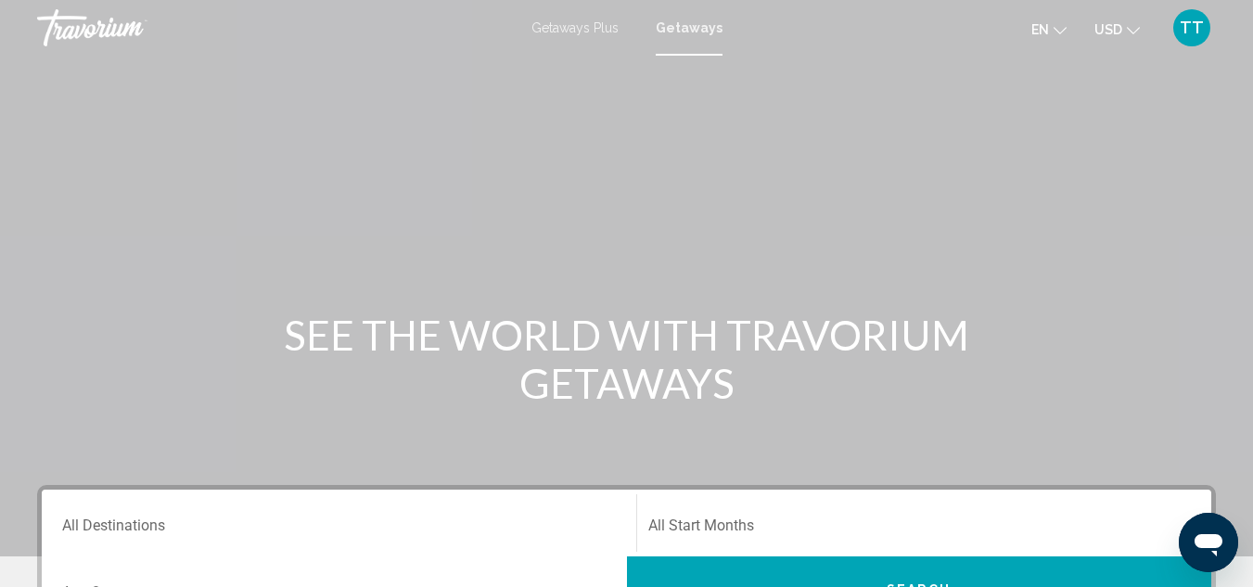
click at [575, 35] on div "Getaways Plus Getaways en English Español Français Italiano Português русский U…" at bounding box center [626, 27] width 1253 height 39
click at [575, 27] on span "Getaways Plus" at bounding box center [574, 27] width 87 height 15
click at [575, 27] on span "Getaways Plus" at bounding box center [579, 27] width 97 height 15
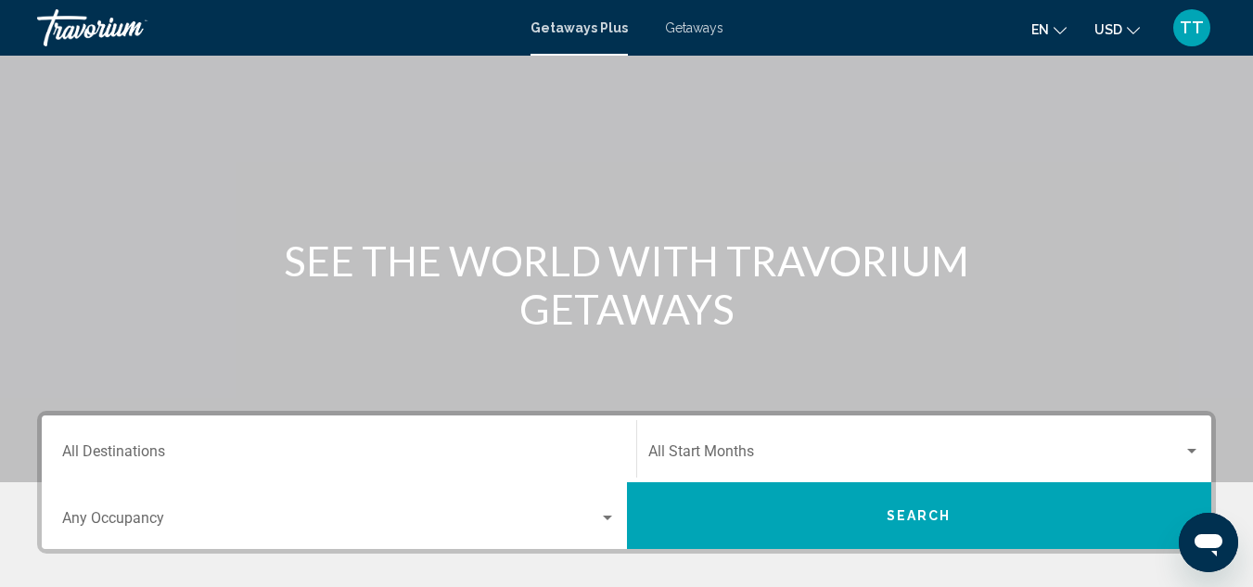
scroll to position [111, 0]
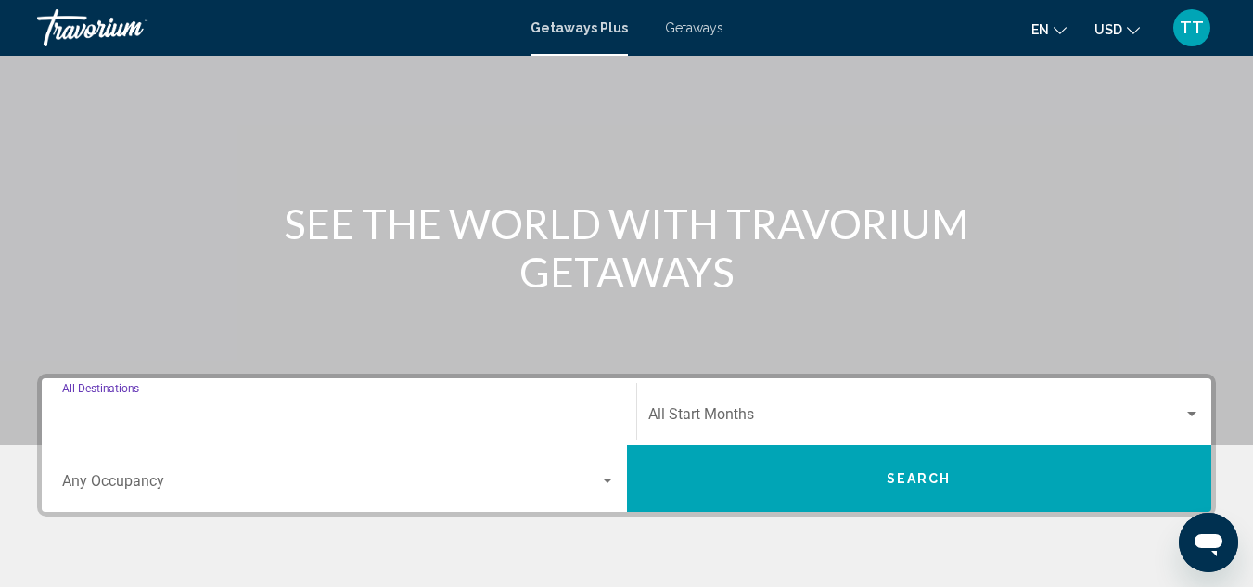
click at [465, 426] on input "Destination All Destinations" at bounding box center [339, 418] width 554 height 17
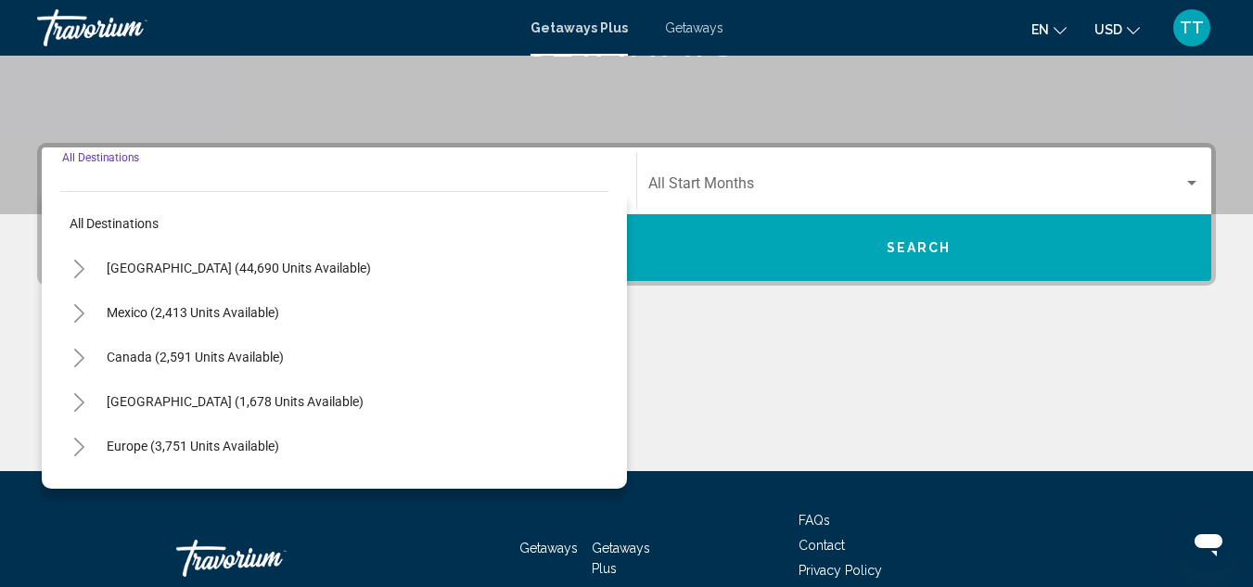
scroll to position [425, 0]
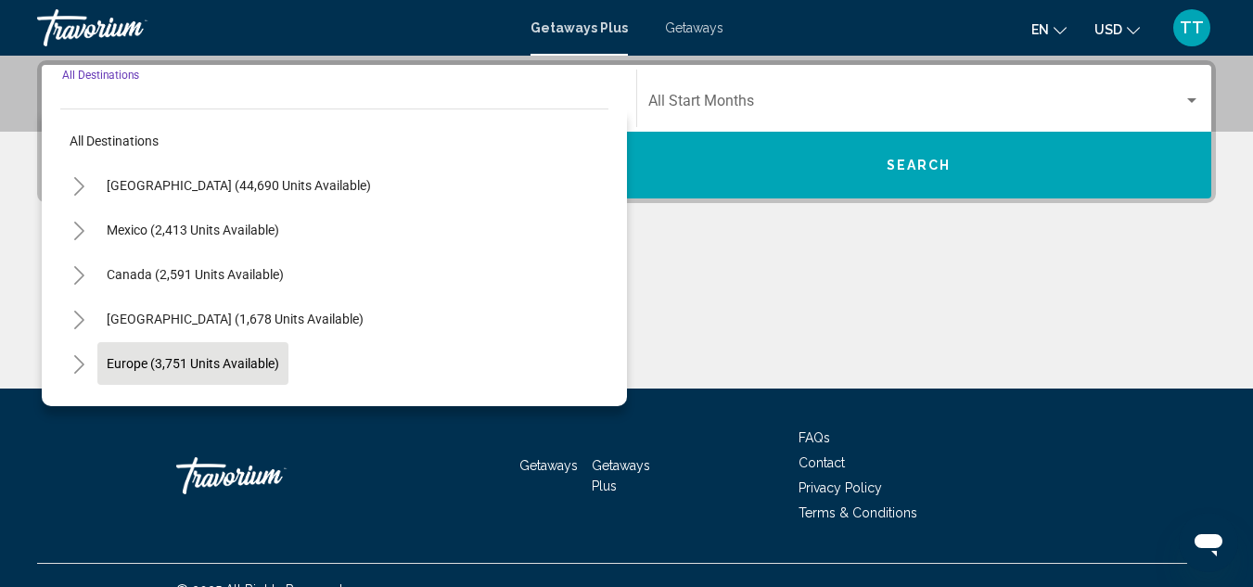
click at [226, 357] on span "Europe (3,751 units available)" at bounding box center [193, 363] width 173 height 15
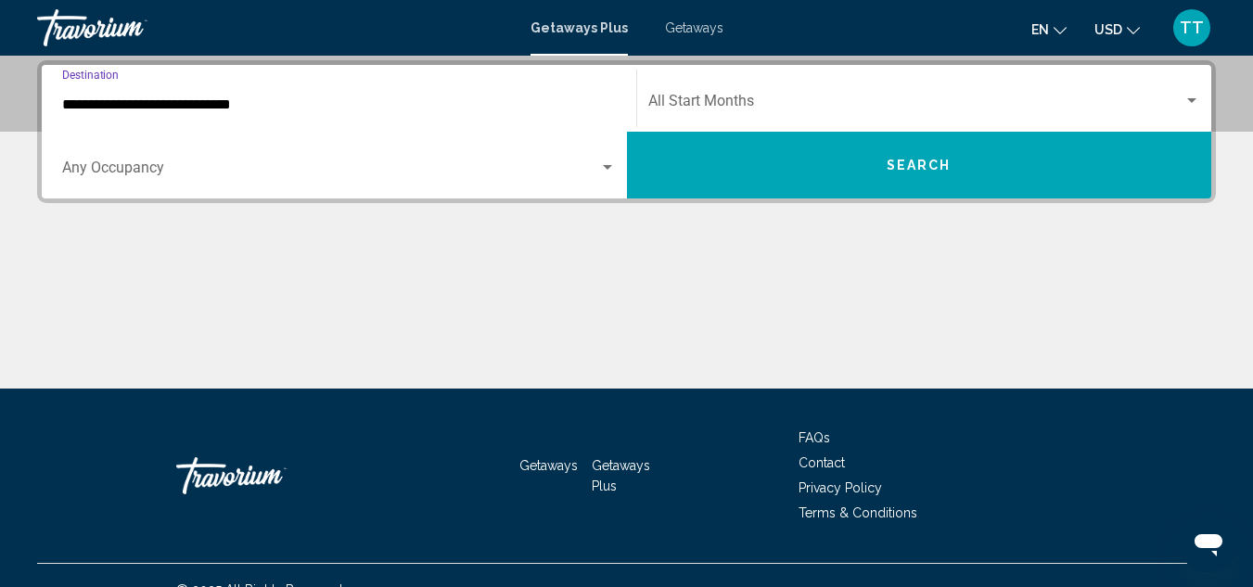
click at [227, 104] on input "**********" at bounding box center [339, 104] width 554 height 17
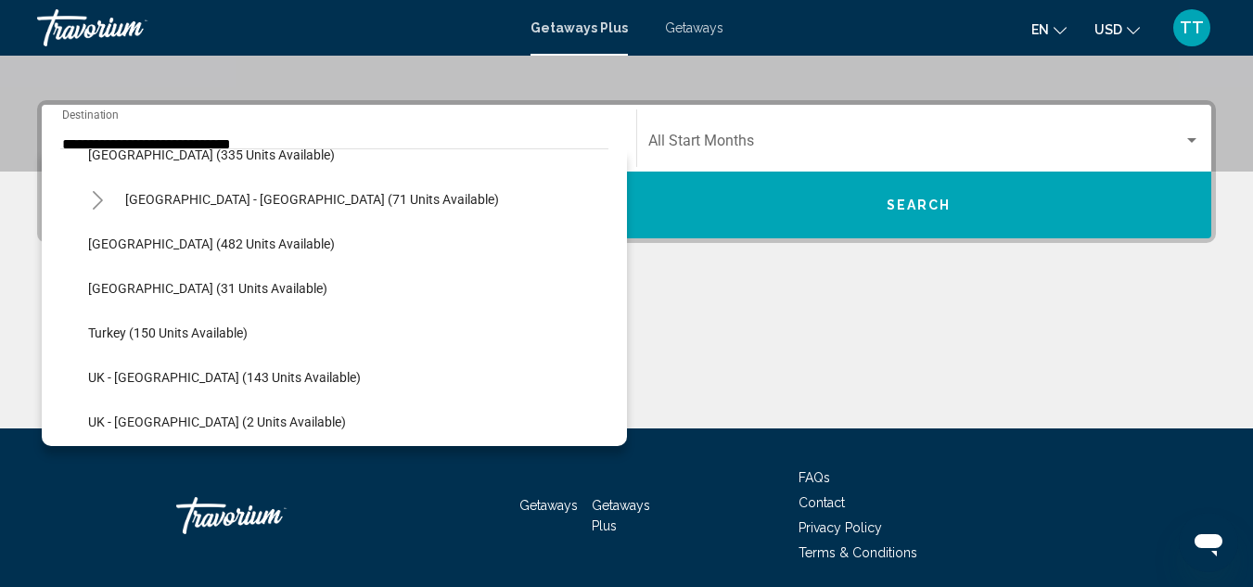
scroll to position [902, 0]
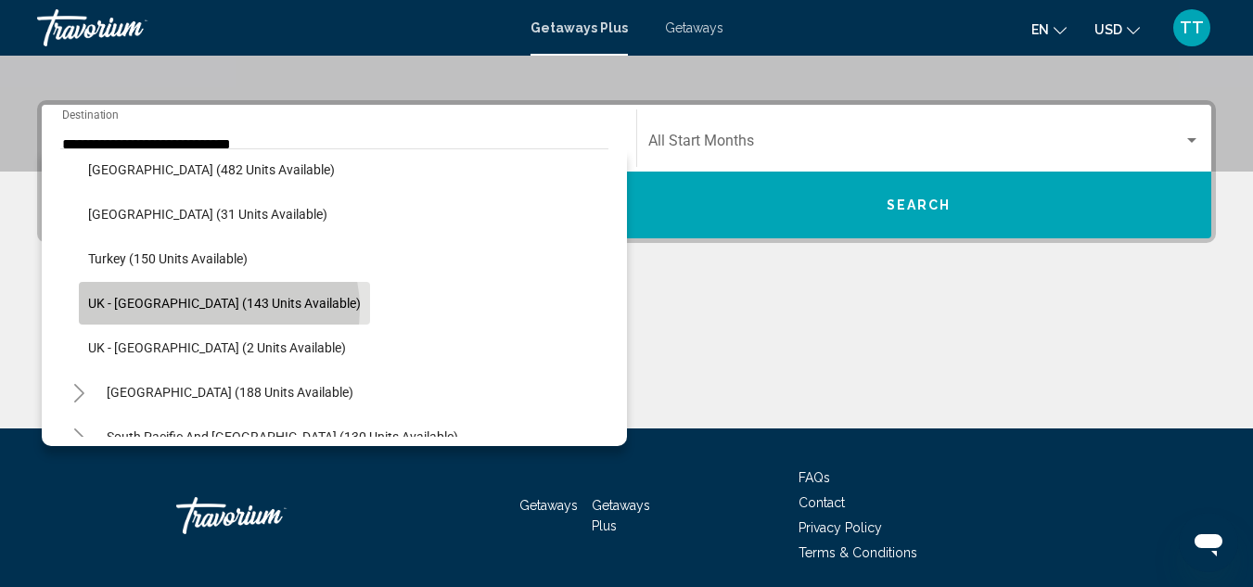
click at [218, 309] on span "UK - [GEOGRAPHIC_DATA] (143 units available)" at bounding box center [224, 303] width 273 height 15
type input "**********"
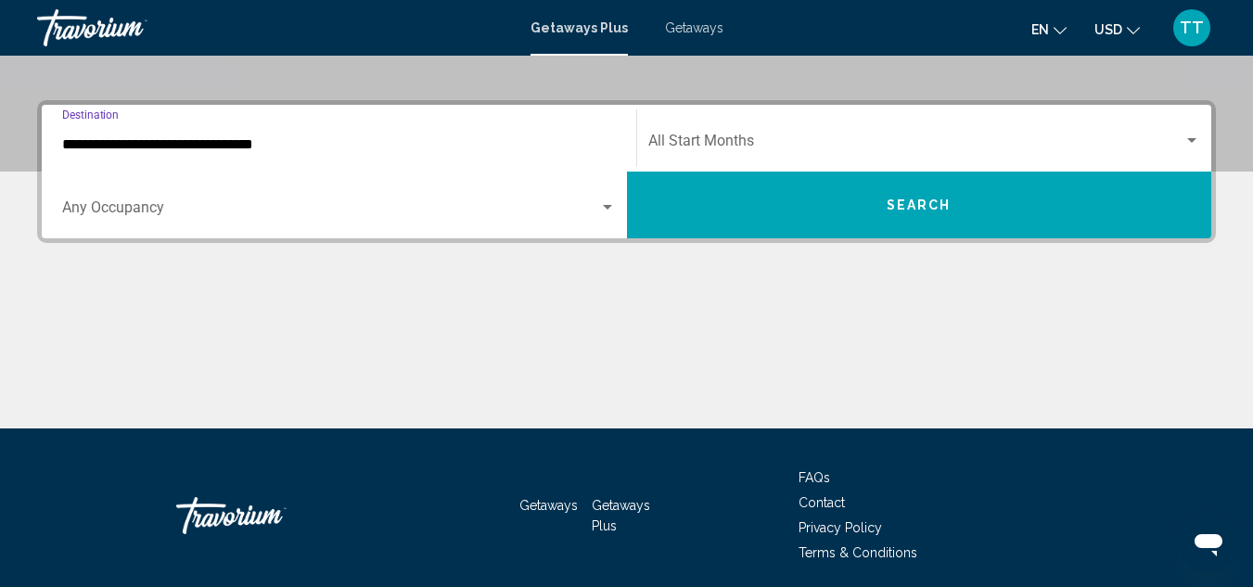
scroll to position [425, 0]
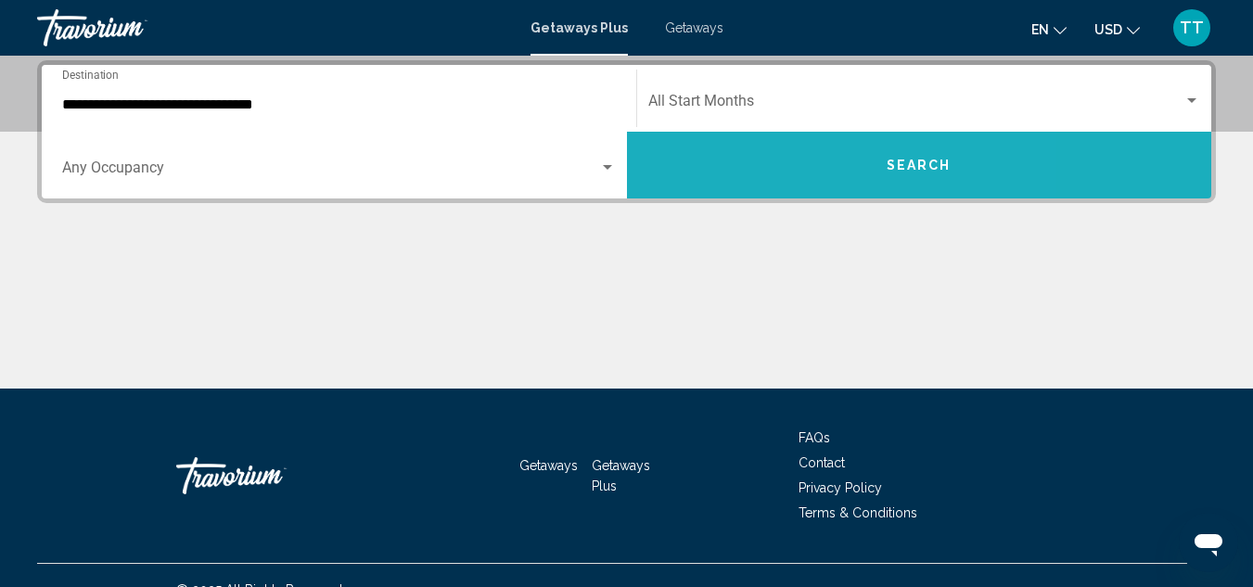
click at [781, 173] on button "Search" at bounding box center [919, 165] width 585 height 67
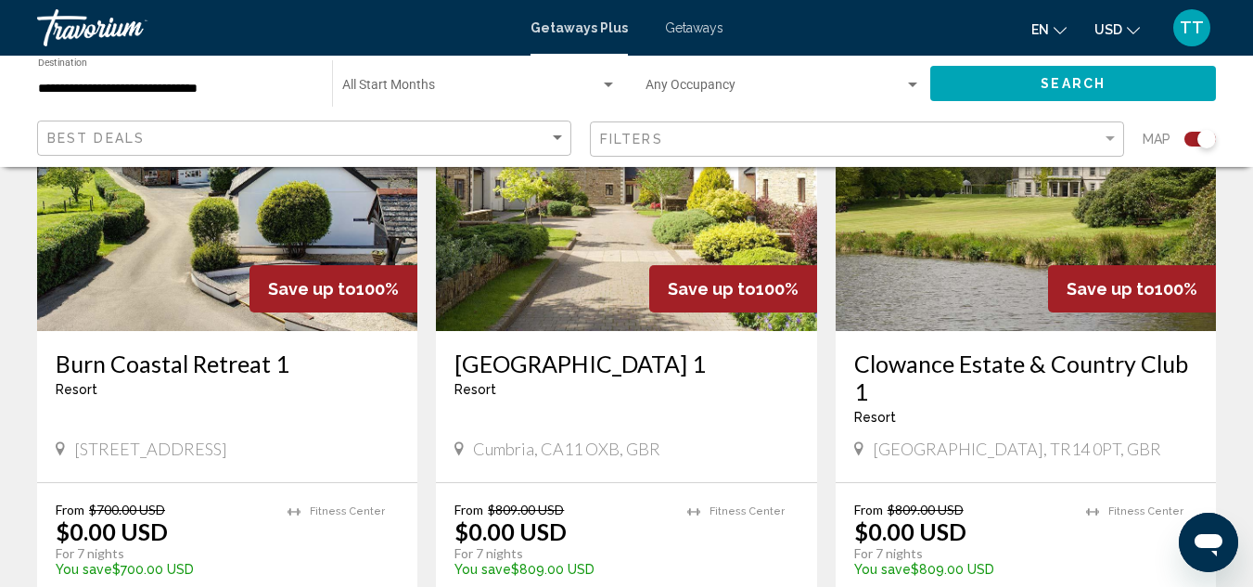
scroll to position [754, 0]
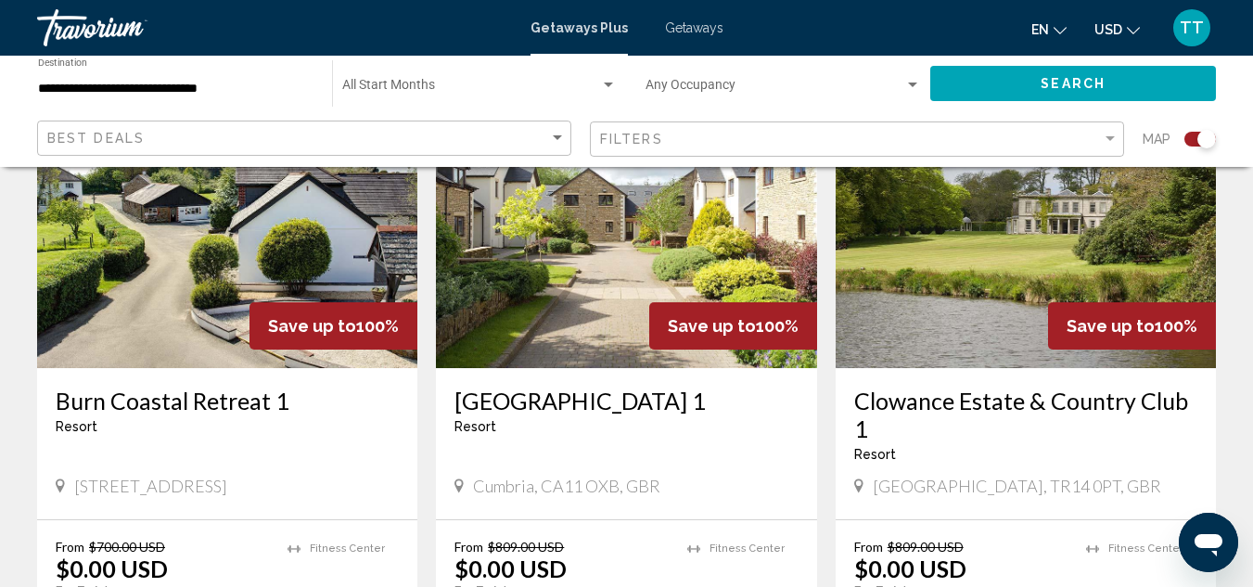
click at [574, 224] on img "Main content" at bounding box center [626, 219] width 380 height 297
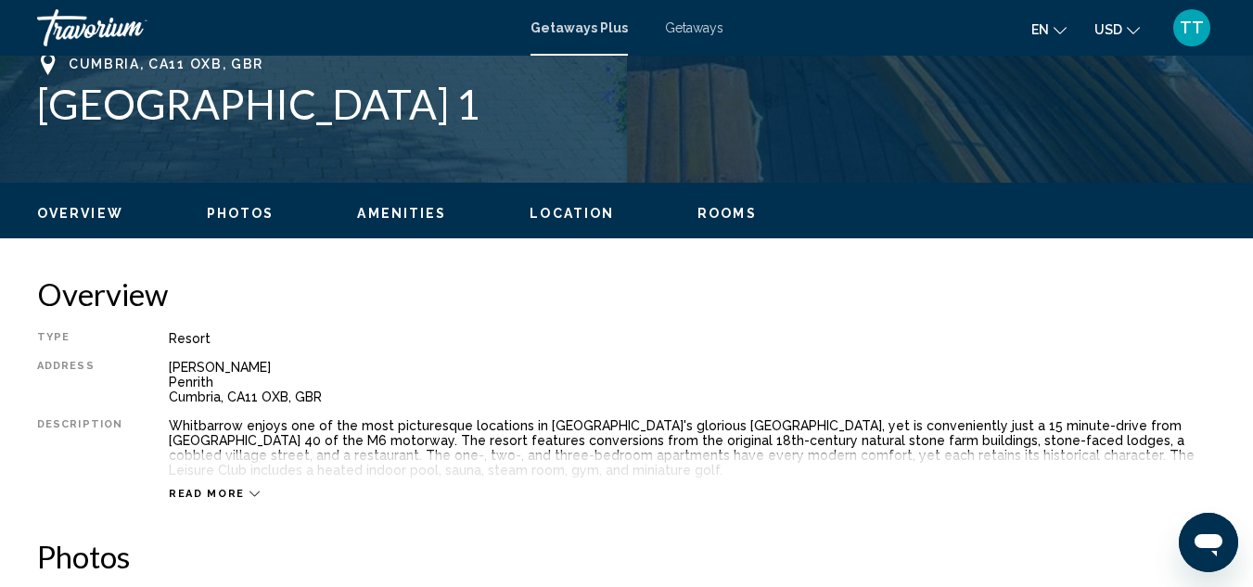
scroll to position [202, 0]
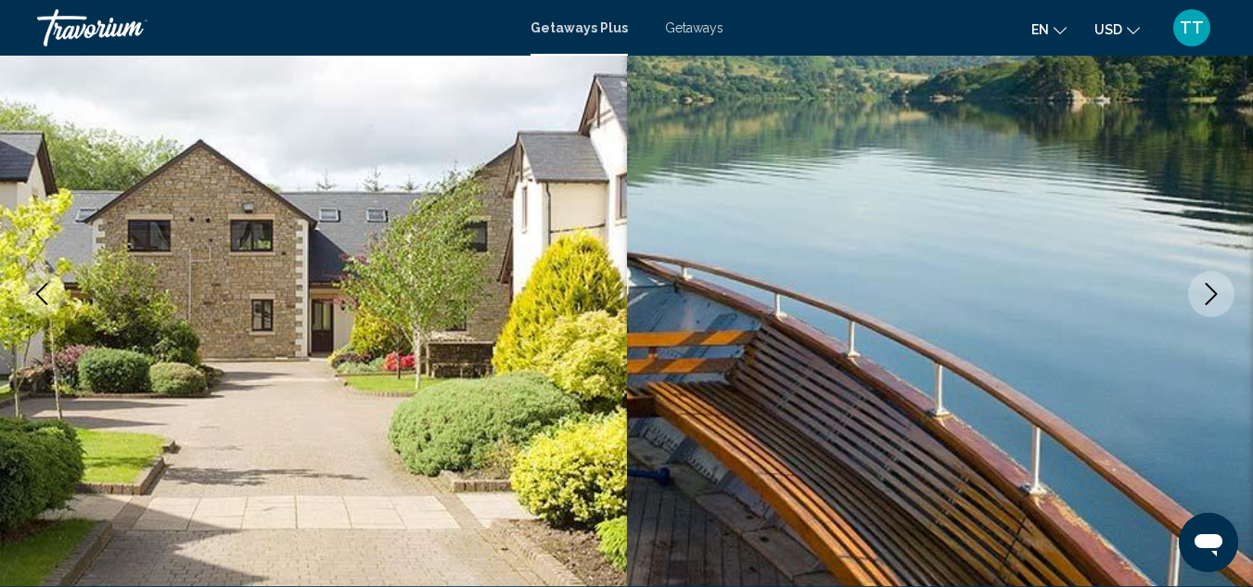
click at [1225, 297] on button "Next image" at bounding box center [1211, 294] width 46 height 46
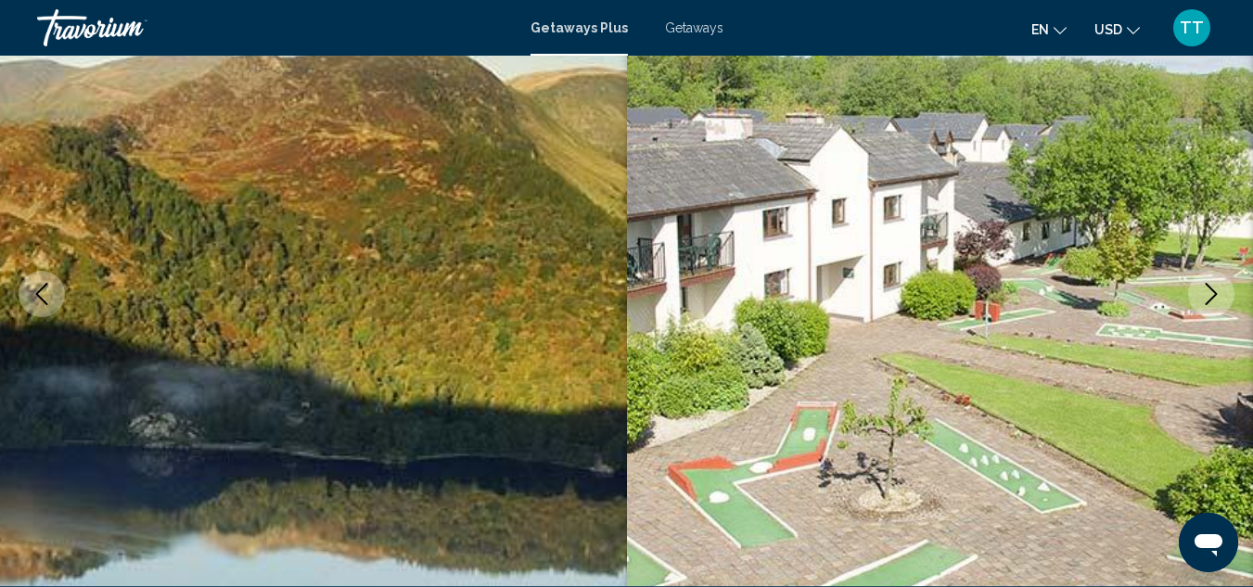
click at [1225, 297] on button "Next image" at bounding box center [1211, 294] width 46 height 46
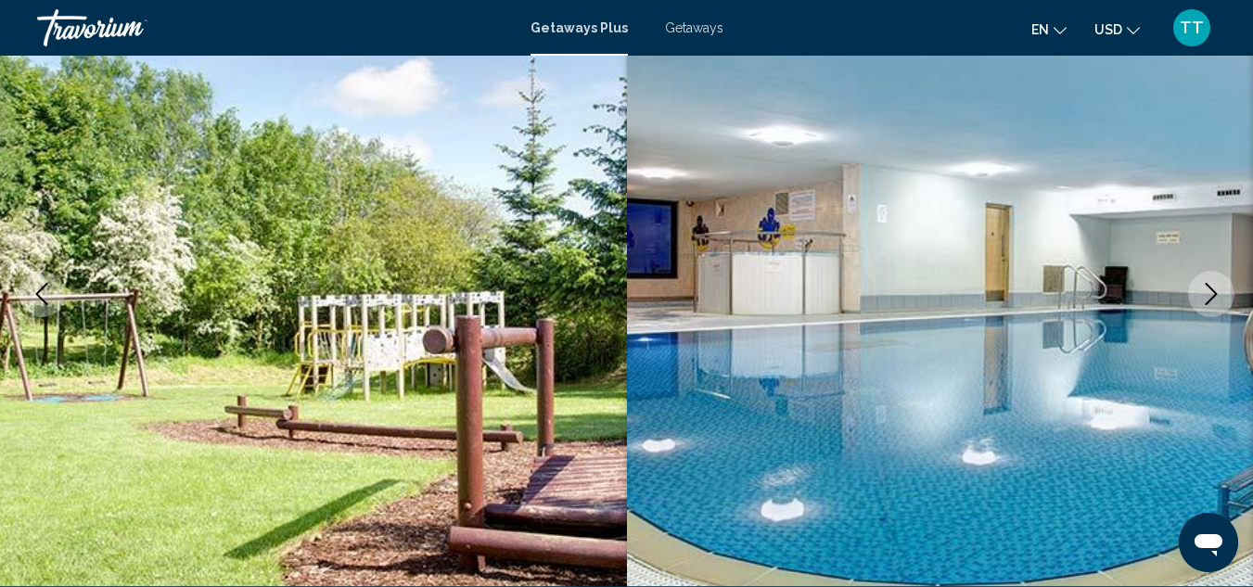
click at [1224, 297] on button "Next image" at bounding box center [1211, 294] width 46 height 46
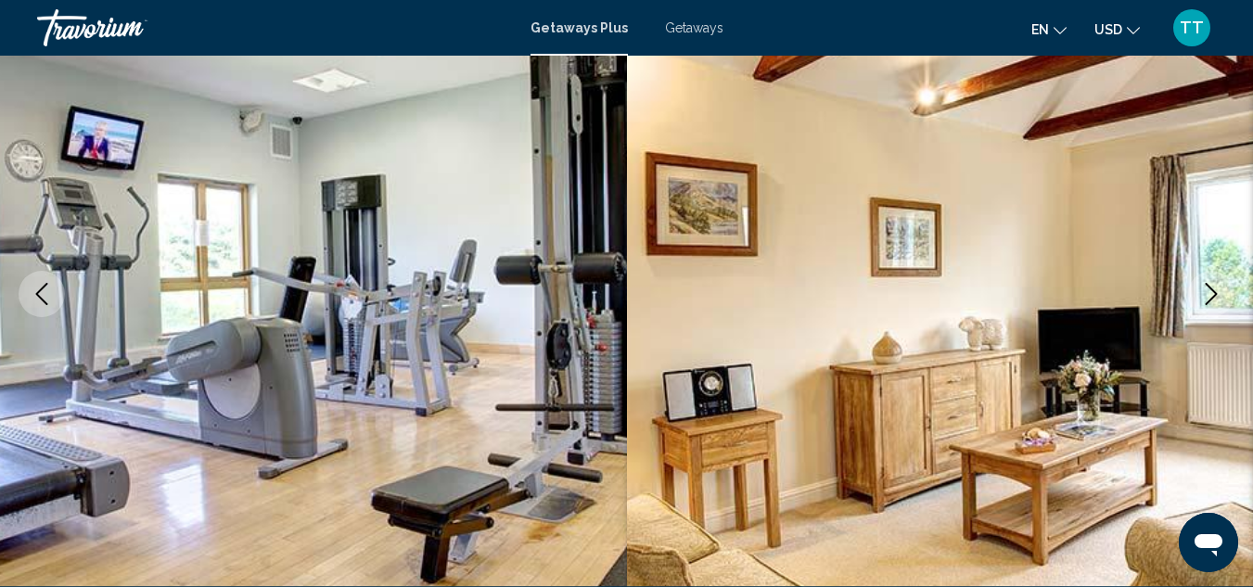
click at [1223, 297] on button "Next image" at bounding box center [1211, 294] width 46 height 46
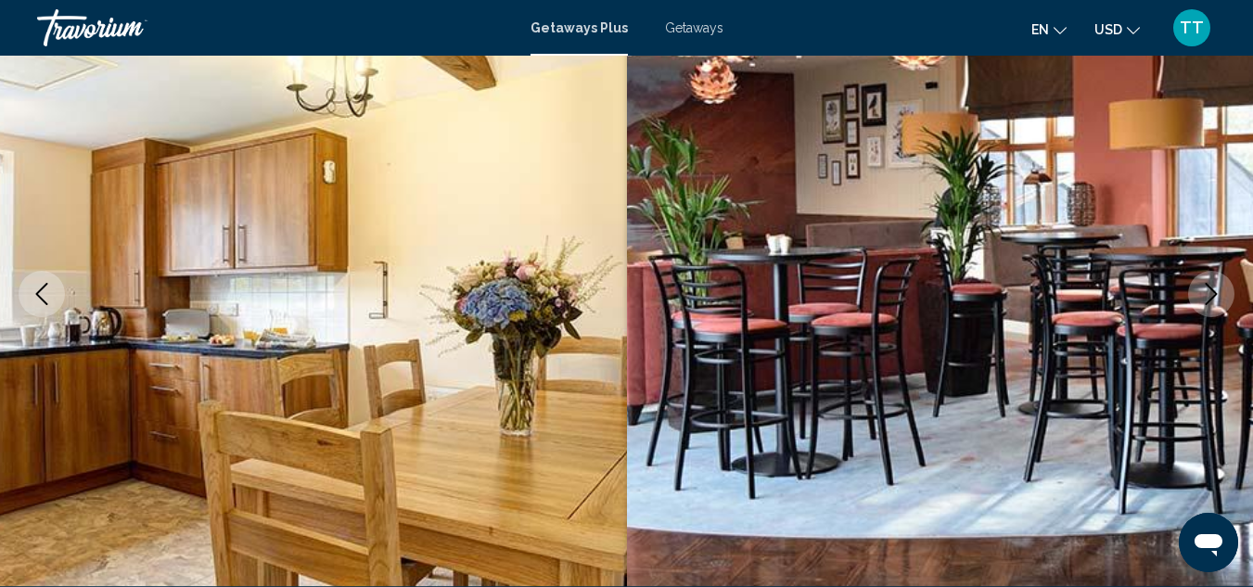
click at [1195, 296] on button "Next image" at bounding box center [1211, 294] width 46 height 46
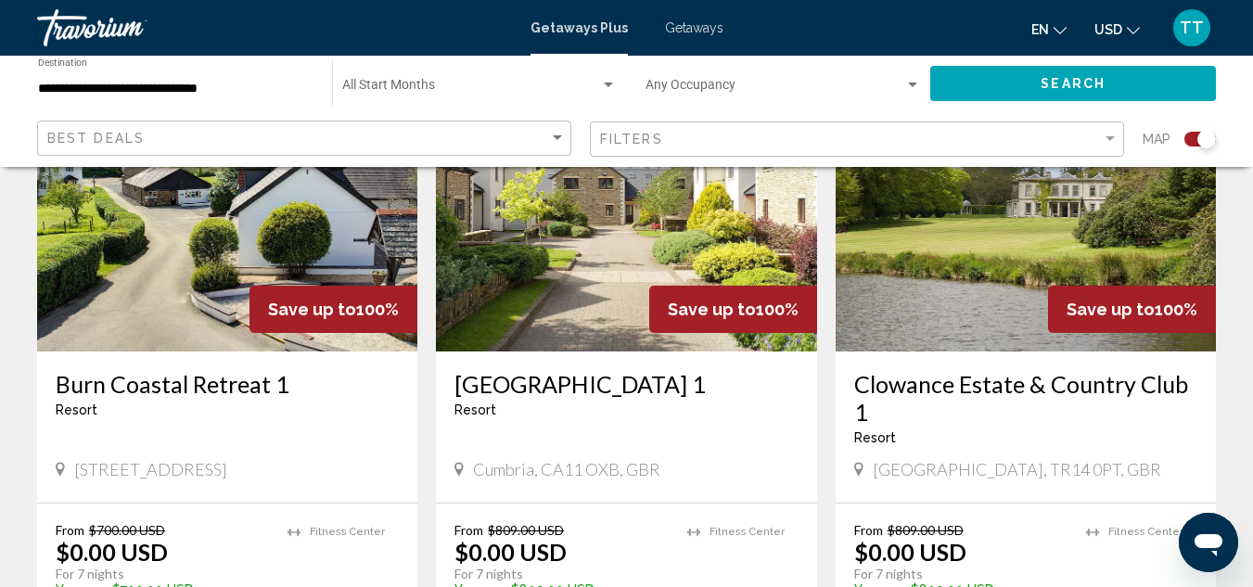
scroll to position [744, 0]
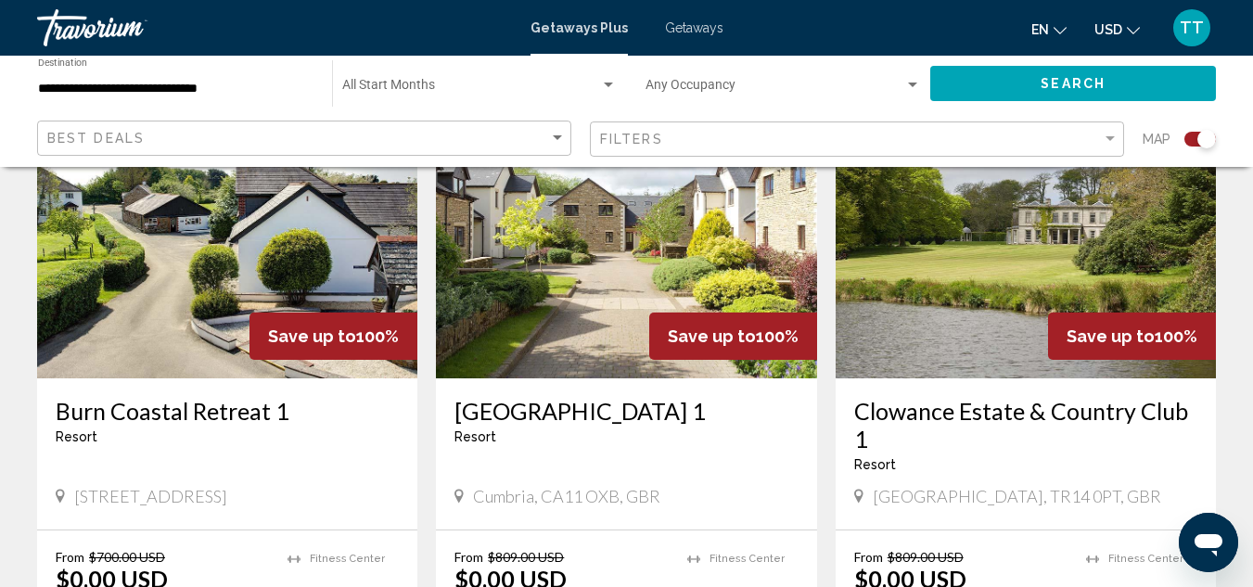
click at [173, 343] on img "Main content" at bounding box center [227, 230] width 380 height 297
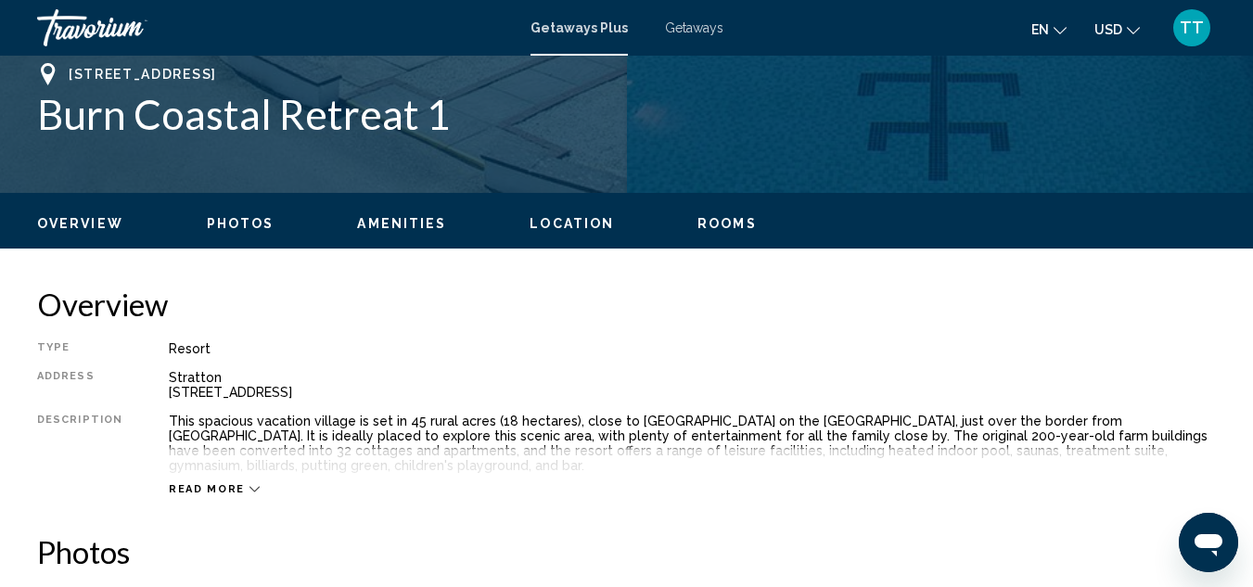
scroll to position [202, 0]
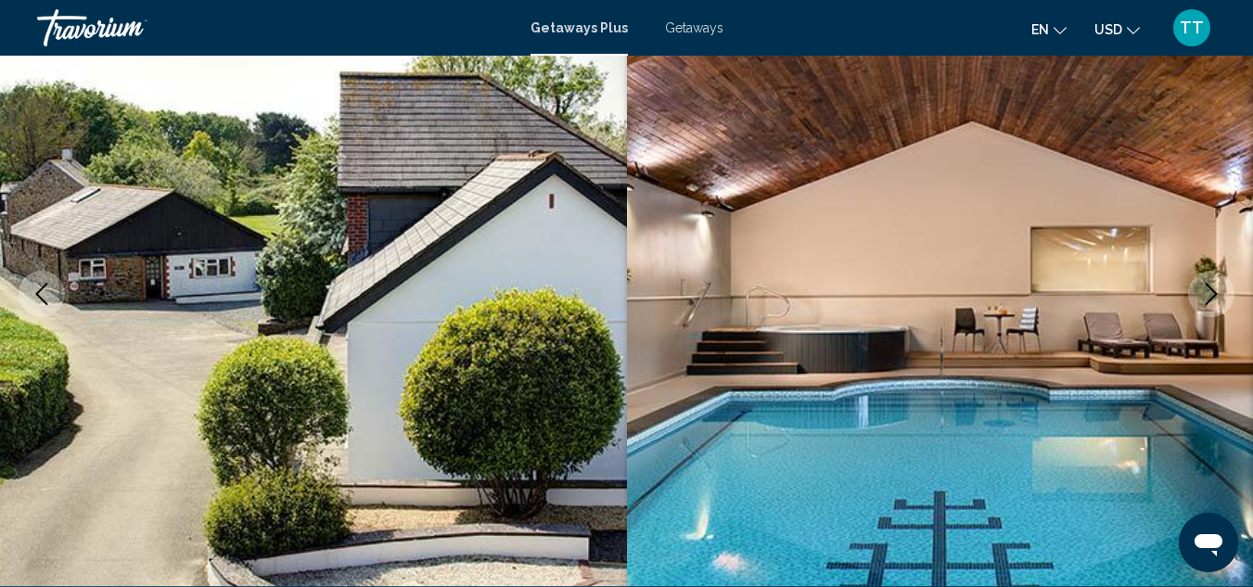
click at [1210, 301] on icon "Next image" at bounding box center [1212, 294] width 12 height 22
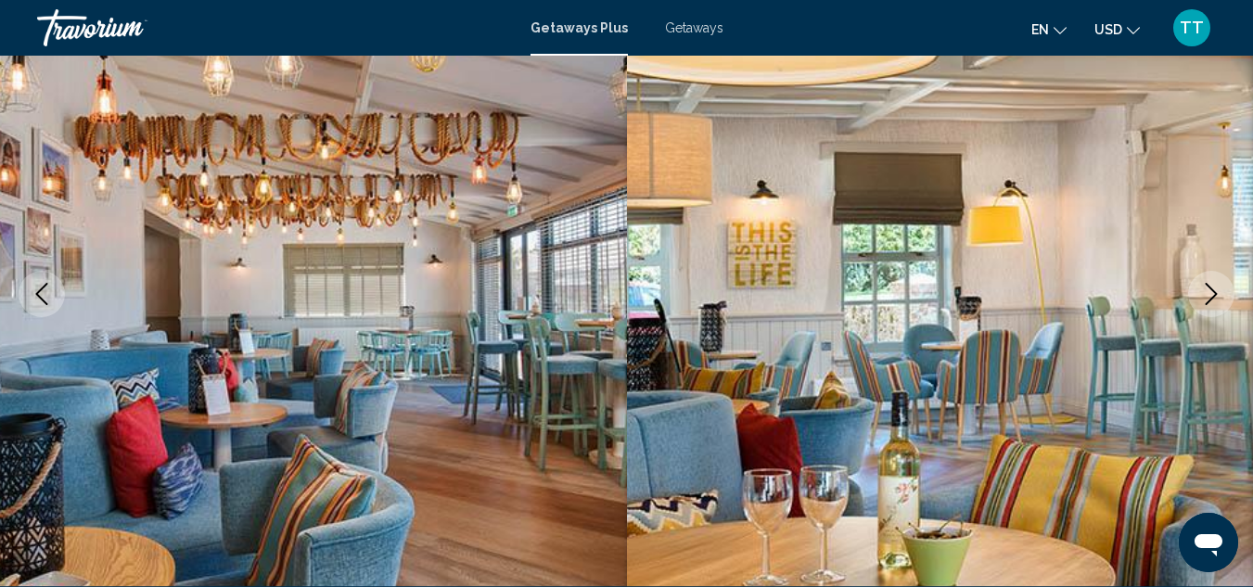
click at [1210, 301] on icon "Next image" at bounding box center [1212, 294] width 12 height 22
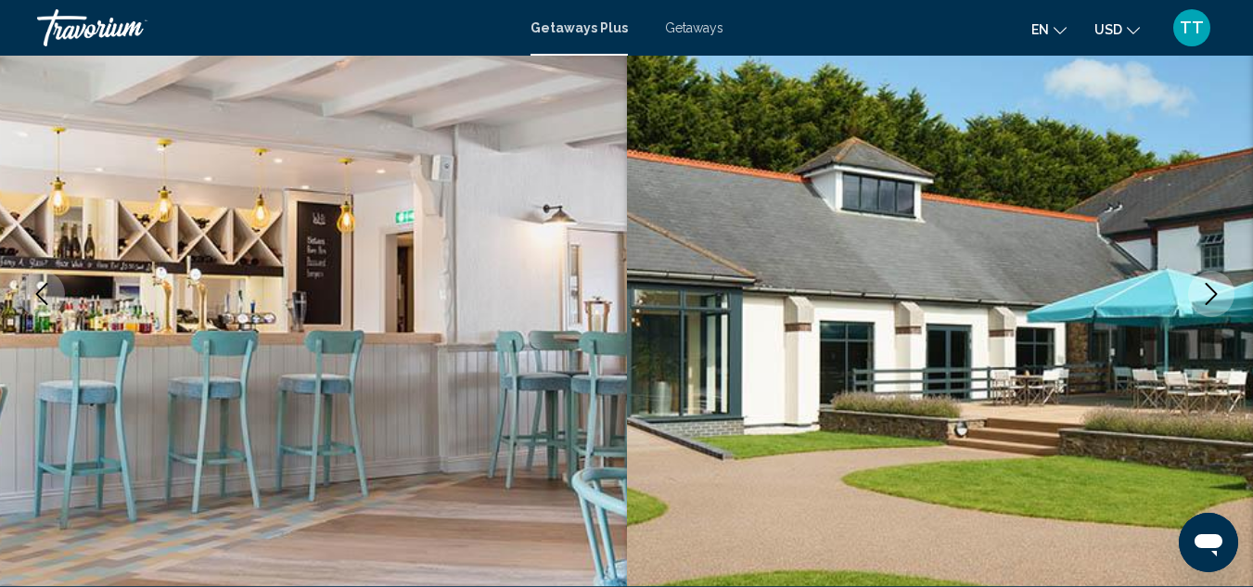
click at [1210, 301] on icon "Next image" at bounding box center [1212, 294] width 12 height 22
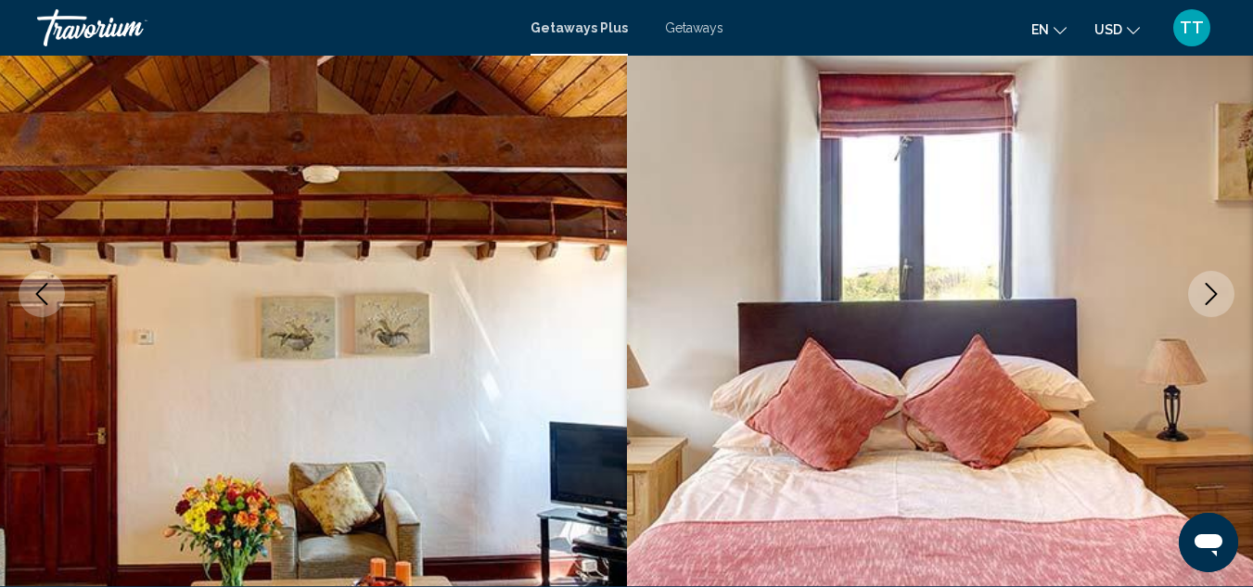
click at [1210, 301] on icon "Next image" at bounding box center [1212, 294] width 12 height 22
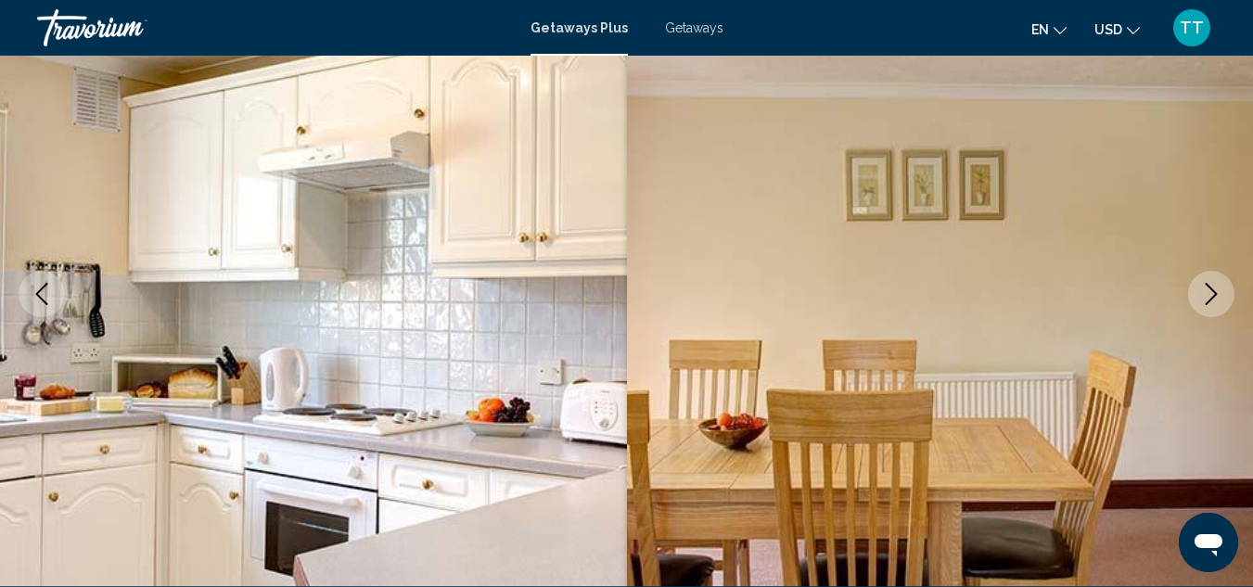
click at [1210, 301] on icon "Next image" at bounding box center [1212, 294] width 12 height 22
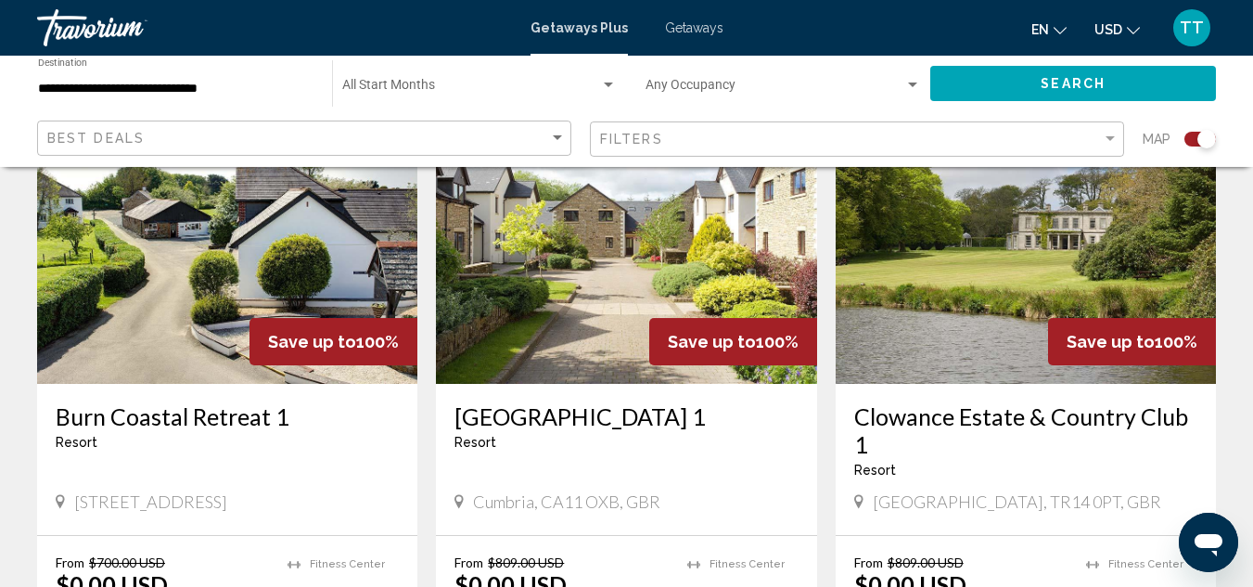
scroll to position [742, 0]
